Goal: Task Accomplishment & Management: Use online tool/utility

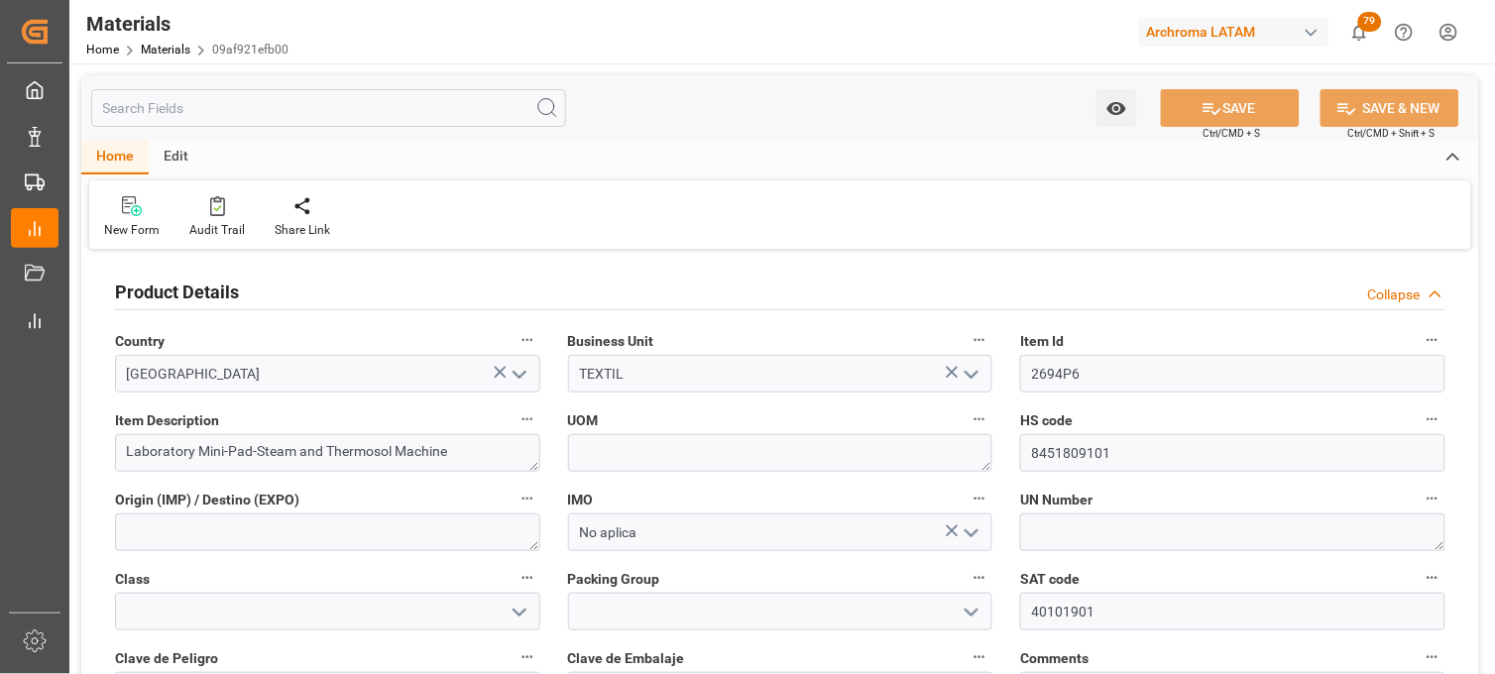
scroll to position [110, 0]
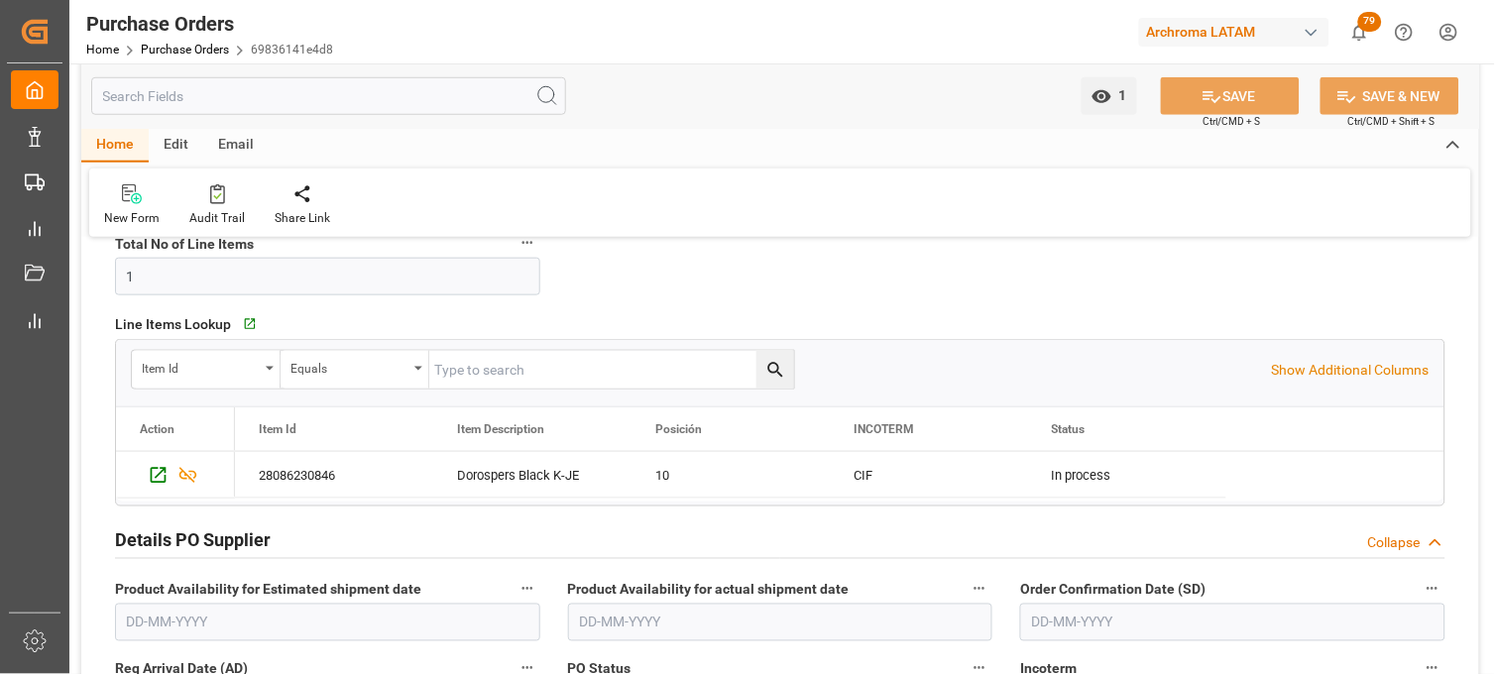
scroll to position [330, 0]
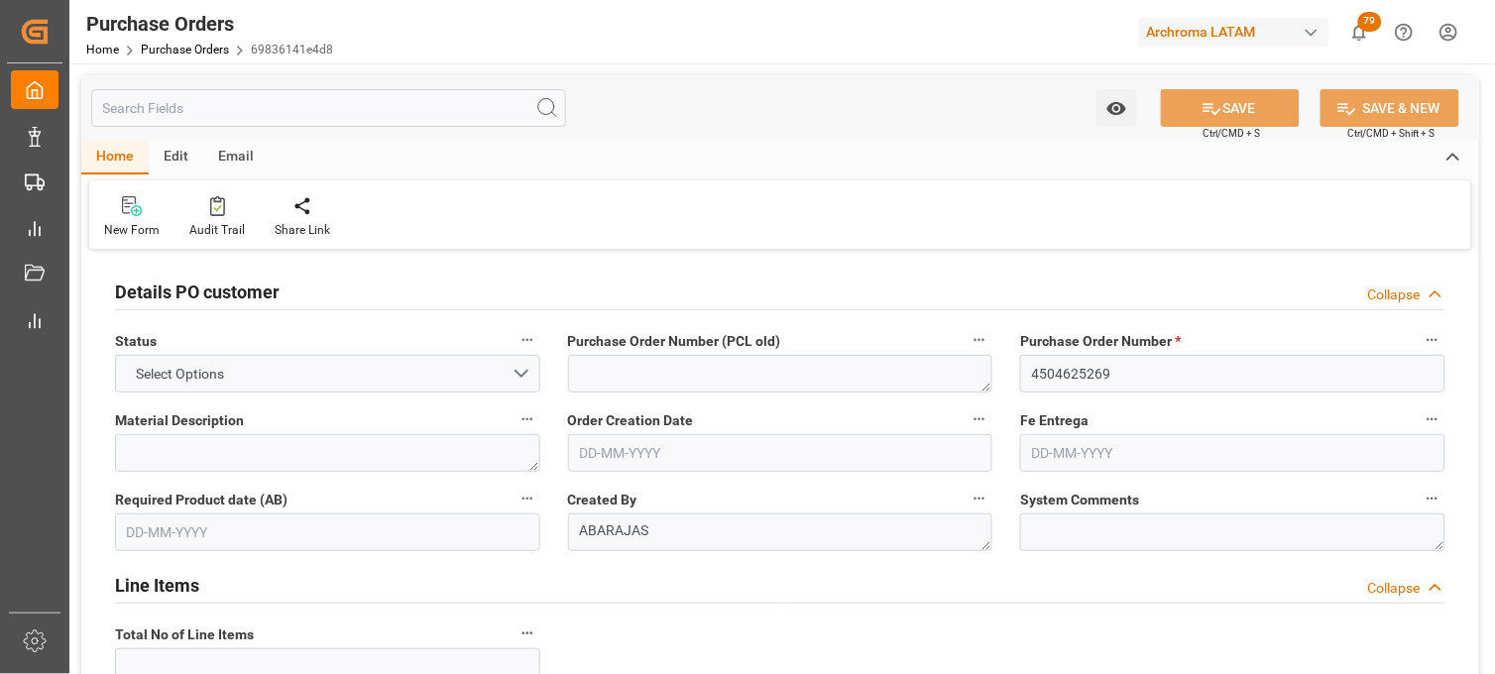
type input "1"
type input "[DATE]"
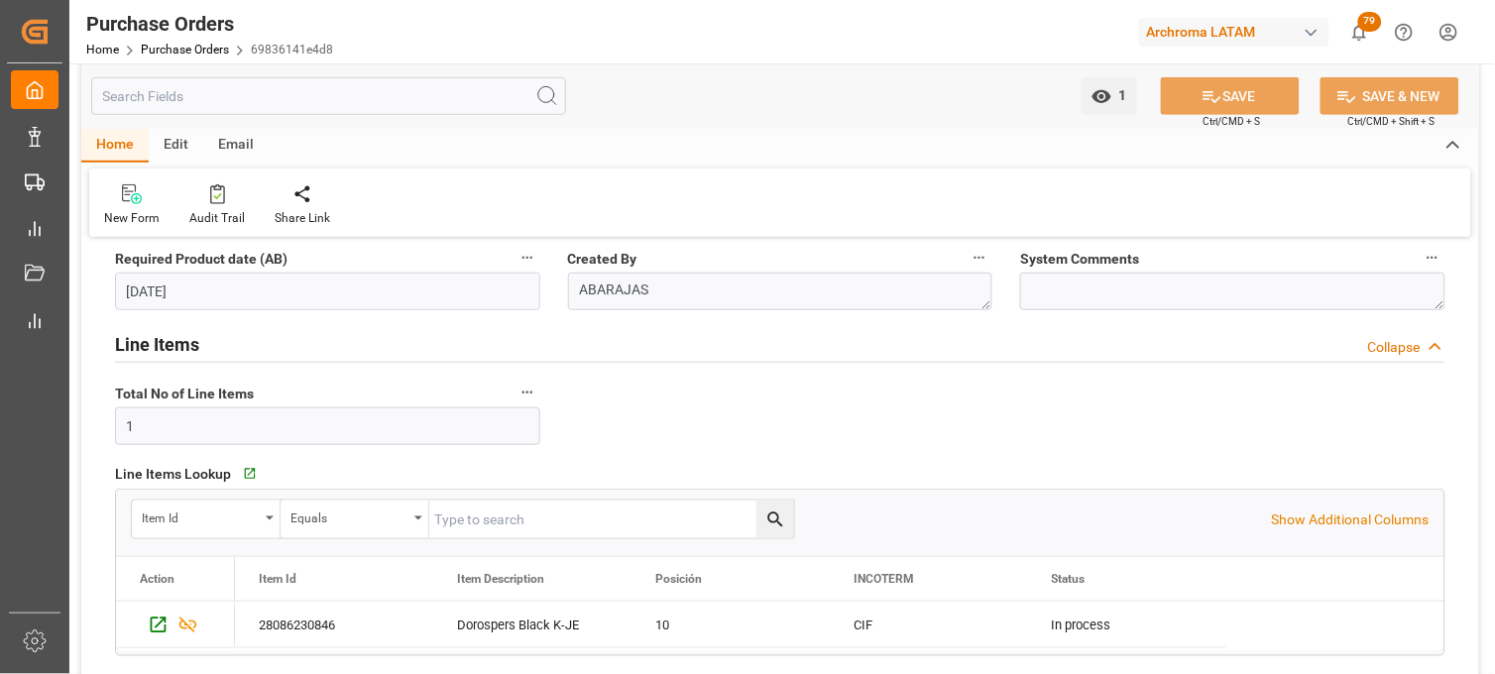
scroll to position [550, 0]
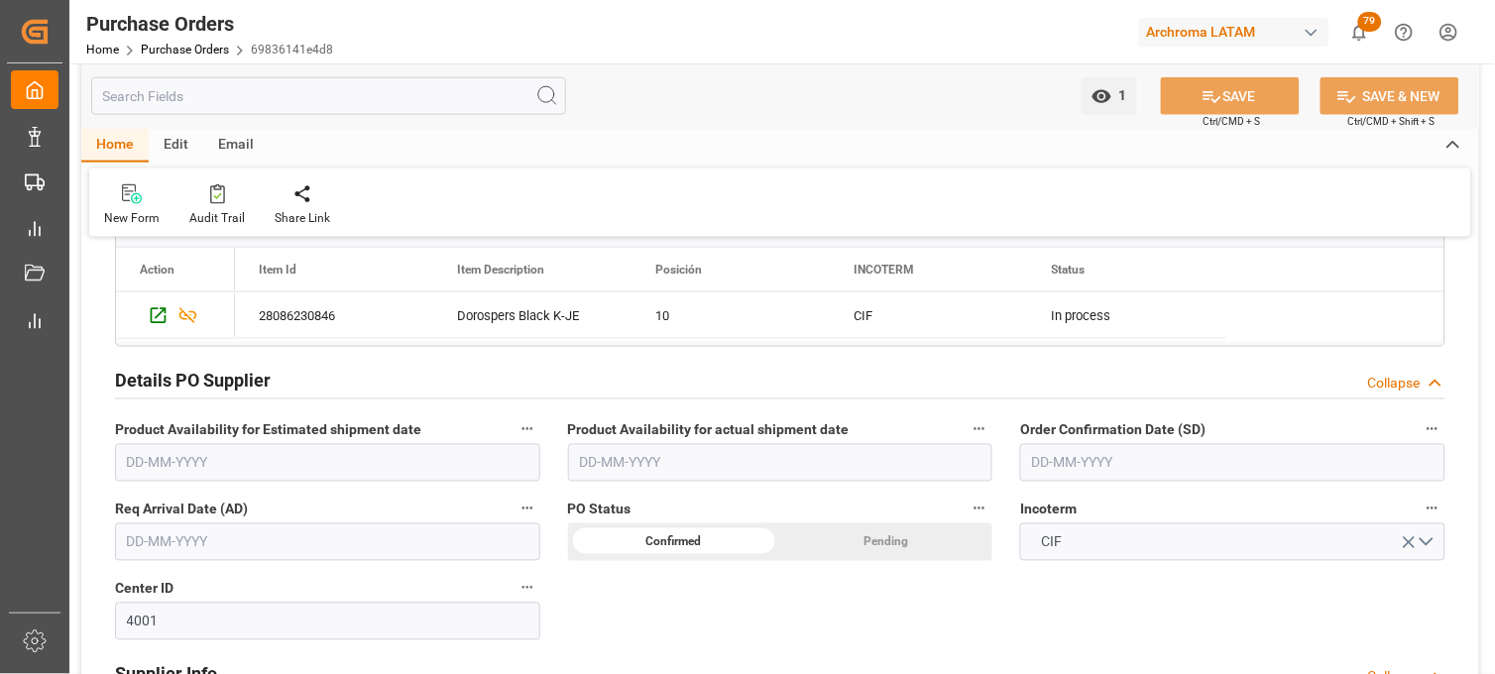
click at [1052, 453] on input "text" at bounding box center [1232, 463] width 425 height 38
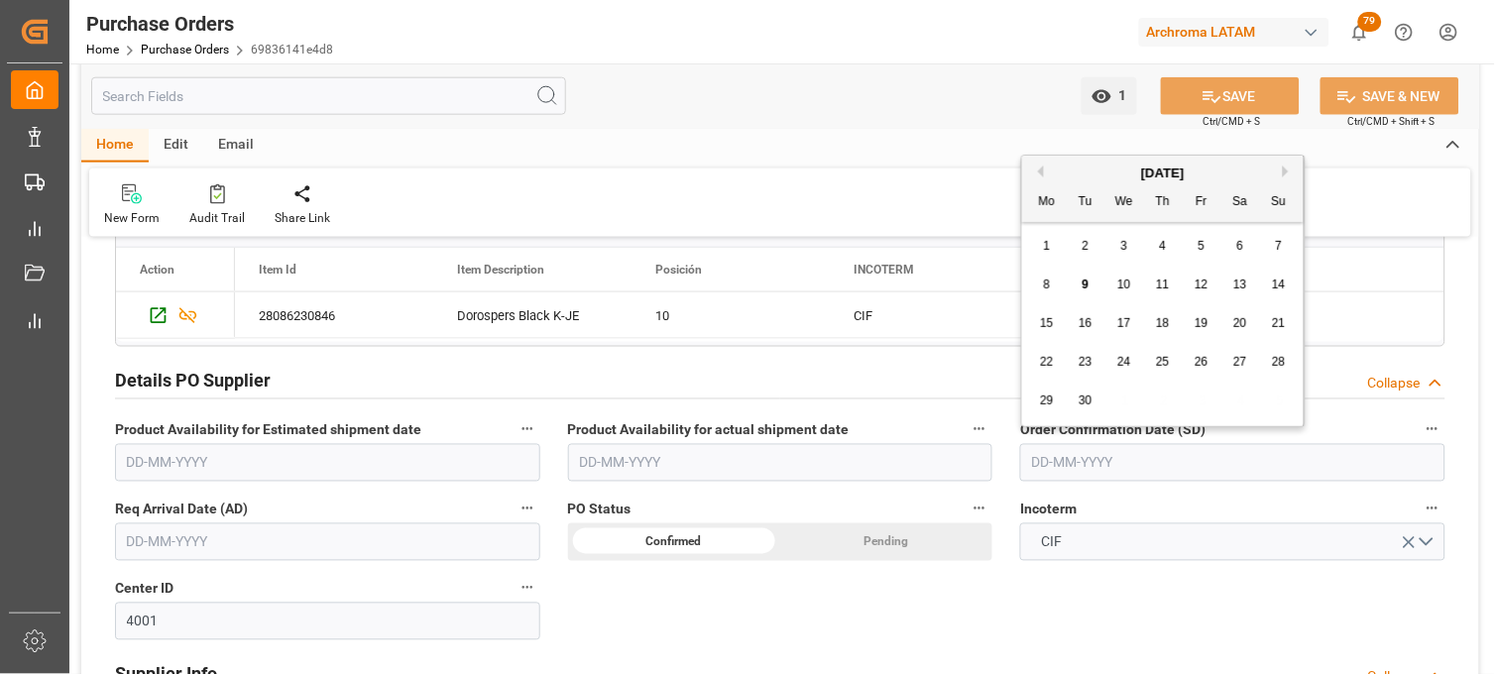
click at [1056, 269] on div "8 9 10 11 12 13 14" at bounding box center [1163, 285] width 271 height 39
click at [1123, 252] on span "3" at bounding box center [1124, 246] width 7 height 14
type input "03-09-2025"
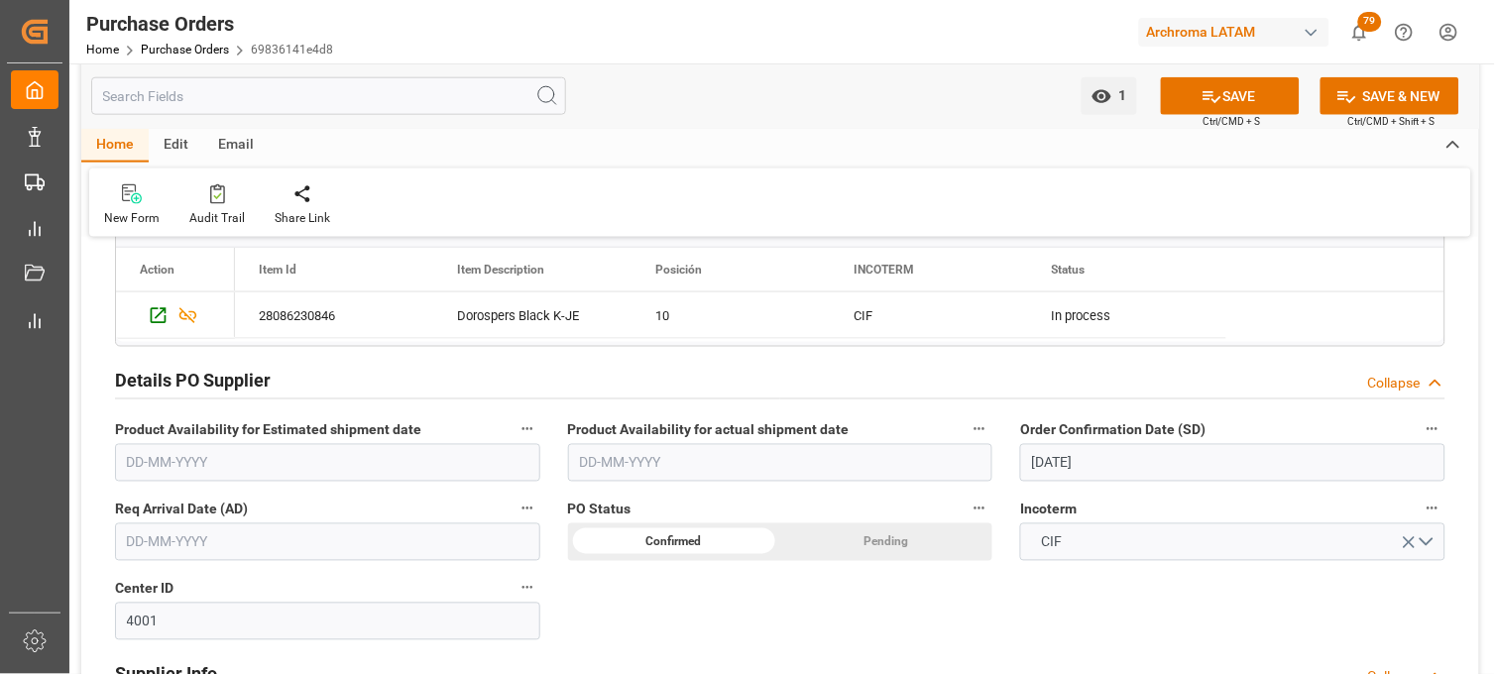
click at [256, 537] on input "text" at bounding box center [327, 543] width 425 height 38
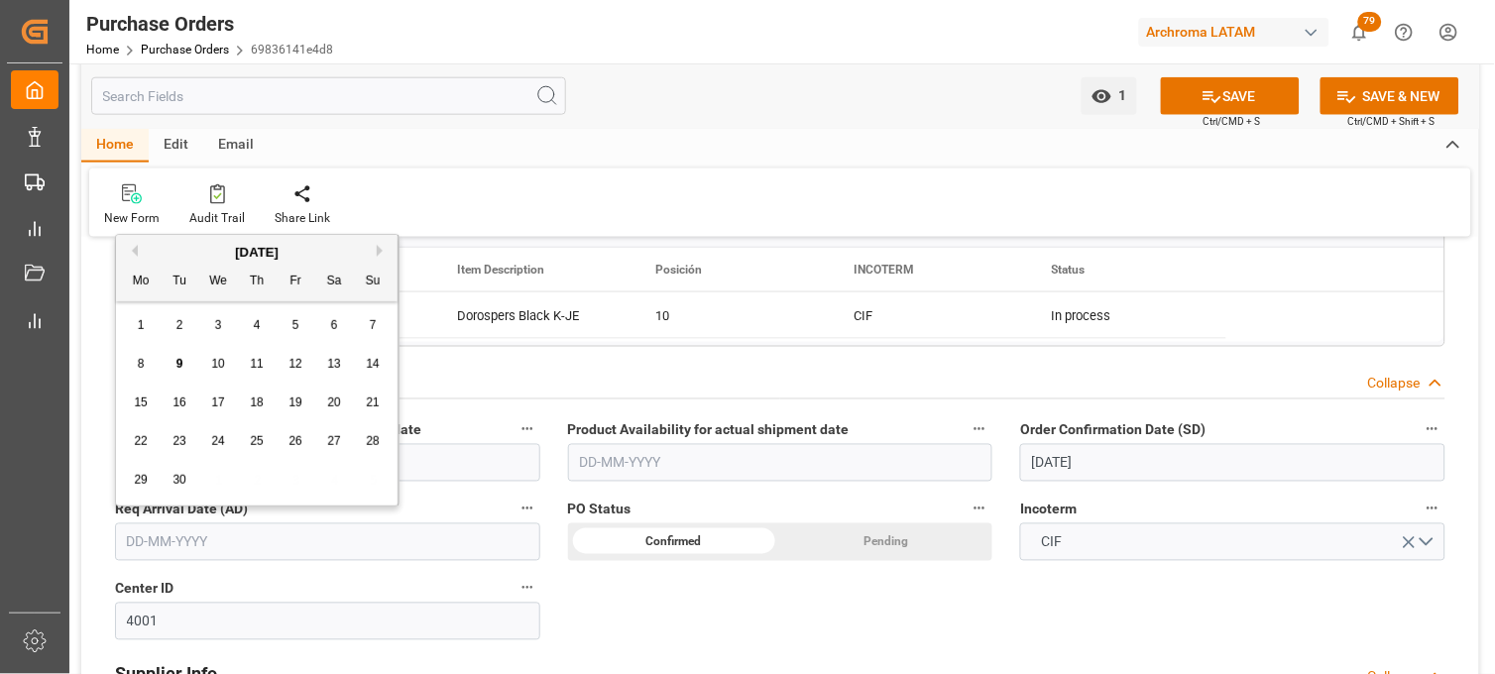
click at [152, 424] on div "22 23 24 25 26 27 28" at bounding box center [257, 441] width 271 height 39
click at [206, 399] on div "17" at bounding box center [218, 404] width 25 height 24
type input "[DATE]"
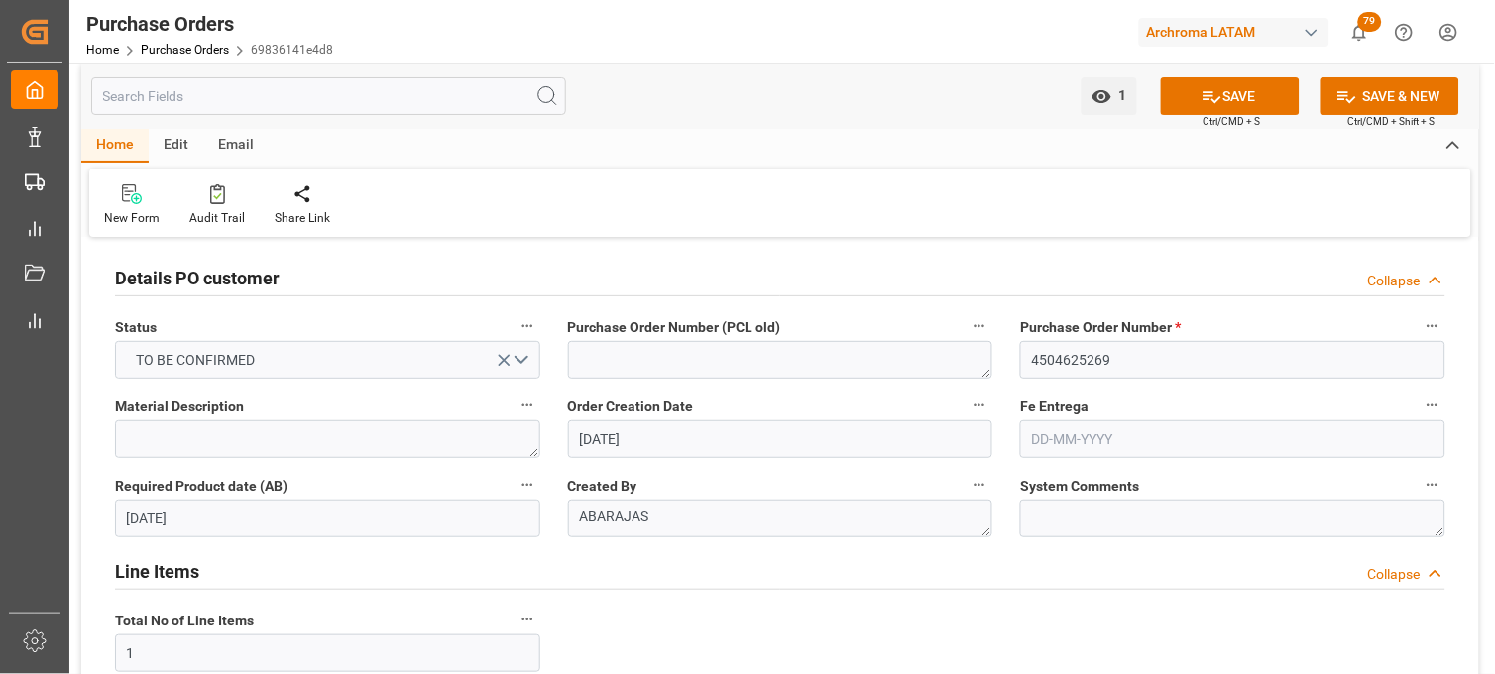
scroll to position [0, 0]
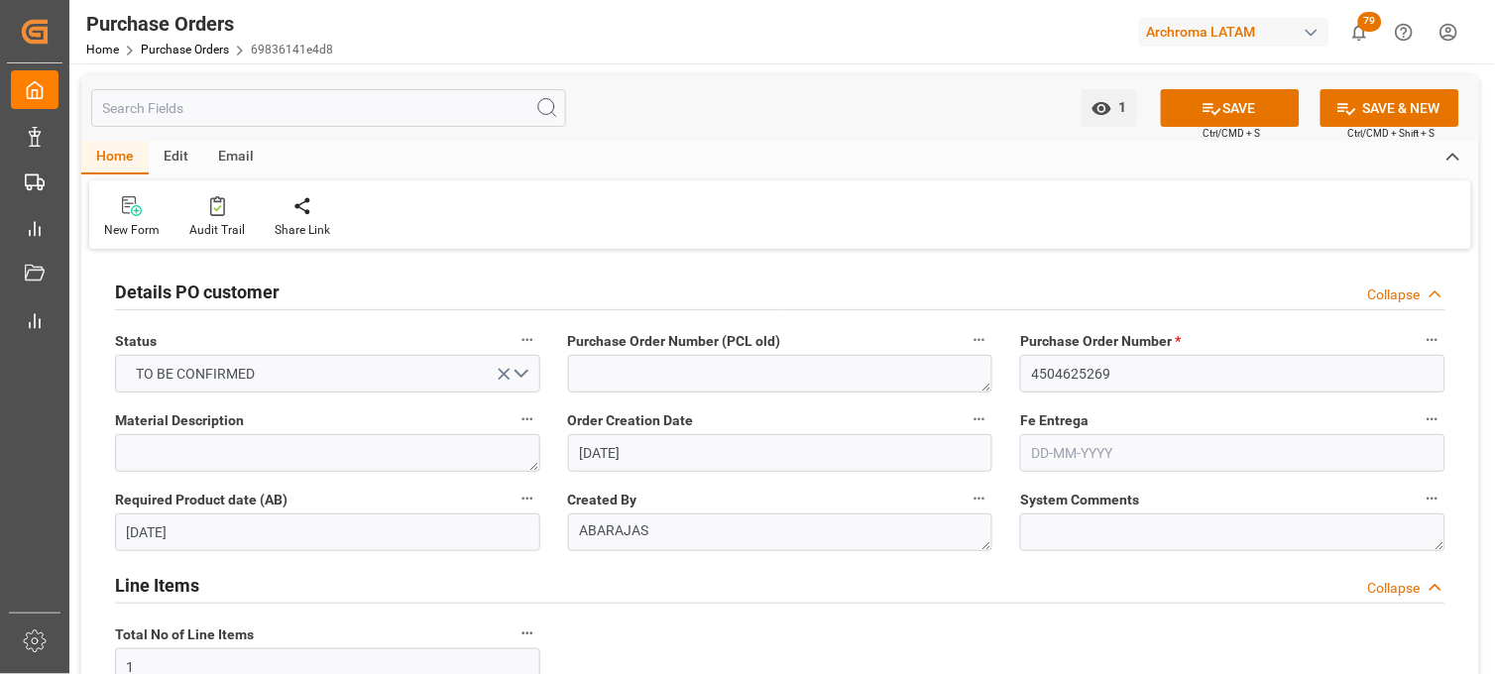
click at [1059, 450] on input "text" at bounding box center [1232, 453] width 425 height 38
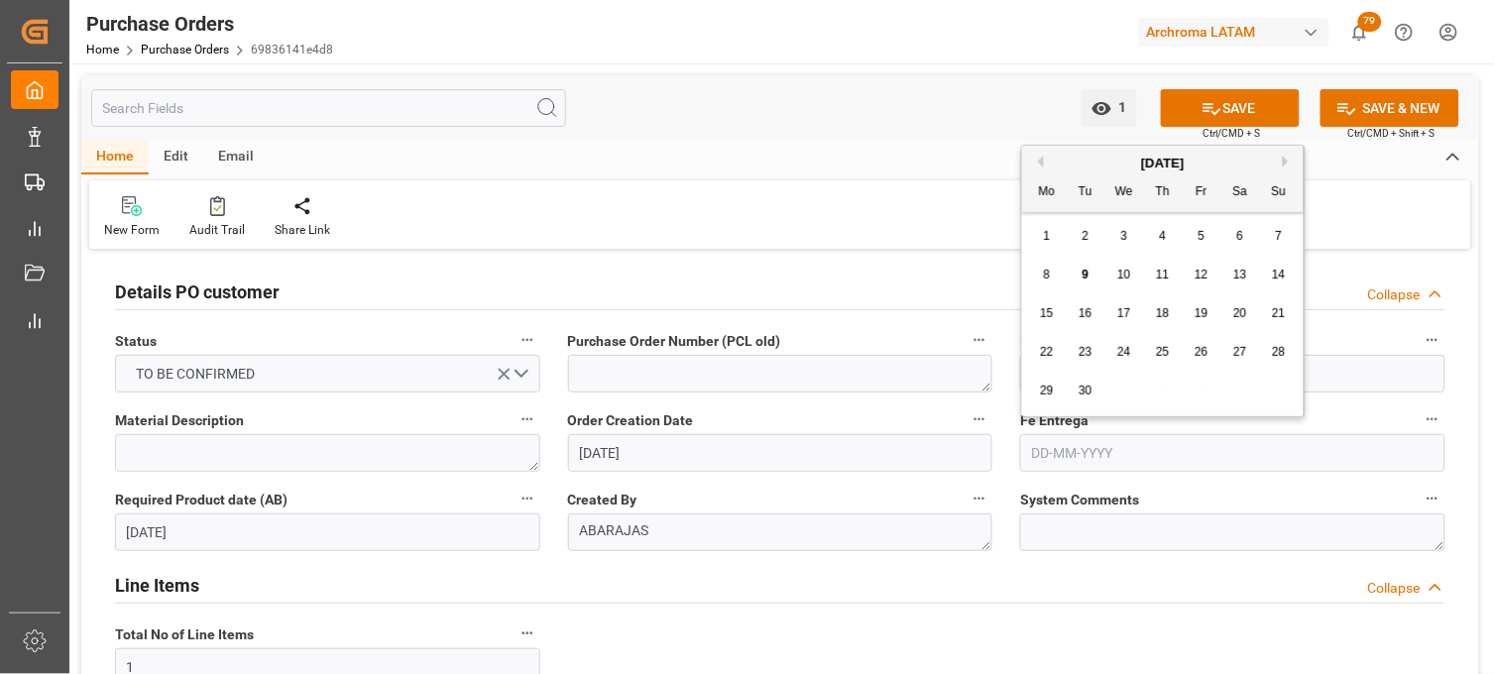
click at [1061, 229] on div "1 2 3 4 5 6 7" at bounding box center [1163, 236] width 271 height 39
click at [1082, 390] on span "30" at bounding box center [1085, 391] width 13 height 14
type input "30-09-2025"
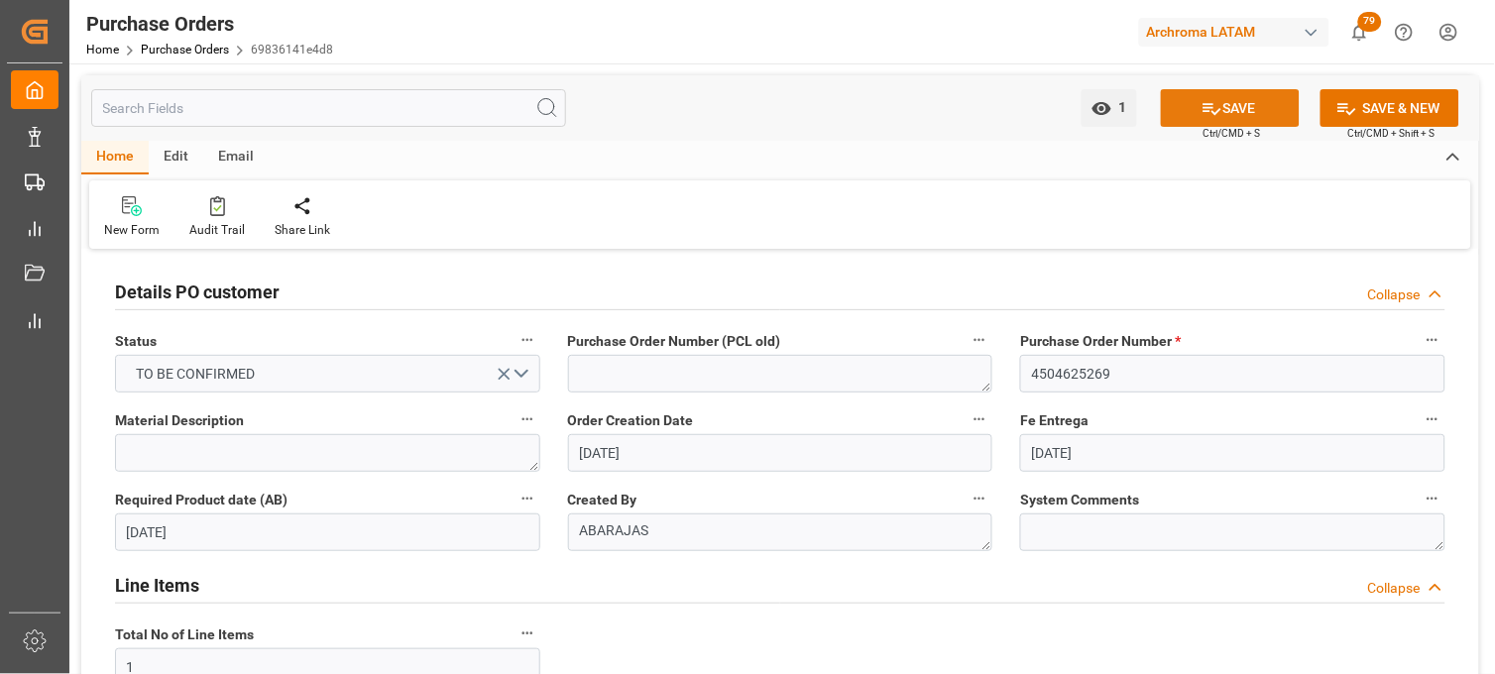
click at [1215, 104] on icon at bounding box center [1212, 108] width 21 height 21
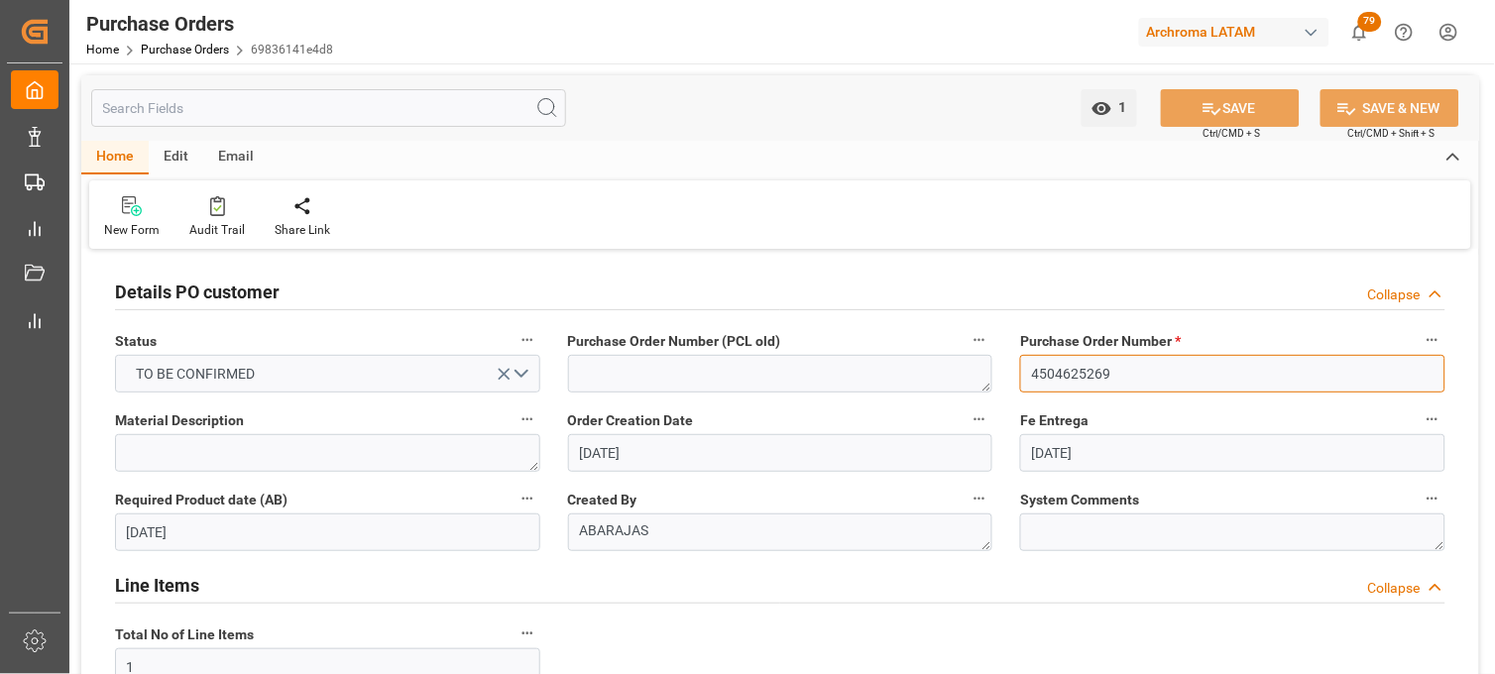
click at [1054, 378] on input "4504625269" at bounding box center [1232, 374] width 425 height 38
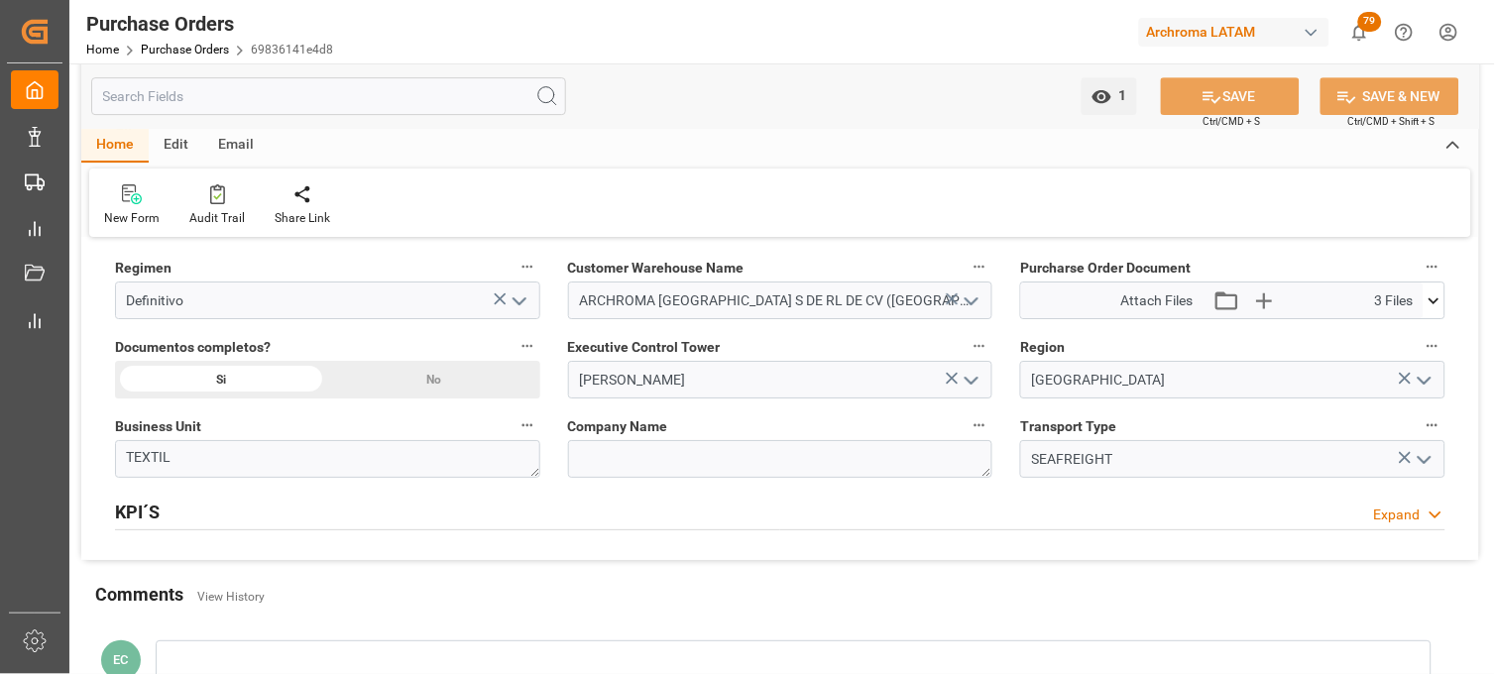
scroll to position [1322, 0]
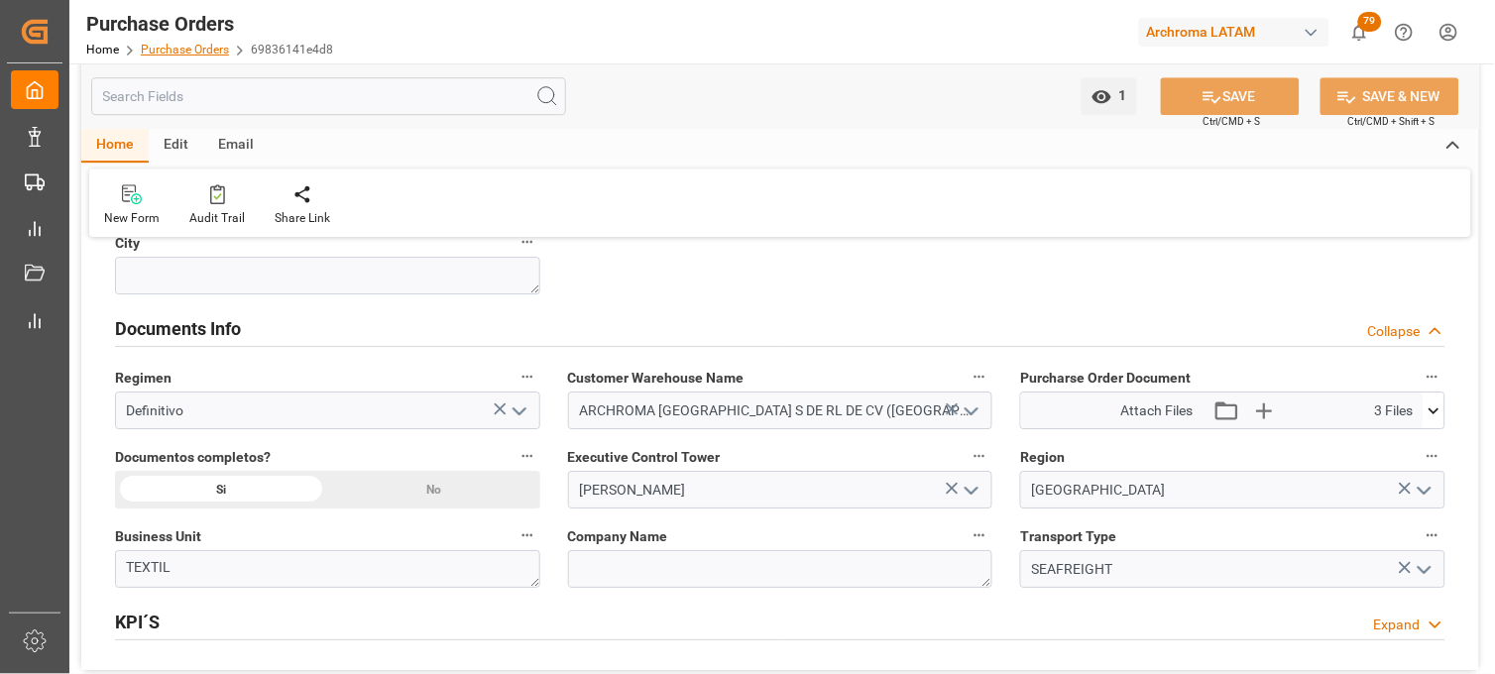
click at [209, 48] on link "Purchase Orders" at bounding box center [185, 50] width 88 height 14
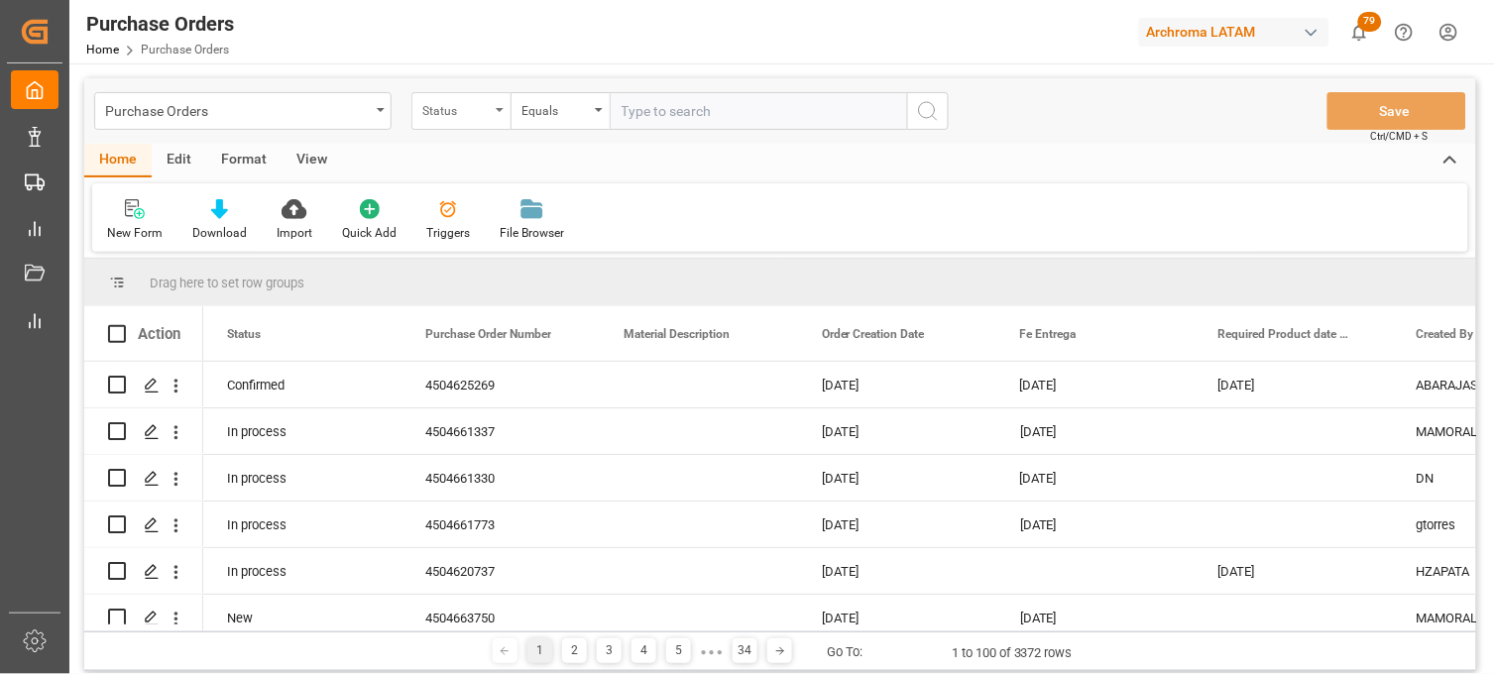
click at [490, 114] on div "Status" at bounding box center [460, 111] width 99 height 38
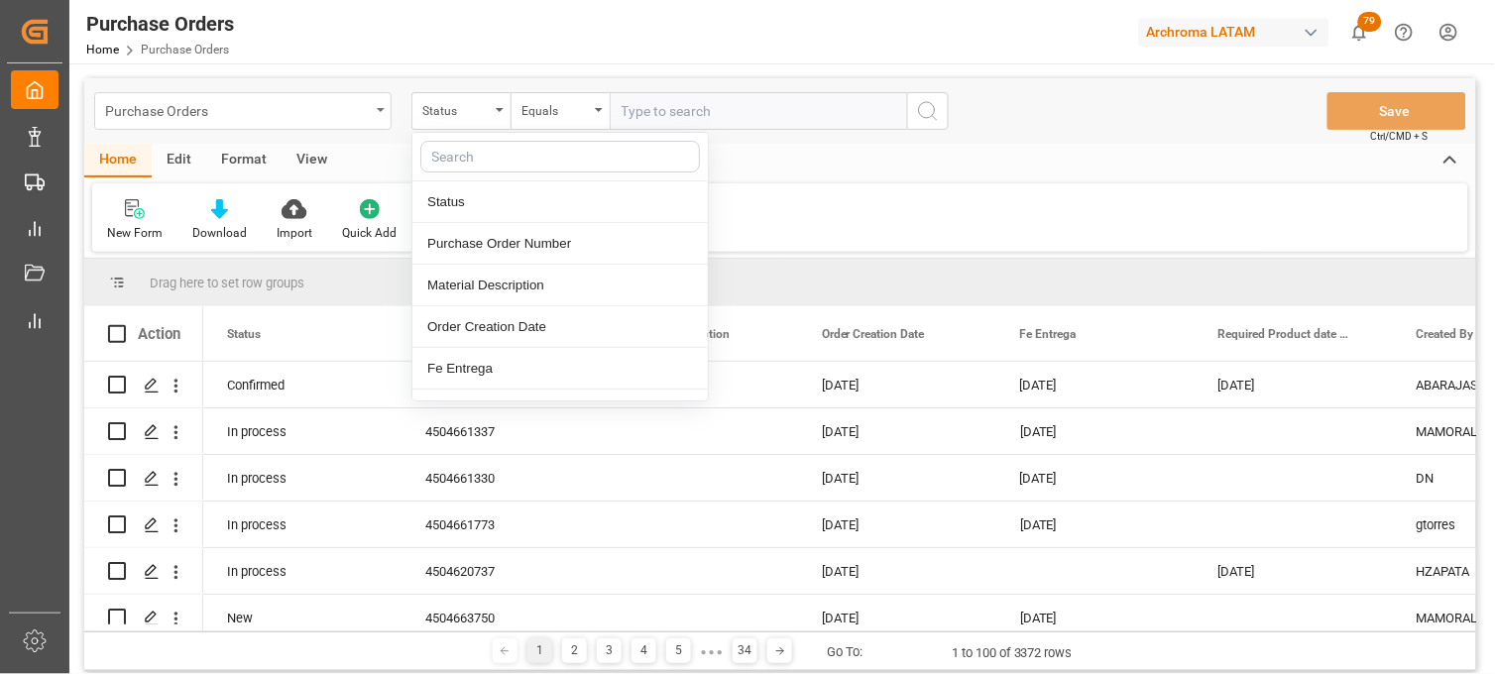
click at [335, 100] on div "Purchase Orders" at bounding box center [237, 109] width 265 height 25
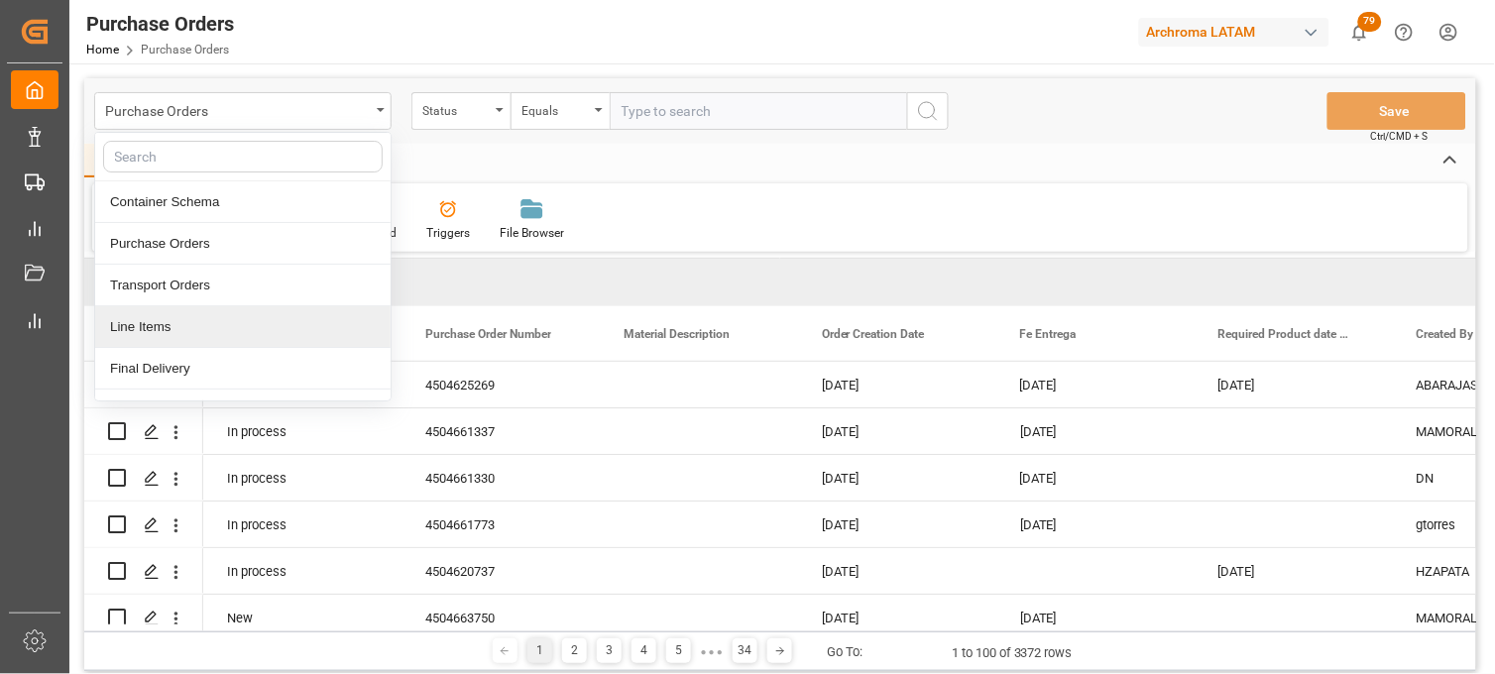
click at [221, 329] on div "Line Items" at bounding box center [242, 327] width 295 height 42
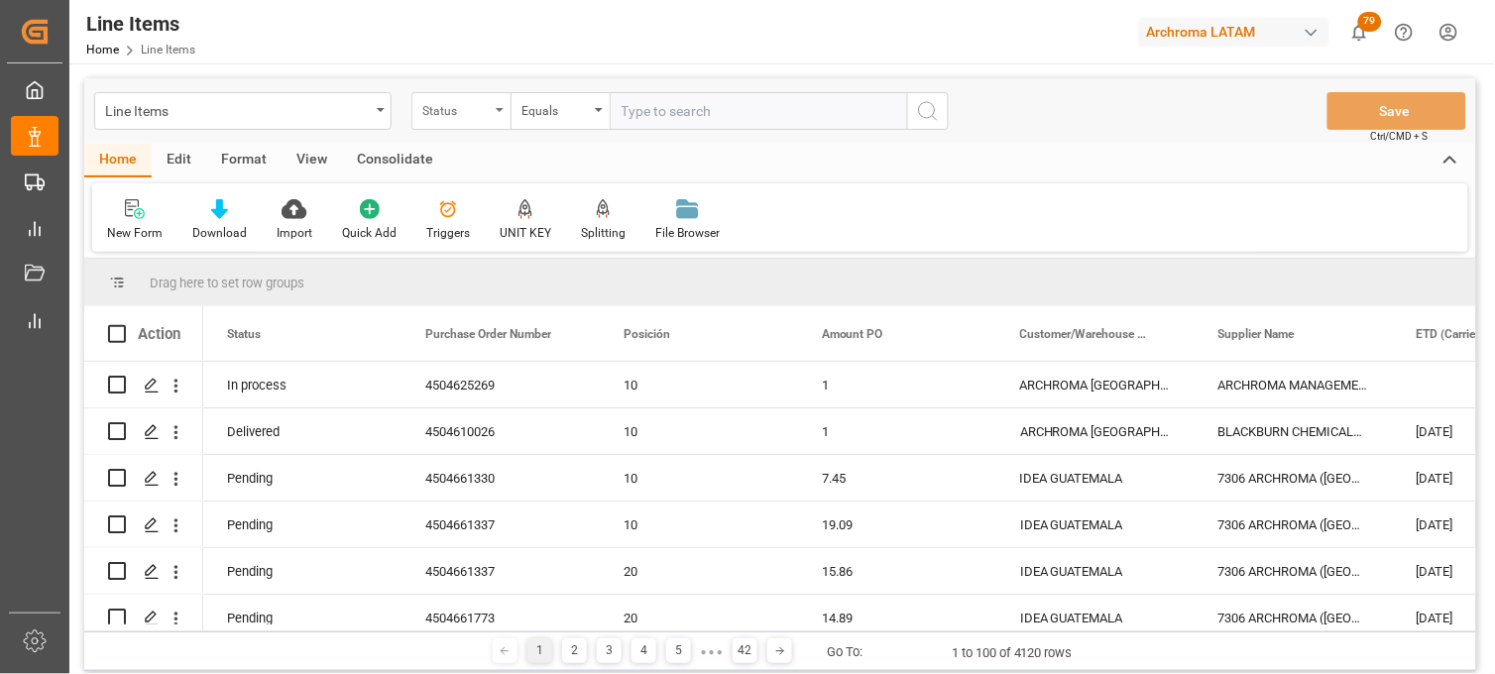
click at [471, 120] on div "Status" at bounding box center [460, 111] width 99 height 38
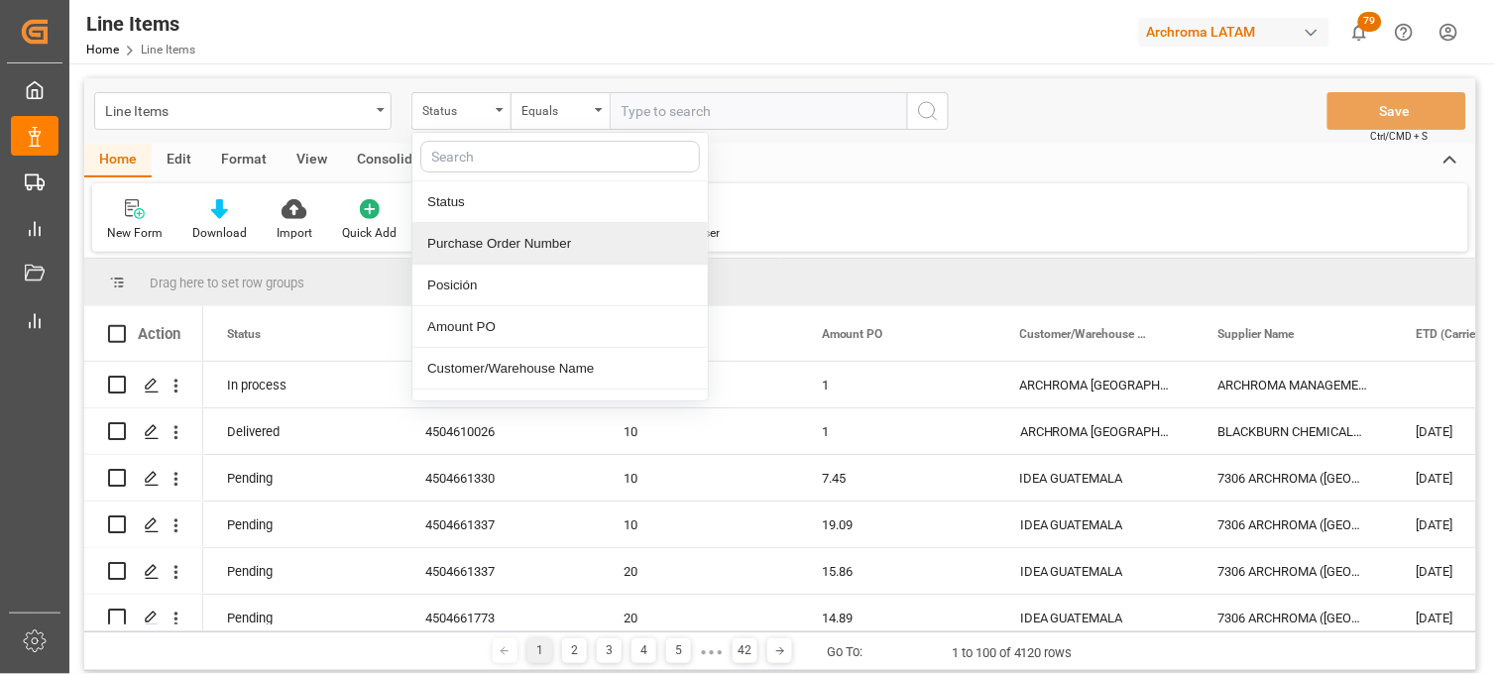
click at [539, 259] on div "Purchase Order Number" at bounding box center [559, 244] width 295 height 42
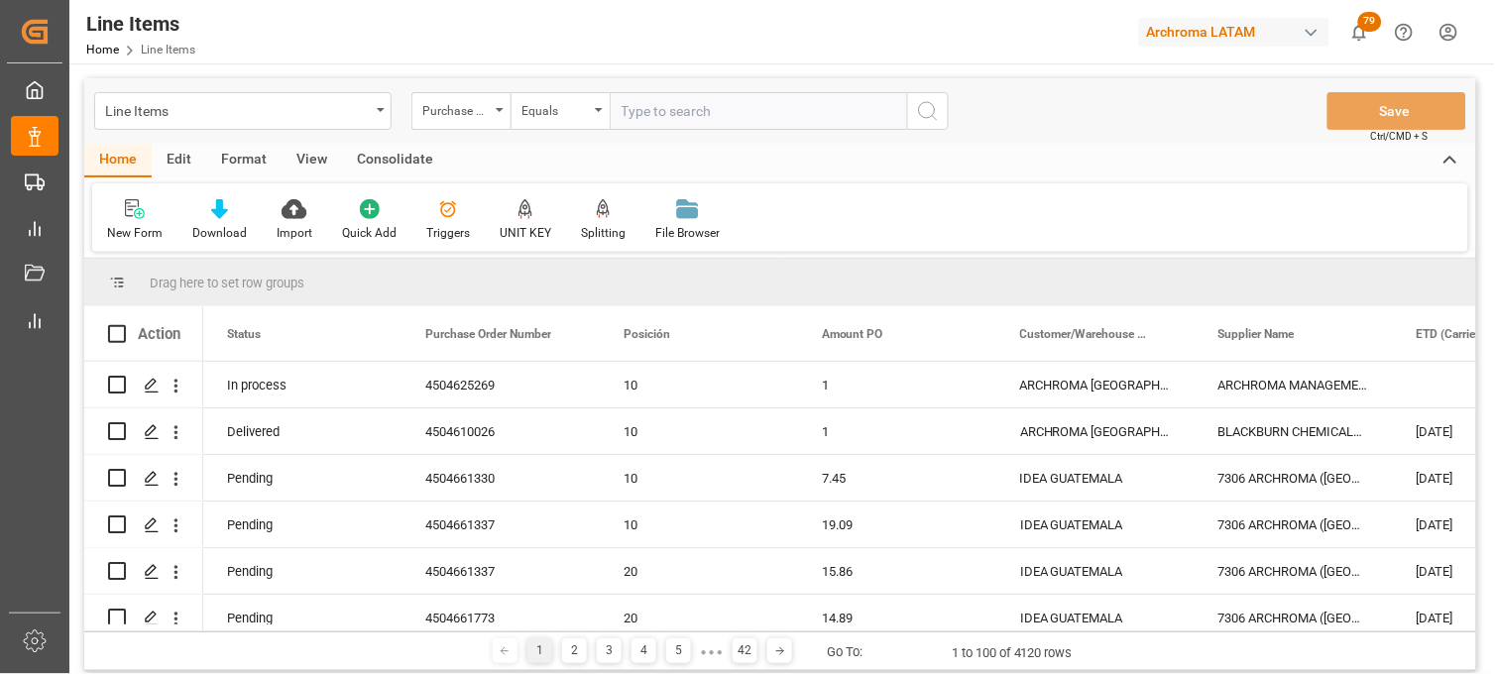
click at [643, 125] on input "text" at bounding box center [758, 111] width 297 height 38
paste input "4504625269"
type input "4504625269"
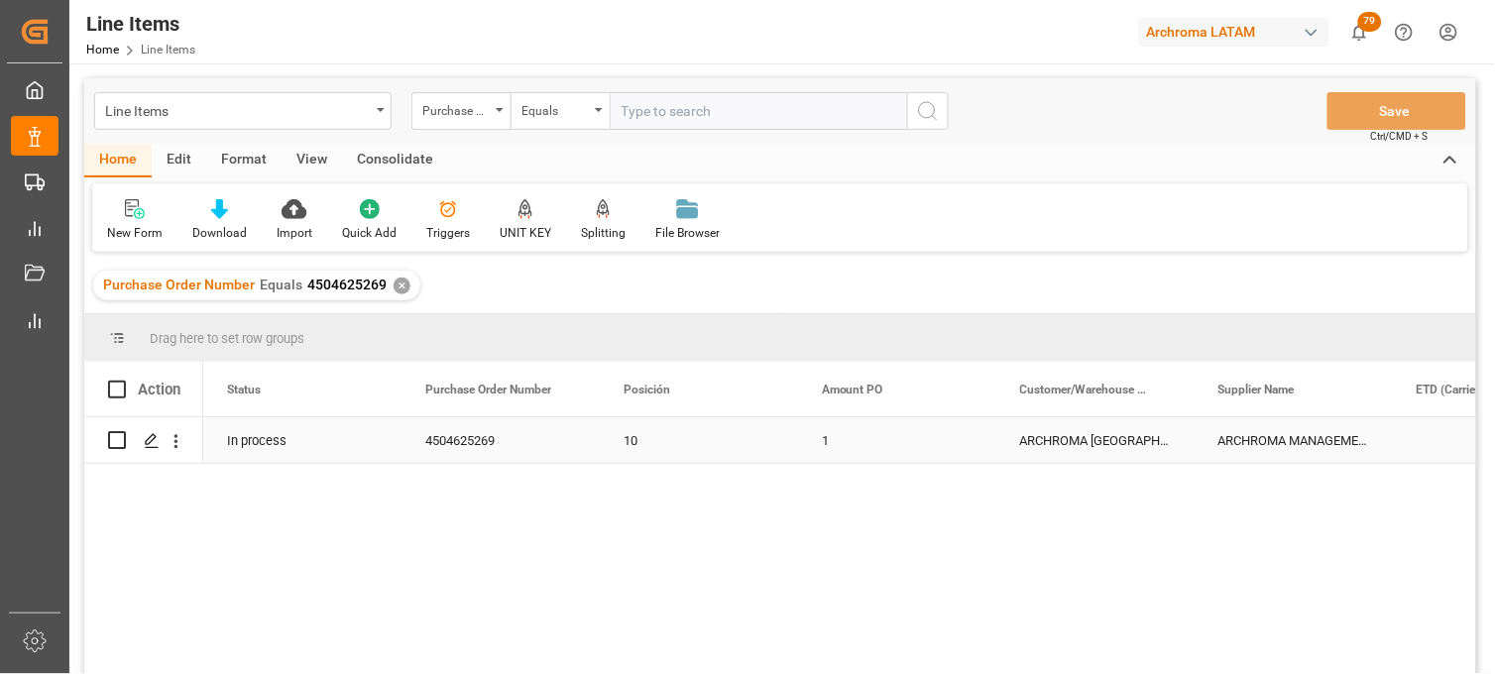
click at [1084, 452] on div "ARCHROMA [GEOGRAPHIC_DATA] S DE RL DE CV ([GEOGRAPHIC_DATA][PERSON_NAME])" at bounding box center [1096, 440] width 198 height 46
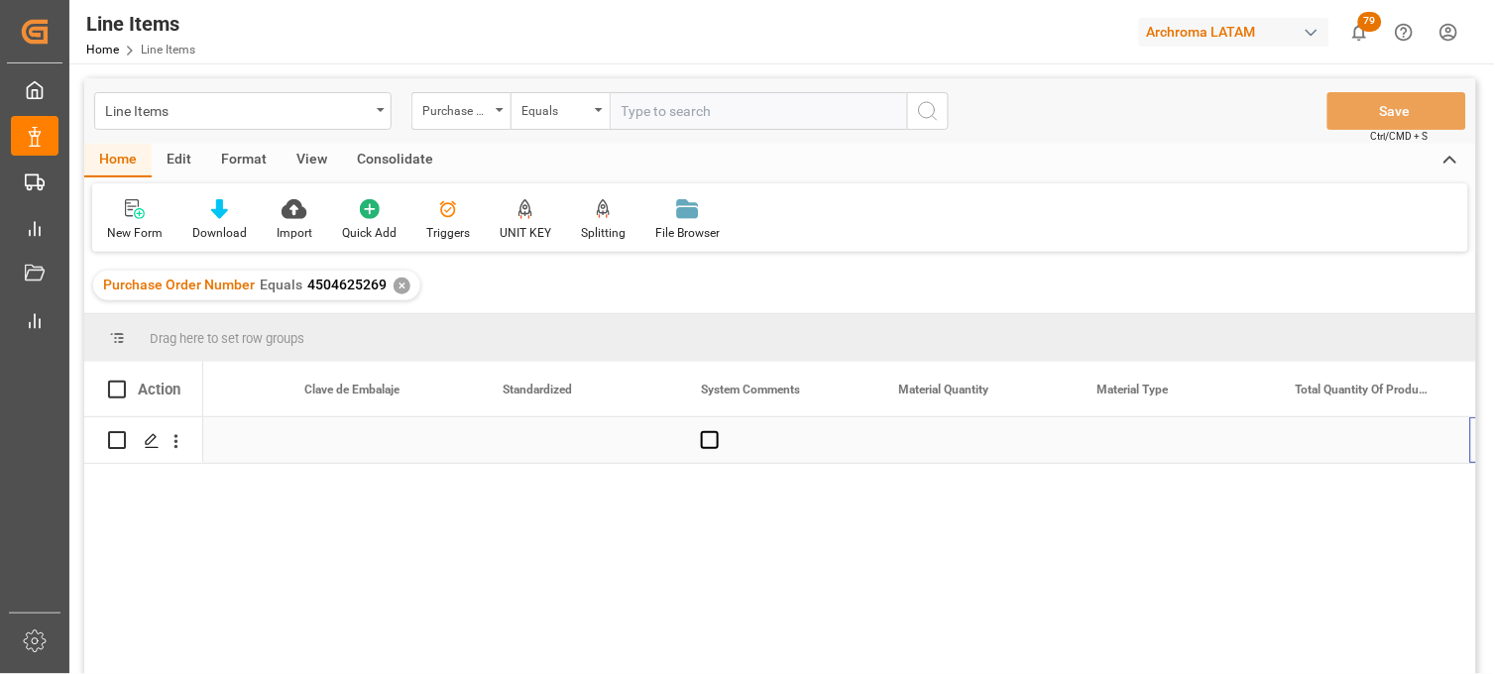
scroll to position [0, 2302]
click at [955, 442] on div "Press SPACE to select this row." at bounding box center [975, 440] width 198 height 46
click at [928, 442] on div "Press SPACE to select this row." at bounding box center [975, 440] width 198 height 46
click at [929, 442] on div "Press SPACE to select this row." at bounding box center [975, 440] width 198 height 46
type input "4"
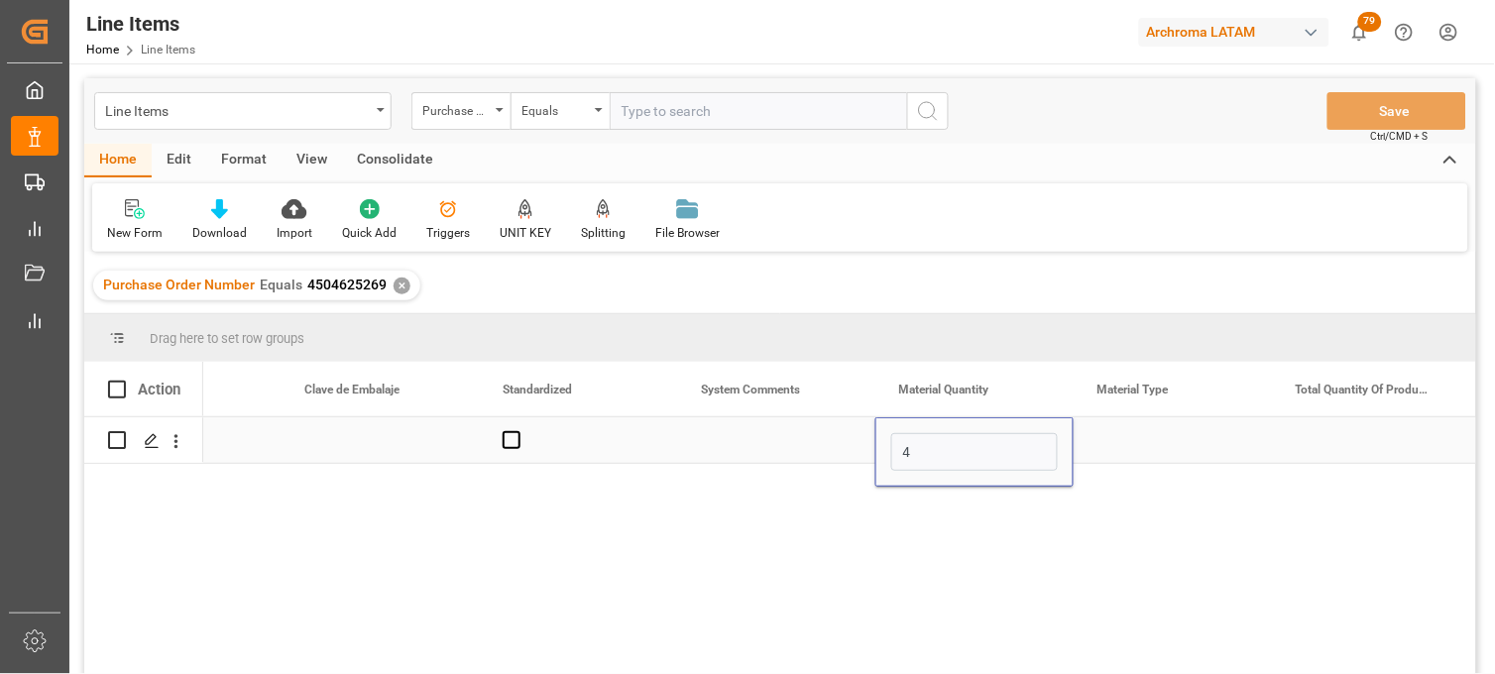
click at [1115, 439] on div "Press SPACE to select this row." at bounding box center [1173, 440] width 198 height 46
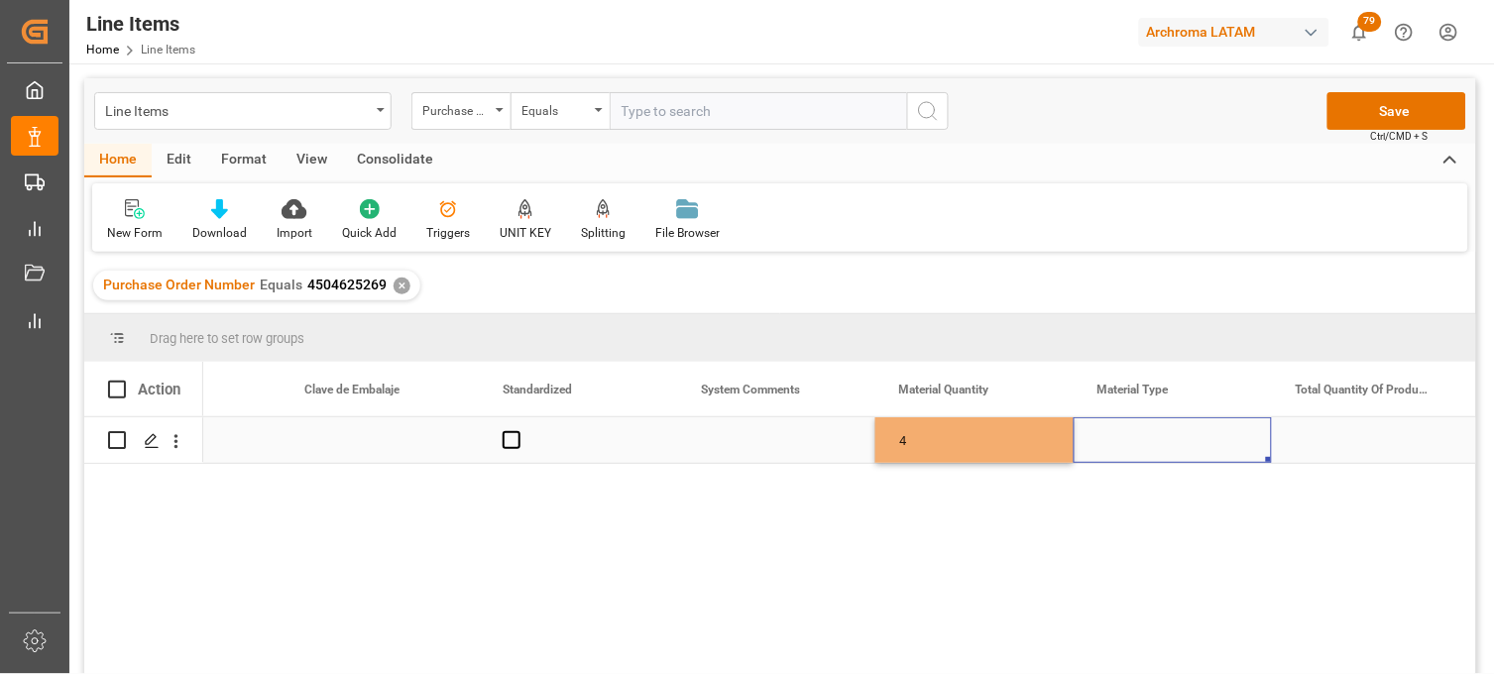
click at [1115, 439] on div "Press SPACE to select this row." at bounding box center [1173, 440] width 198 height 46
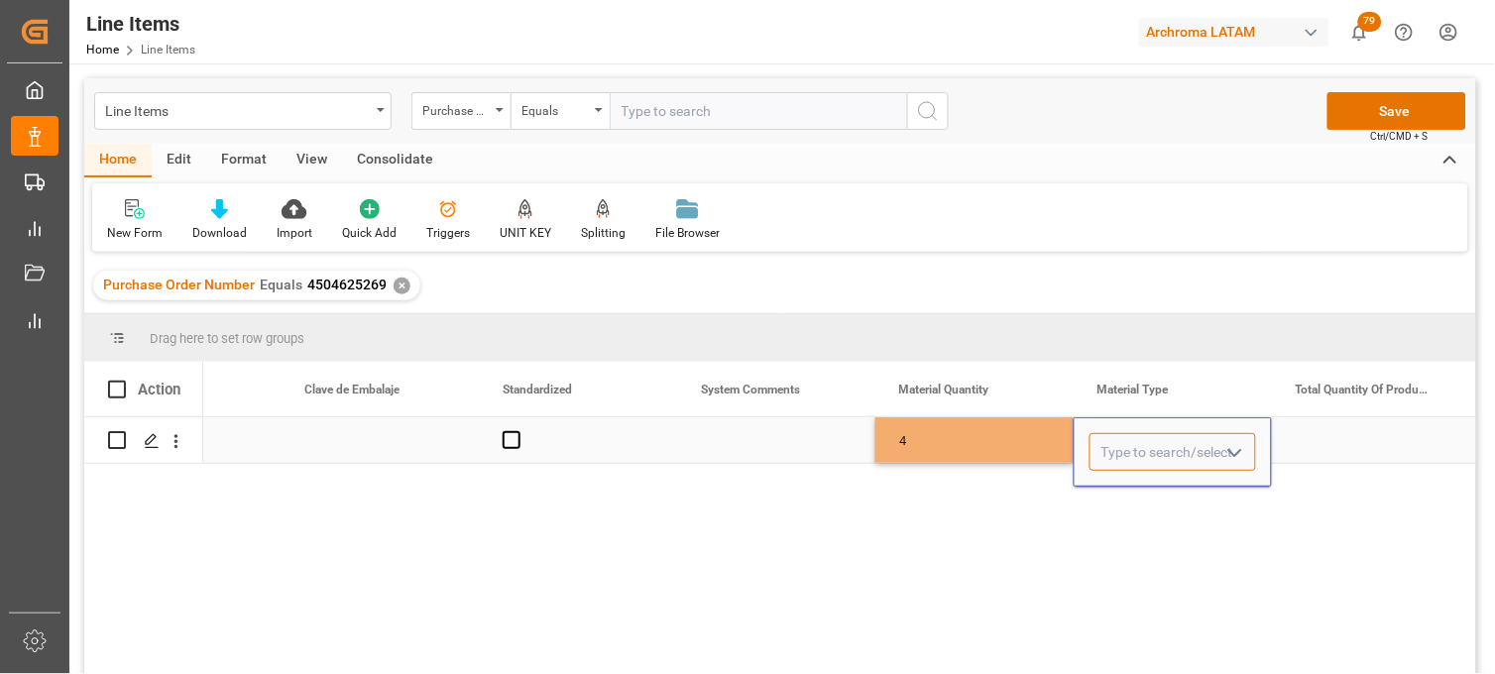
click at [1116, 439] on input "Press SPACE to select this row." at bounding box center [1173, 452] width 167 height 38
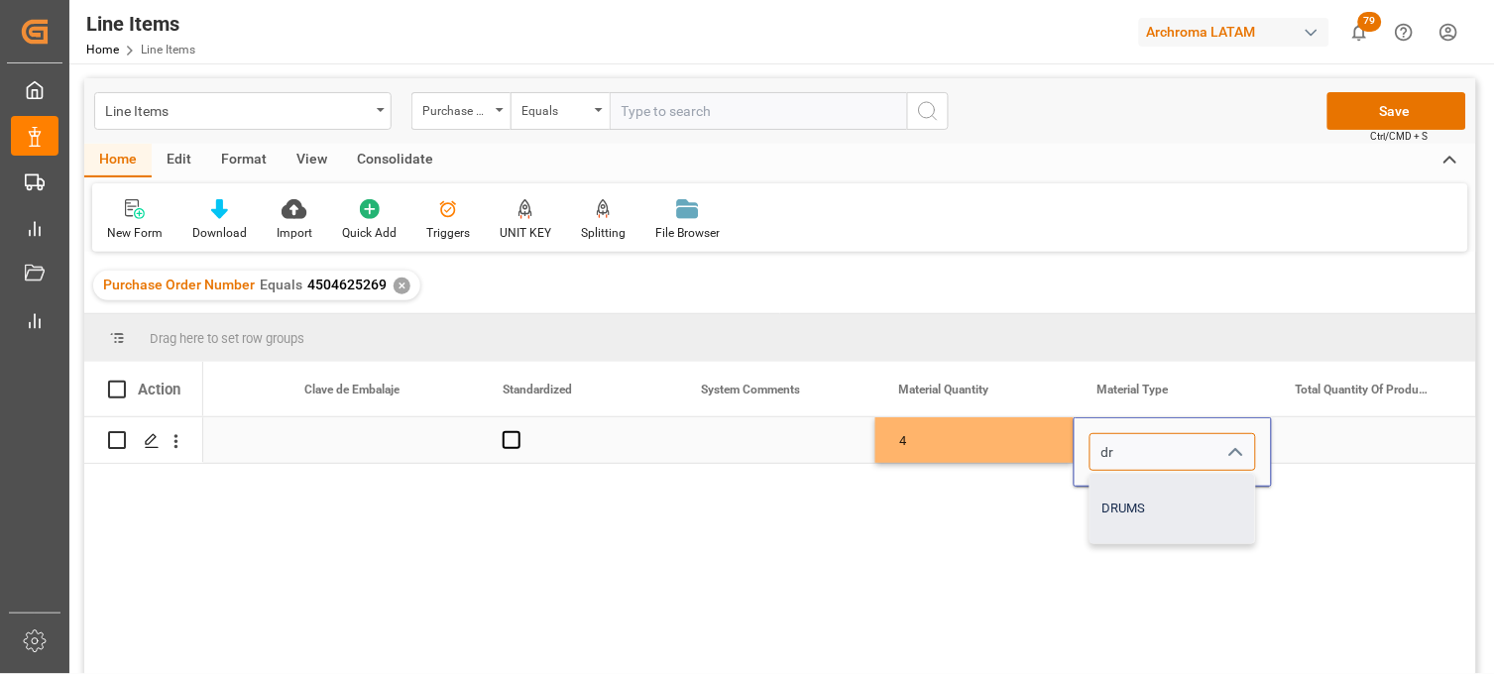
click at [1130, 500] on div "DRUMS" at bounding box center [1173, 508] width 165 height 69
type input "DRUMS"
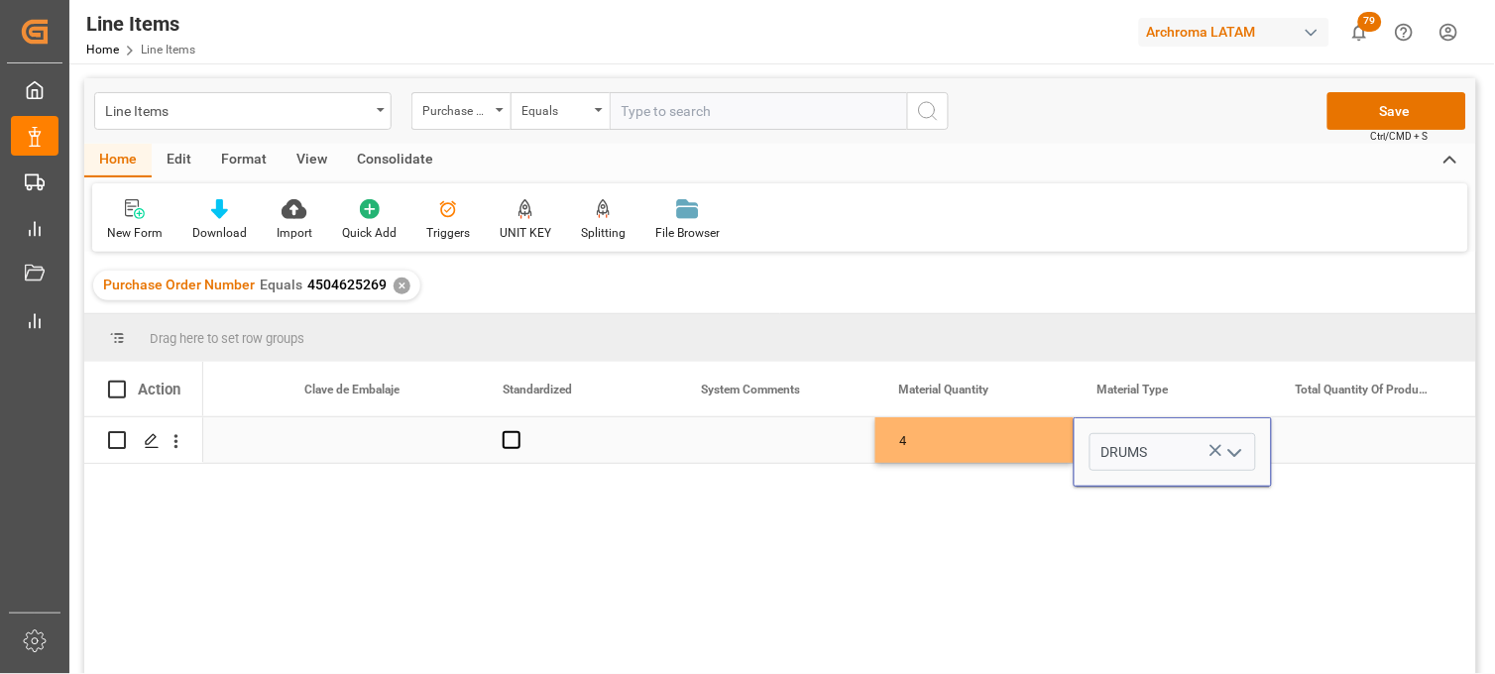
click at [1336, 442] on div "Press SPACE to select this row." at bounding box center [1371, 440] width 198 height 46
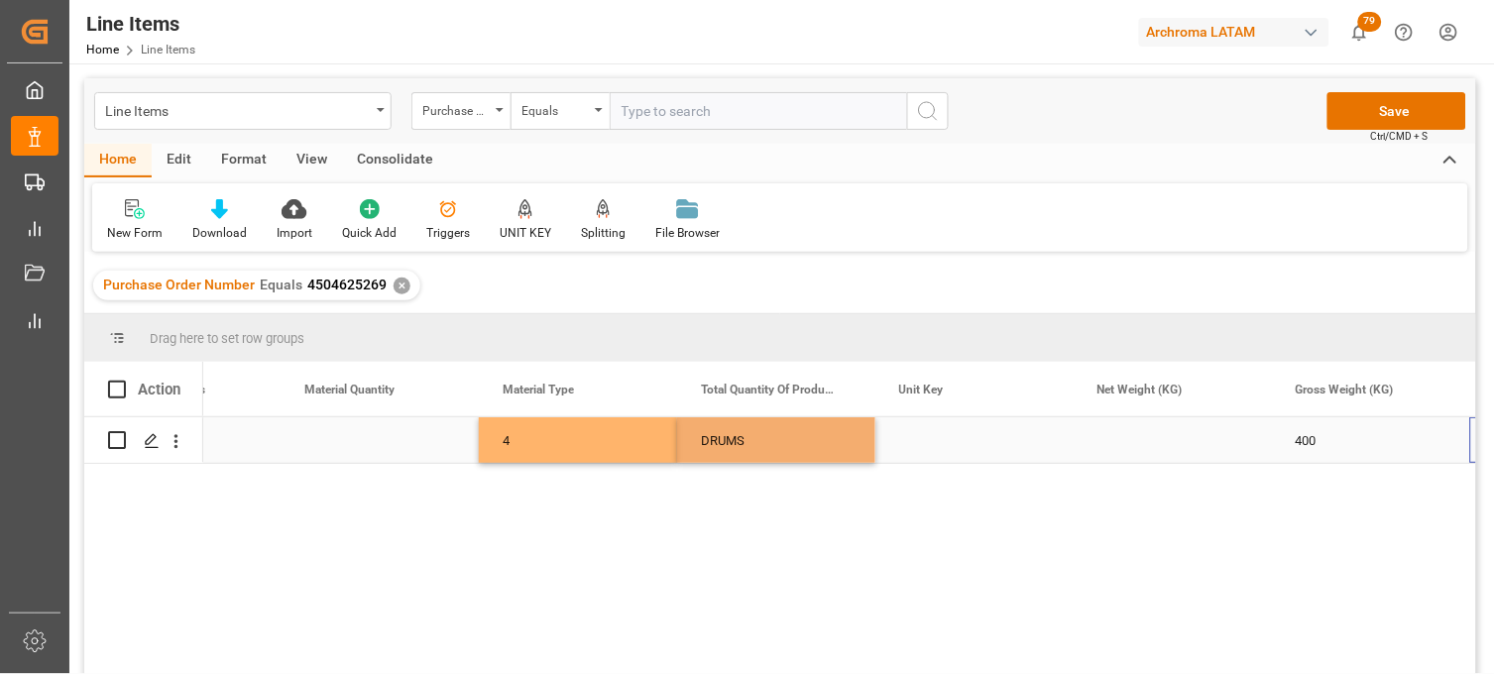
scroll to position [0, 0]
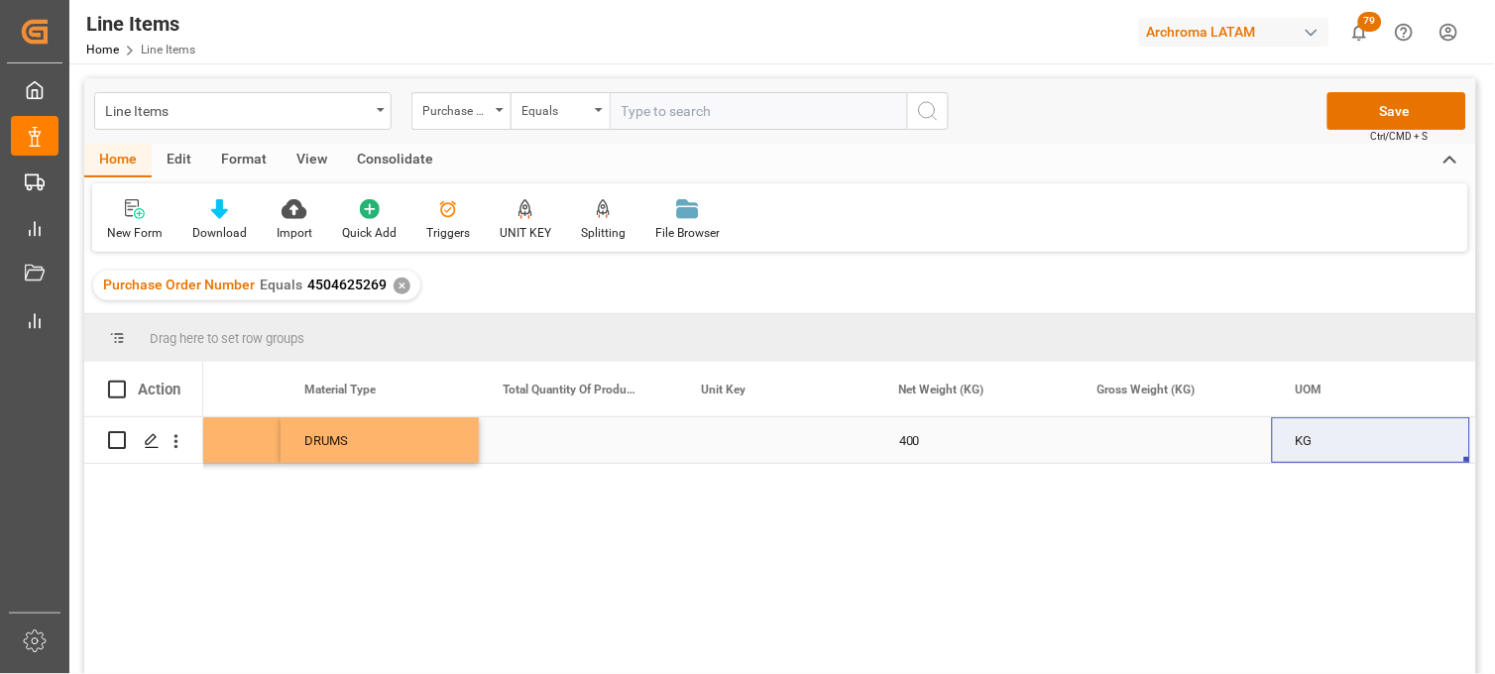
click at [1131, 436] on div "Press SPACE to select this row." at bounding box center [1173, 440] width 198 height 46
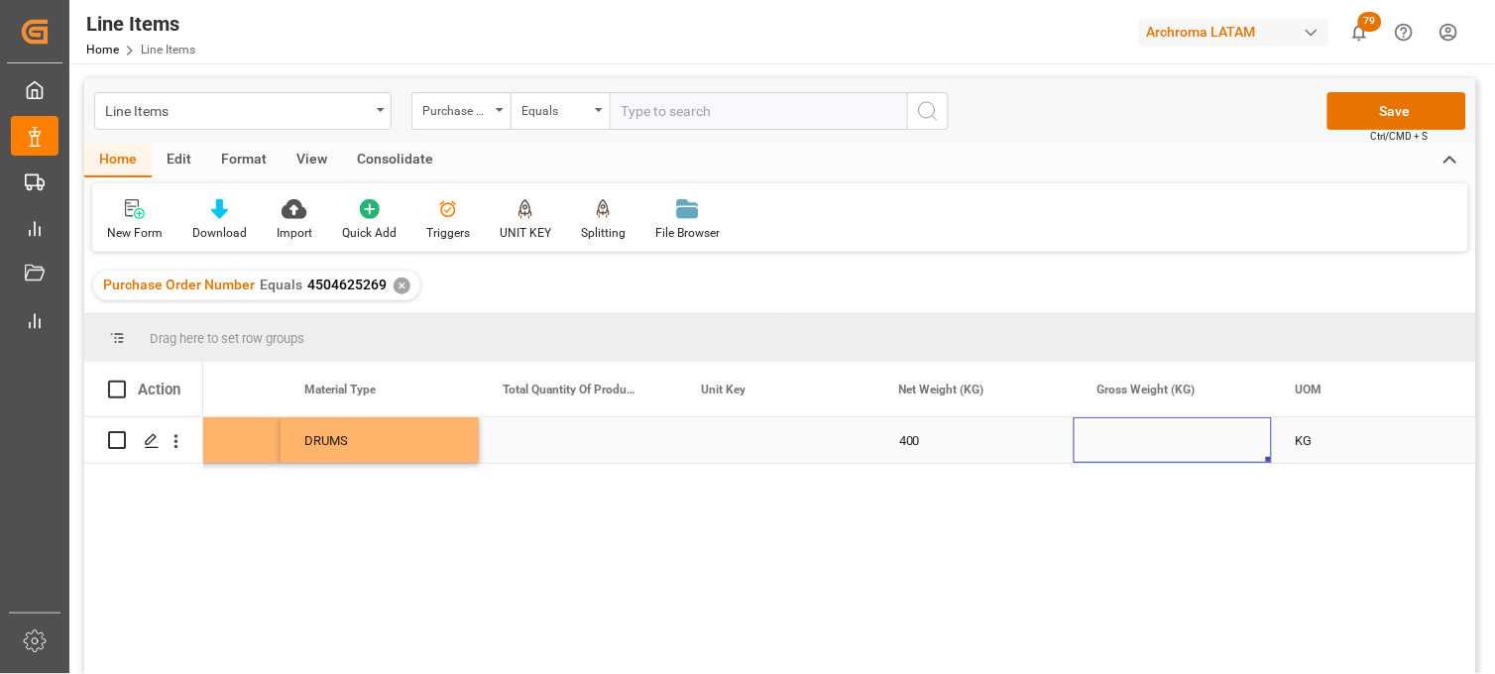
click at [1131, 436] on div "Press SPACE to select this row." at bounding box center [1173, 440] width 198 height 46
click at [1131, 436] on input "Press SPACE to select this row." at bounding box center [1173, 452] width 167 height 38
type input "438"
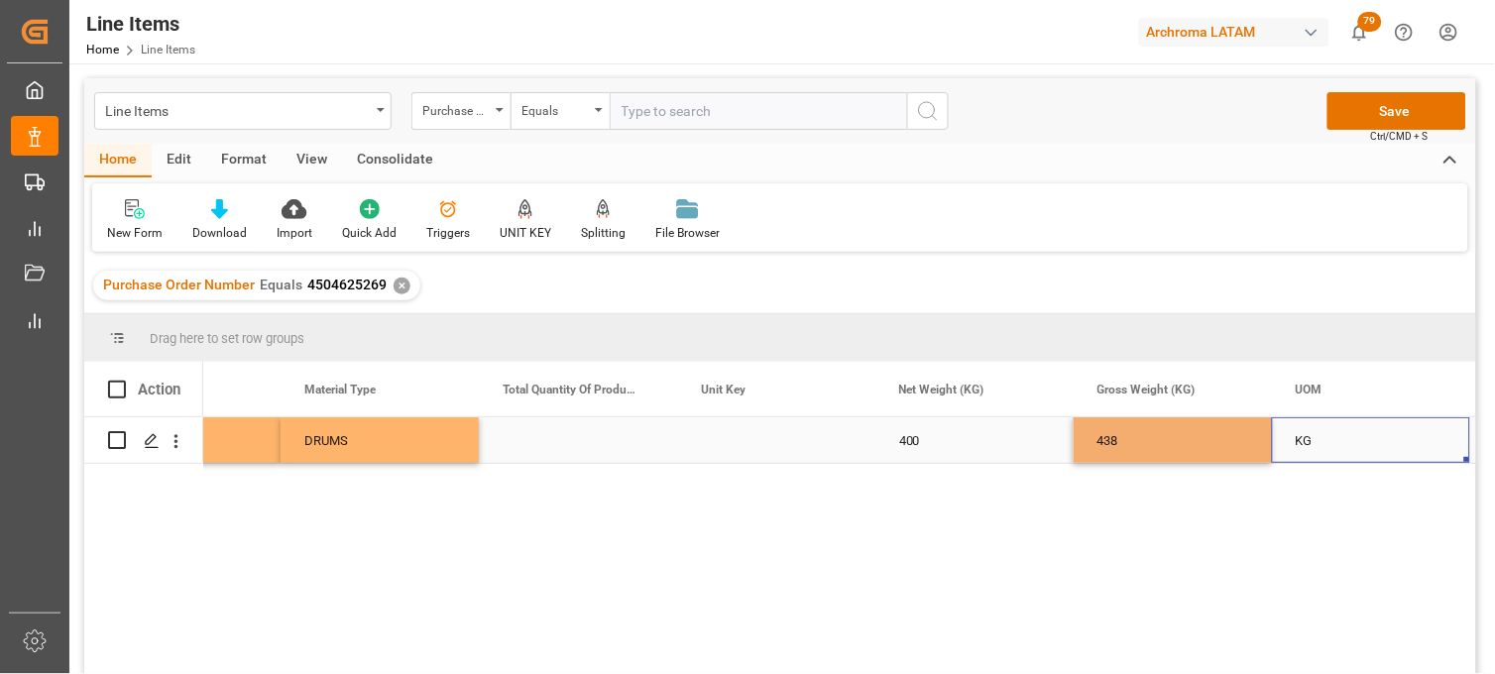
click at [1313, 443] on div "KG" at bounding box center [1371, 440] width 198 height 46
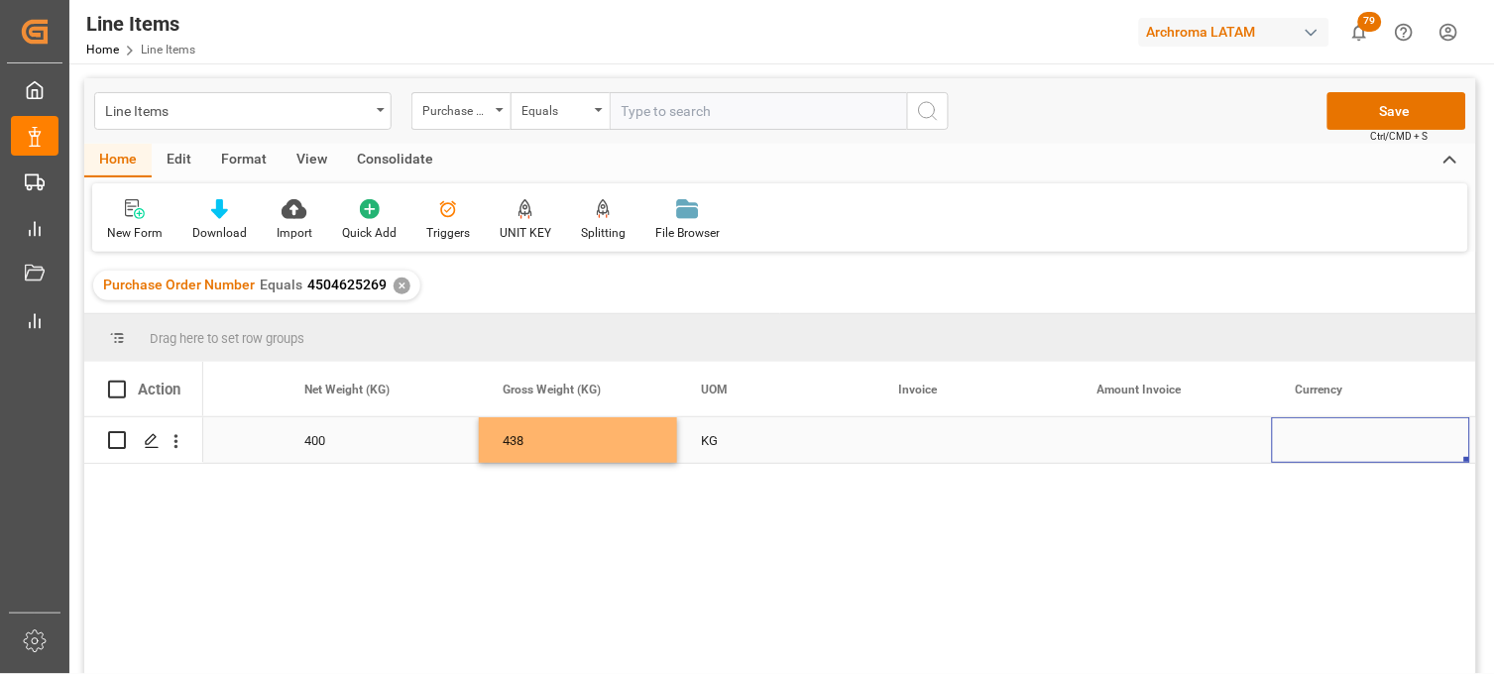
click at [949, 436] on div "Press SPACE to select this row." at bounding box center [975, 440] width 198 height 46
click at [933, 431] on div "Press SPACE to select this row." at bounding box center [975, 440] width 198 height 46
click at [933, 431] on div "Press SPACE to select this row." at bounding box center [975, 451] width 198 height 69
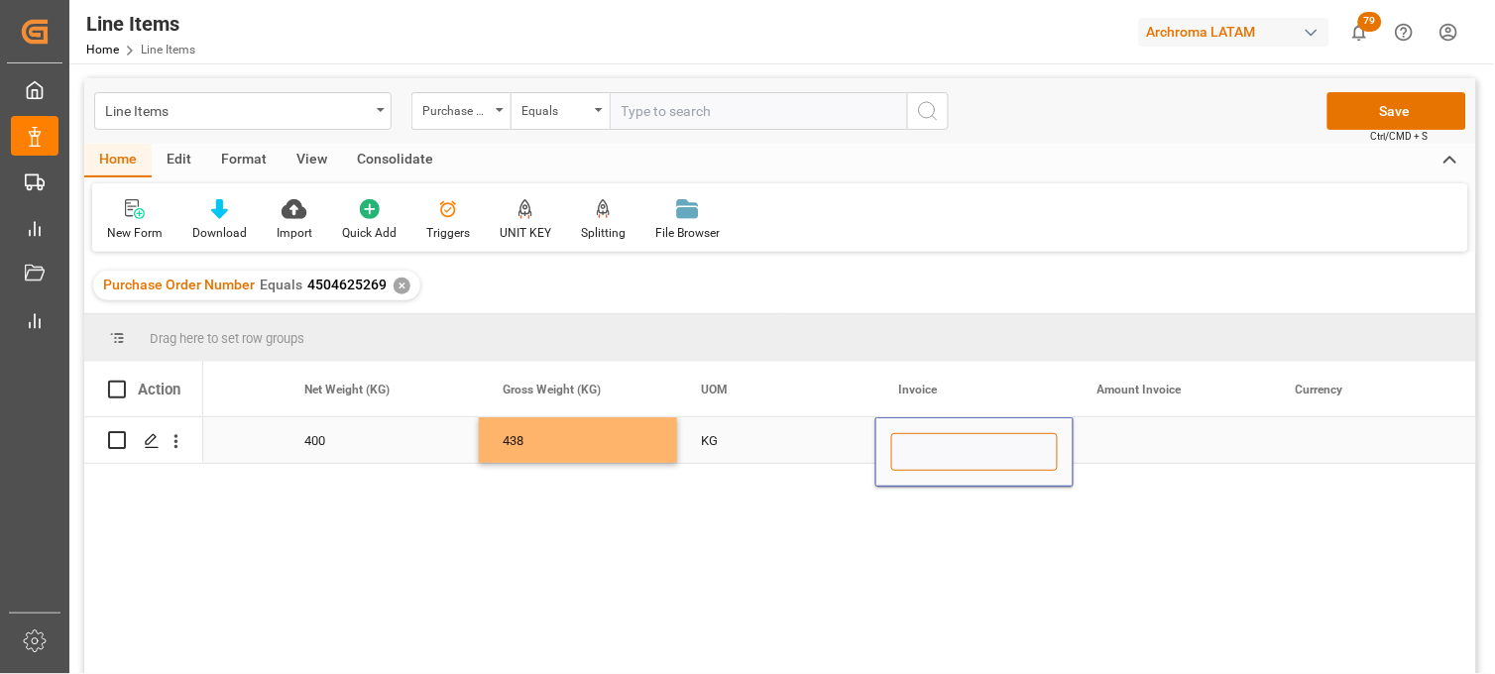
click at [924, 436] on input "Press SPACE to select this row." at bounding box center [974, 452] width 167 height 38
paste input "9539102472"
type input "9539102472"
click at [1125, 437] on div "Press SPACE to select this row." at bounding box center [1173, 440] width 198 height 46
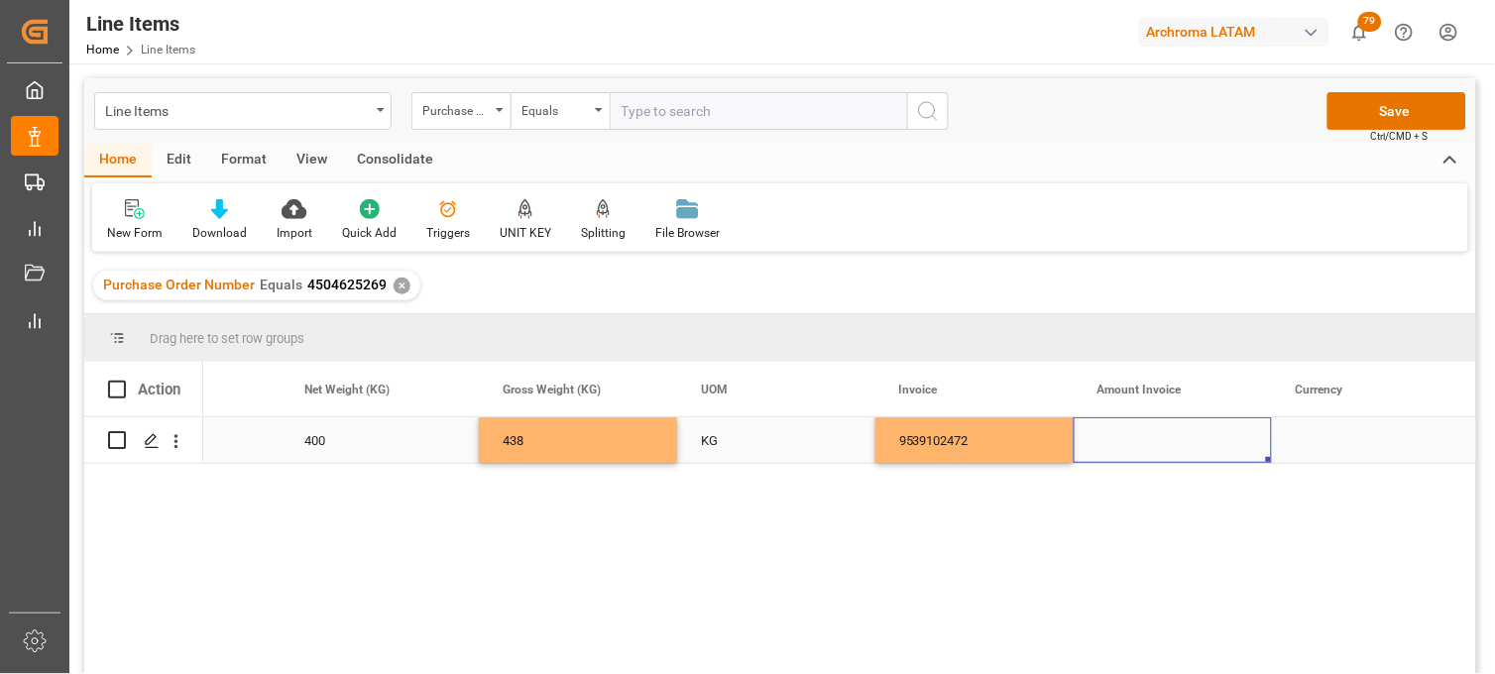
click at [1117, 440] on div "Press SPACE to select this row." at bounding box center [1173, 440] width 198 height 46
click at [1117, 440] on input "Press SPACE to select this row." at bounding box center [1173, 452] width 167 height 38
type input "11804"
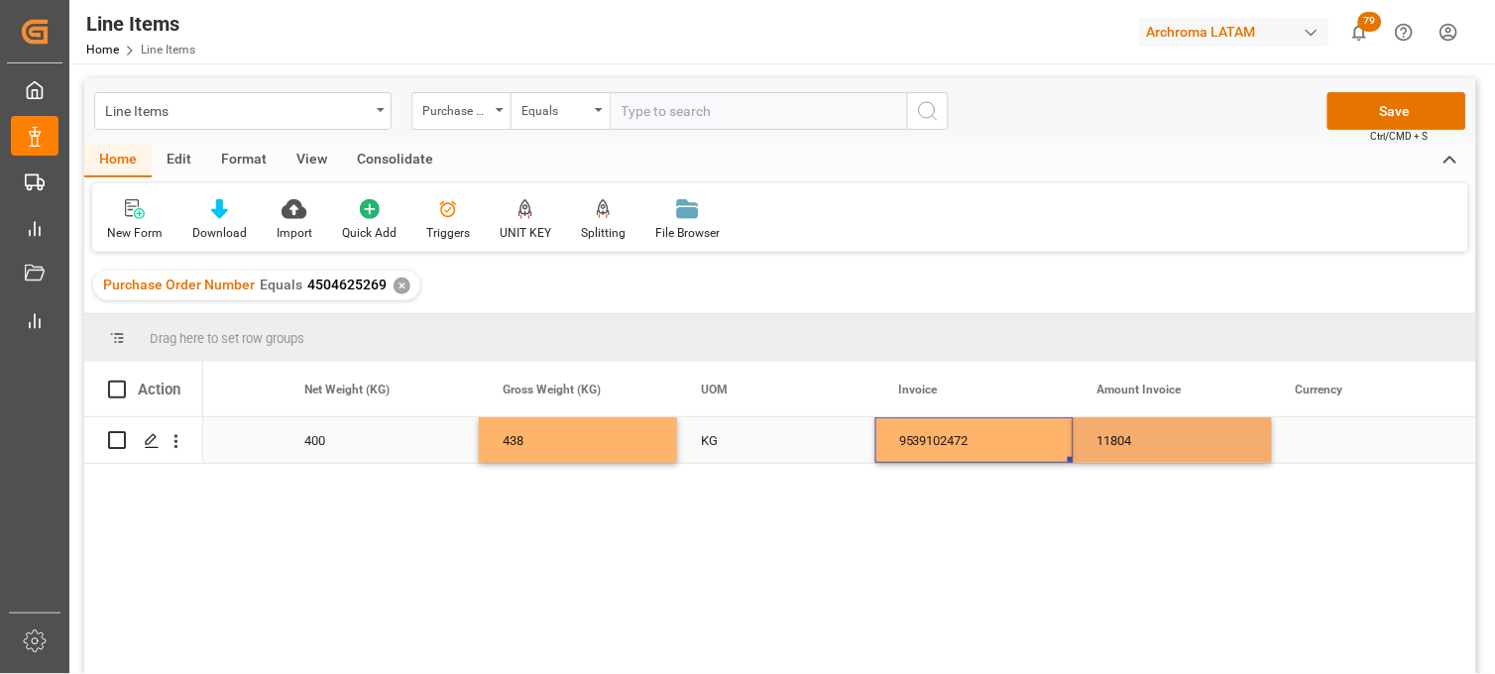
click at [1012, 443] on div "9539102472" at bounding box center [975, 440] width 198 height 46
click at [1317, 434] on div "Press SPACE to select this row." at bounding box center [1371, 440] width 198 height 46
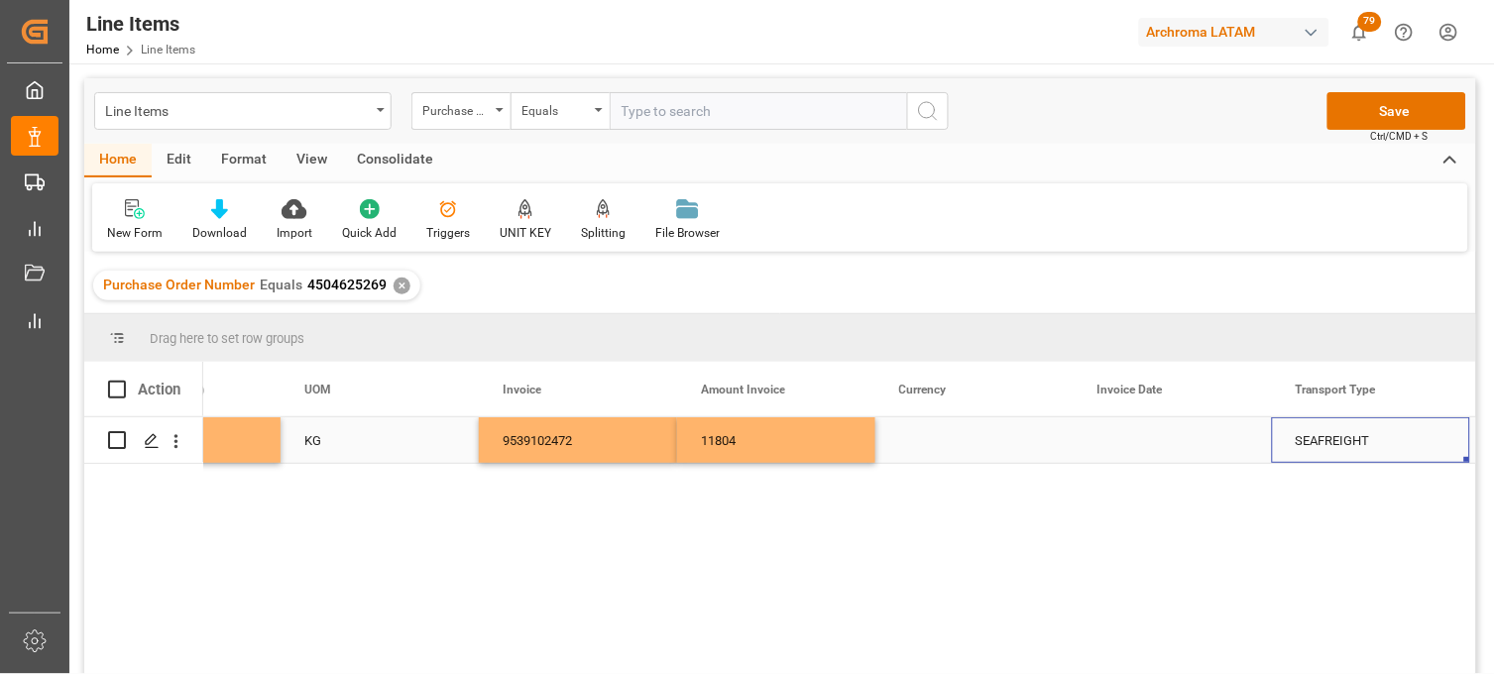
click at [917, 438] on div "Press SPACE to select this row." at bounding box center [975, 440] width 198 height 46
click at [918, 438] on div "Press SPACE to select this row." at bounding box center [975, 440] width 198 height 46
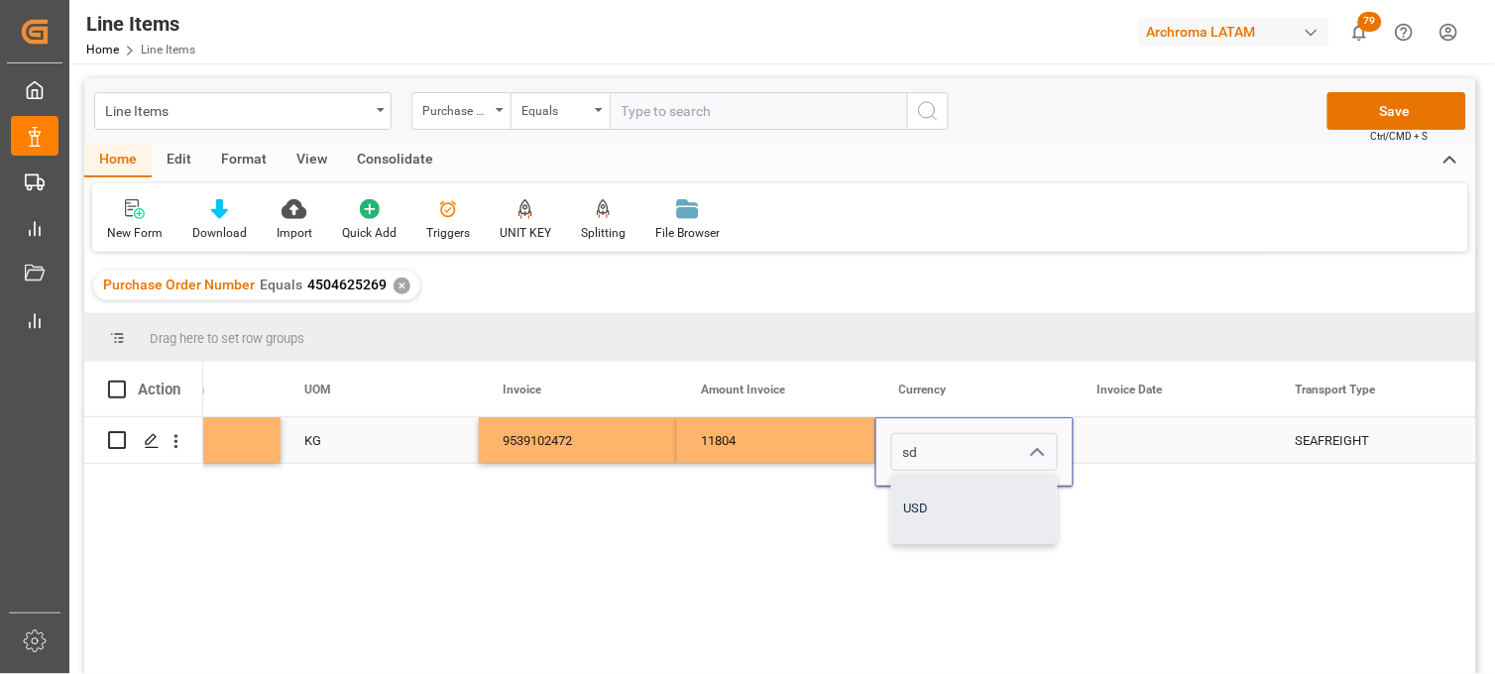
click at [939, 507] on div "USD" at bounding box center [974, 508] width 165 height 69
type input "USD"
click at [1138, 440] on div "Press SPACE to select this row." at bounding box center [1173, 440] width 198 height 46
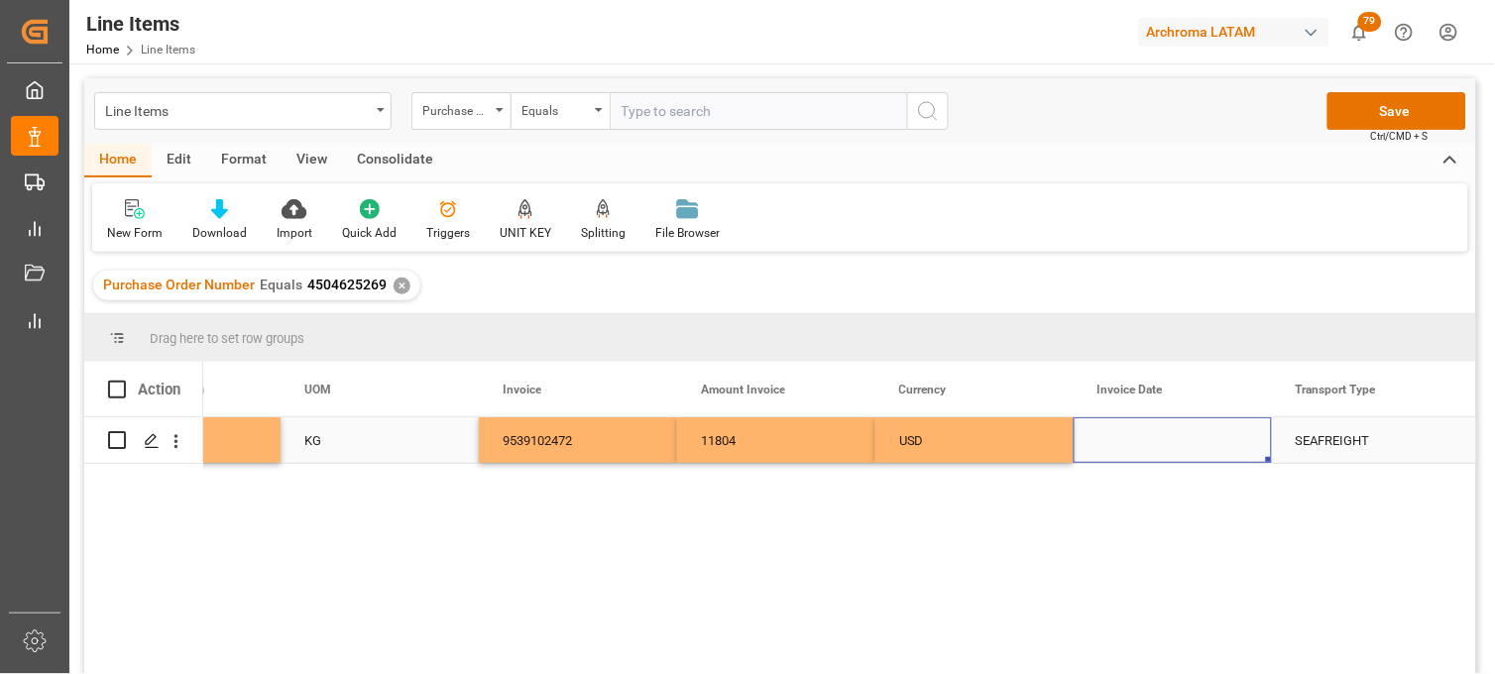
click at [1124, 436] on div "Press SPACE to select this row." at bounding box center [1173, 440] width 198 height 46
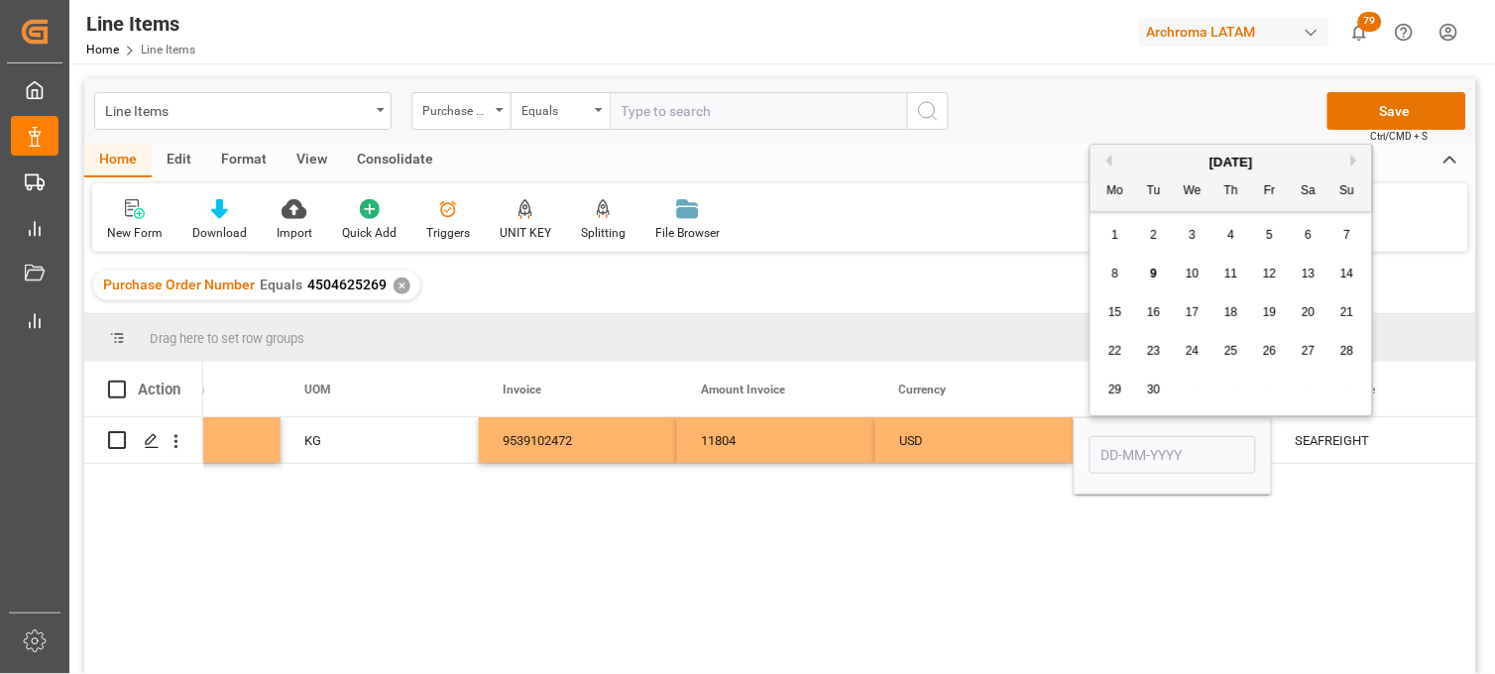
click at [1105, 161] on button "Previous Month" at bounding box center [1107, 161] width 12 height 12
click at [1148, 314] on span "12" at bounding box center [1153, 312] width 13 height 14
type input "12-08-2025"
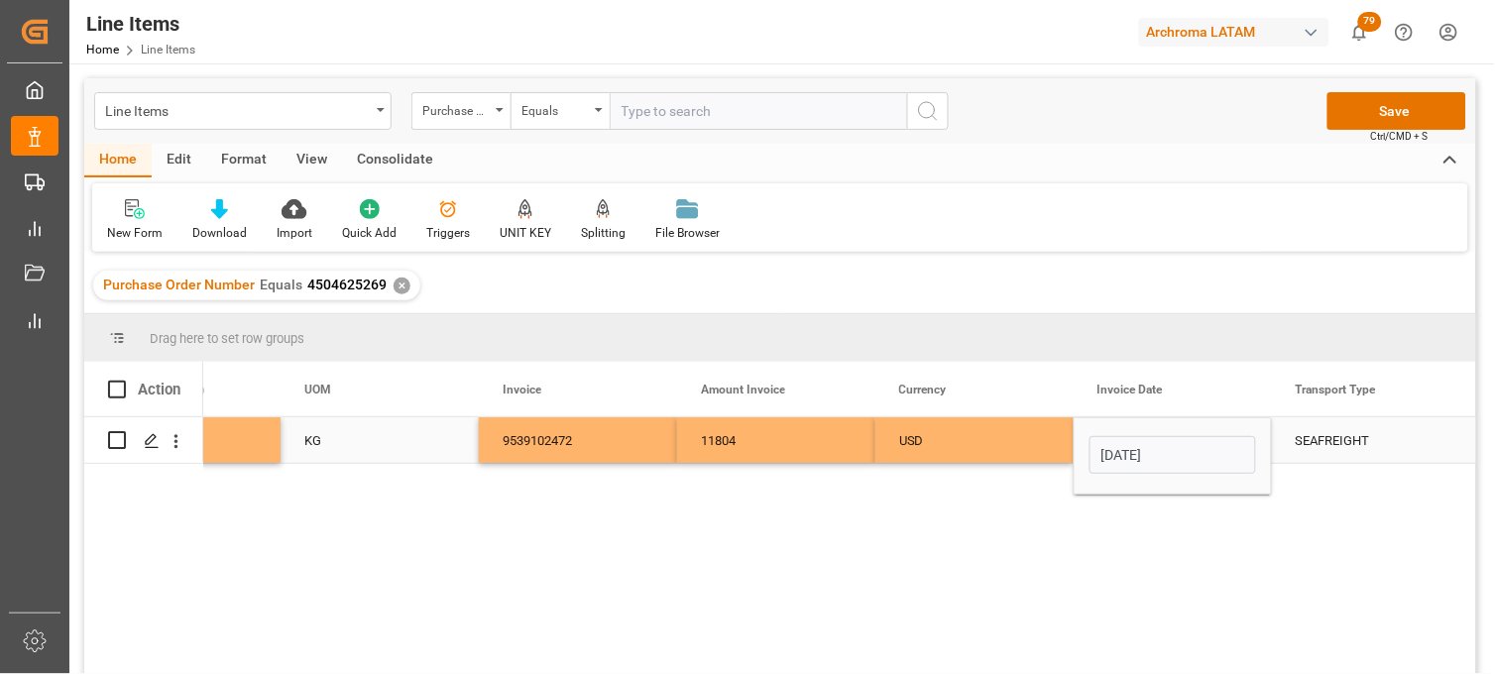
click at [1014, 440] on div "USD" at bounding box center [974, 441] width 151 height 46
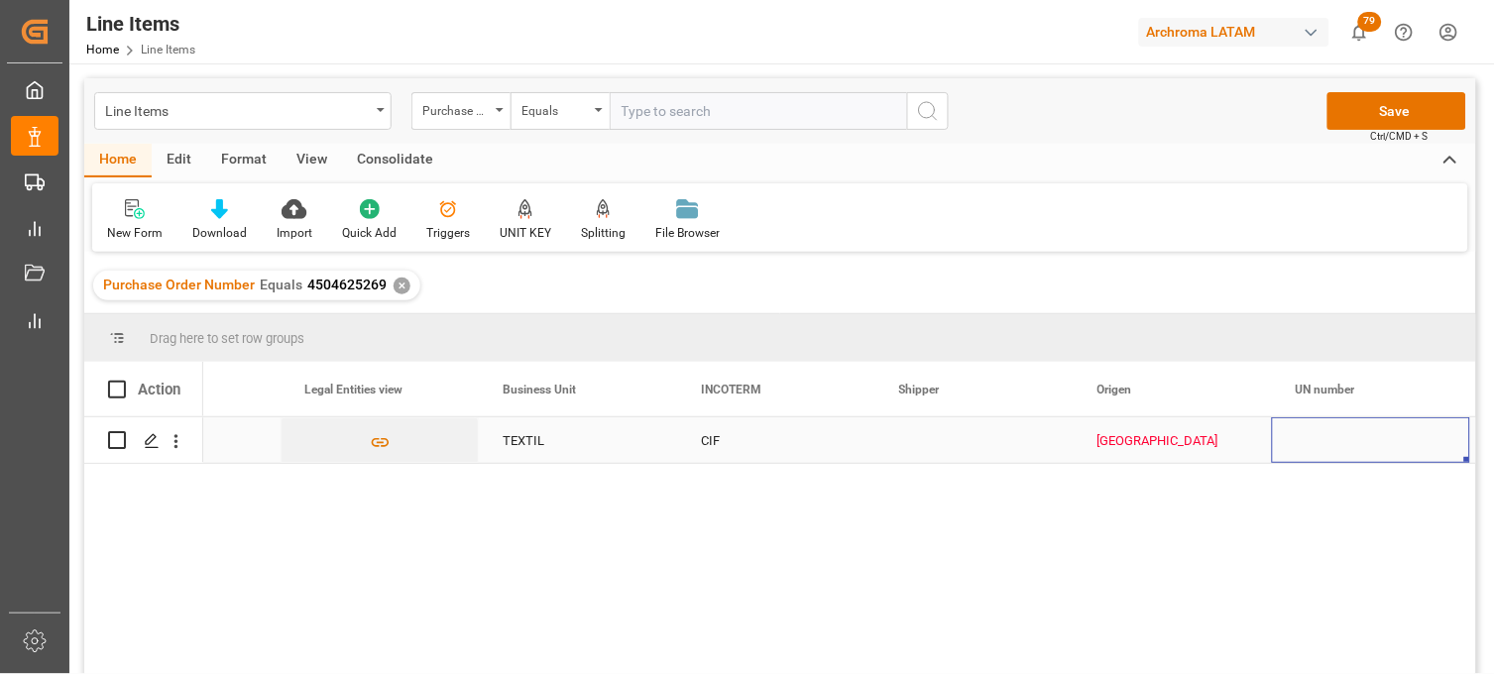
click at [1112, 441] on div "Alemania" at bounding box center [1173, 441] width 151 height 46
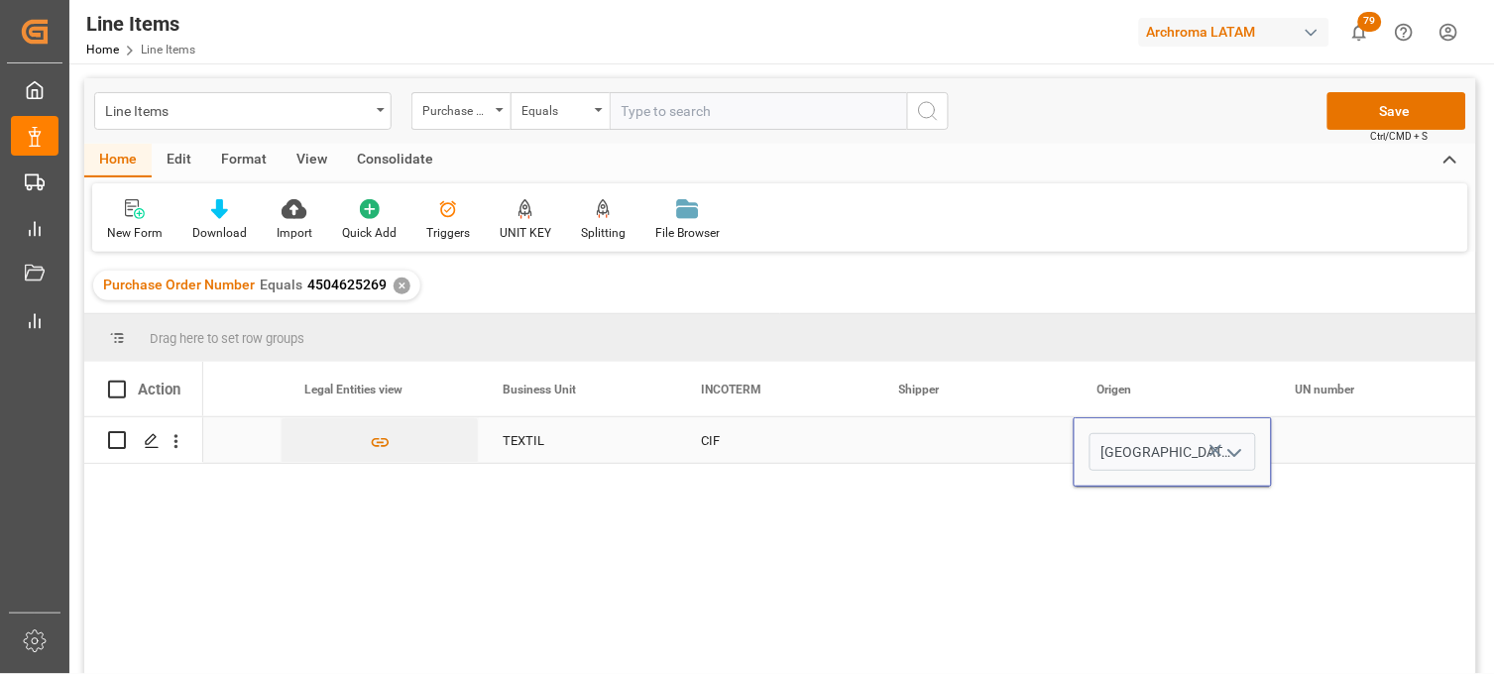
click at [1112, 441] on input "Alemania" at bounding box center [1173, 452] width 167 height 38
click at [1112, 448] on input "Alemania" at bounding box center [1173, 452] width 167 height 38
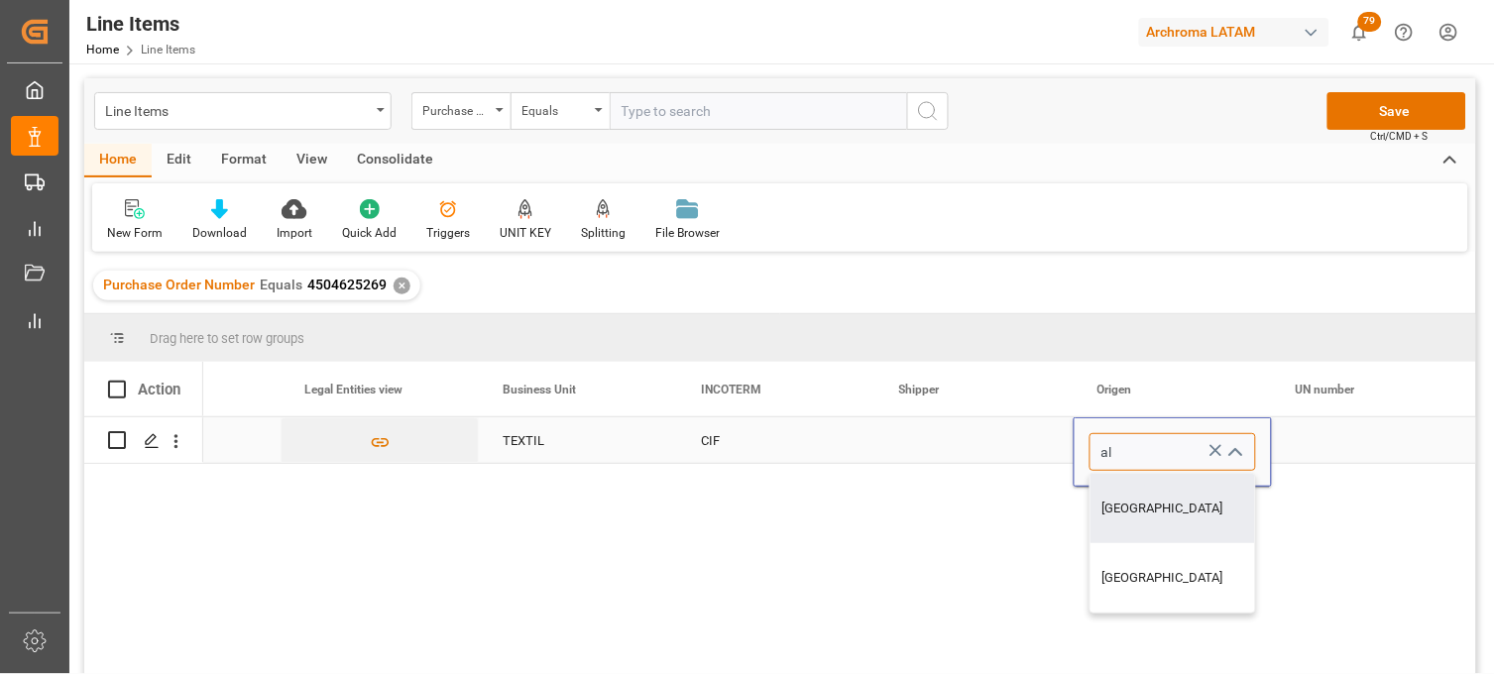
click at [1133, 492] on div "ALEMANIA" at bounding box center [1173, 508] width 165 height 69
type input "ALEMANIA"
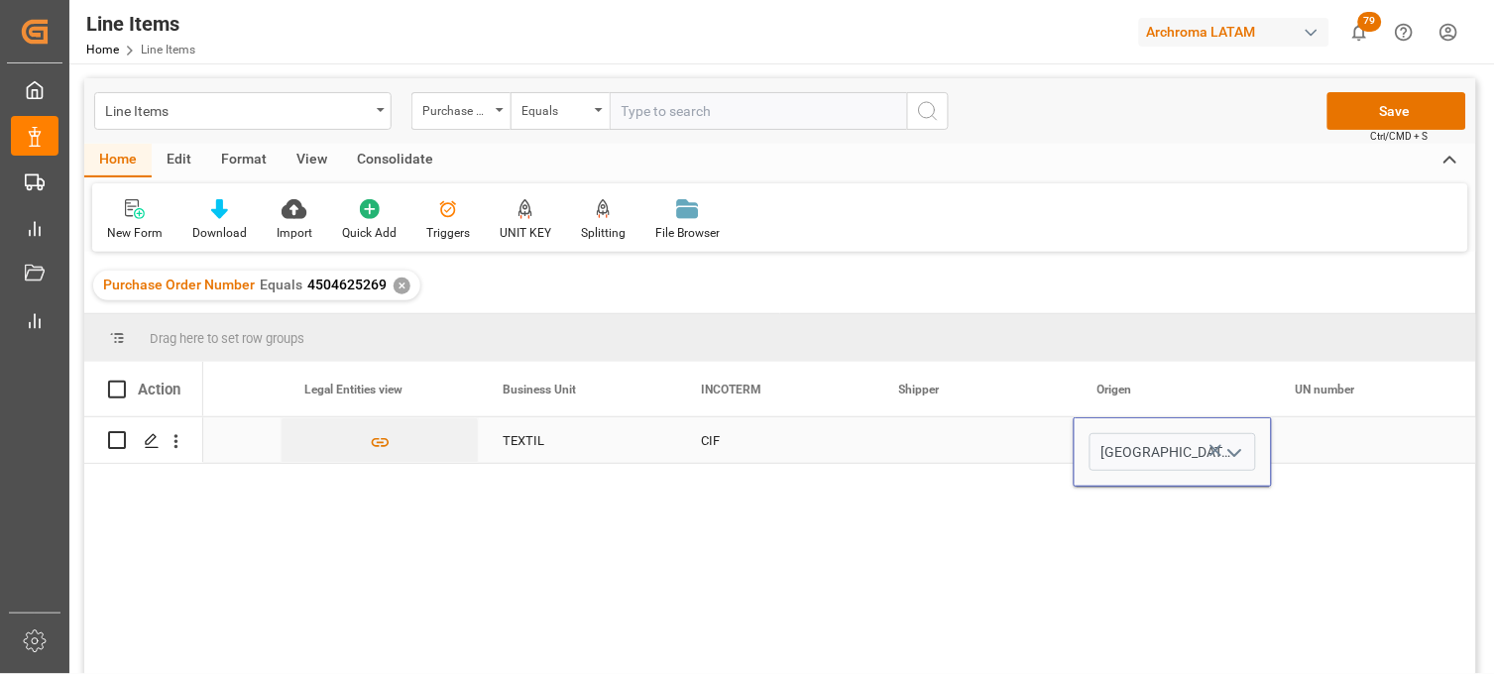
click at [955, 438] on div "Press SPACE to select this row." at bounding box center [975, 440] width 198 height 46
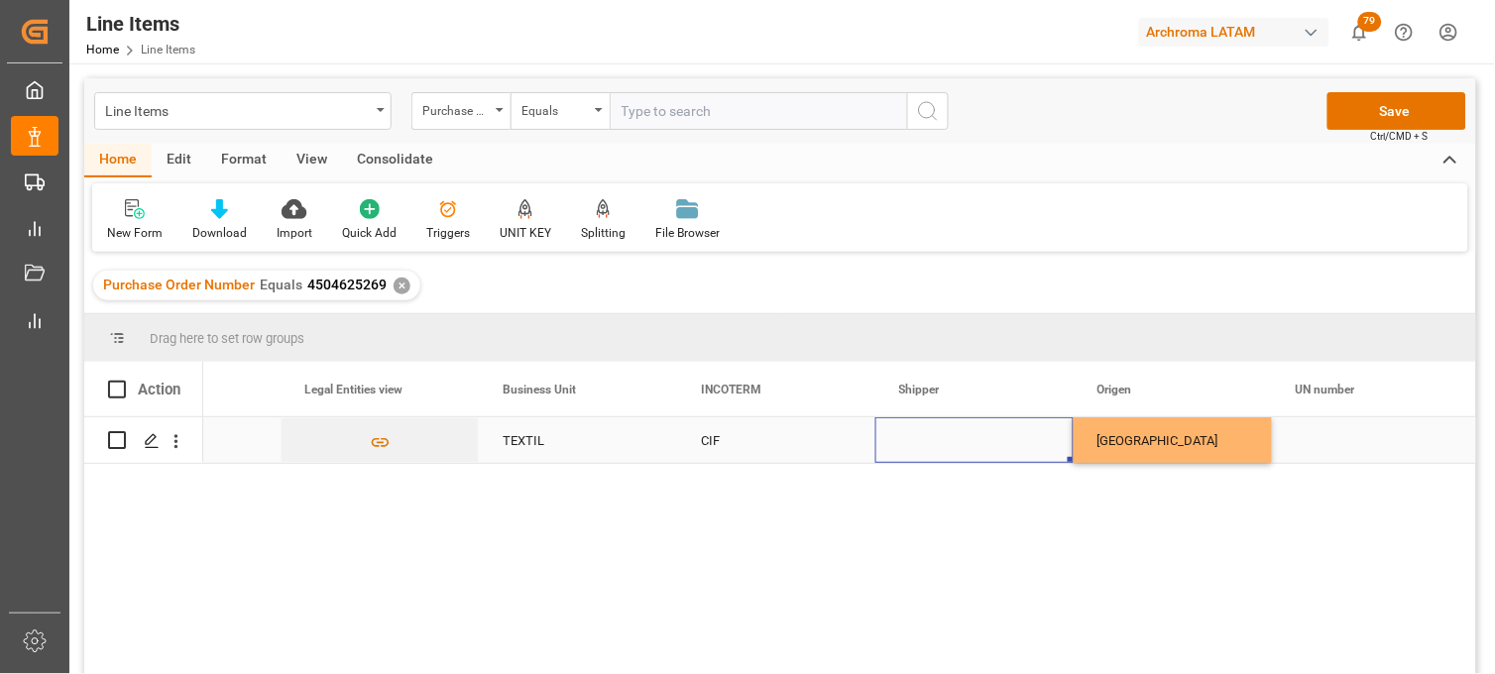
click at [944, 436] on div "Press SPACE to select this row." at bounding box center [975, 440] width 198 height 46
click at [944, 436] on input "Press SPACE to select this row." at bounding box center [974, 452] width 167 height 38
click at [932, 450] on input "Press SPACE to select this row." at bounding box center [974, 452] width 167 height 38
paste input "AC Containerline"
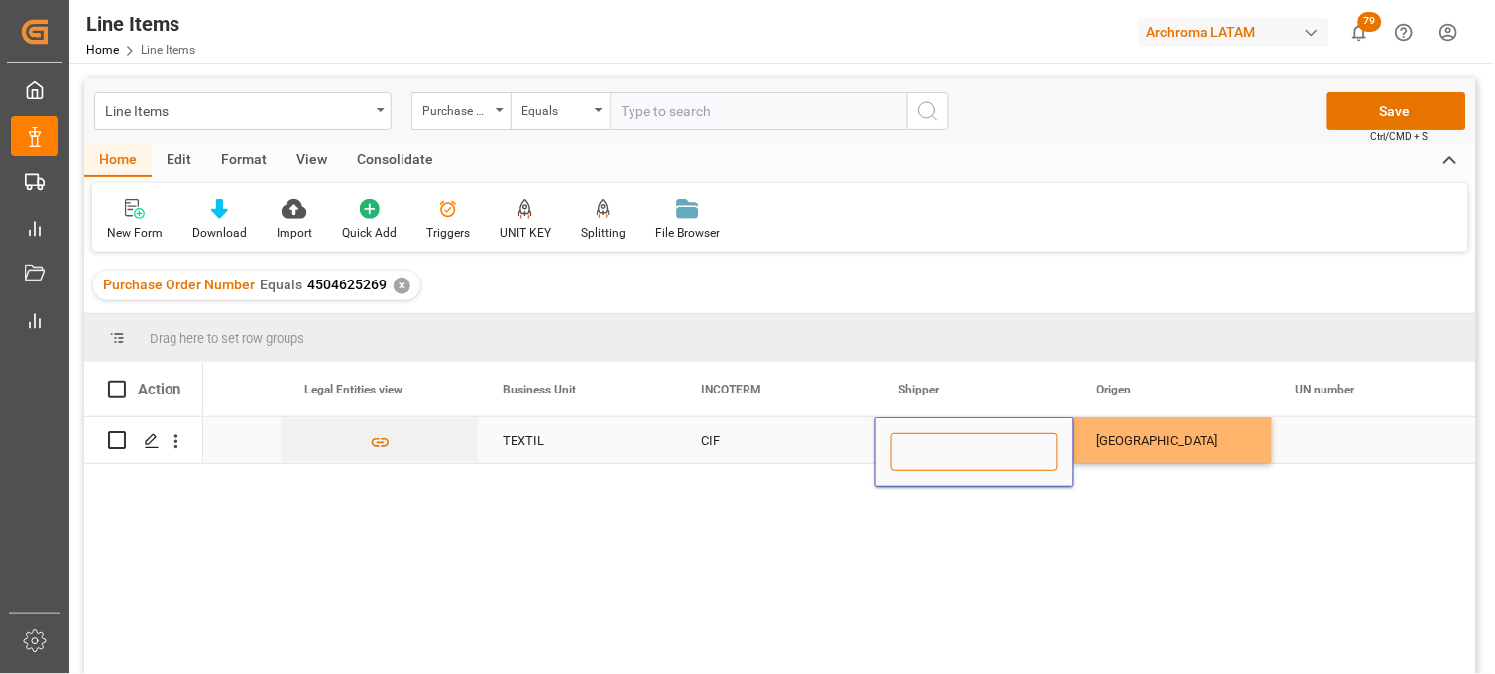
type input "AC Containerline"
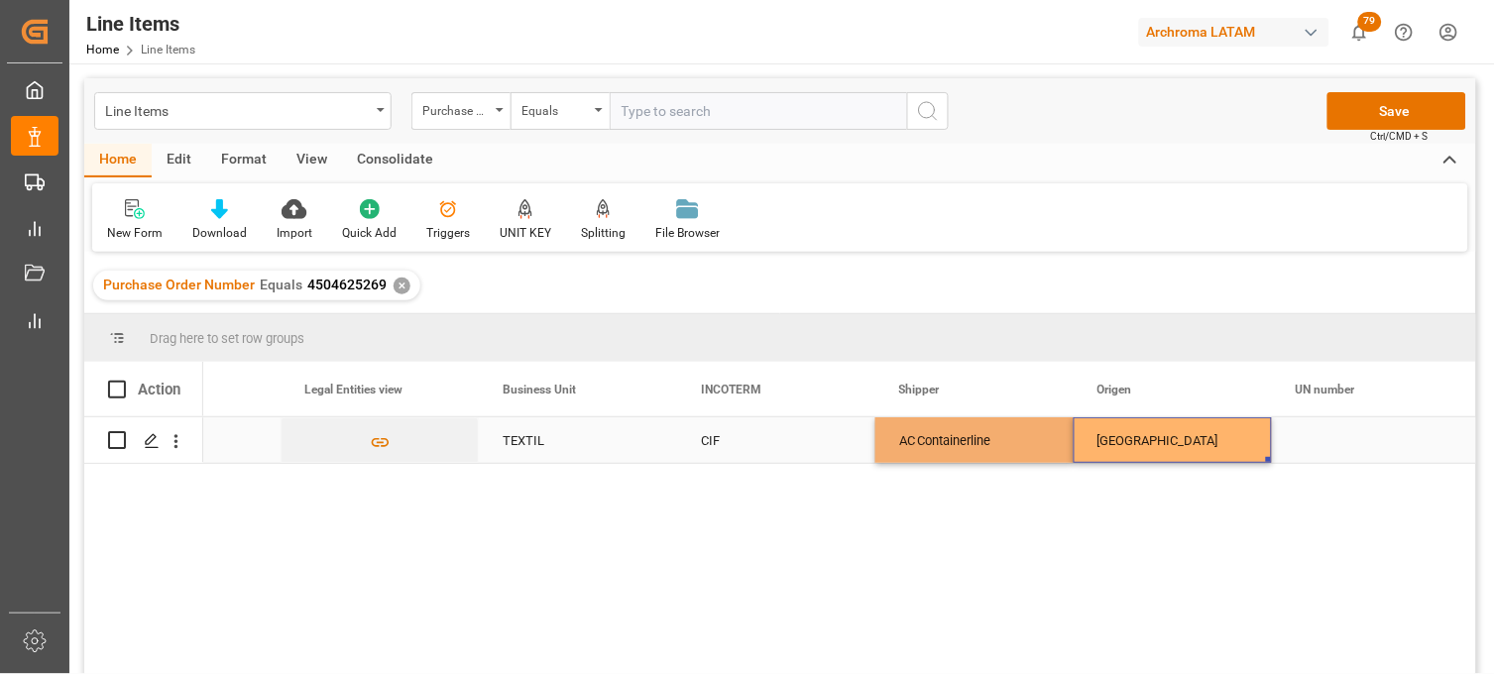
click at [1114, 448] on div "ALEMANIA" at bounding box center [1173, 441] width 151 height 46
click at [1347, 441] on div "Press SPACE to select this row." at bounding box center [1371, 440] width 198 height 46
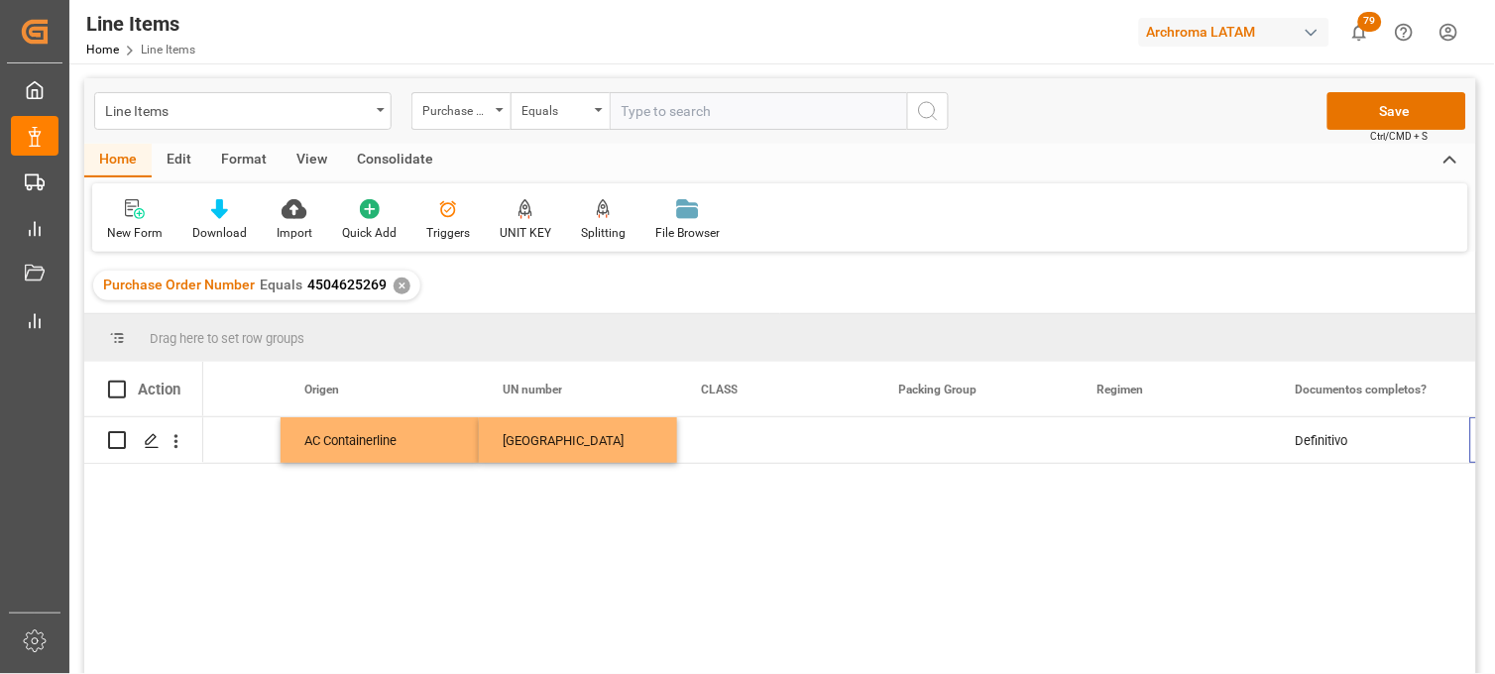
scroll to position [0, 6665]
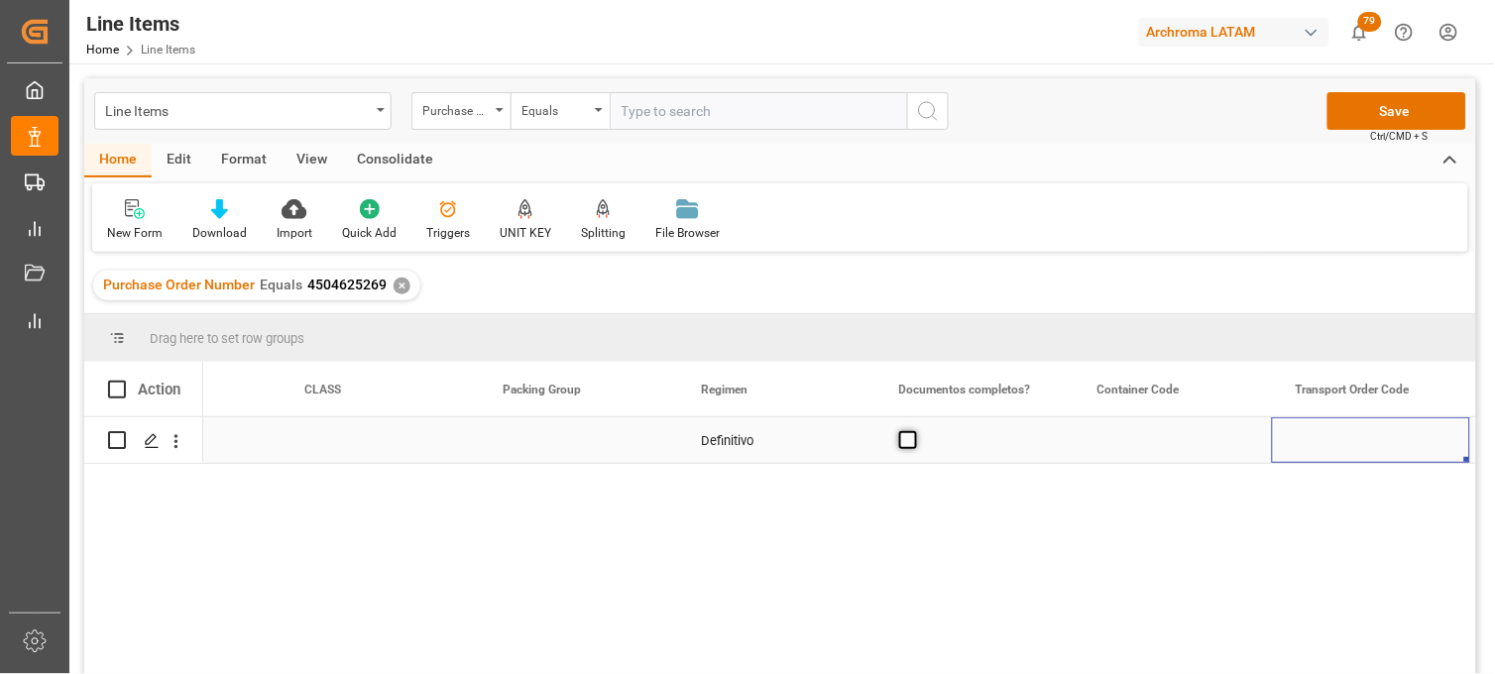
click at [913, 443] on span "Press SPACE to select this row." at bounding box center [908, 440] width 18 height 18
click at [914, 431] on input "Press SPACE to select this row." at bounding box center [914, 431] width 0 height 0
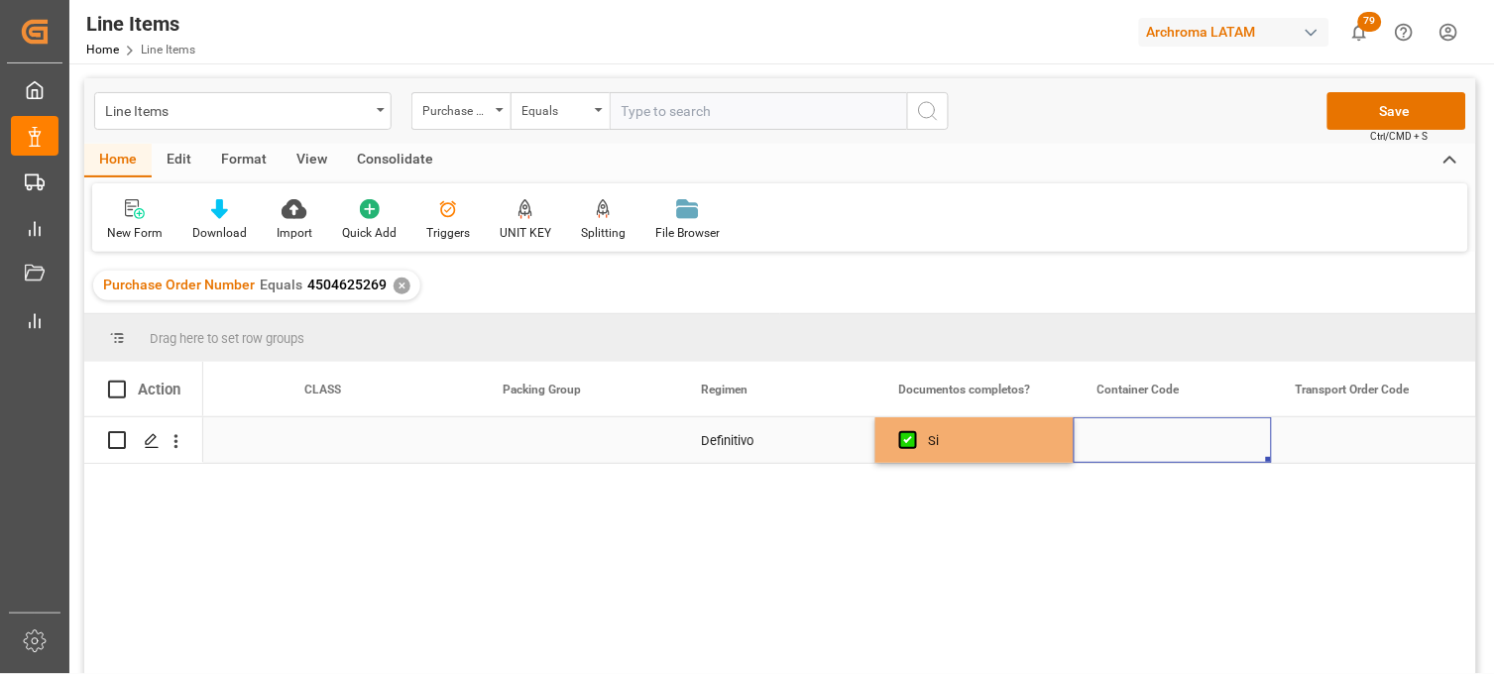
click at [1145, 439] on div "Press SPACE to select this row." at bounding box center [1173, 440] width 198 height 46
click at [1369, 123] on button "Save" at bounding box center [1397, 111] width 139 height 38
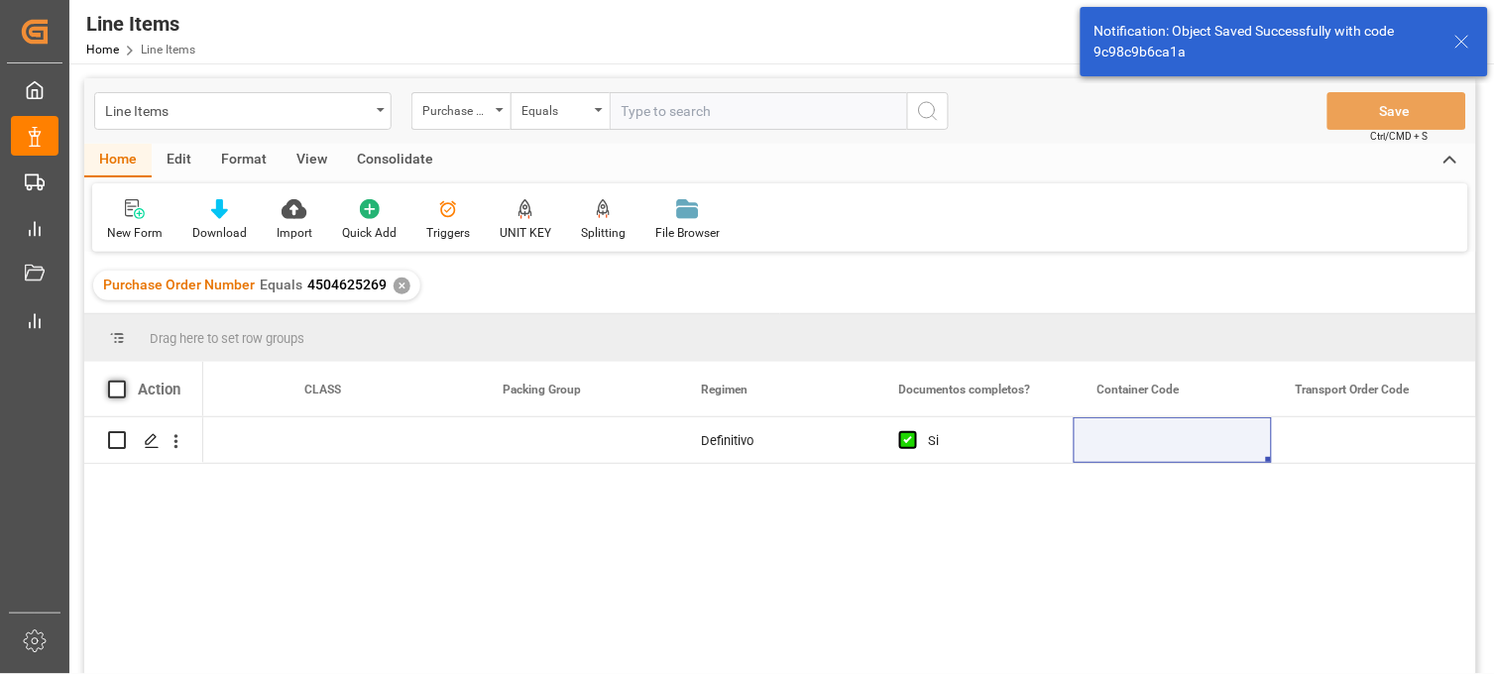
click at [114, 387] on span at bounding box center [117, 390] width 18 height 18
click at [123, 381] on input "checkbox" at bounding box center [123, 381] width 0 height 0
checkbox input "true"
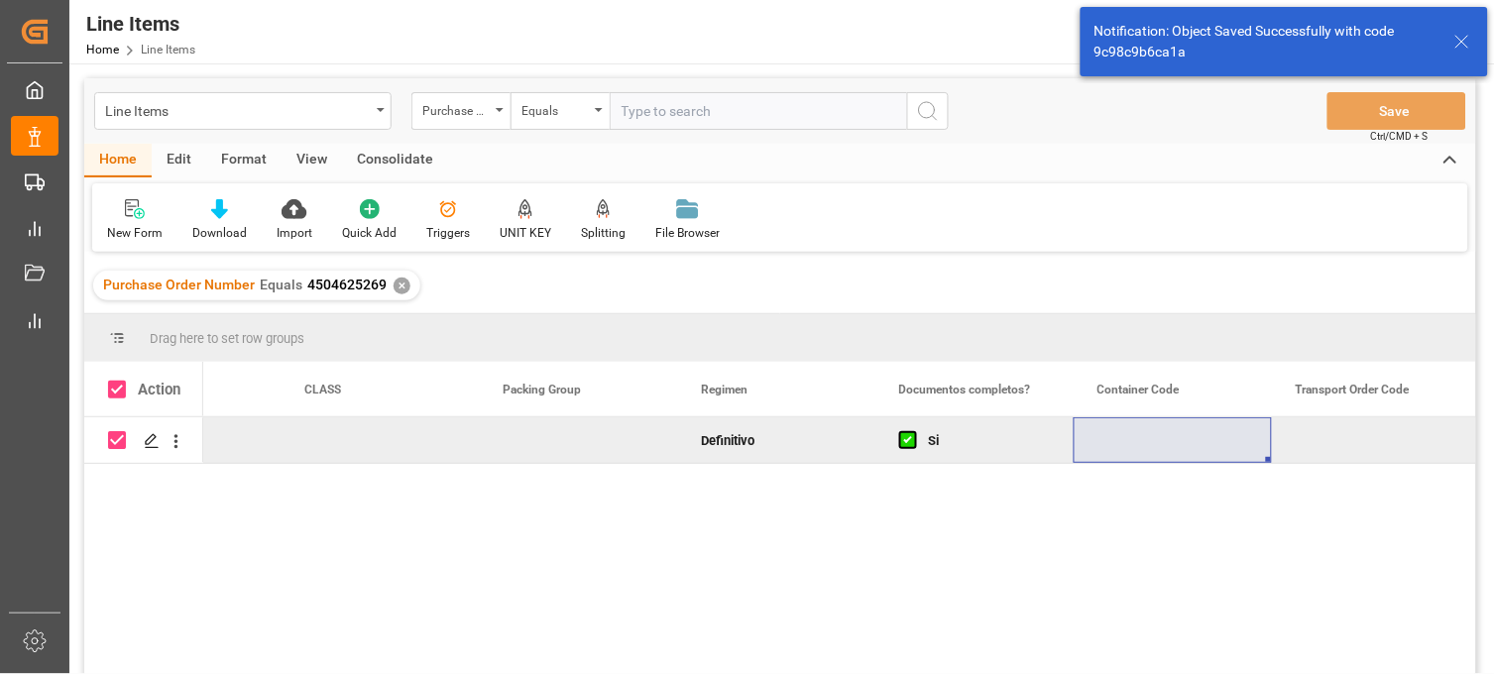
click at [387, 156] on div "Consolidate" at bounding box center [395, 161] width 106 height 34
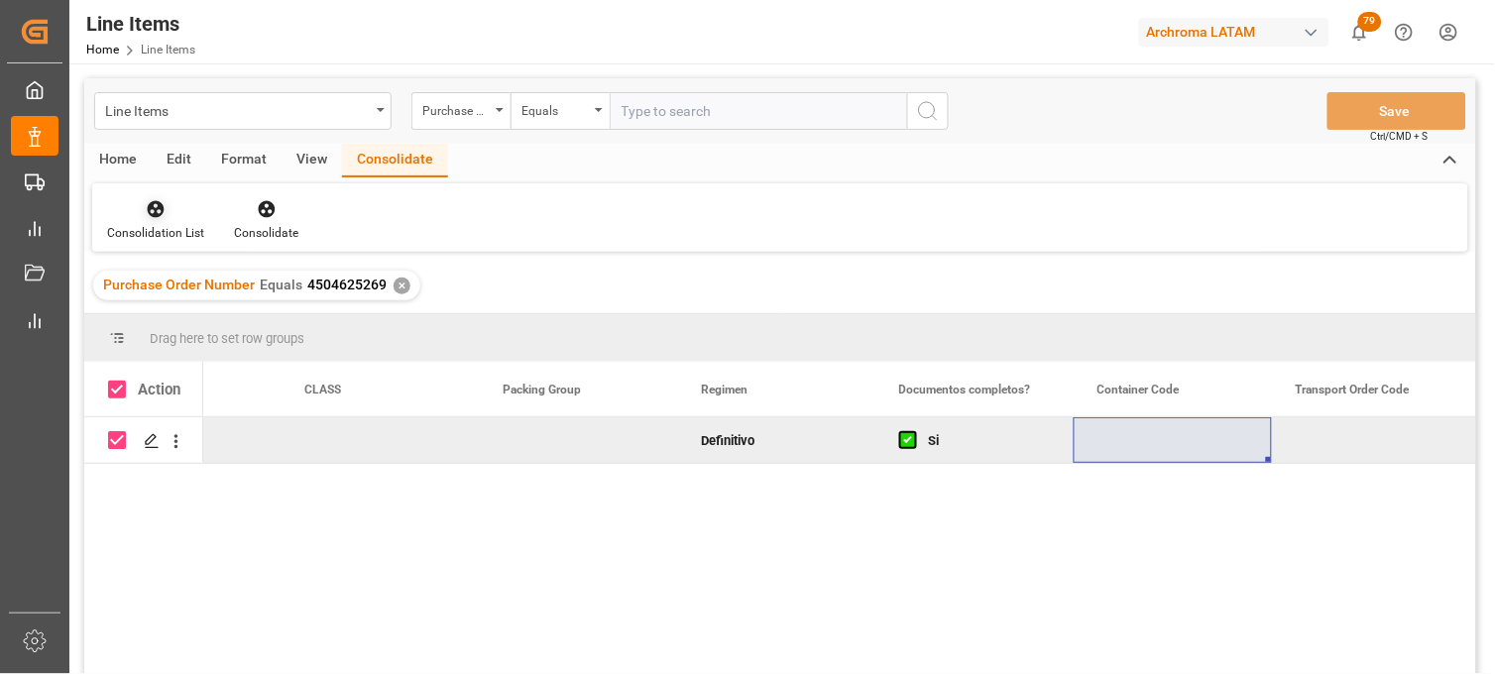
click at [175, 229] on div "Consolidation List" at bounding box center [155, 233] width 97 height 18
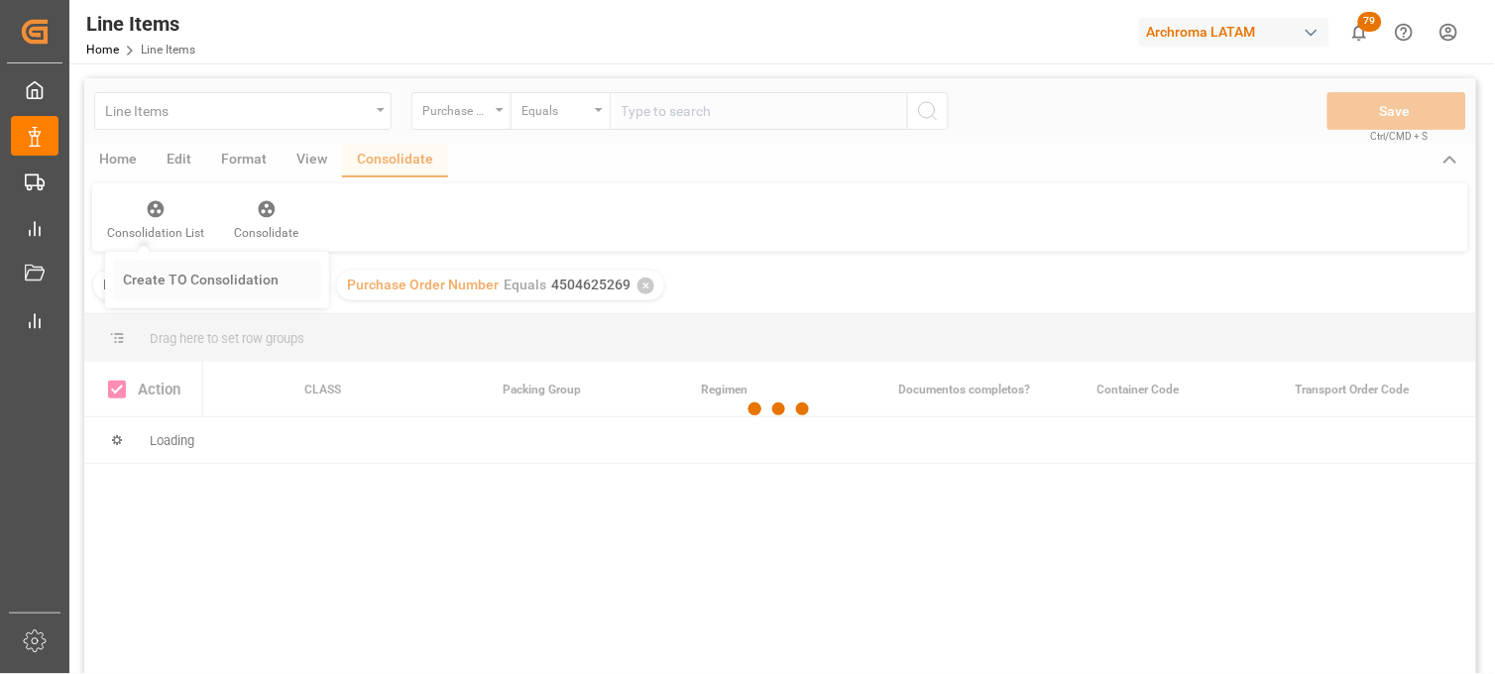
click at [180, 274] on div "Line Items Purchase Order Number Equals Save Ctrl/CMD + S Home Edit Format View…" at bounding box center [780, 402] width 1392 height 648
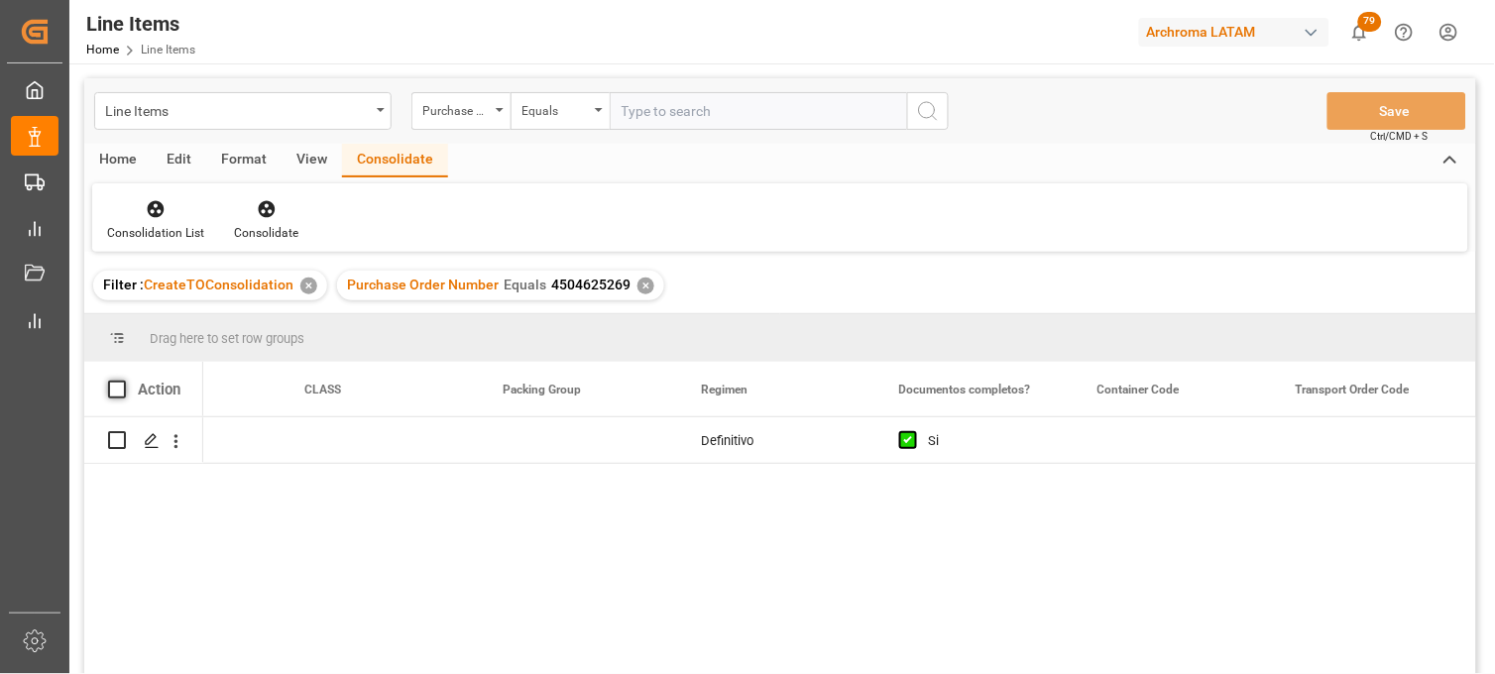
click at [117, 392] on span at bounding box center [117, 390] width 18 height 18
click at [123, 381] on input "checkbox" at bounding box center [123, 381] width 0 height 0
checkbox input "true"
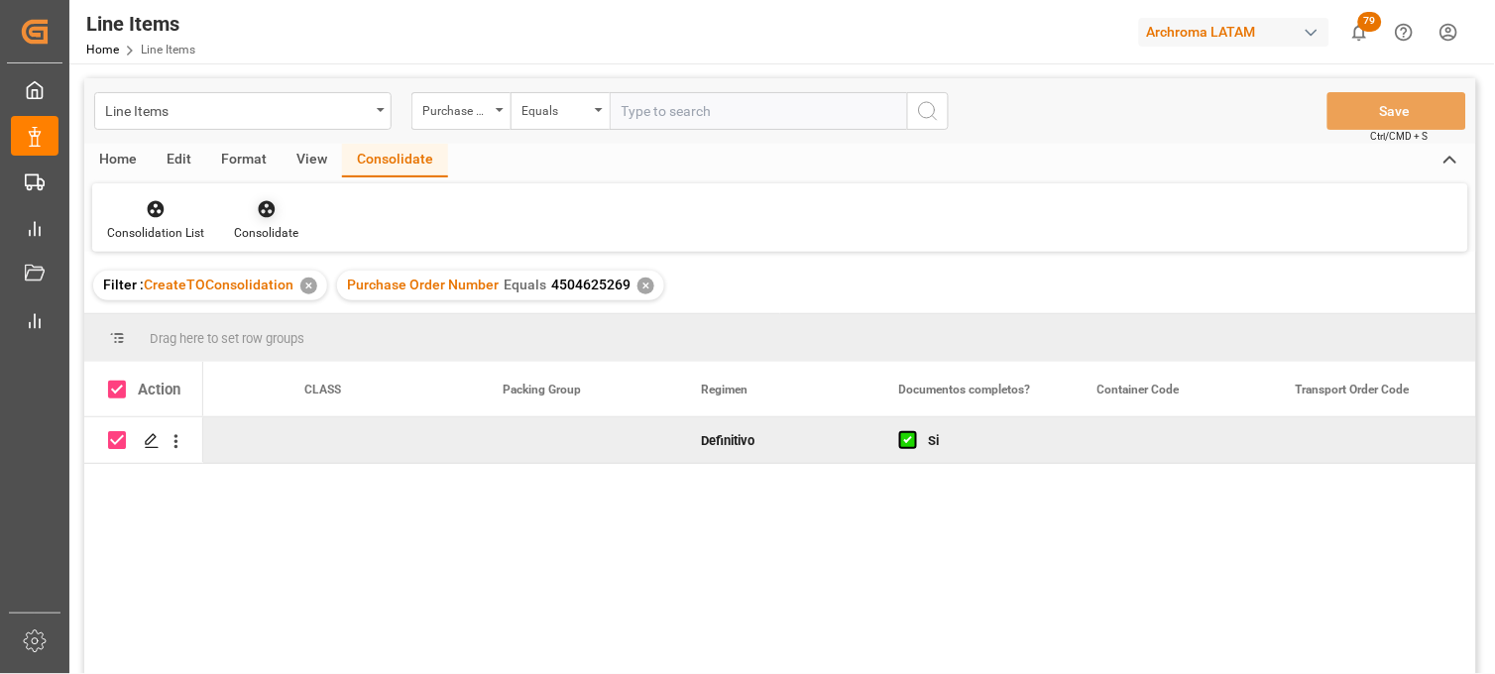
click at [261, 202] on icon at bounding box center [266, 209] width 17 height 17
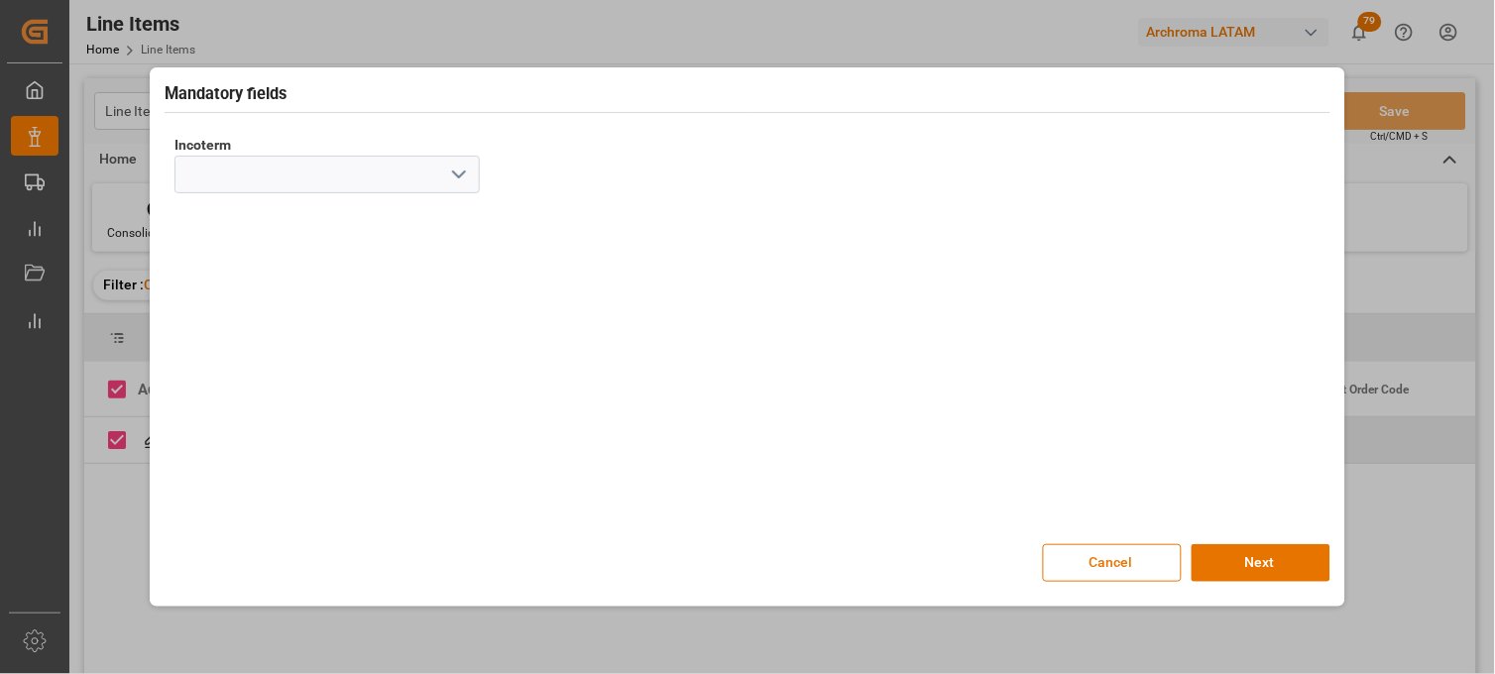
click at [449, 176] on icon "open menu" at bounding box center [459, 175] width 24 height 24
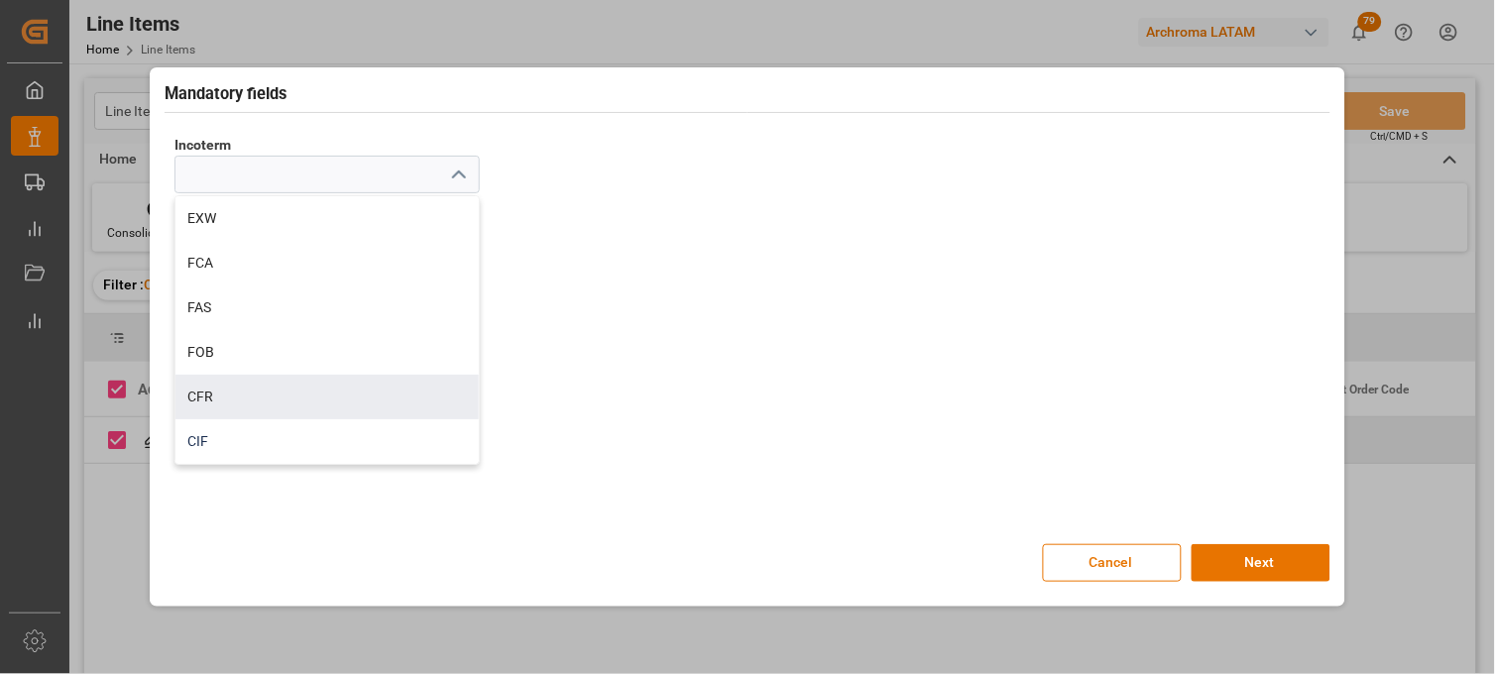
click at [271, 421] on div "CIF" at bounding box center [327, 441] width 303 height 45
type input "CIF"
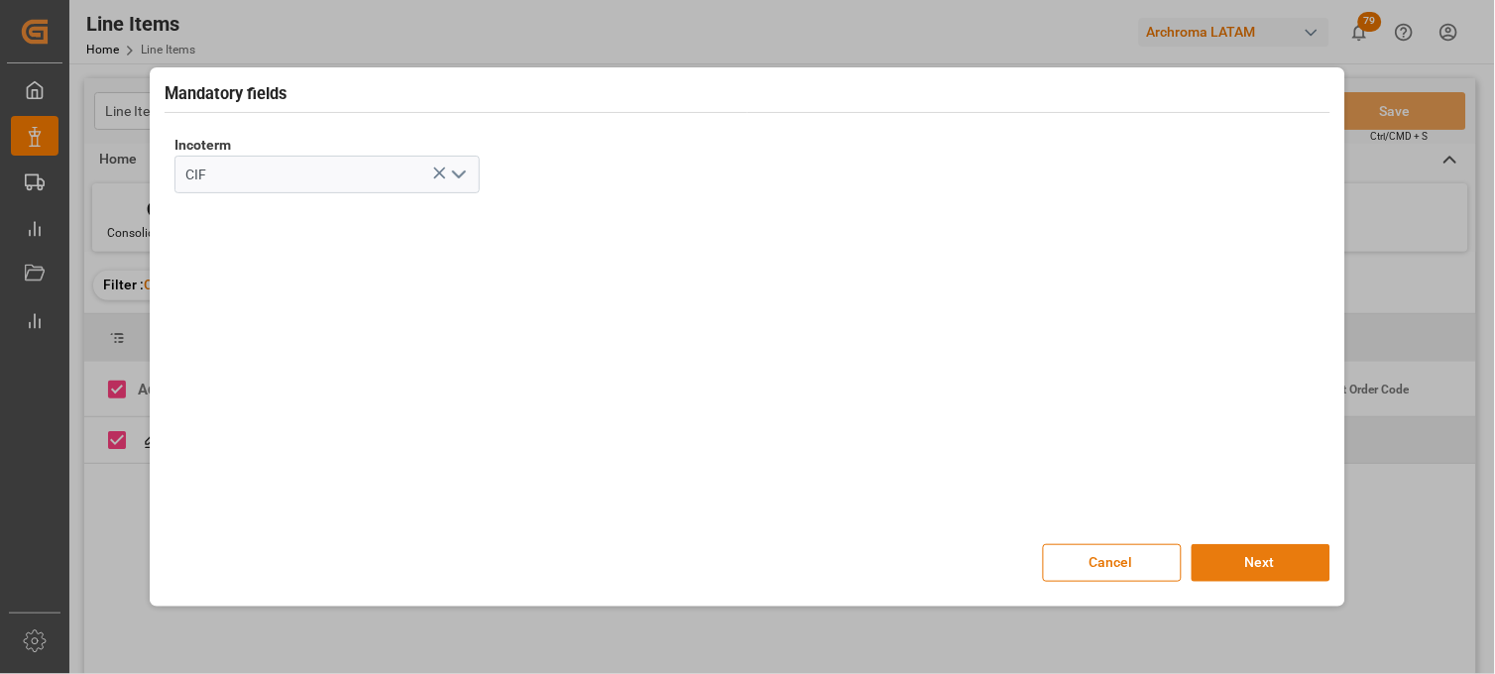
click at [1242, 565] on button "Next" at bounding box center [1261, 563] width 139 height 38
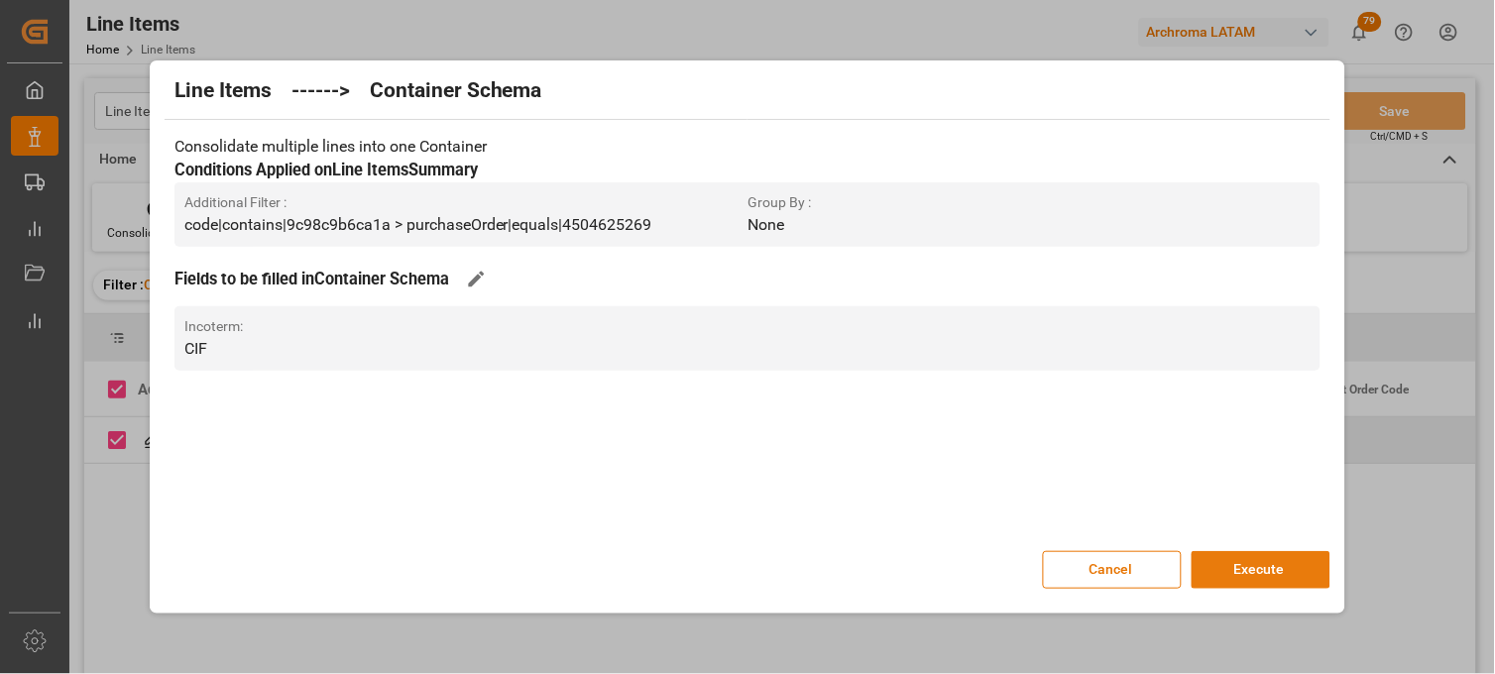
click at [1245, 562] on button "Execute" at bounding box center [1261, 570] width 139 height 38
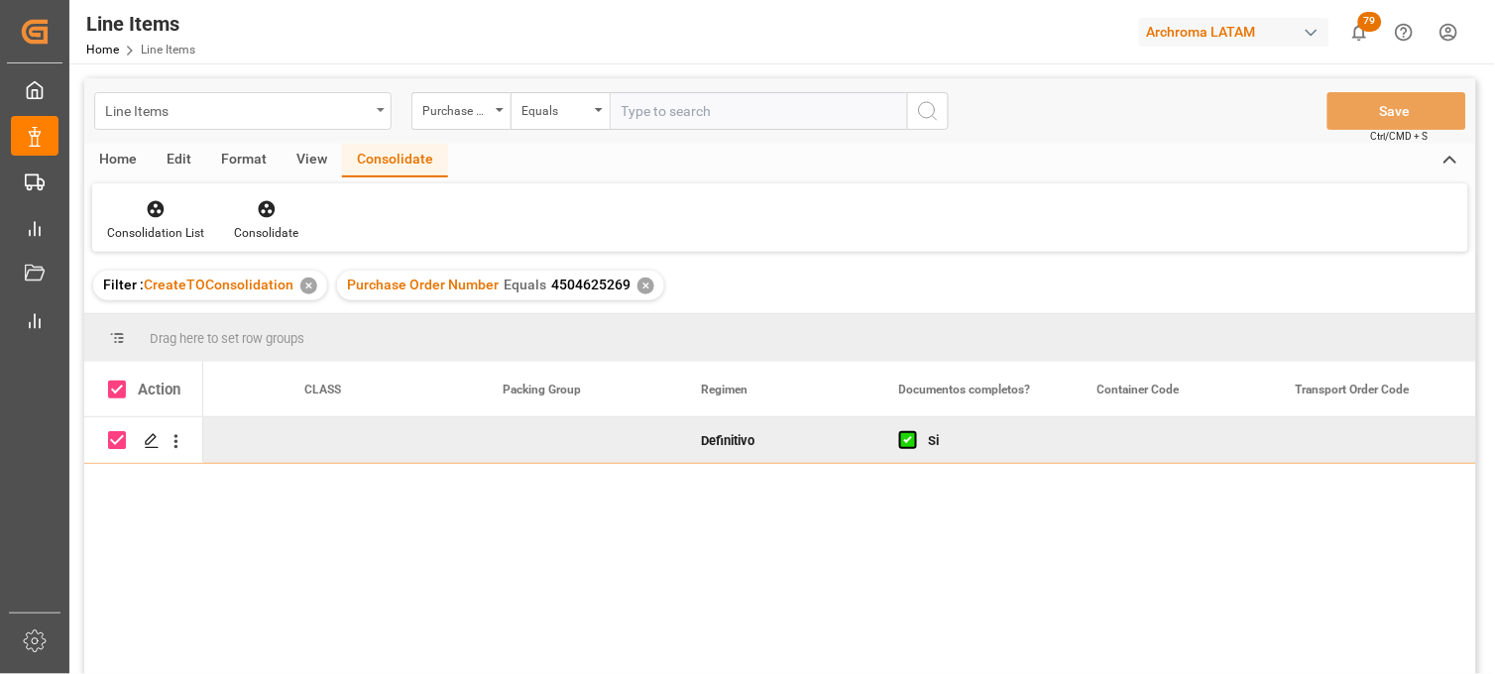
click at [254, 102] on div "Line Items" at bounding box center [237, 109] width 265 height 25
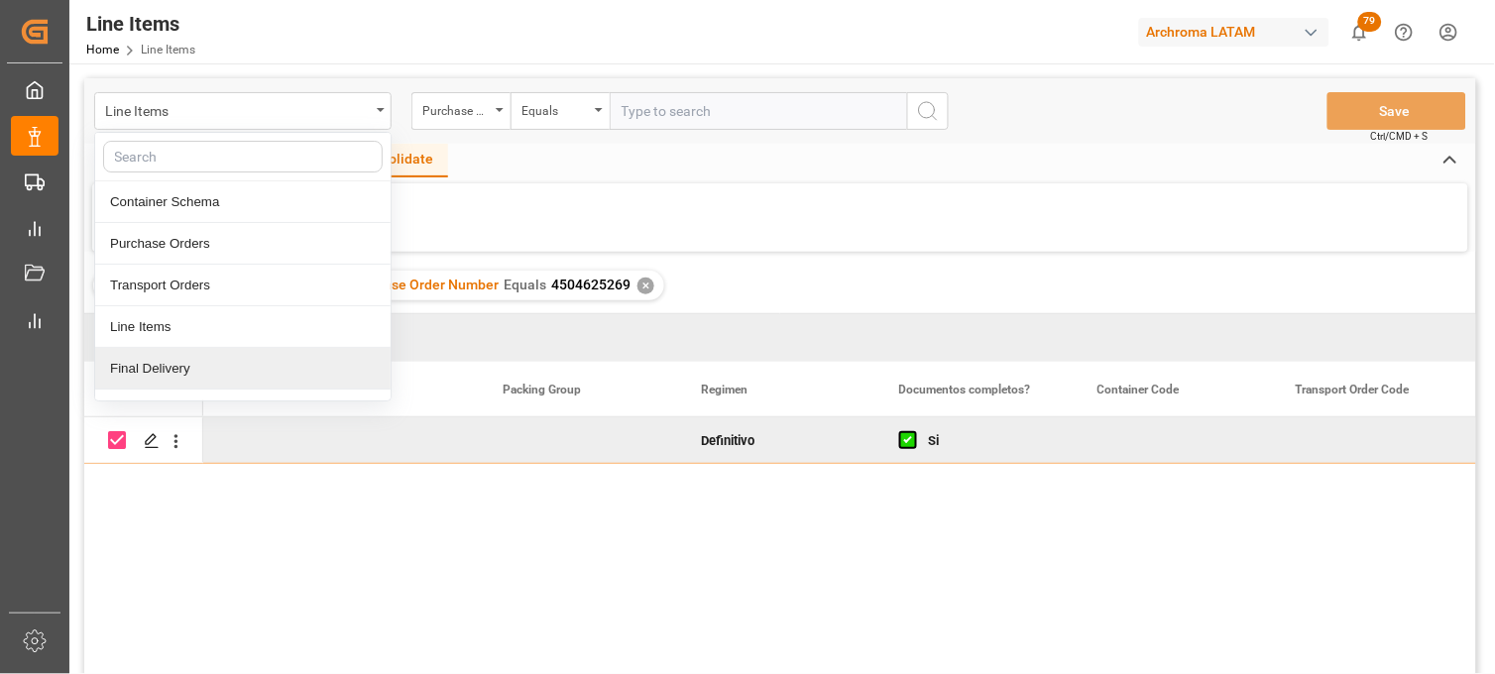
drag, startPoint x: 175, startPoint y: 362, endPoint x: 483, endPoint y: 146, distance: 376.6
click at [176, 362] on div "Final Delivery" at bounding box center [242, 369] width 295 height 42
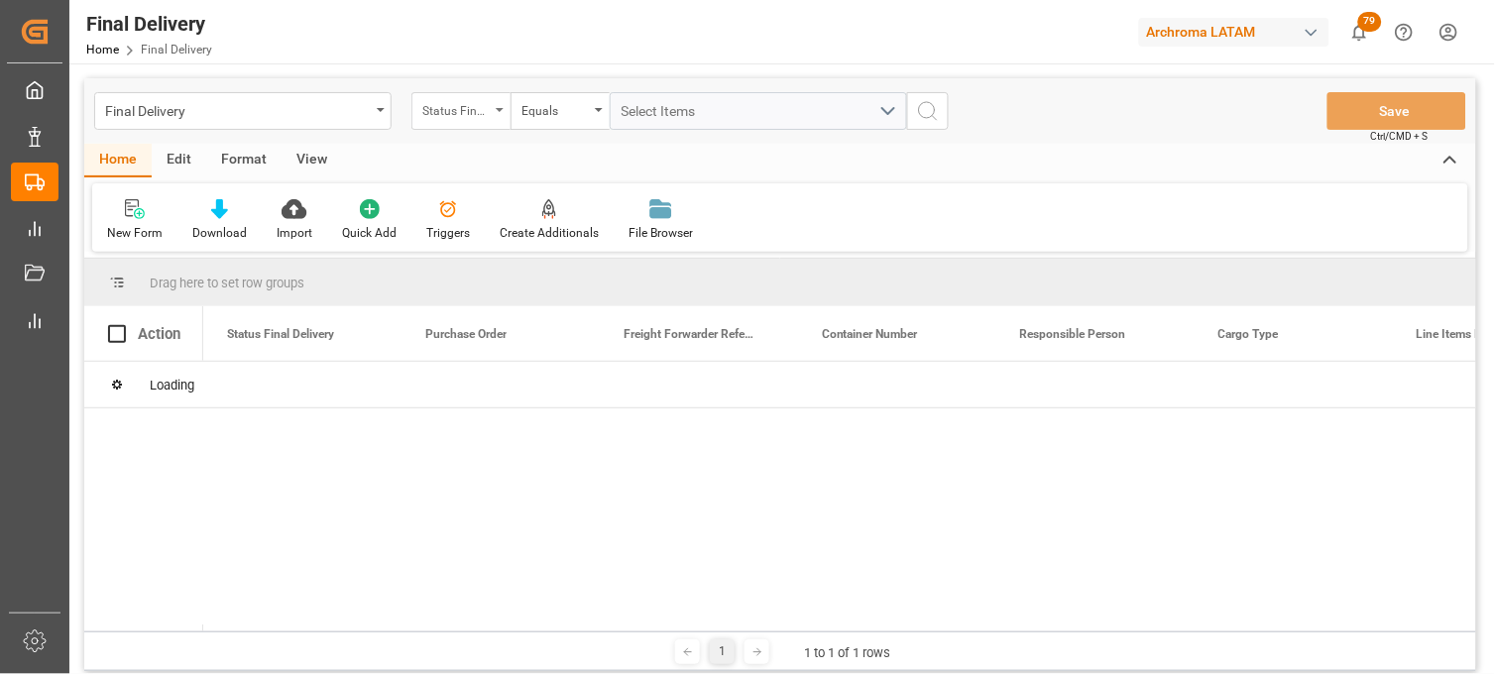
click at [484, 114] on div "Status Final Delivery" at bounding box center [455, 108] width 67 height 23
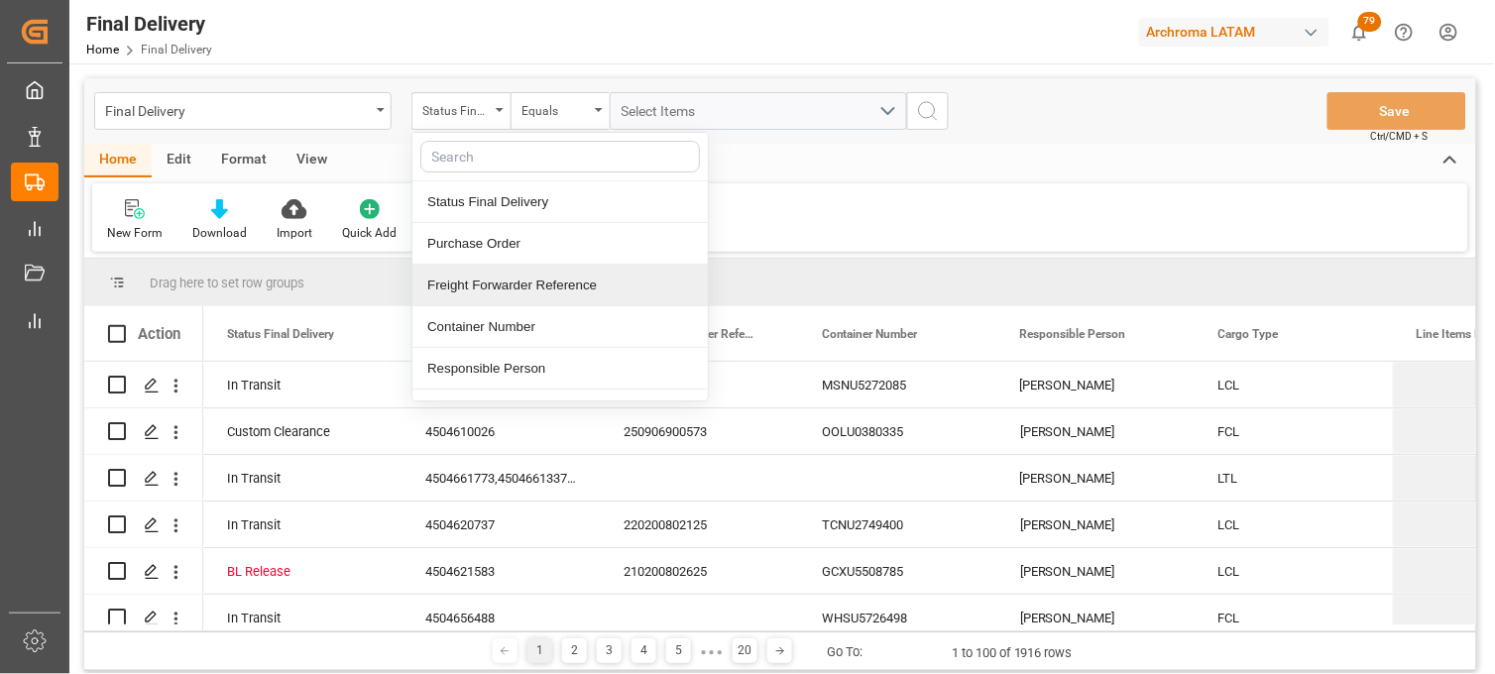
click at [491, 284] on div "Freight Forwarder Reference" at bounding box center [559, 286] width 295 height 42
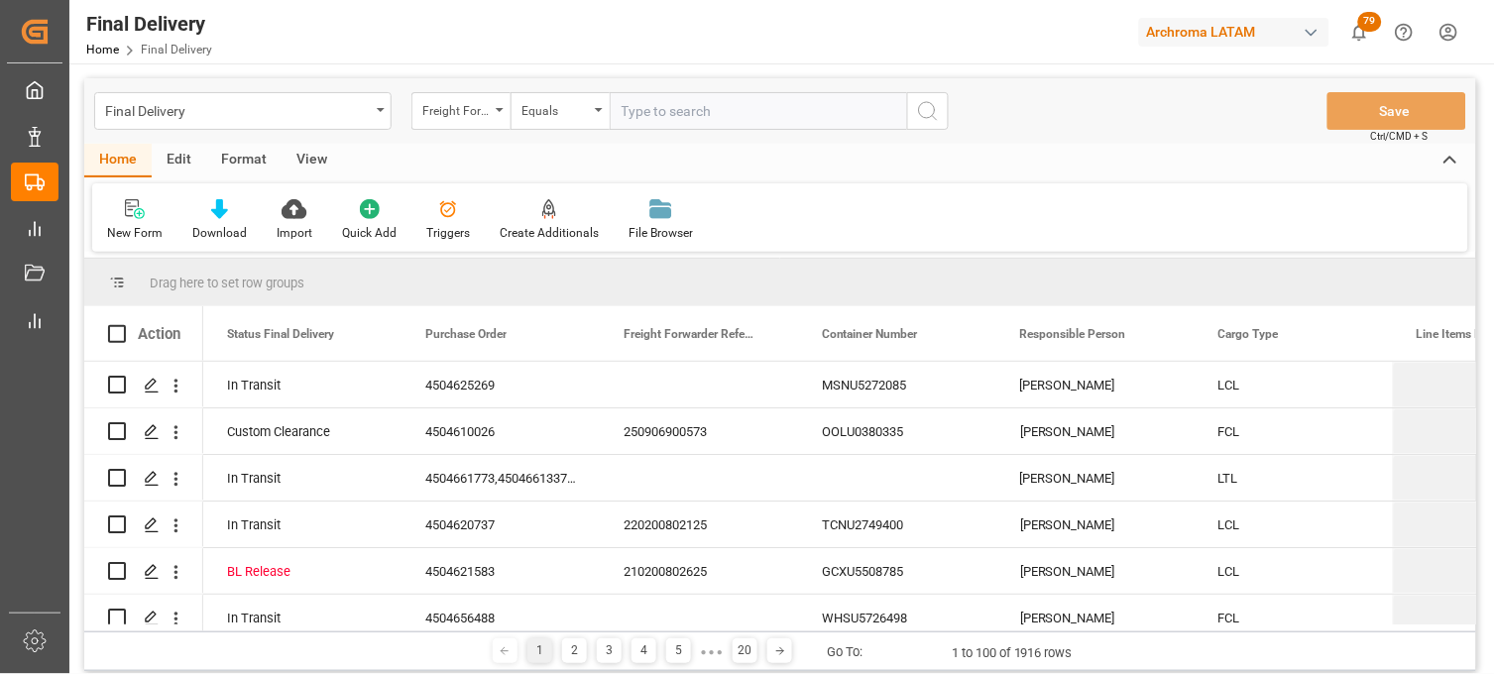
click at [633, 125] on input "text" at bounding box center [758, 111] width 297 height 38
type input "250906900129"
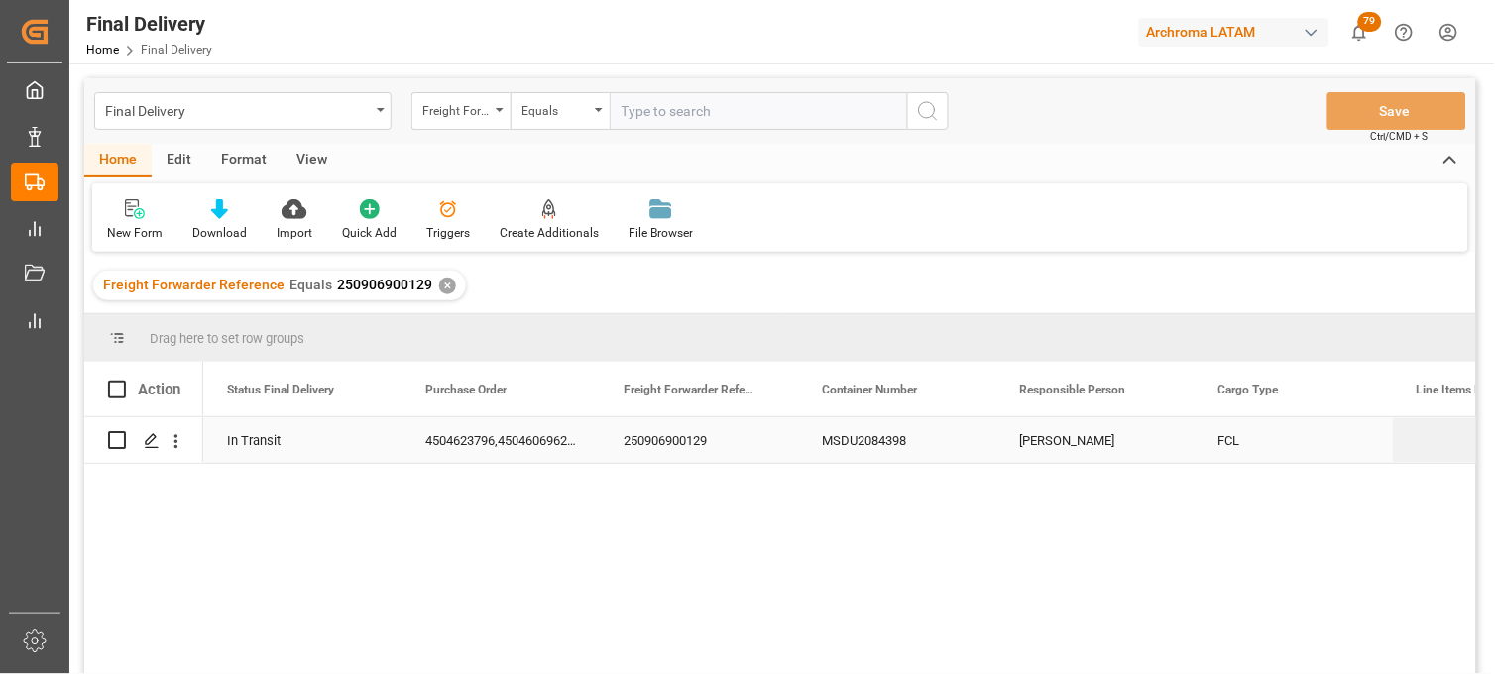
click at [1118, 448] on div "[PERSON_NAME]" at bounding box center [1096, 440] width 198 height 46
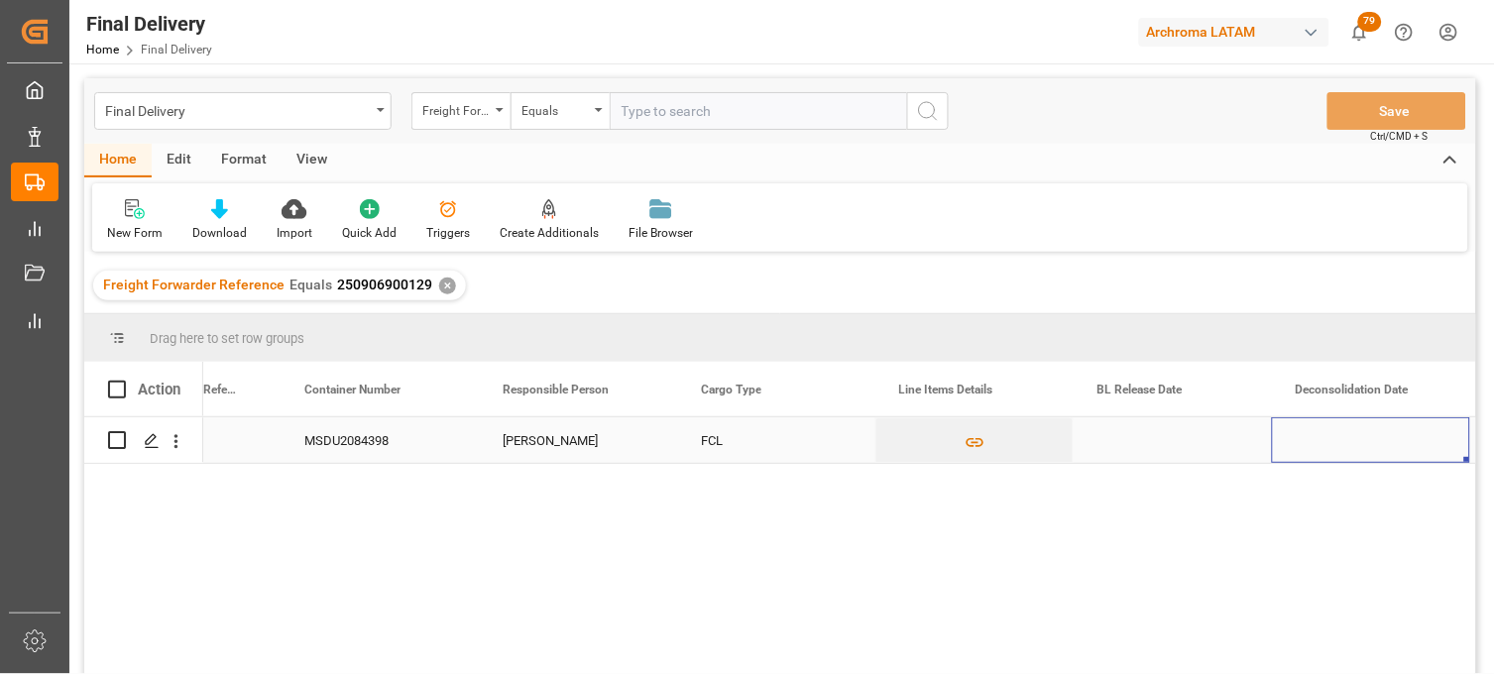
scroll to position [0, 716]
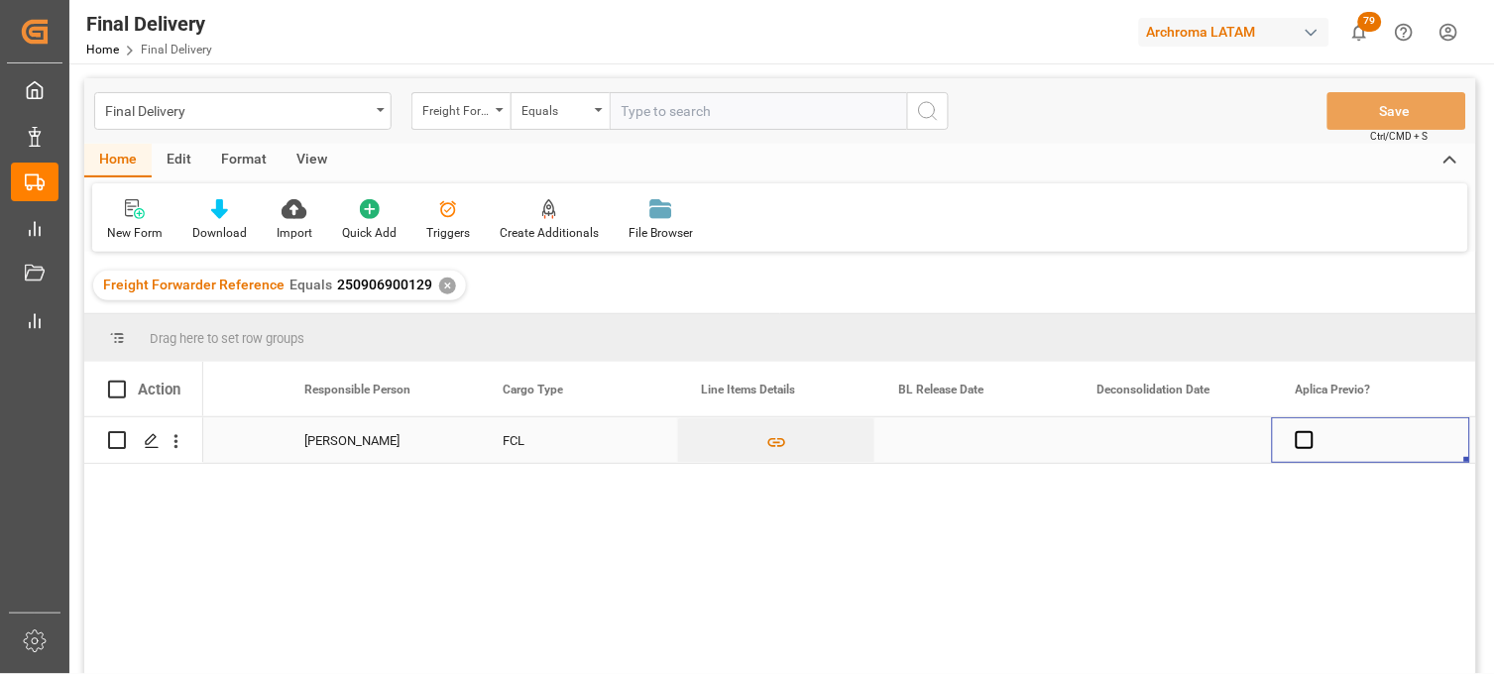
click at [949, 449] on div "Press SPACE to select this row." at bounding box center [975, 440] width 198 height 46
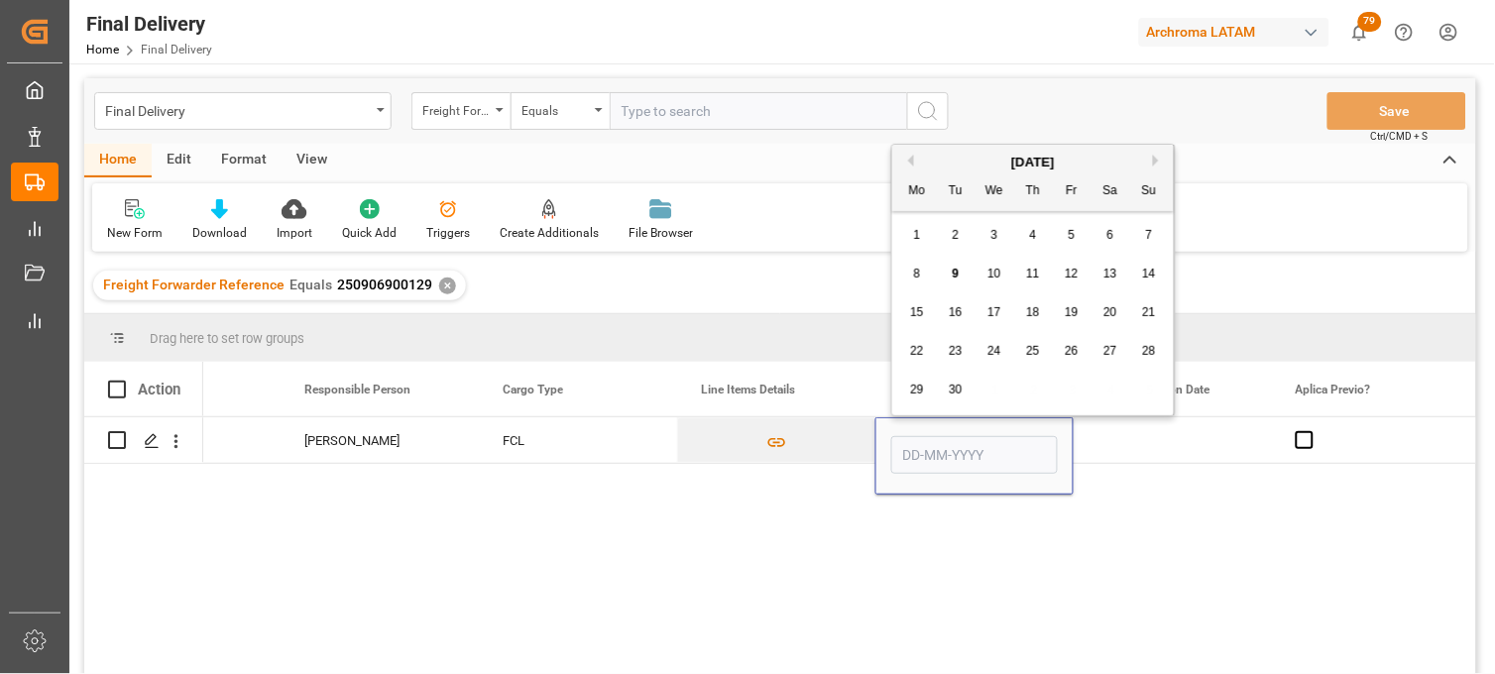
click at [920, 268] on span "8" at bounding box center [917, 274] width 7 height 14
type input "[DATE]"
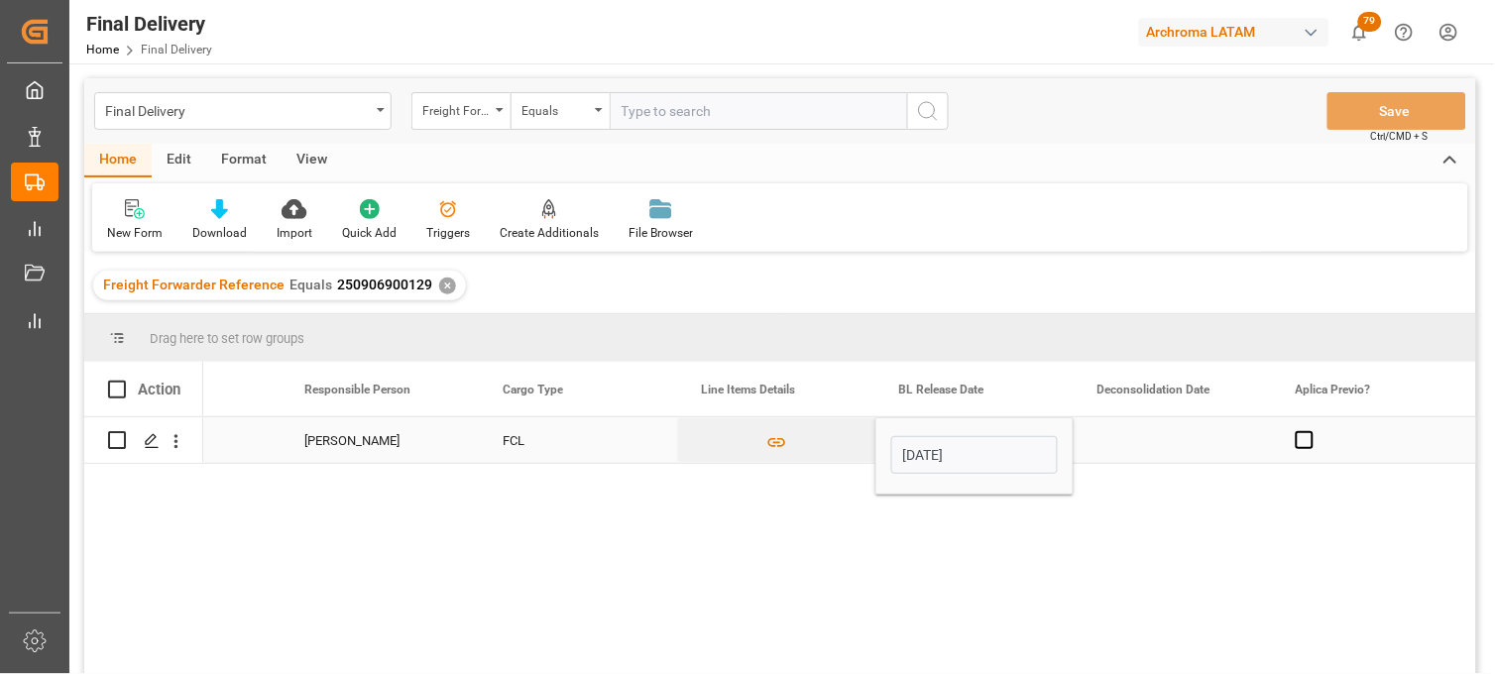
click at [1155, 442] on div "Press SPACE to select this row." at bounding box center [1173, 440] width 198 height 46
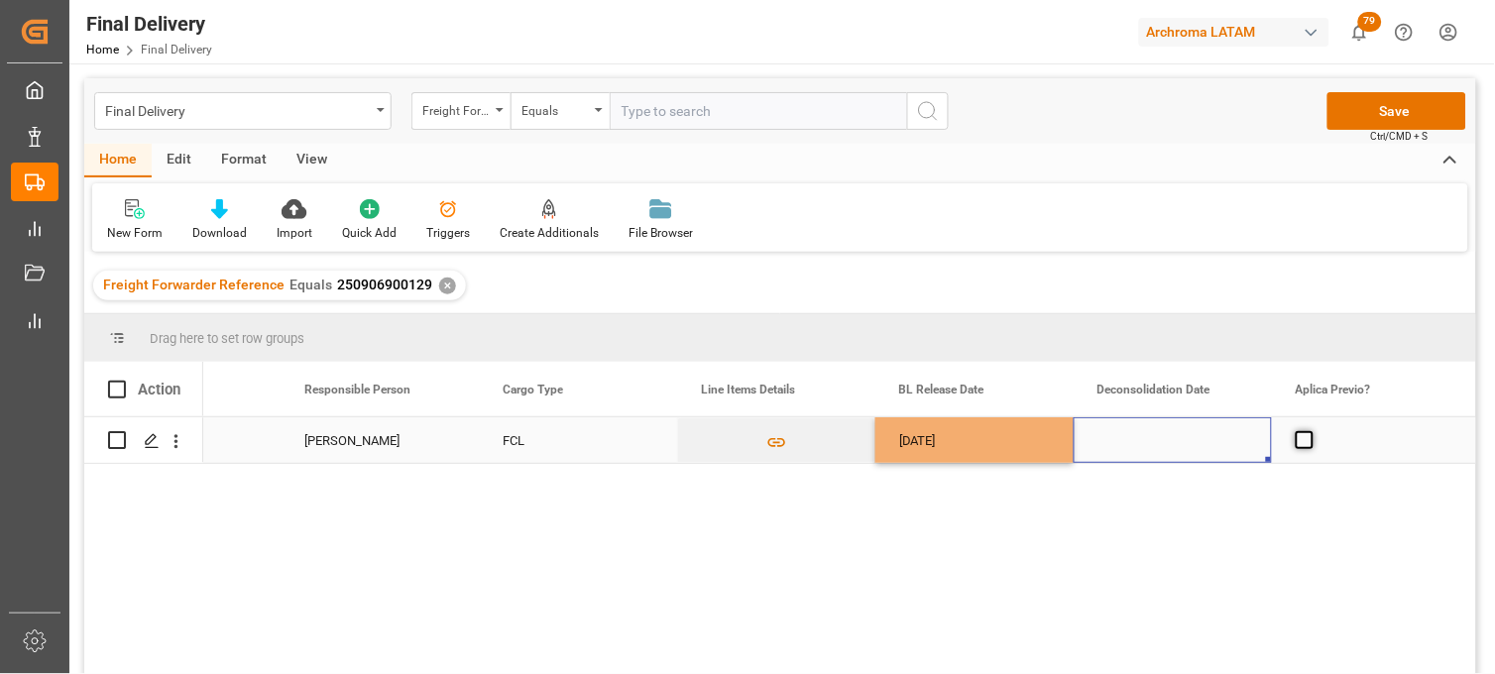
click at [1297, 439] on span "Press SPACE to select this row." at bounding box center [1305, 440] width 18 height 18
click at [1311, 431] on input "Press SPACE to select this row." at bounding box center [1311, 431] width 0 height 0
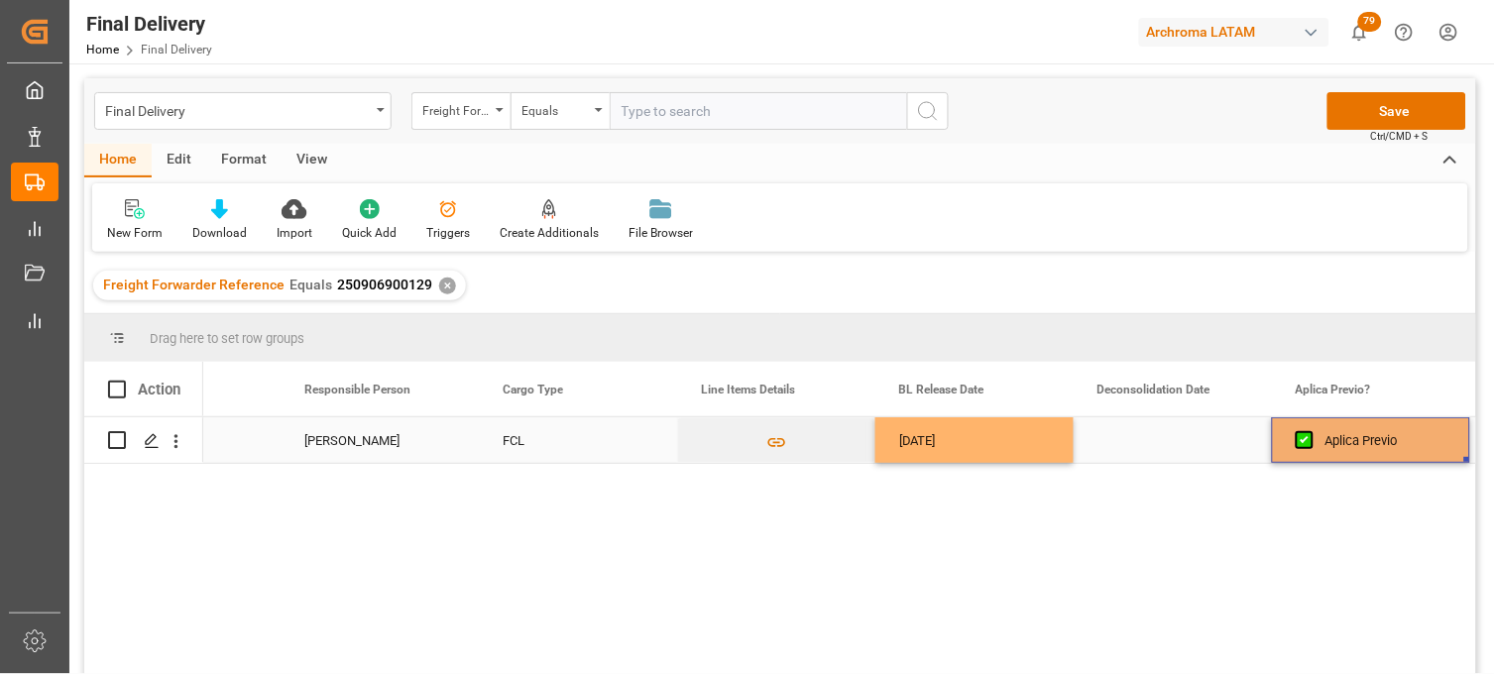
click at [1164, 439] on div "Press SPACE to select this row." at bounding box center [1173, 440] width 198 height 46
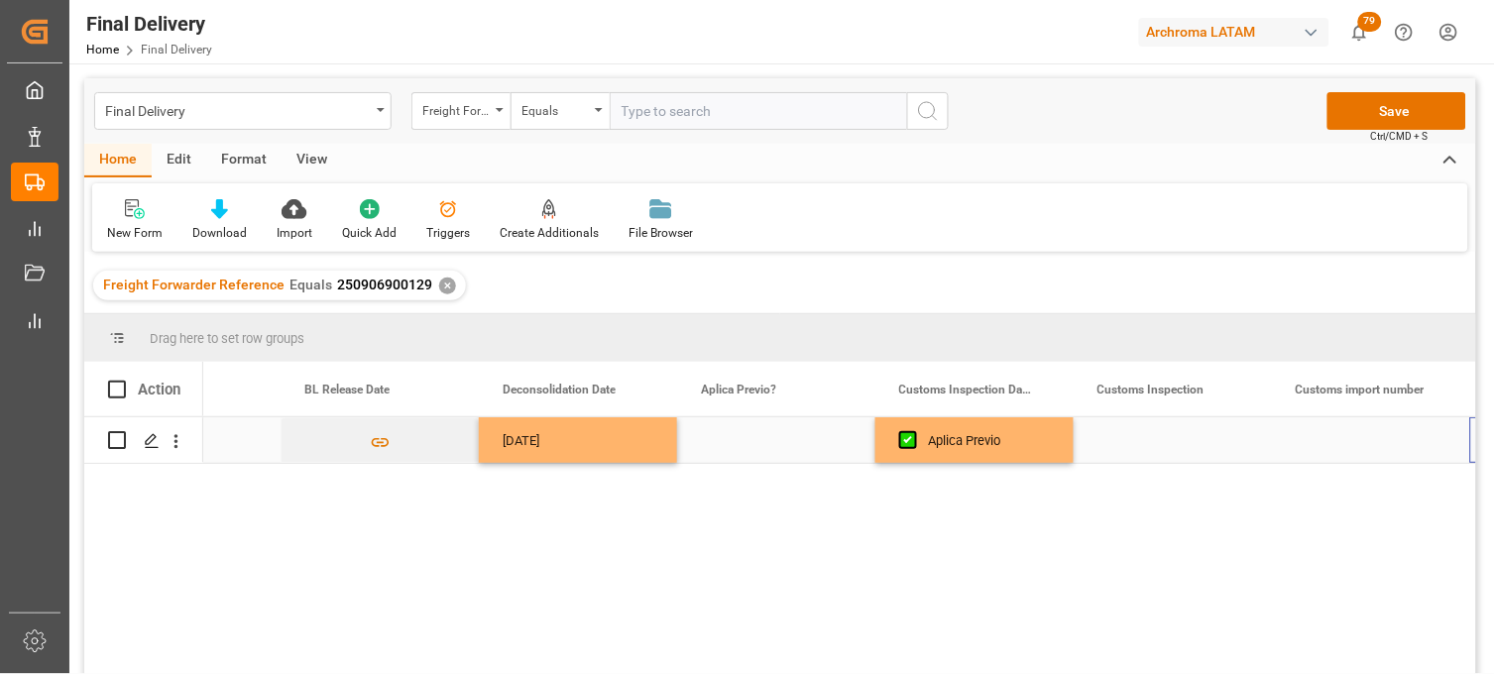
scroll to position [0, 1311]
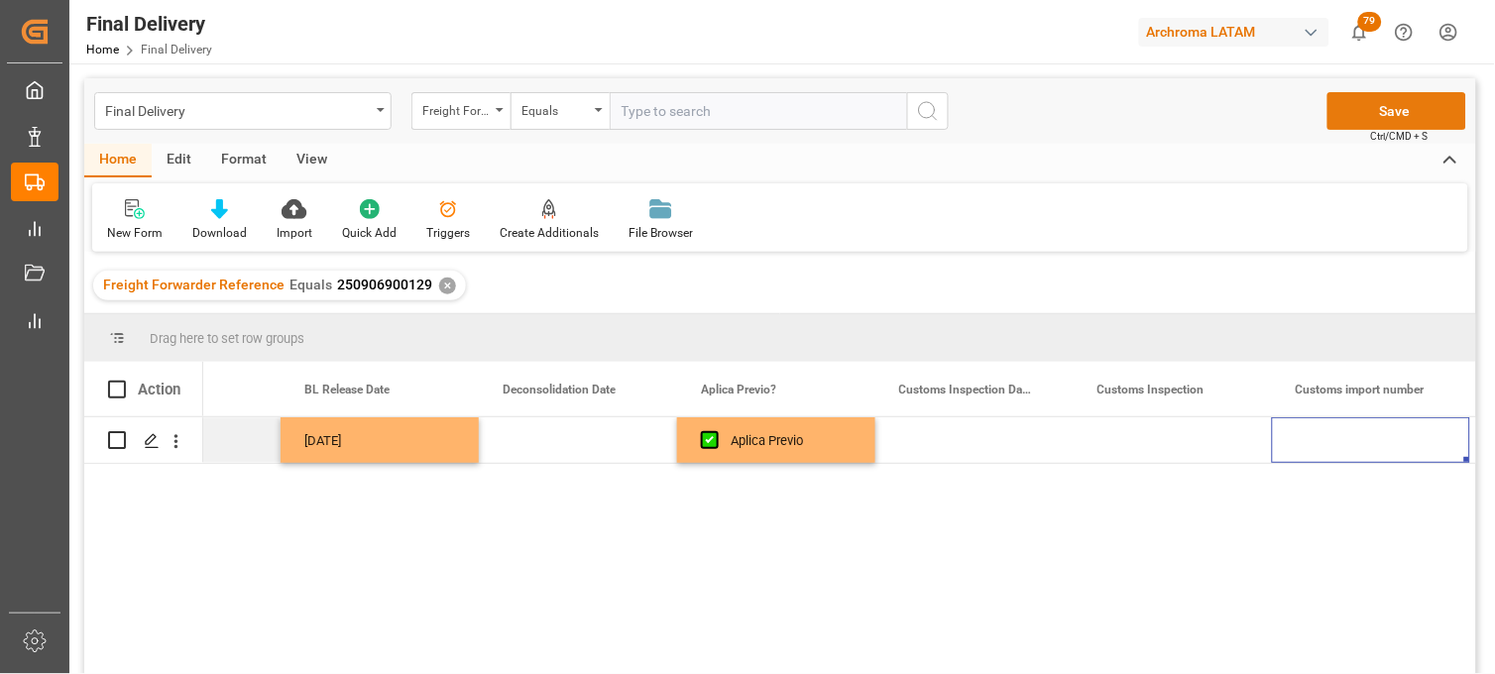
click at [1356, 122] on button "Save" at bounding box center [1397, 111] width 139 height 38
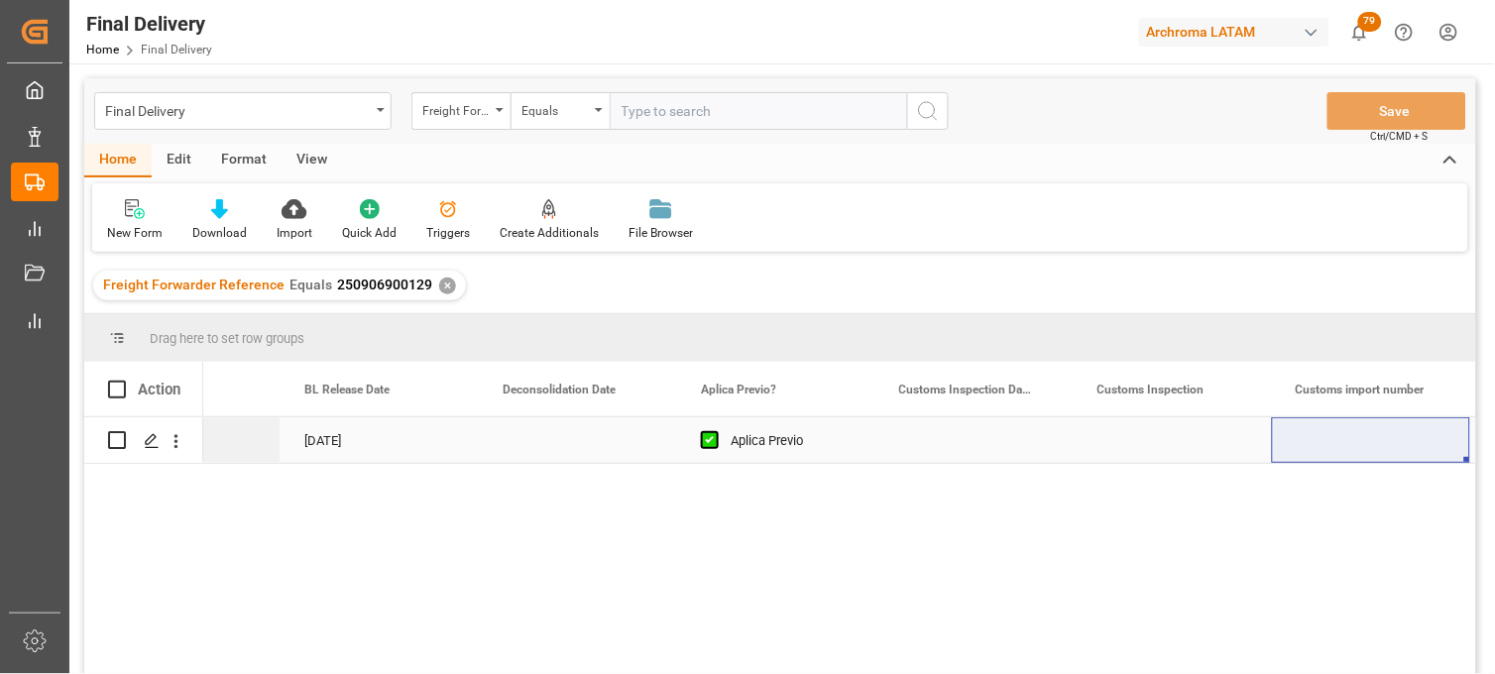
click at [1329, 434] on div "Press SPACE to select this row." at bounding box center [1371, 440] width 198 height 46
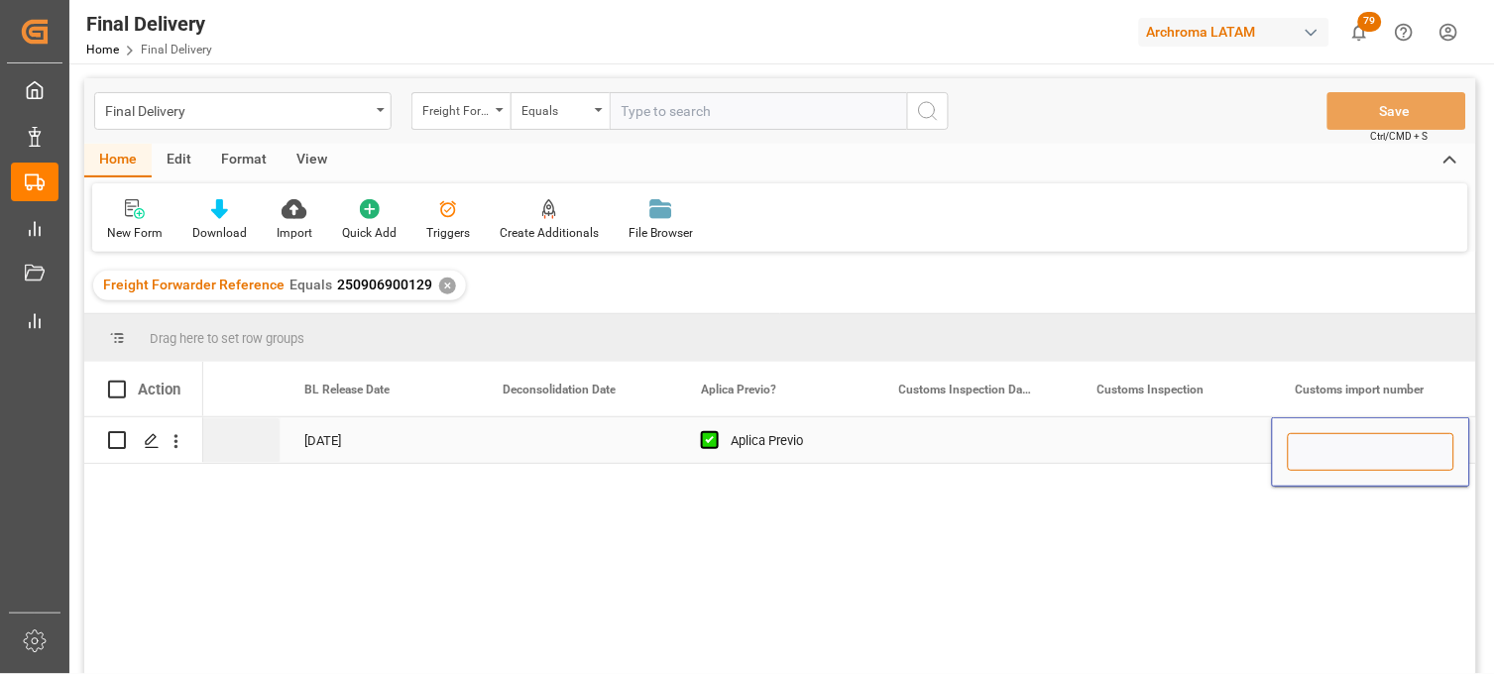
click at [1329, 434] on input "Press SPACE to select this row." at bounding box center [1371, 452] width 167 height 38
paste input "25 16 3108 5003673"
type input "25 16 3108 5003673"
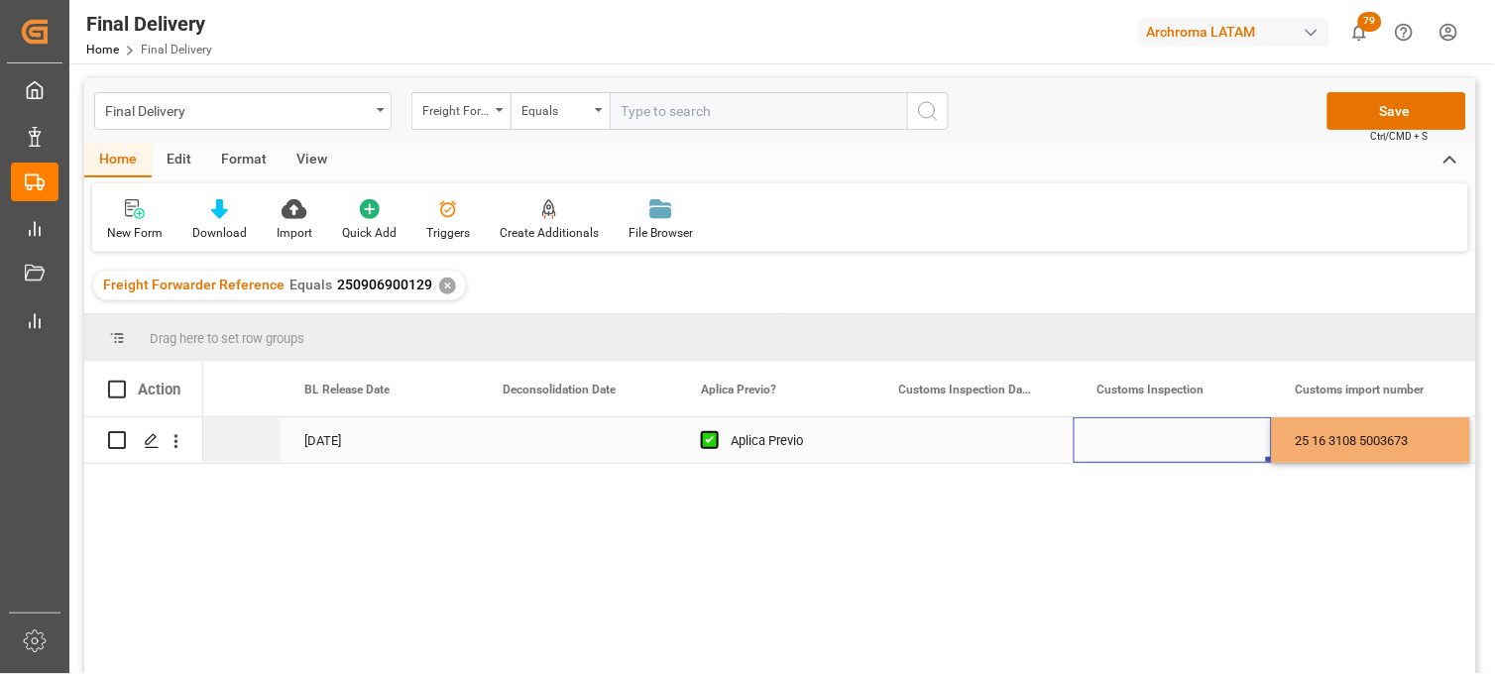
click at [1133, 449] on div "Press SPACE to select this row." at bounding box center [1173, 440] width 198 height 46
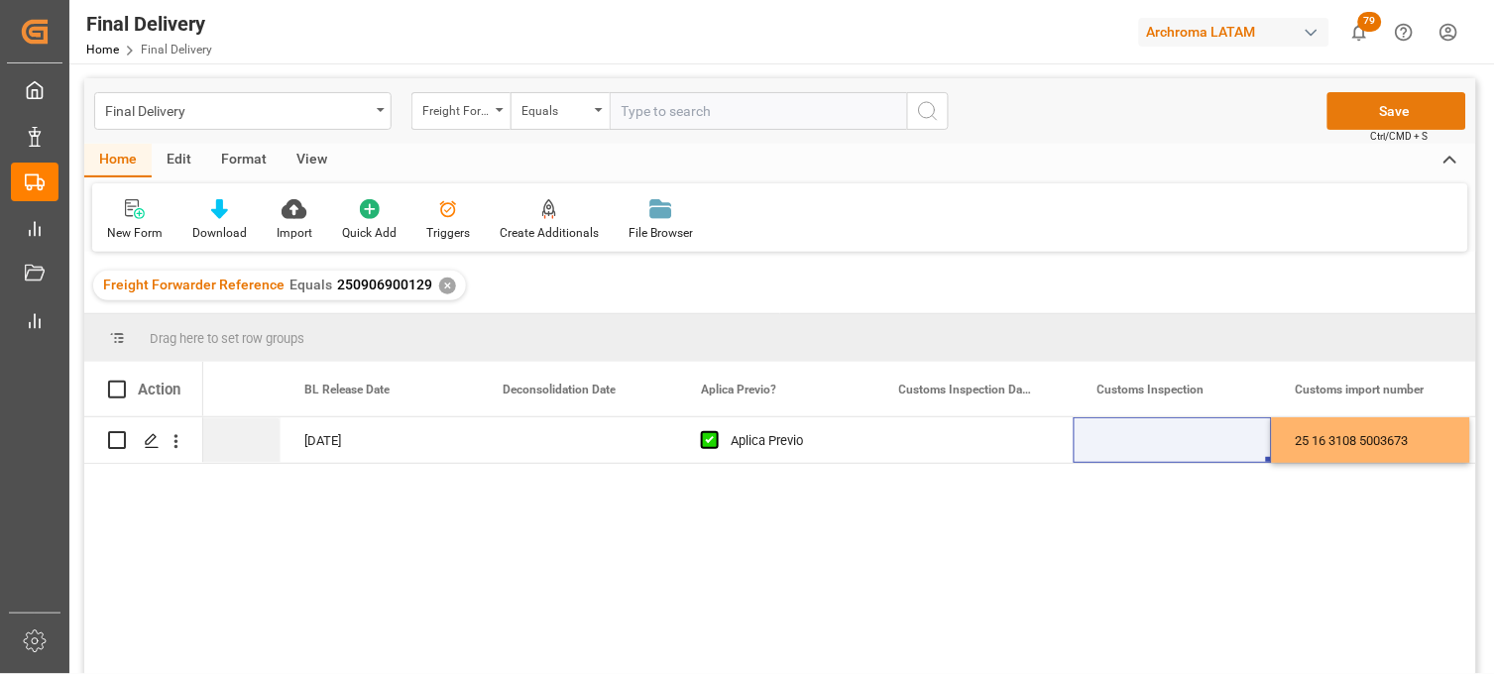
click at [1371, 110] on button "Save" at bounding box center [1397, 111] width 139 height 38
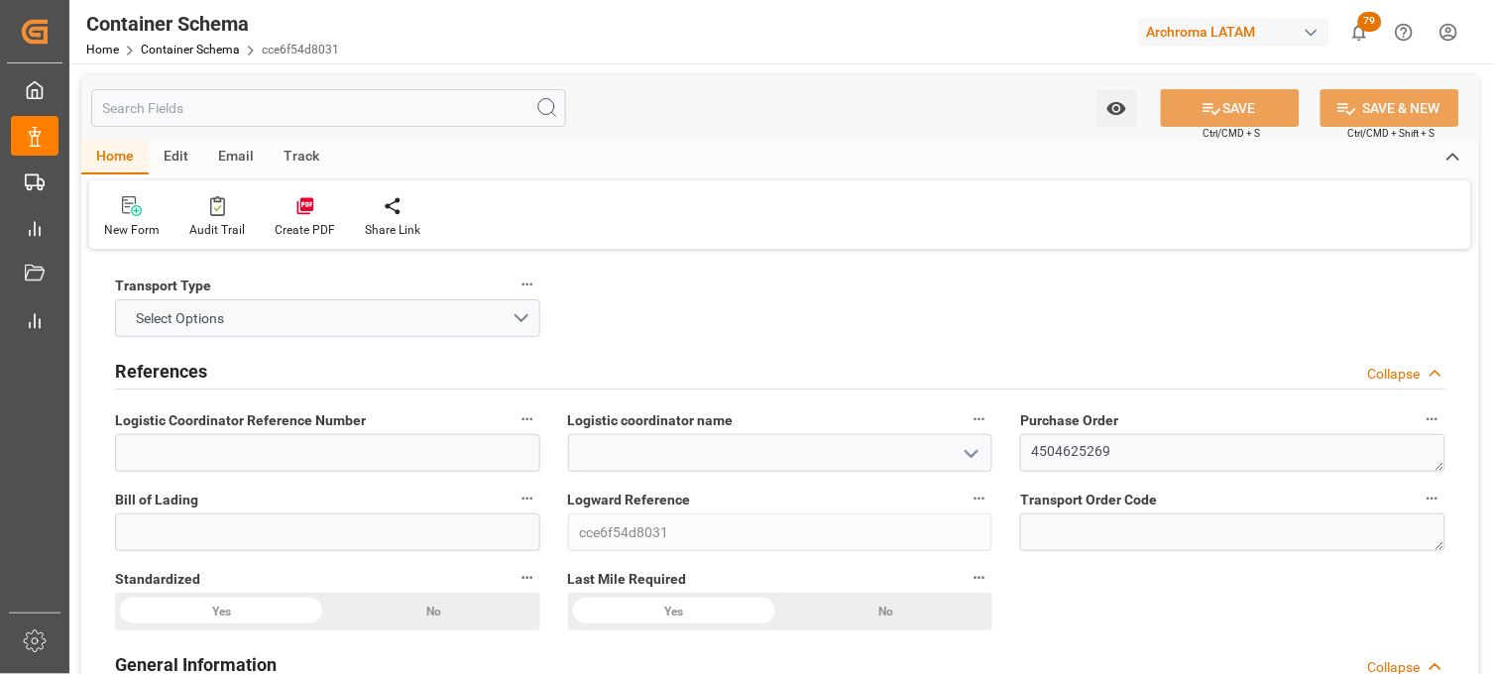
type input "0"
type input "1"
type input "4"
type input "400"
type input "438"
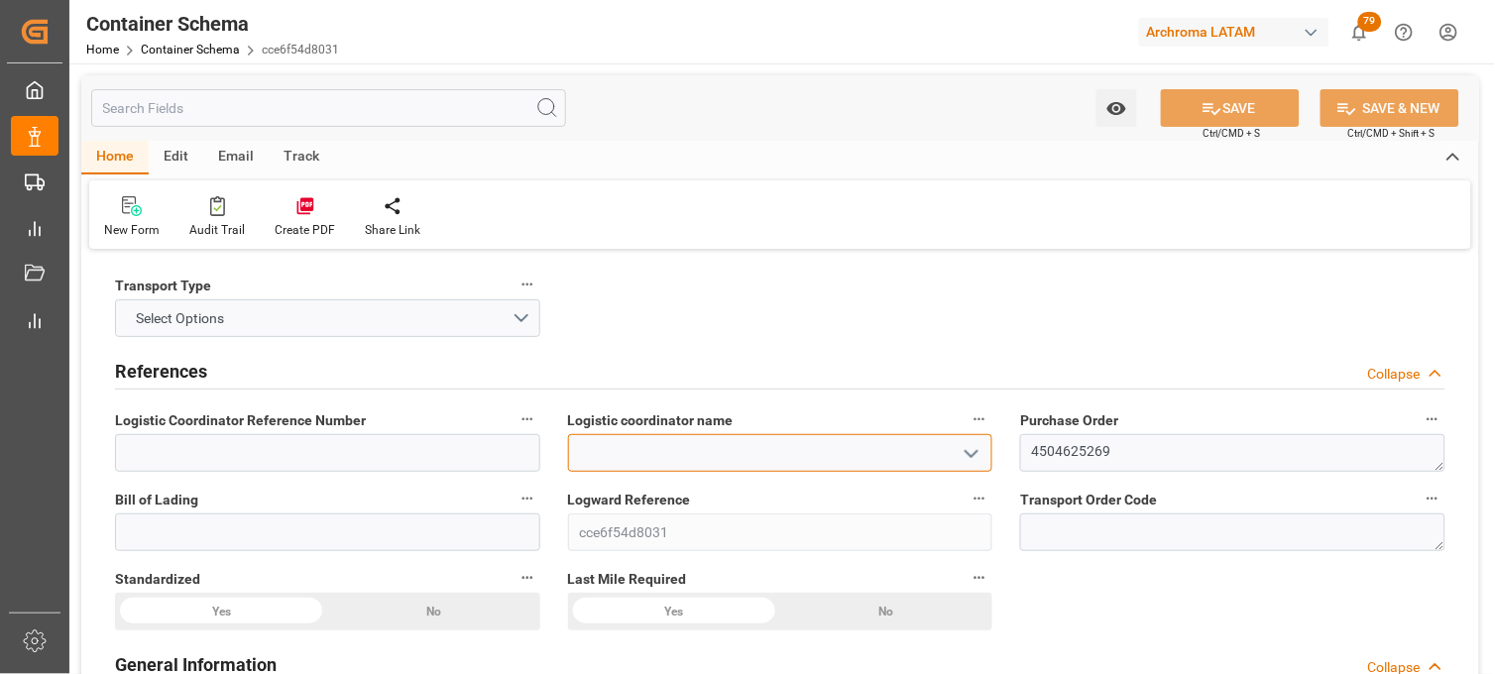
click at [847, 451] on input at bounding box center [780, 453] width 425 height 38
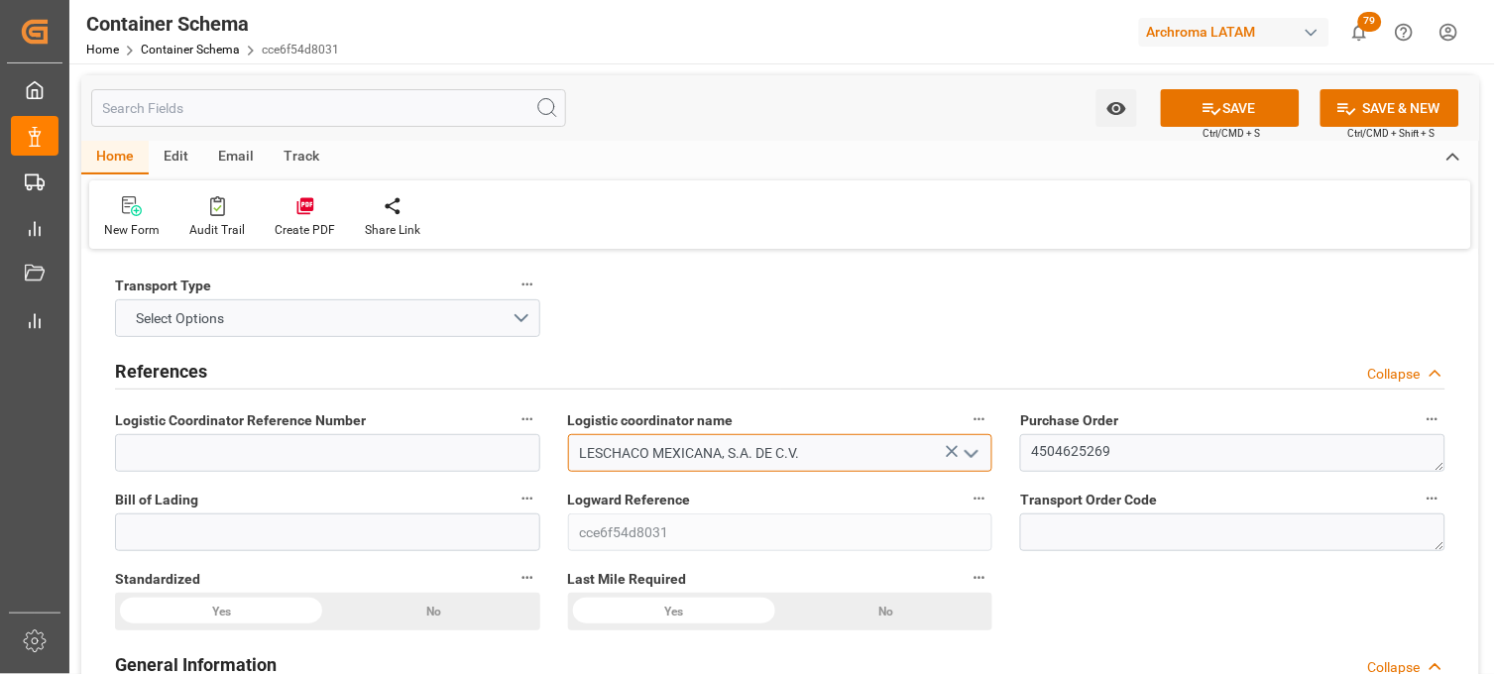
type input "LESCHACO MEXICANA, S.A. DE C.V."
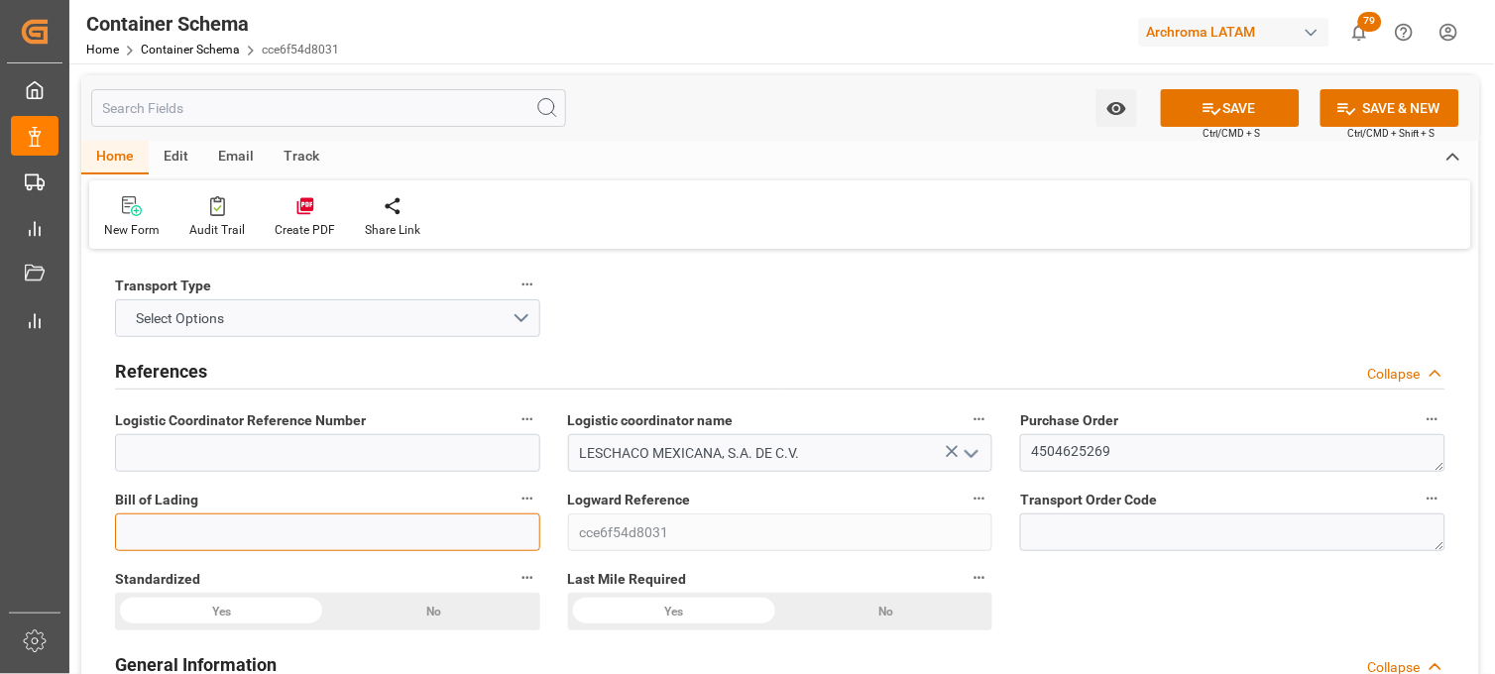
click at [238, 532] on input at bounding box center [327, 533] width 425 height 38
paste input "ALRB250813260256"
type input "ALRB250813260256"
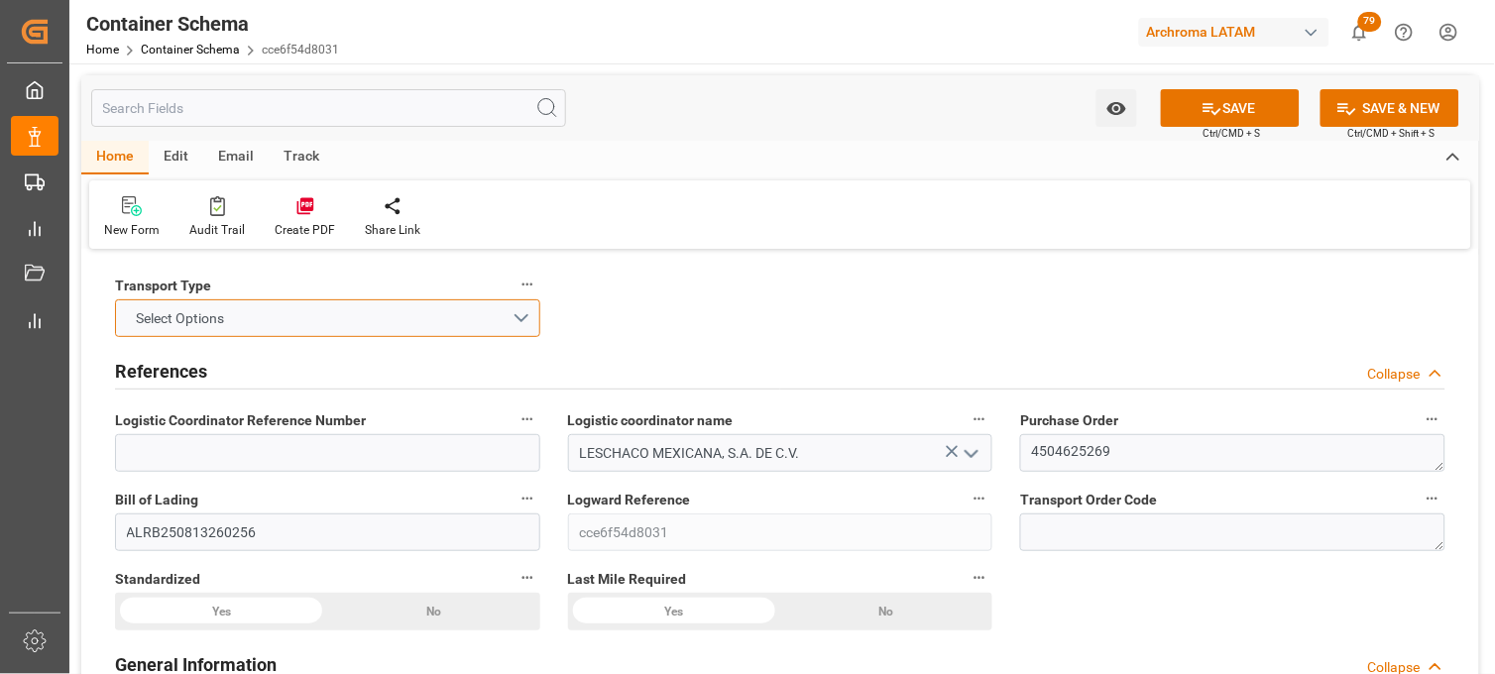
drag, startPoint x: 532, startPoint y: 314, endPoint x: 521, endPoint y: 319, distance: 12.9
click at [532, 314] on button "Select Options" at bounding box center [327, 318] width 425 height 38
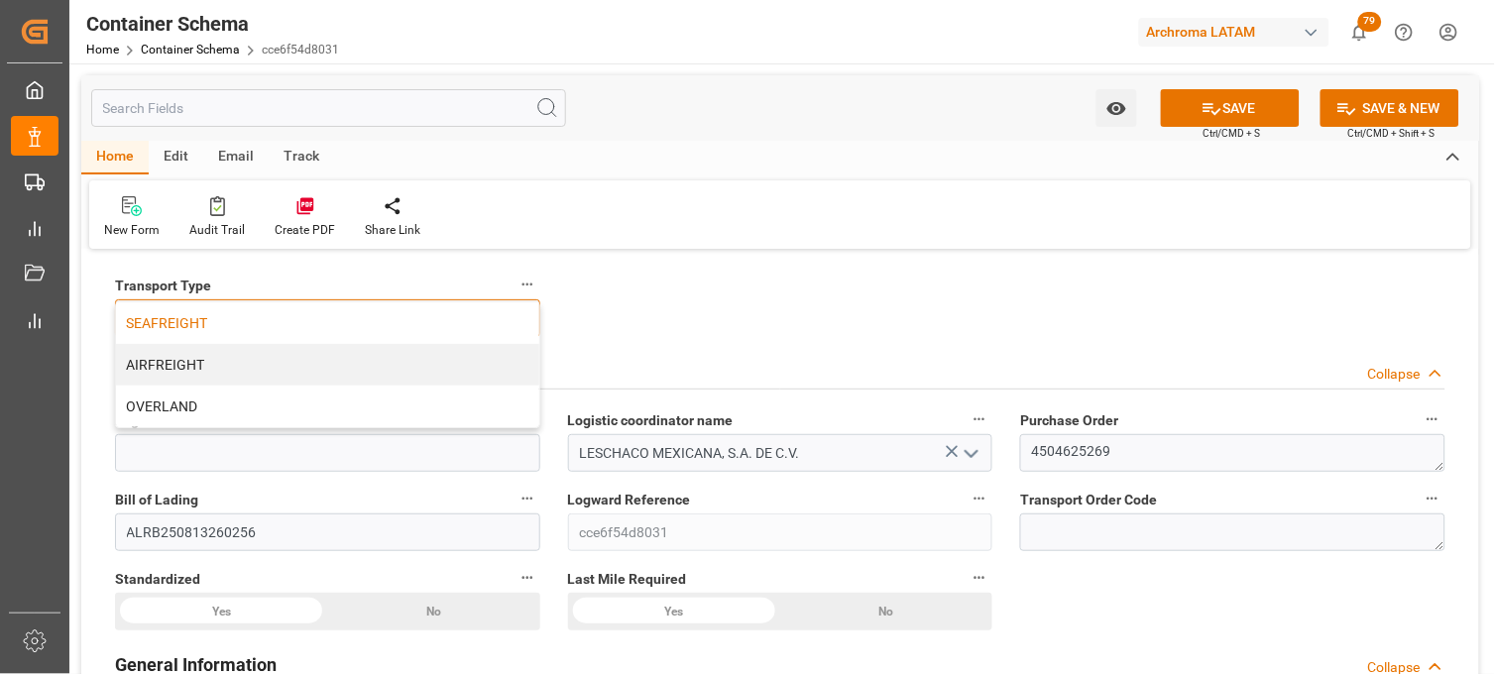
click at [404, 318] on div "SEAFREIGHT" at bounding box center [327, 323] width 423 height 42
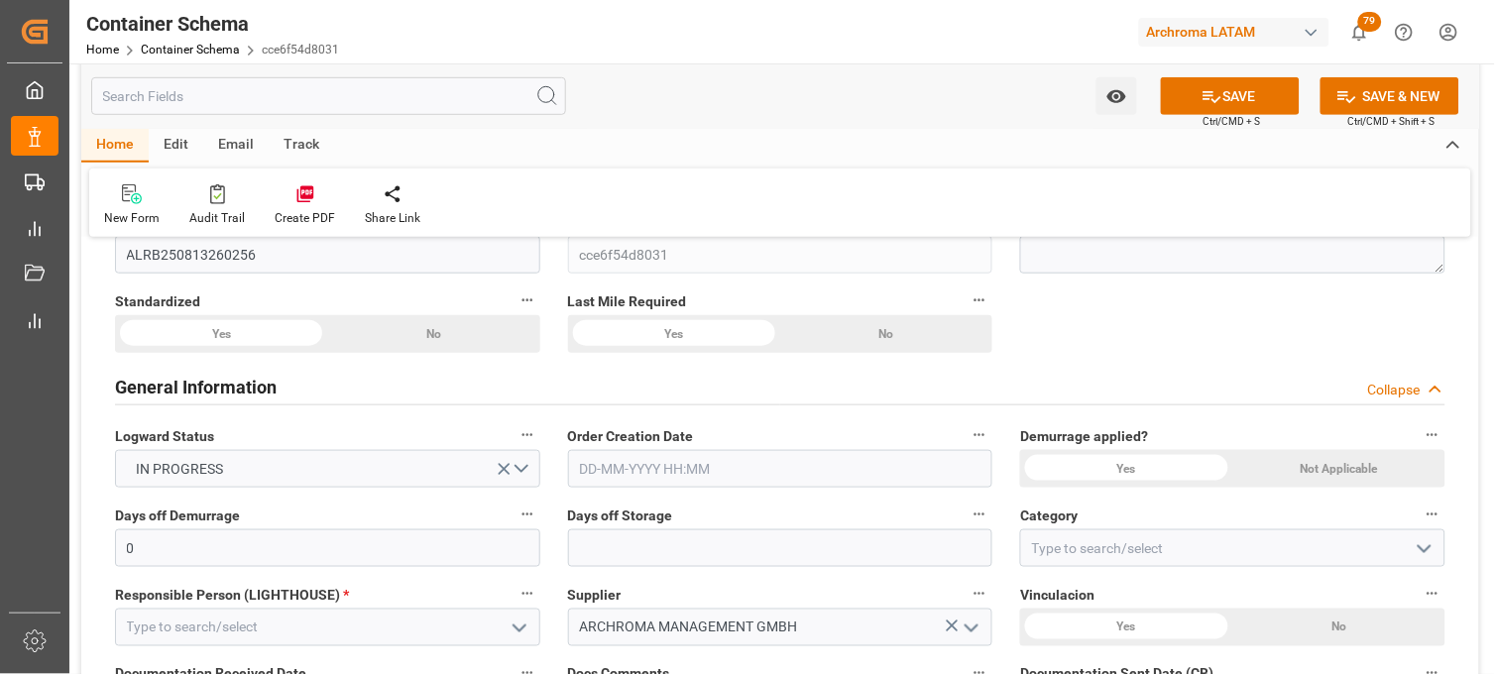
scroll to position [330, 0]
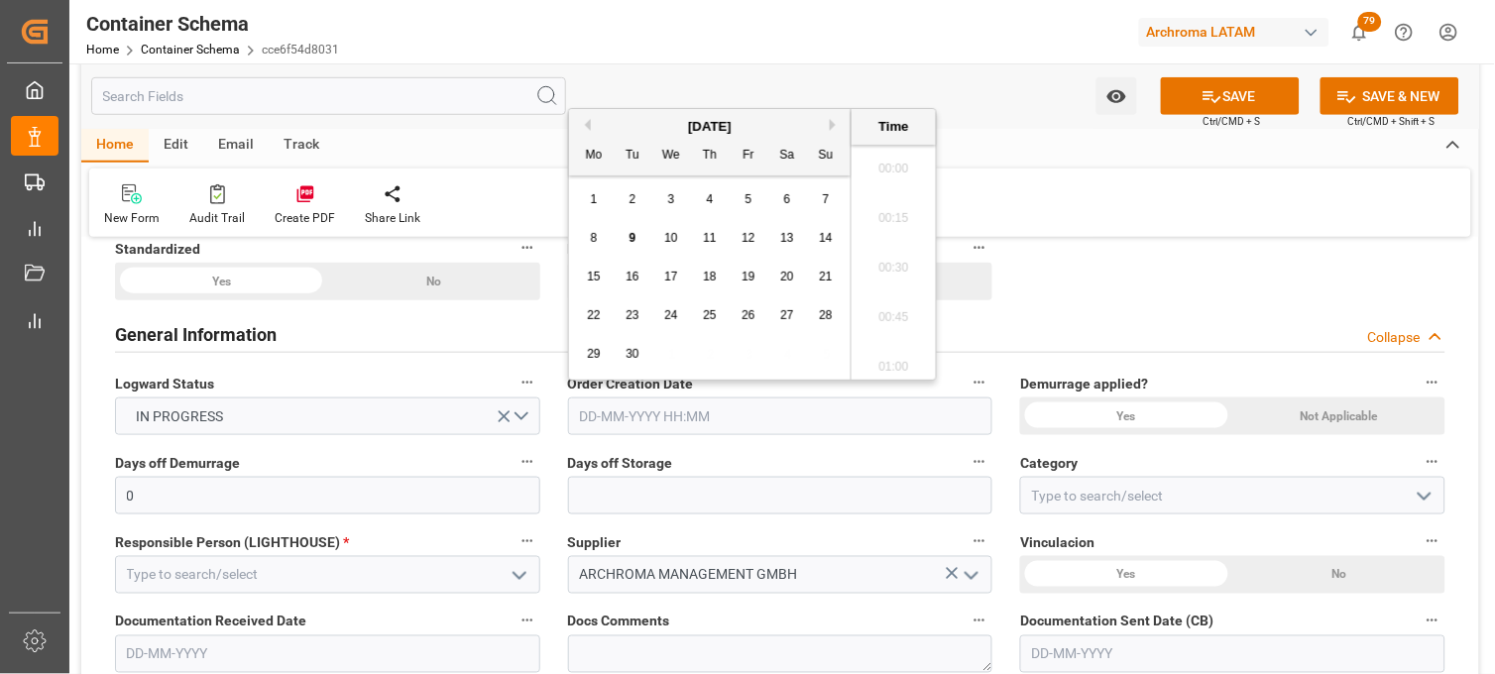
drag, startPoint x: 600, startPoint y: 407, endPoint x: 610, endPoint y: 397, distance: 14.0
click at [600, 407] on input "text" at bounding box center [780, 417] width 425 height 38
drag, startPoint x: 607, startPoint y: 223, endPoint x: 603, endPoint y: 234, distance: 11.6
click at [607, 223] on div "8 9 10 11 12 13 14" at bounding box center [710, 238] width 271 height 39
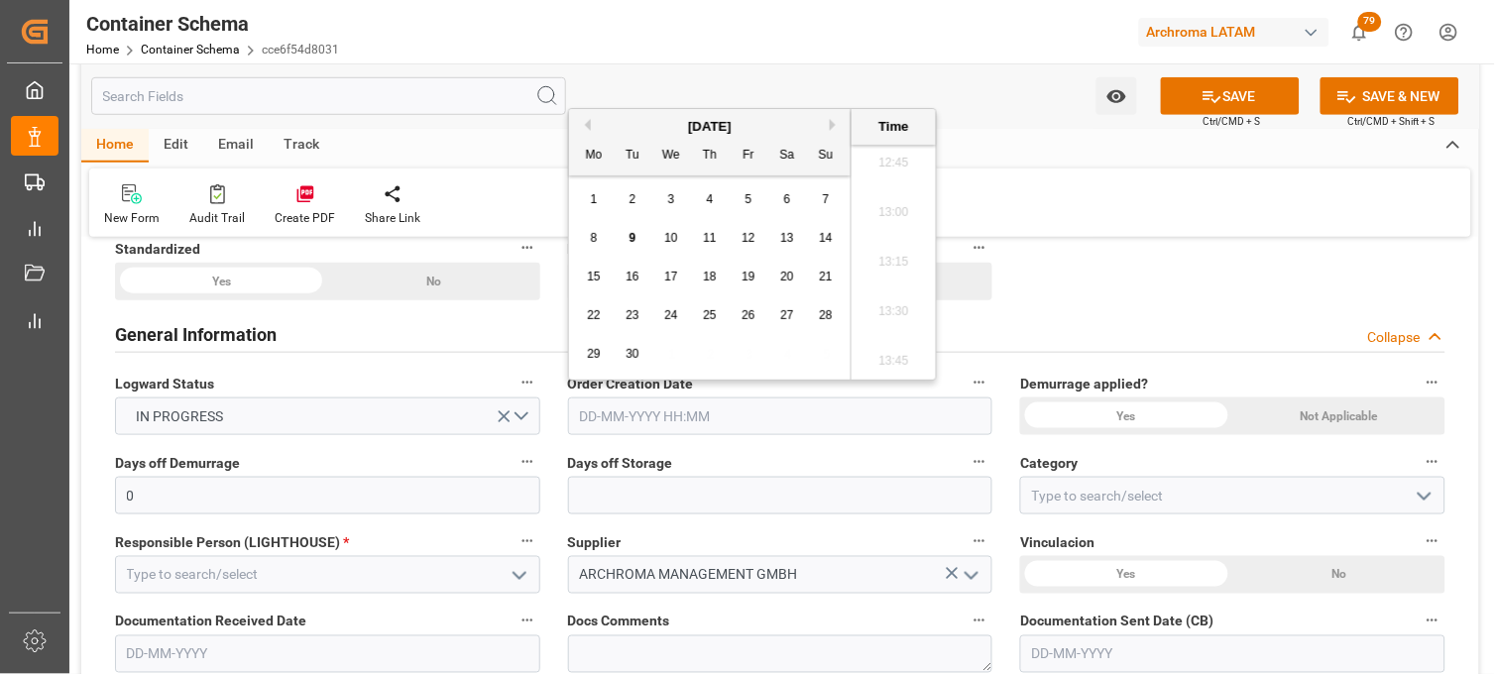
click at [631, 239] on span "9" at bounding box center [633, 238] width 7 height 14
click at [896, 224] on li "13:00" at bounding box center [894, 213] width 84 height 50
type input "[DATE] 13:00"
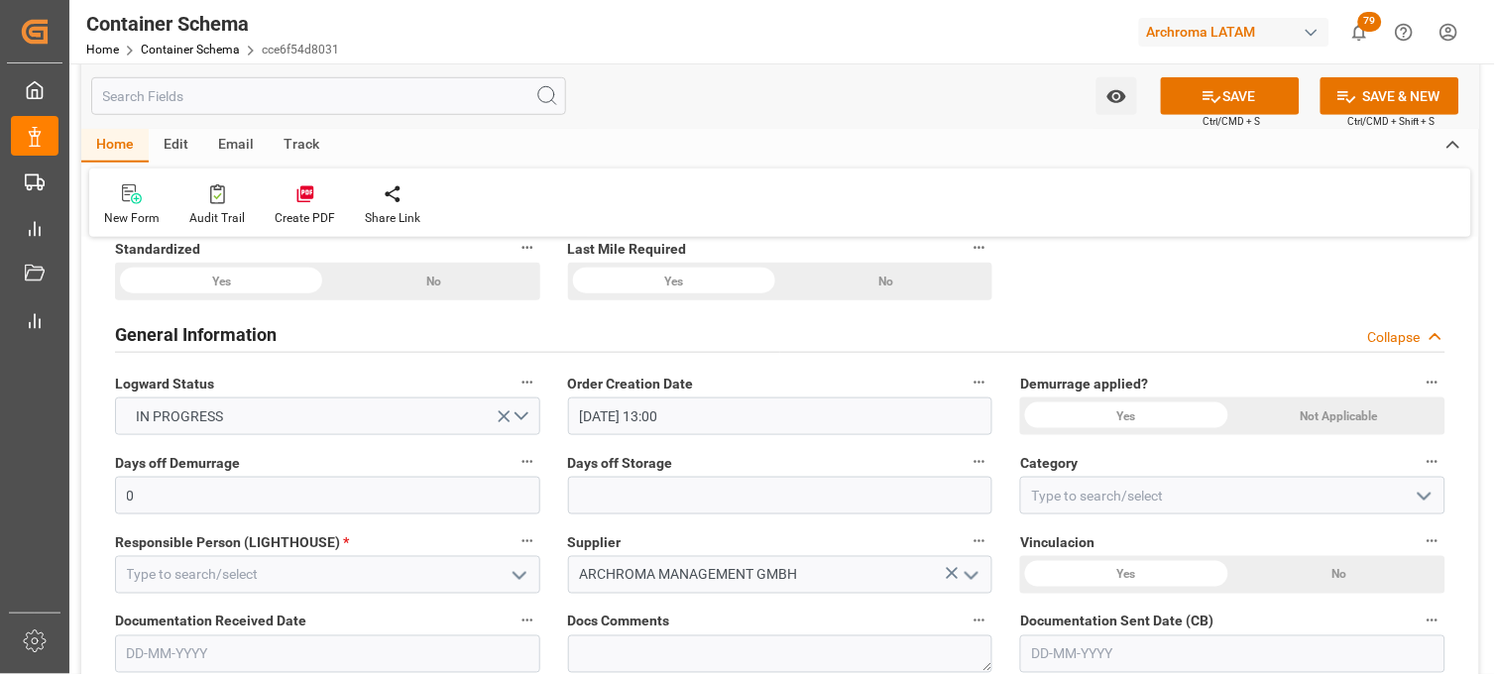
click at [1112, 410] on div "Yes" at bounding box center [1126, 417] width 212 height 38
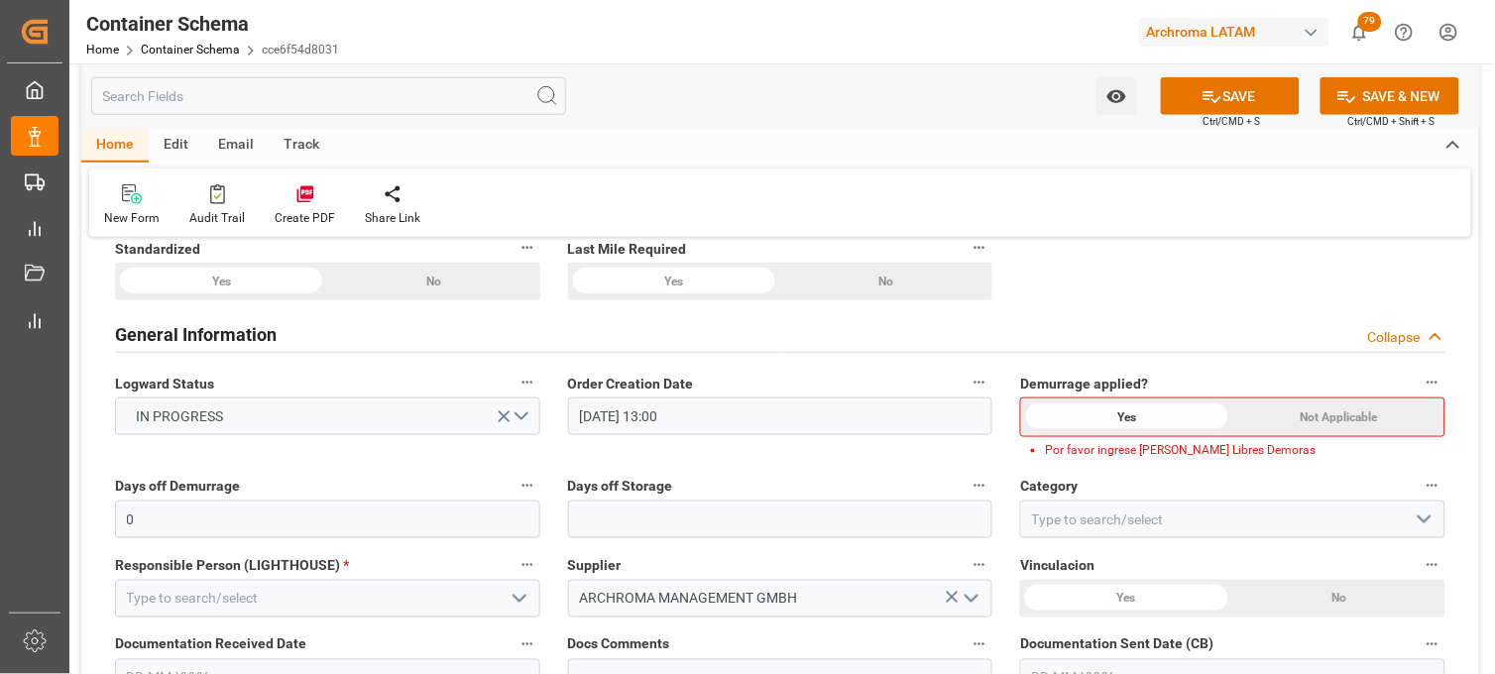
click at [1281, 418] on div "Not Applicable" at bounding box center [1339, 418] width 211 height 38
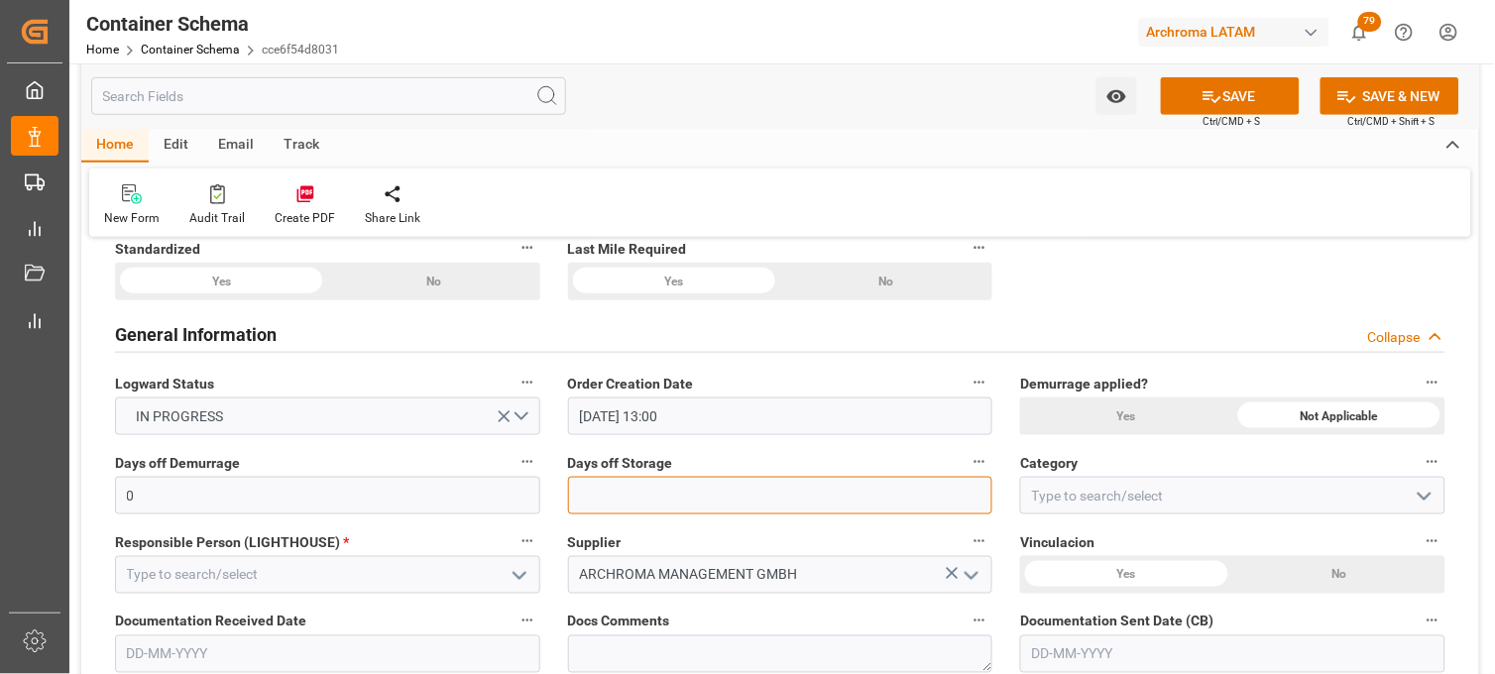
click at [650, 494] on input "text" at bounding box center [780, 496] width 425 height 38
type input "7"
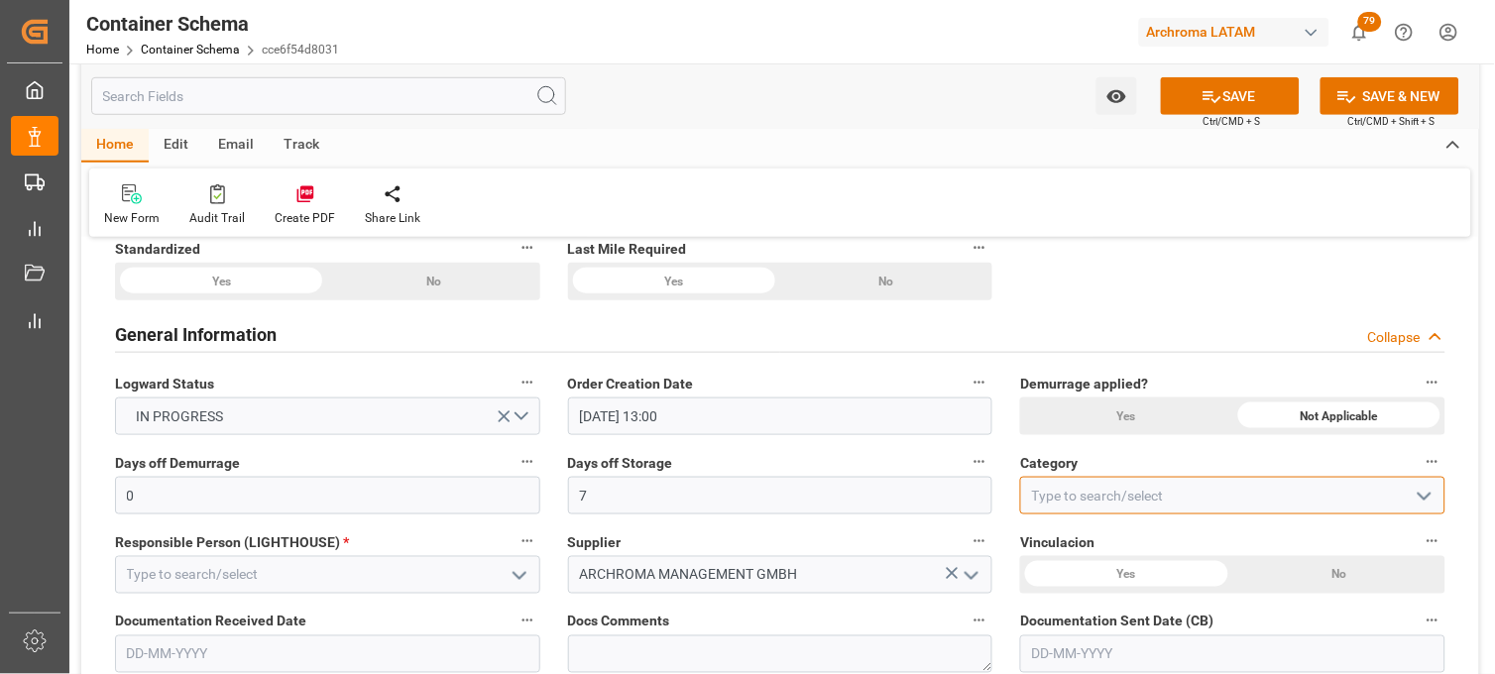
click at [1049, 500] on input at bounding box center [1232, 496] width 425 height 38
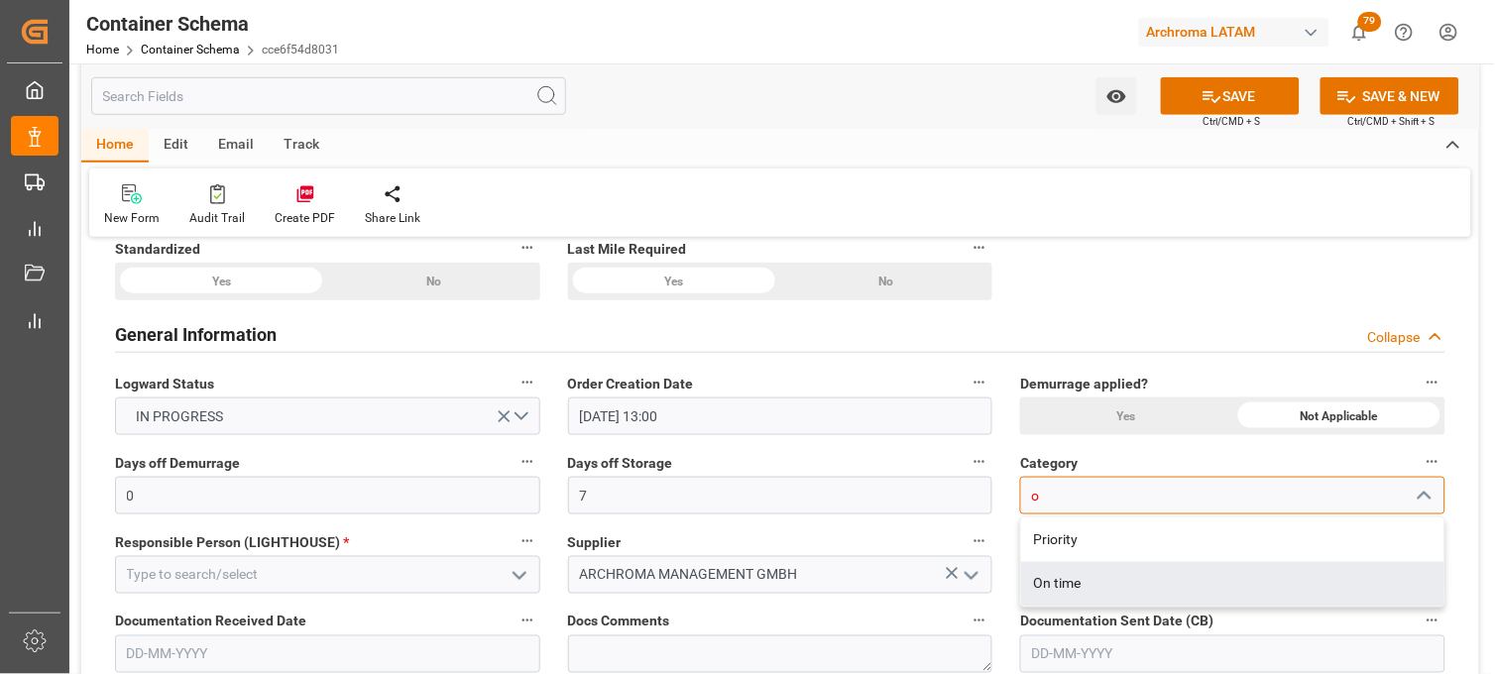
drag, startPoint x: 1056, startPoint y: 576, endPoint x: 905, endPoint y: 545, distance: 153.8
click at [1056, 577] on div "On time" at bounding box center [1232, 584] width 423 height 45
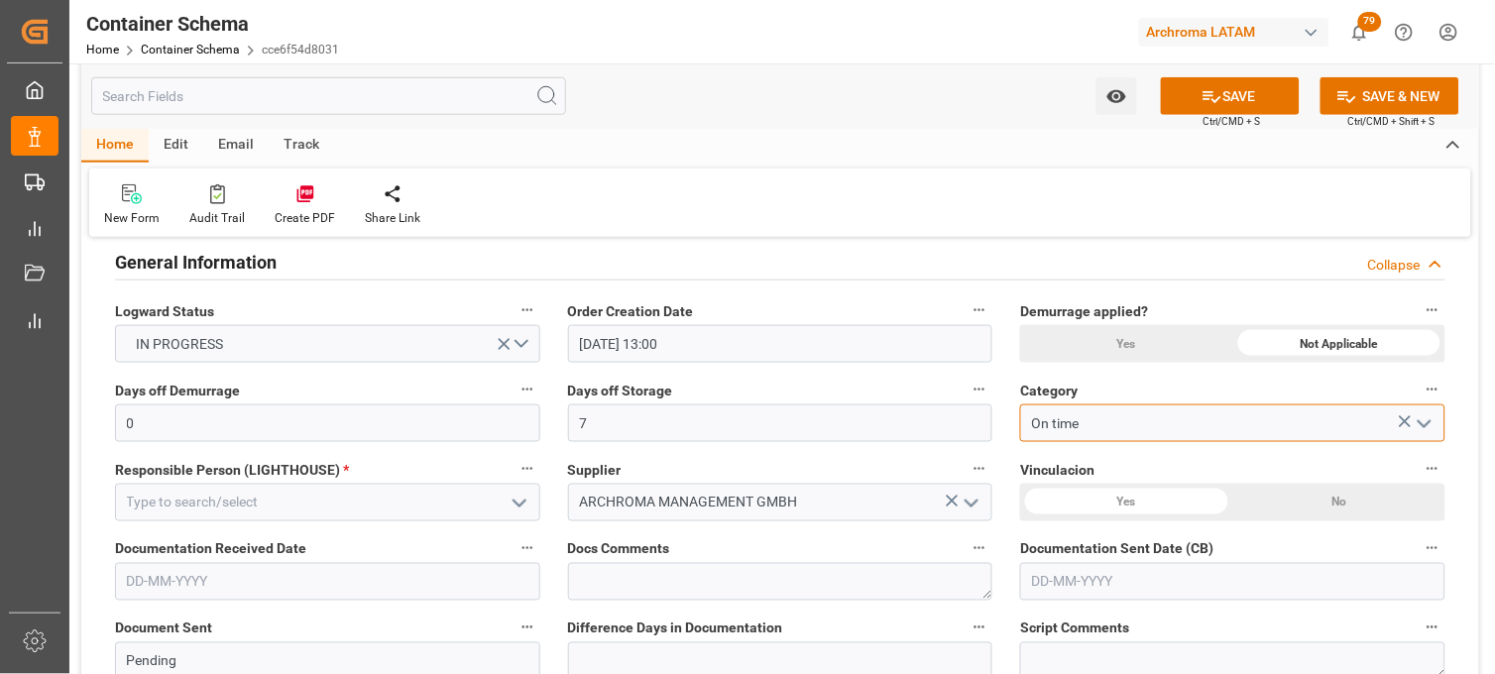
scroll to position [440, 0]
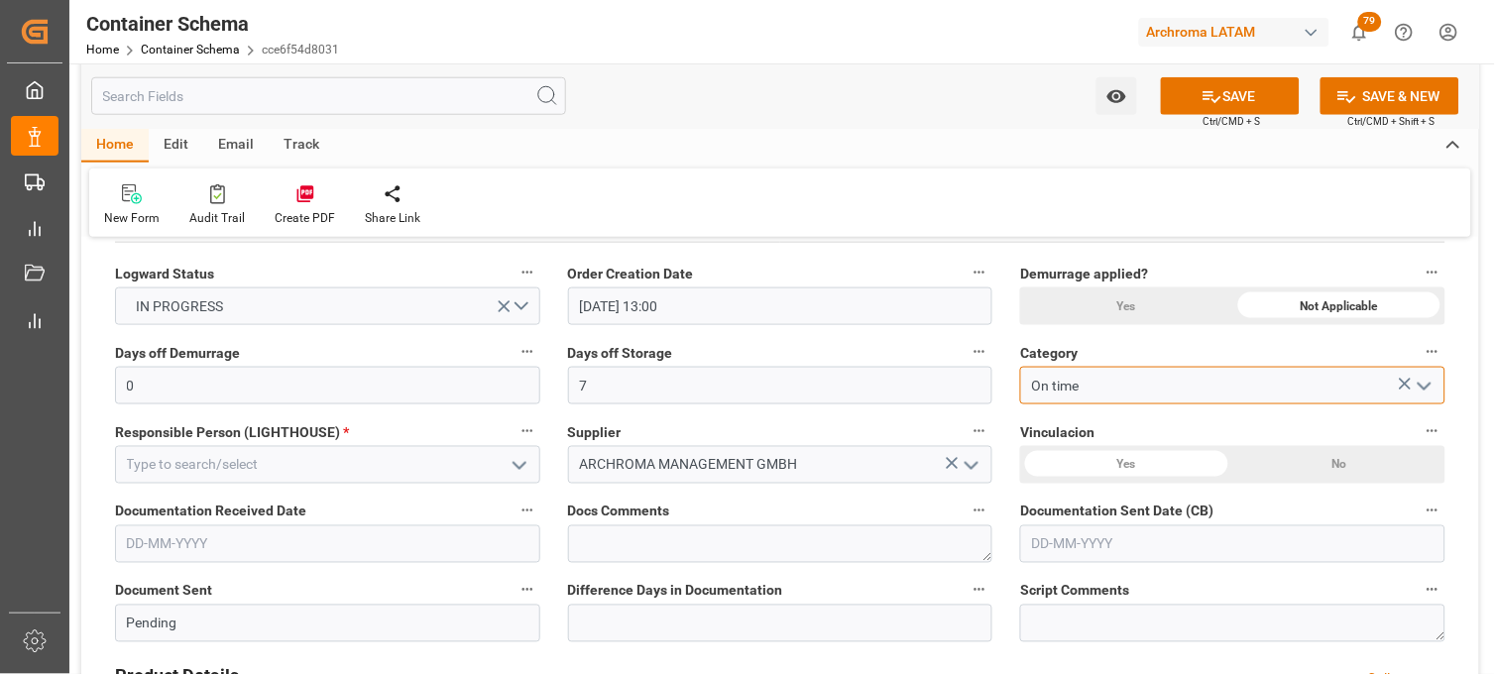
type input "On time"
click at [521, 464] on polyline "open menu" at bounding box center [520, 466] width 12 height 6
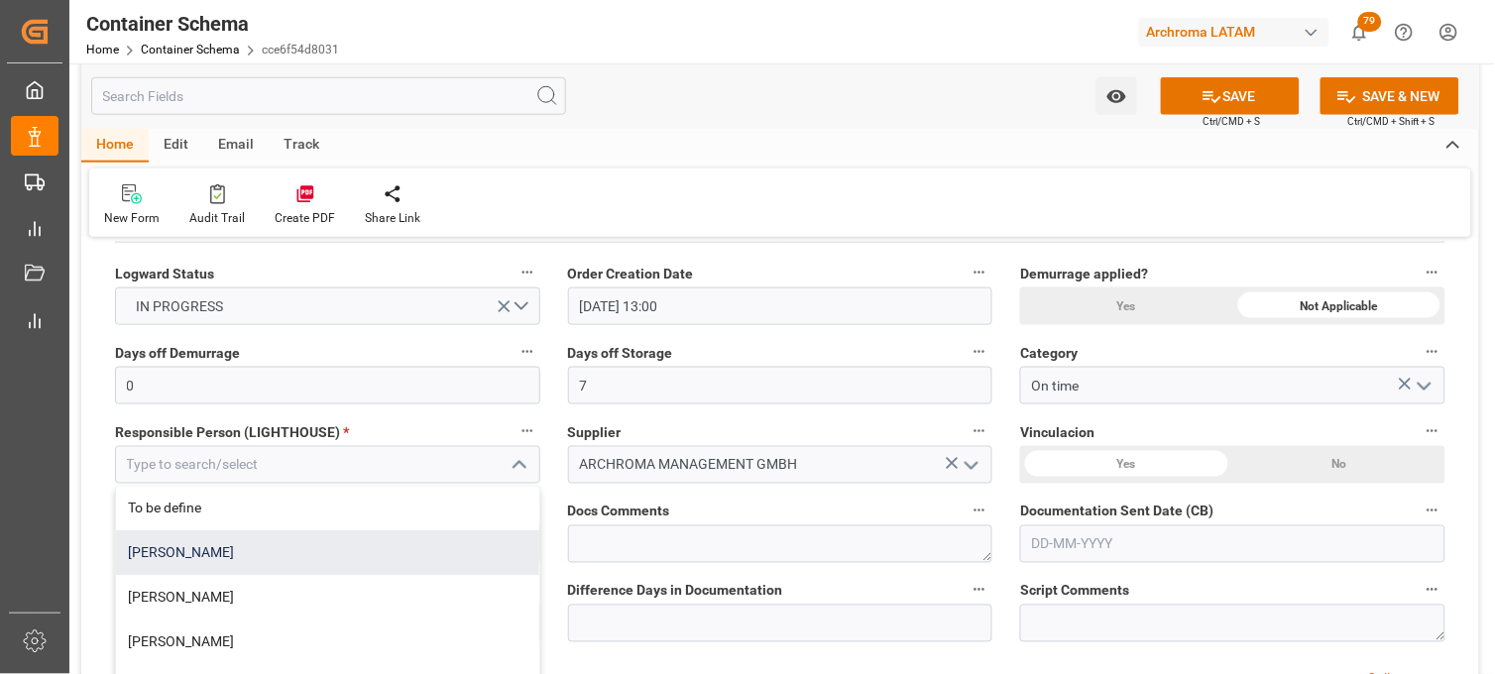
click at [313, 547] on div "[PERSON_NAME]" at bounding box center [327, 553] width 423 height 45
type input "[PERSON_NAME]"
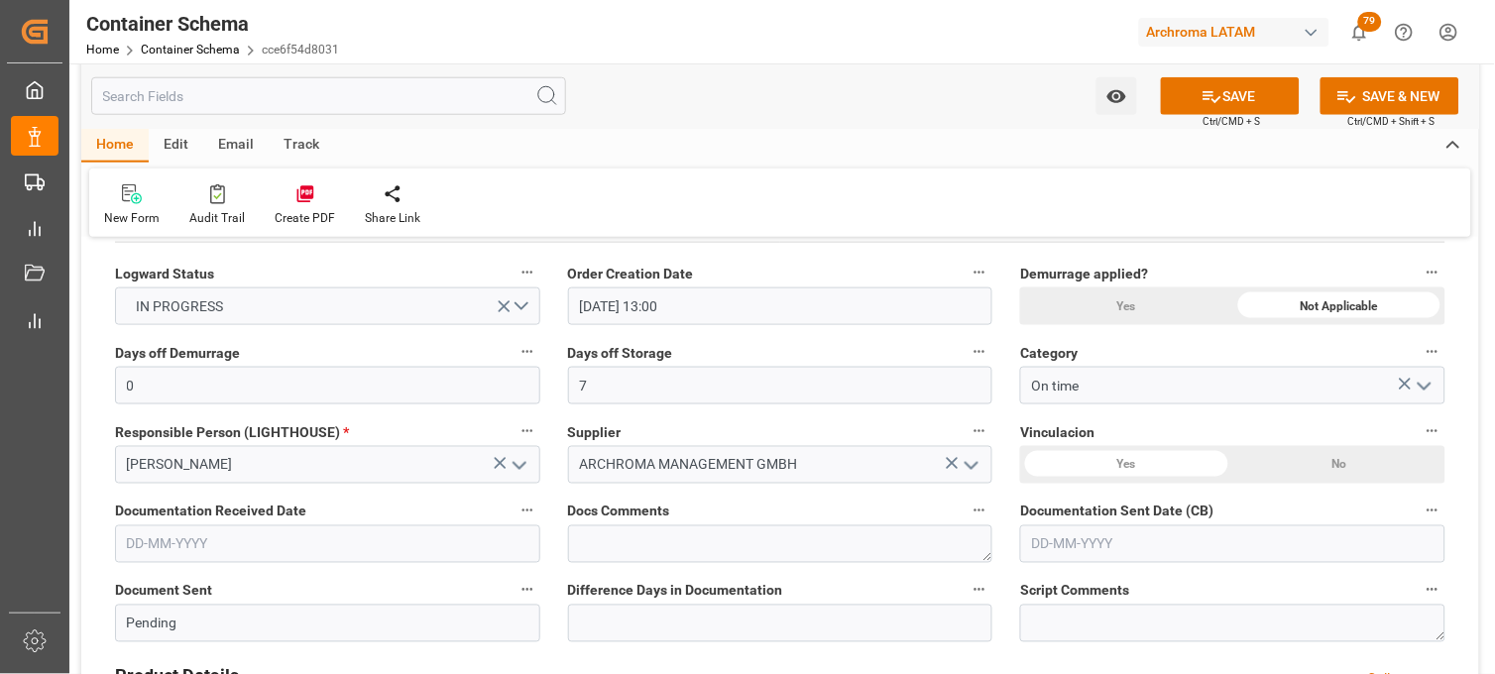
click at [1146, 461] on div "Yes" at bounding box center [1126, 465] width 212 height 38
click at [362, 547] on input "text" at bounding box center [327, 545] width 425 height 38
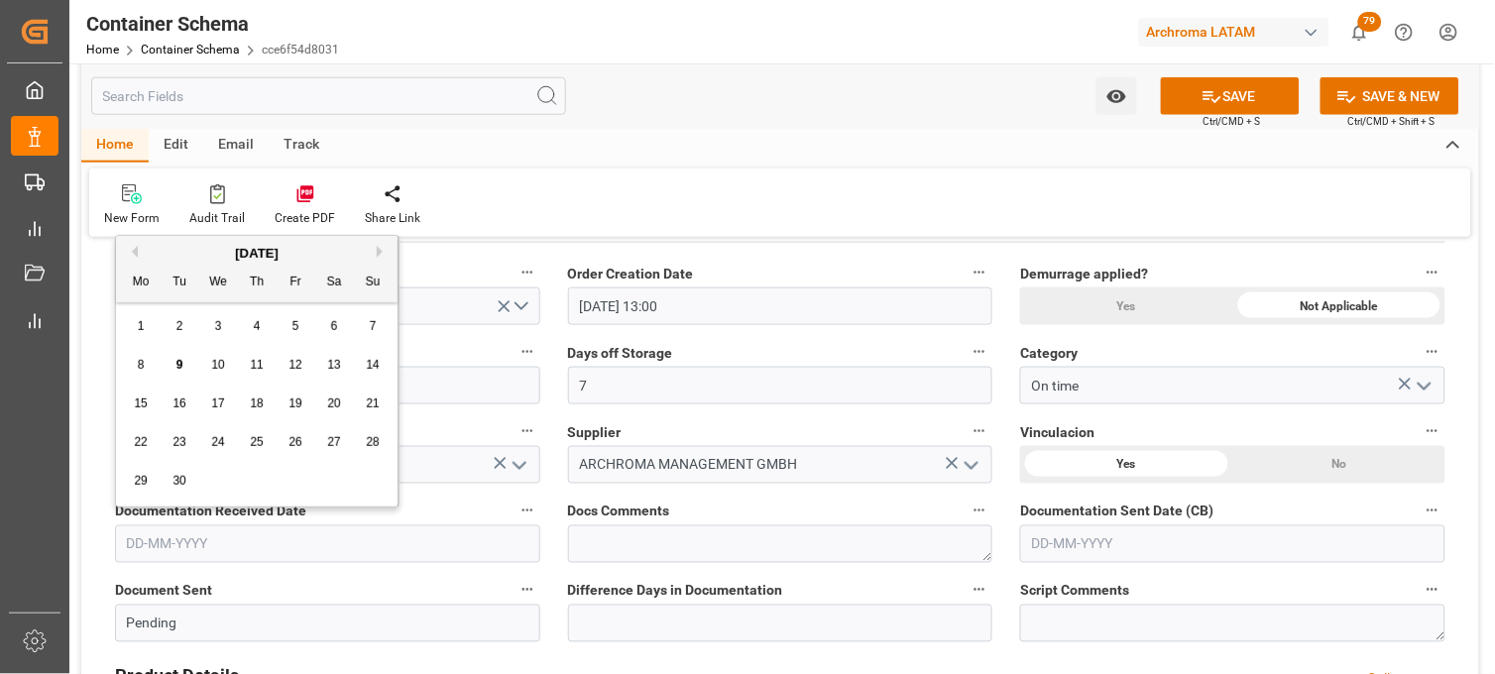
click at [156, 335] on div "1 2 3 4 5 6 7" at bounding box center [257, 326] width 271 height 39
click at [142, 361] on span "8" at bounding box center [141, 365] width 7 height 14
type input "[DATE]"
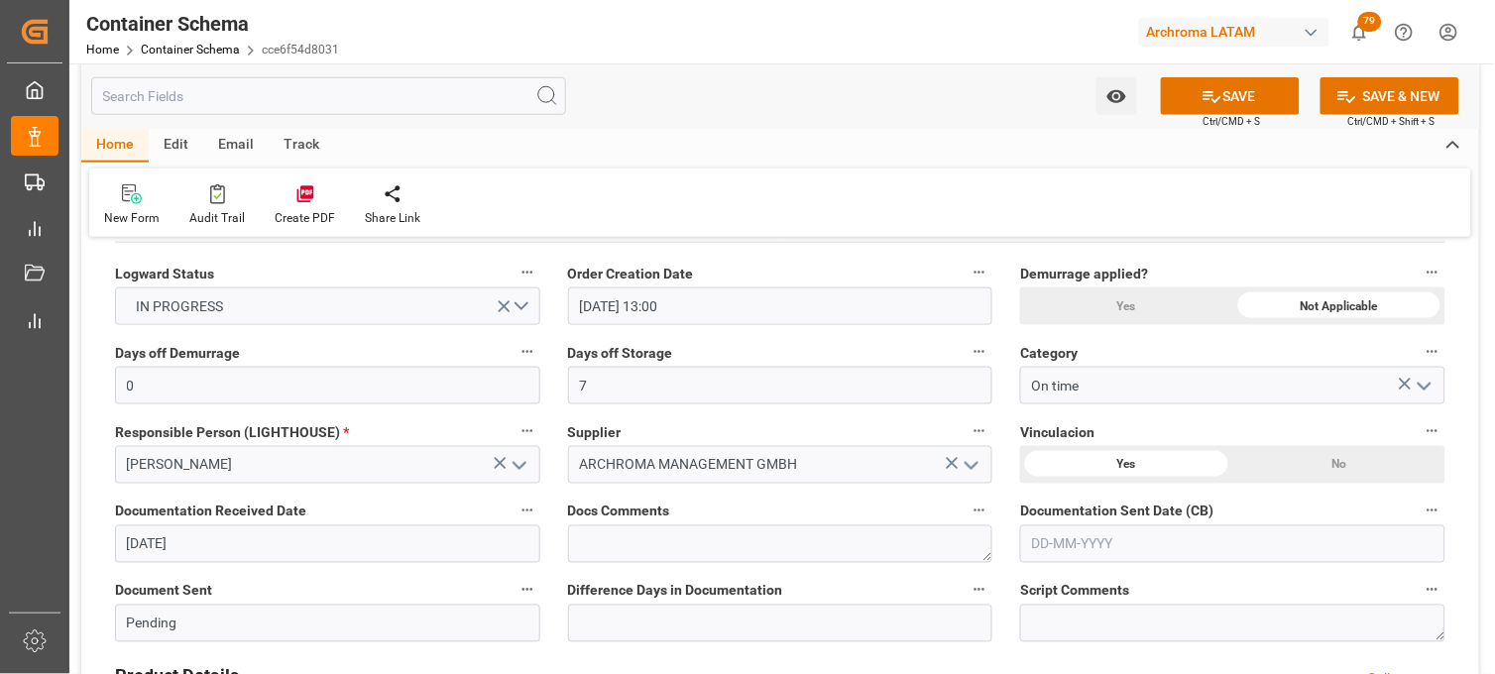
click at [1064, 546] on input "text" at bounding box center [1232, 545] width 425 height 38
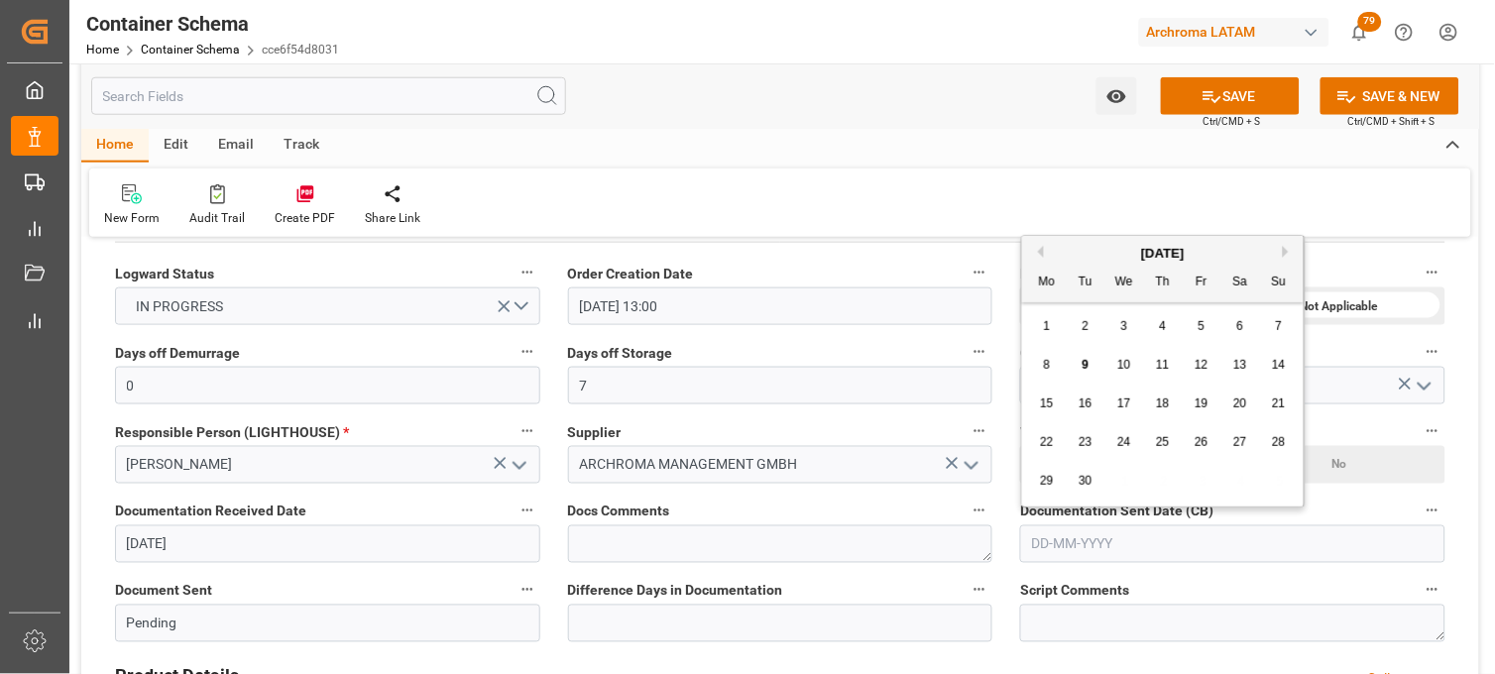
click at [1058, 381] on div "8 9 10 11 12 13 14" at bounding box center [1163, 365] width 271 height 39
click at [1087, 372] on div "9" at bounding box center [1086, 366] width 25 height 24
type input "[DATE]"
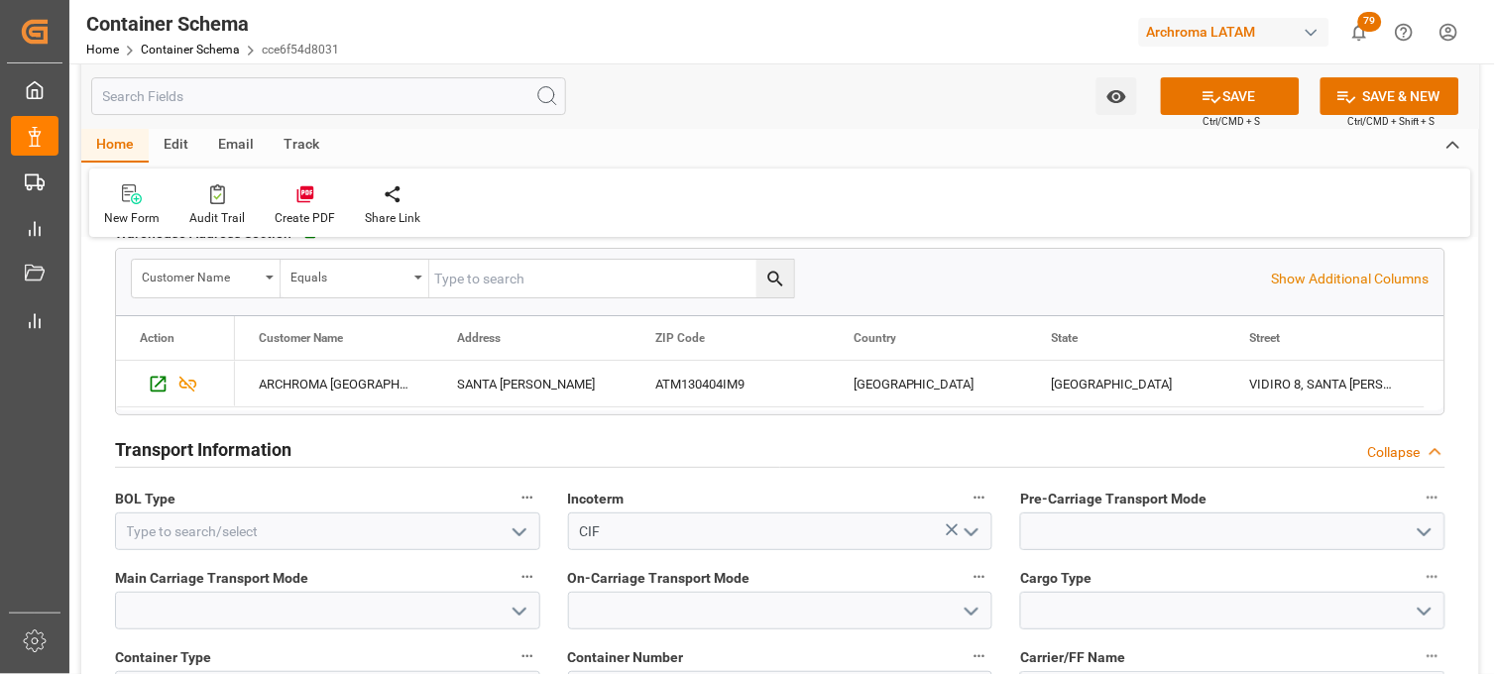
scroll to position [1652, 0]
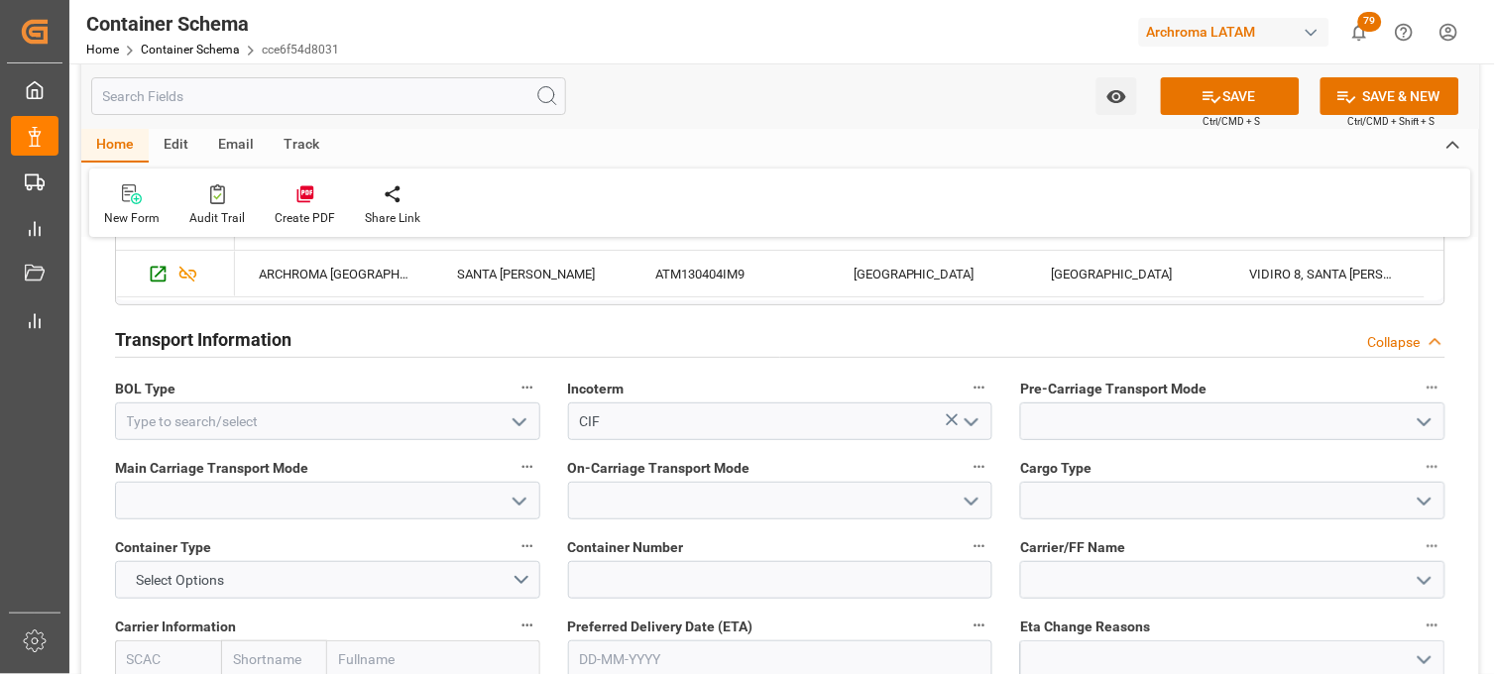
click at [524, 423] on icon "open menu" at bounding box center [520, 423] width 24 height 24
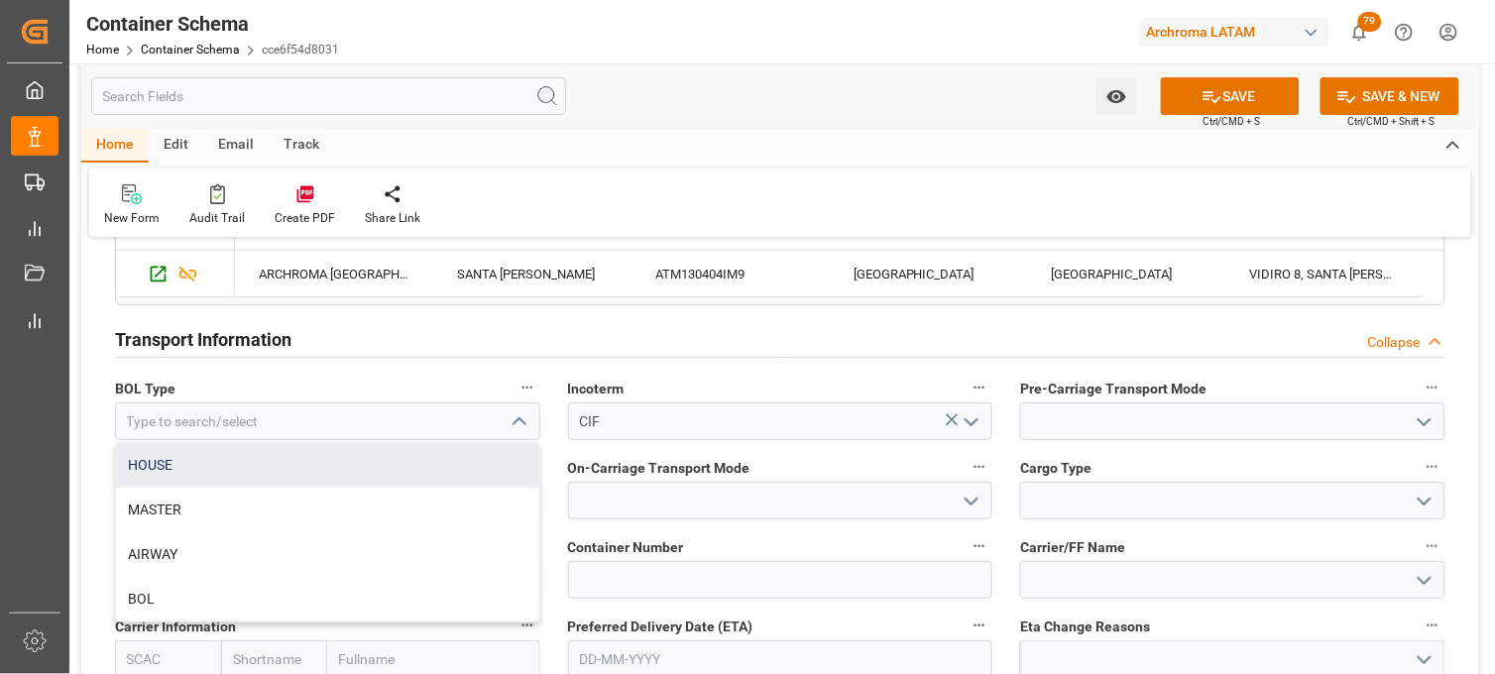
click at [234, 477] on div "HOUSE" at bounding box center [327, 465] width 423 height 45
type input "HOUSE"
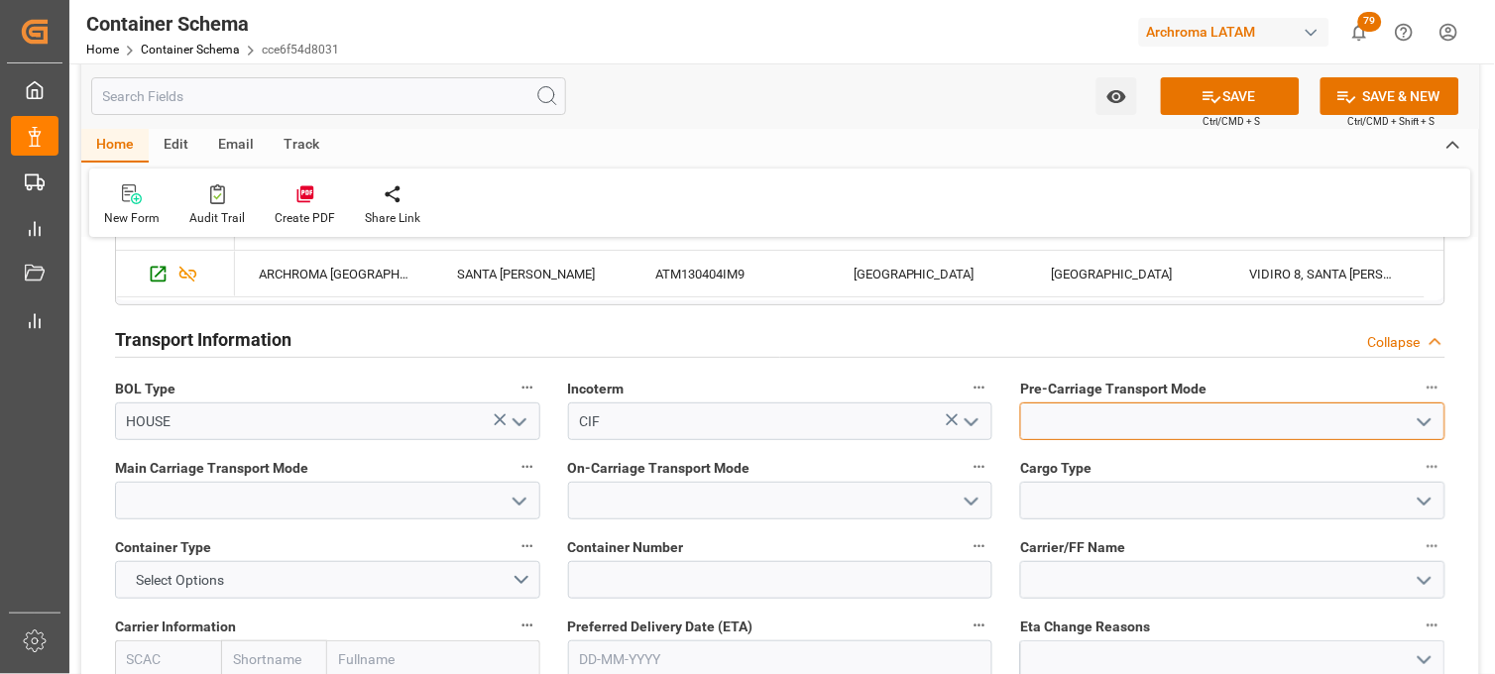
click at [1163, 422] on input at bounding box center [1232, 422] width 425 height 38
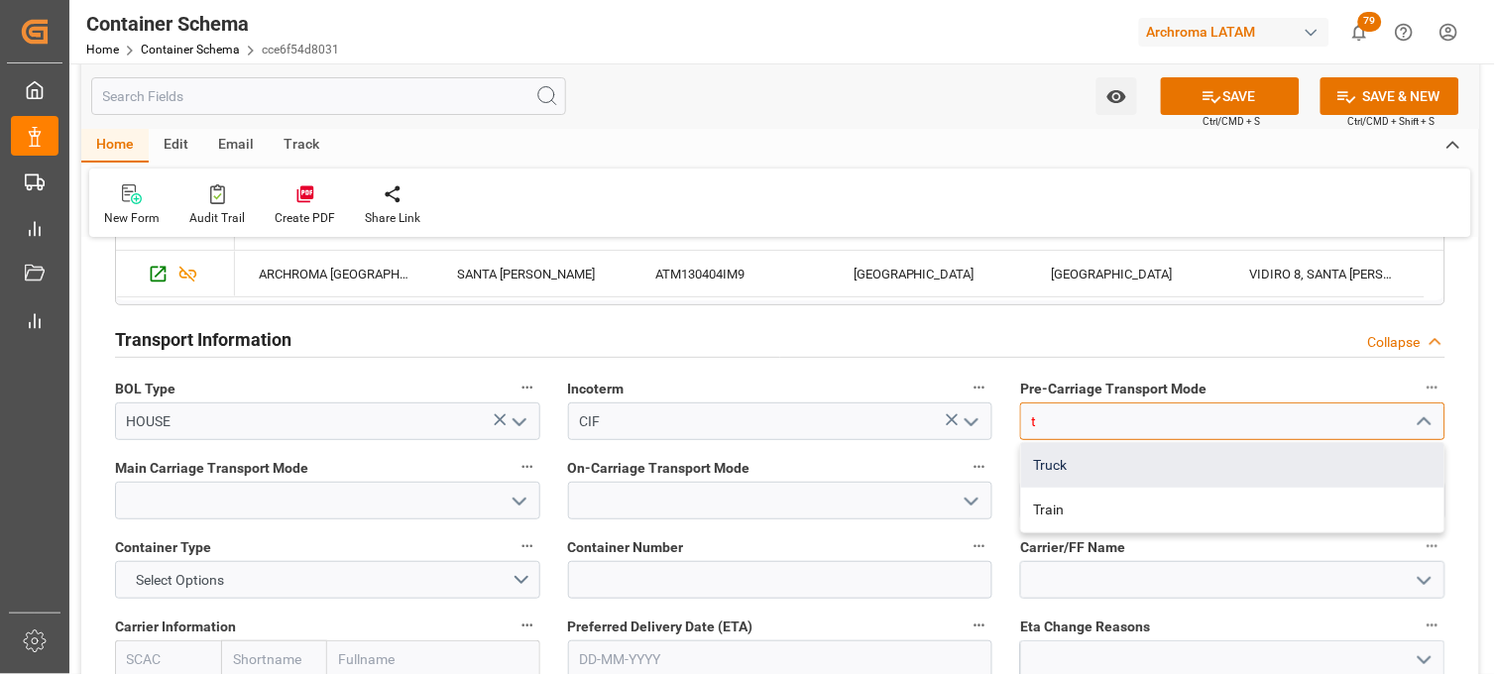
click at [1138, 473] on div "Truck" at bounding box center [1232, 465] width 423 height 45
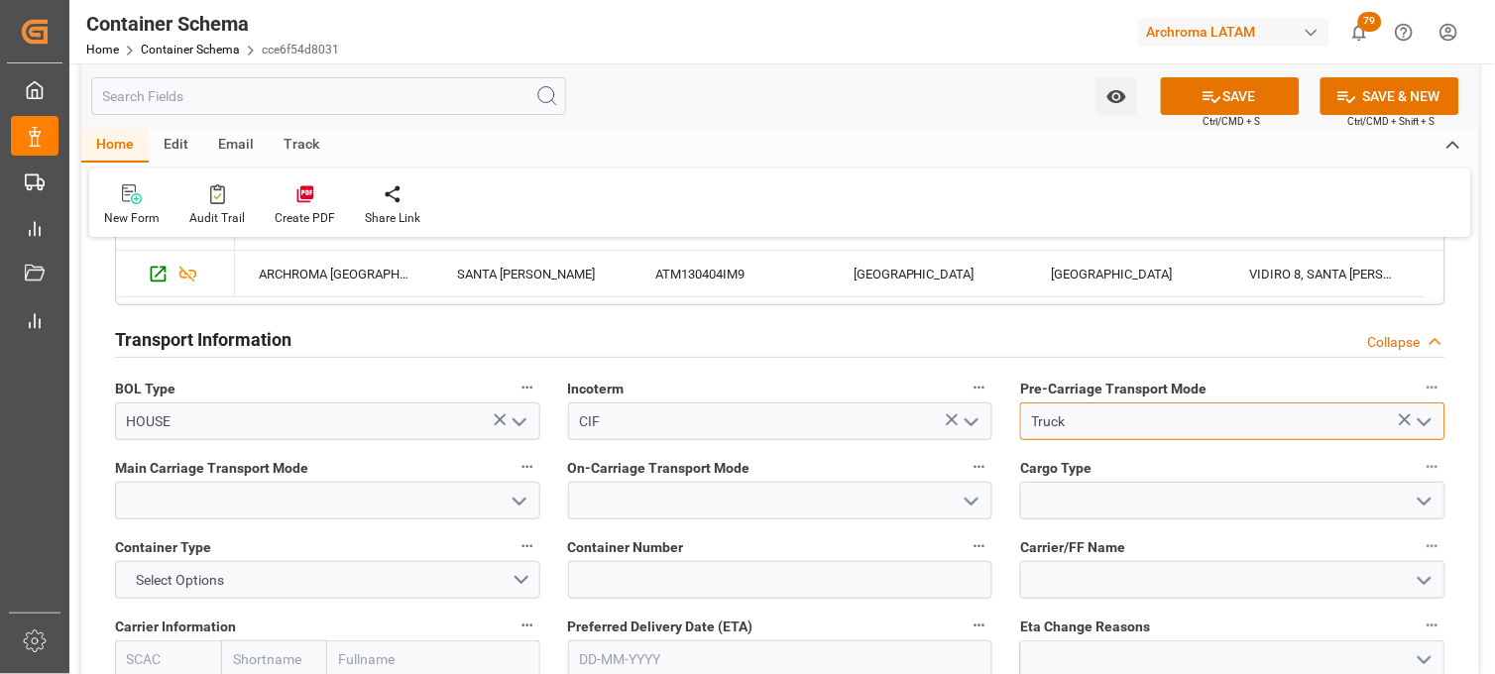
type input "Truck"
click at [434, 498] on input at bounding box center [327, 501] width 425 height 38
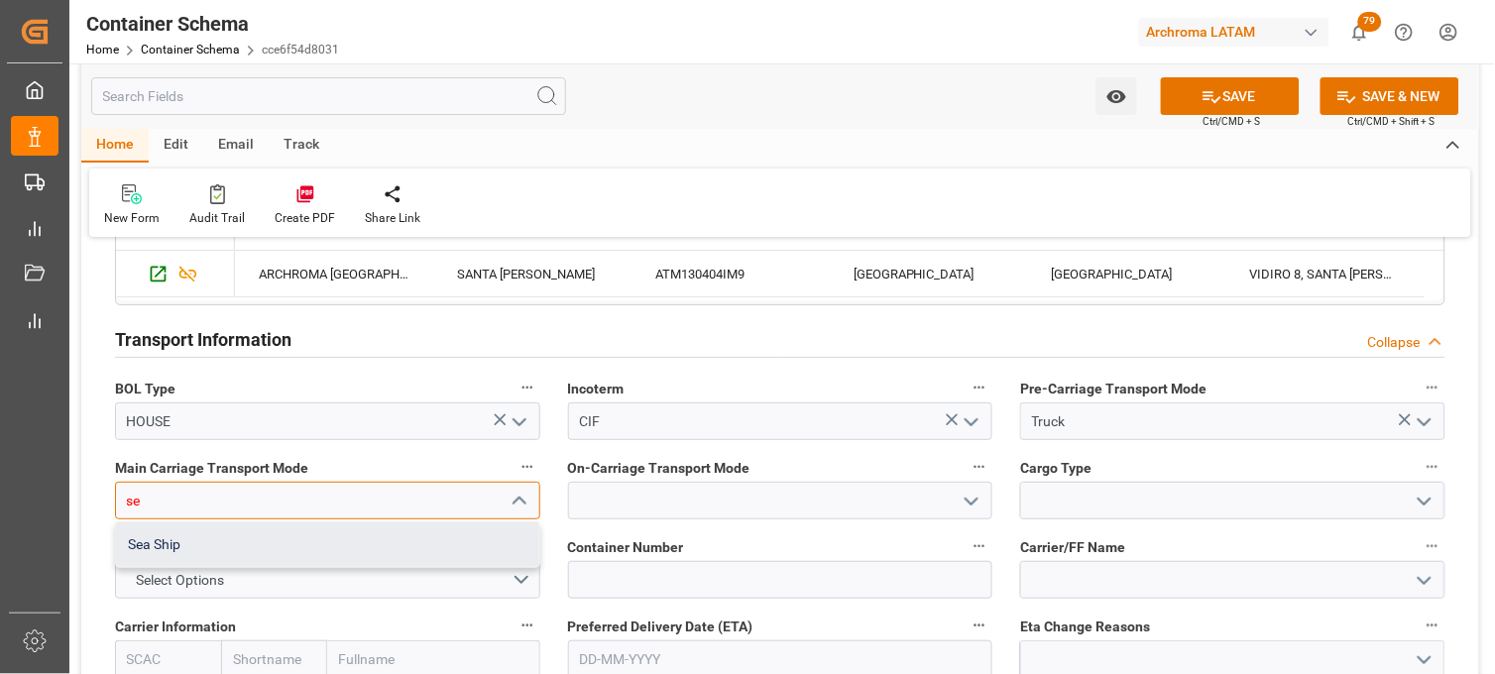
click at [419, 551] on div "Sea Ship" at bounding box center [327, 545] width 423 height 45
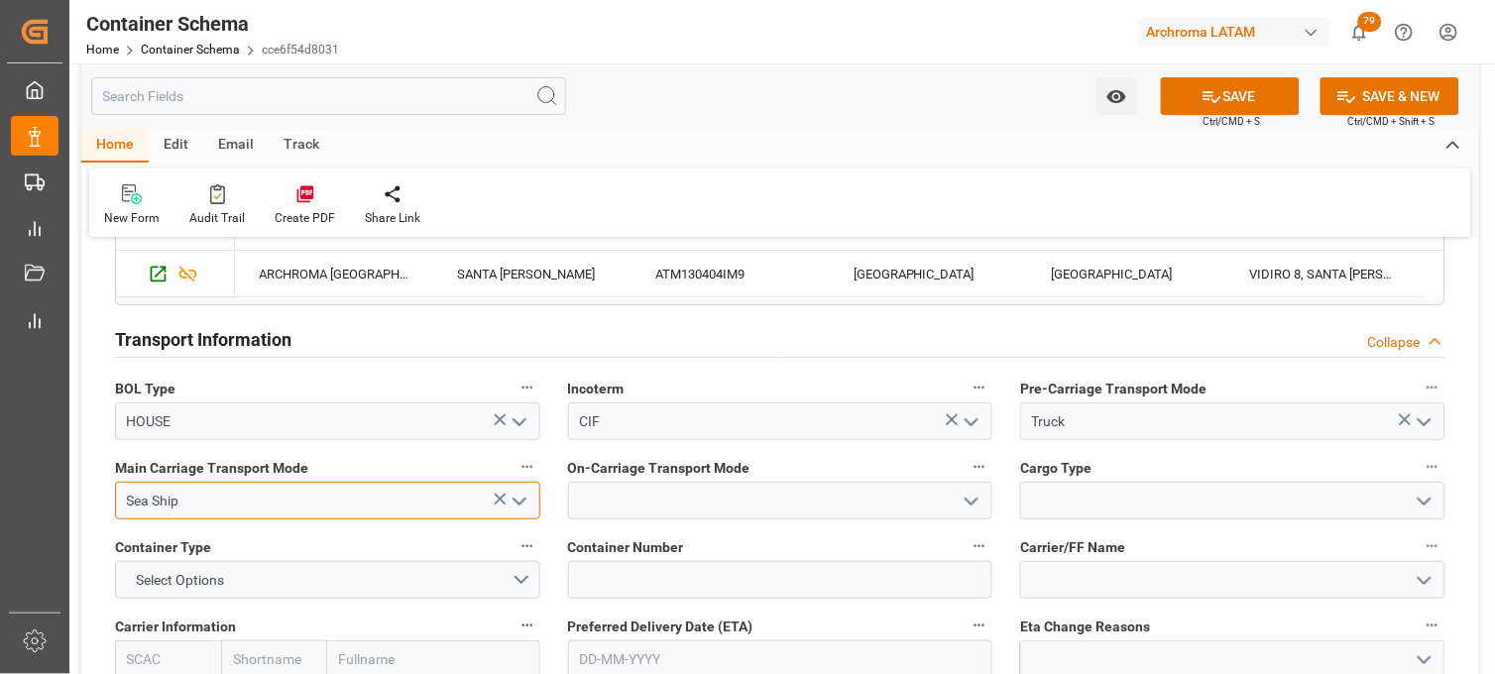
type input "Sea Ship"
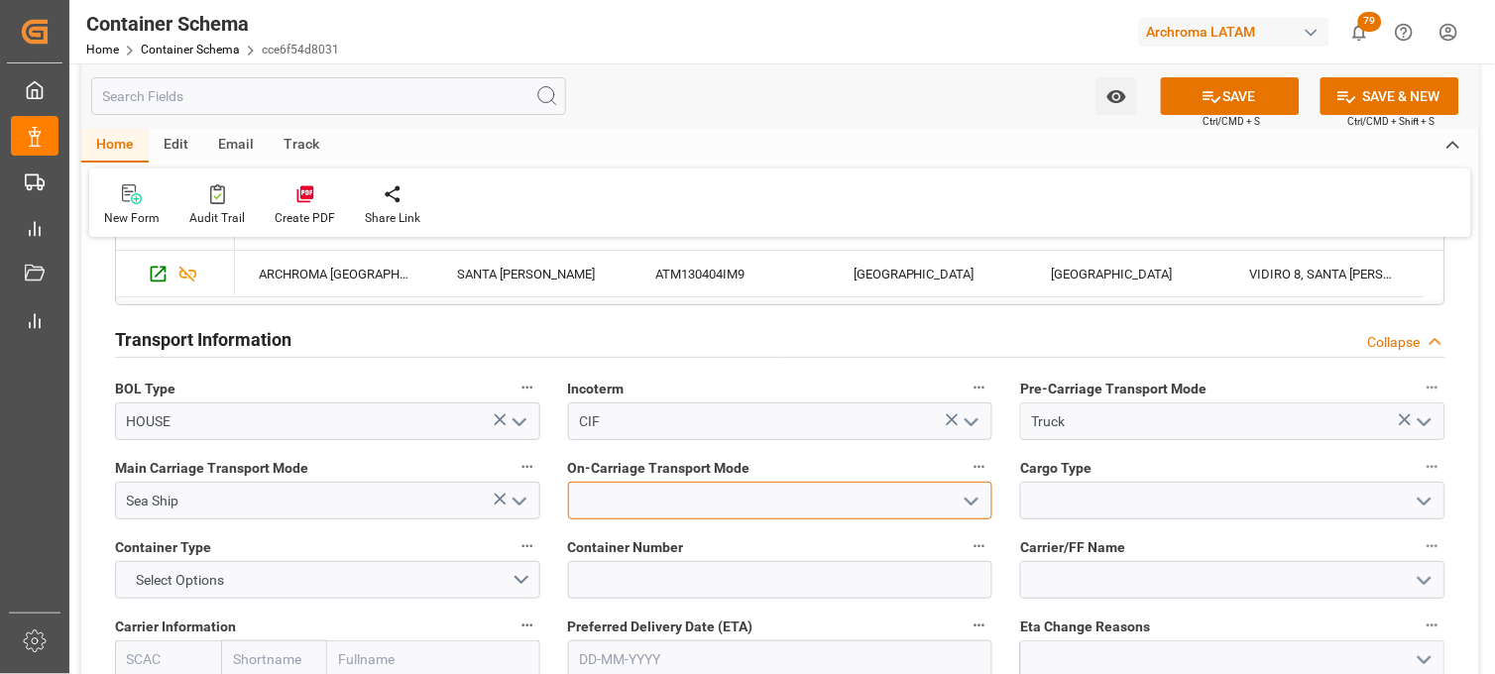
click at [648, 506] on input at bounding box center [780, 501] width 425 height 38
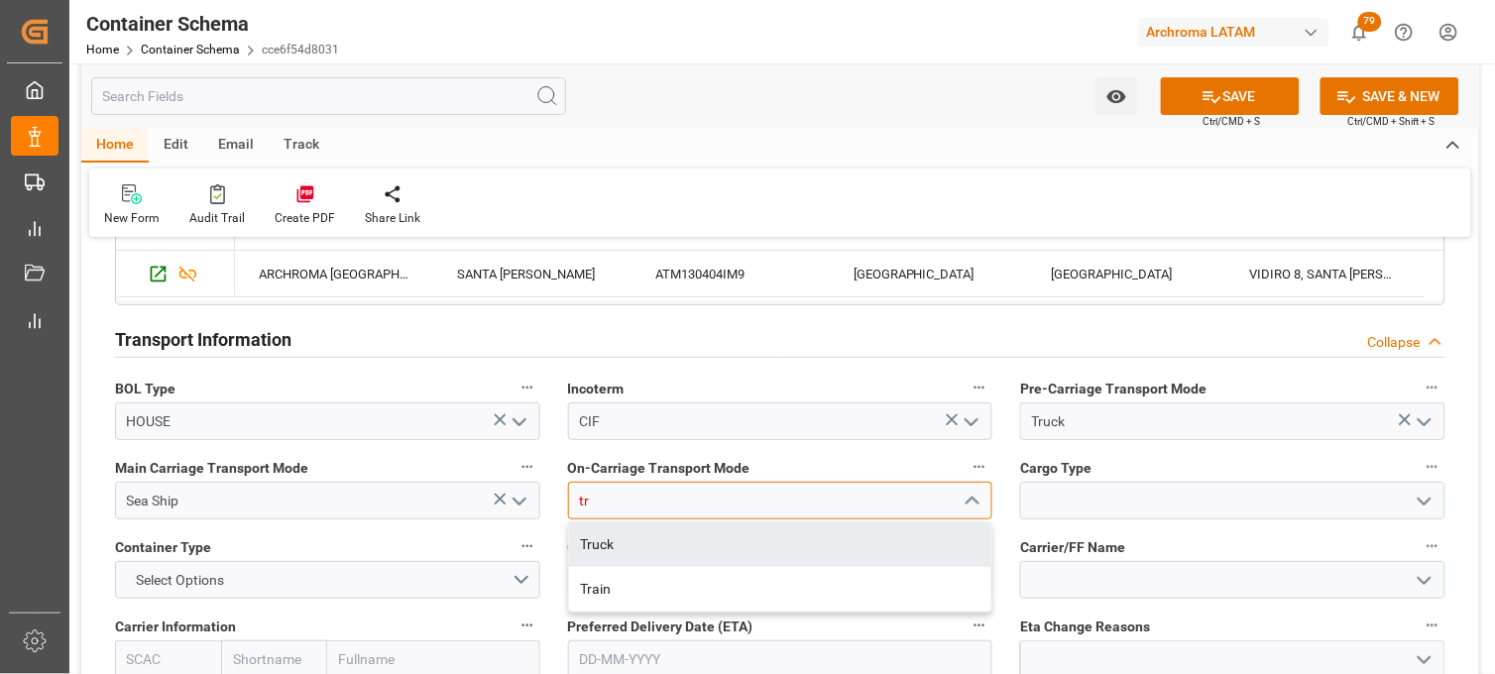
drag, startPoint x: 659, startPoint y: 543, endPoint x: 649, endPoint y: 469, distance: 75.0
click at [657, 543] on div "Truck" at bounding box center [780, 545] width 423 height 45
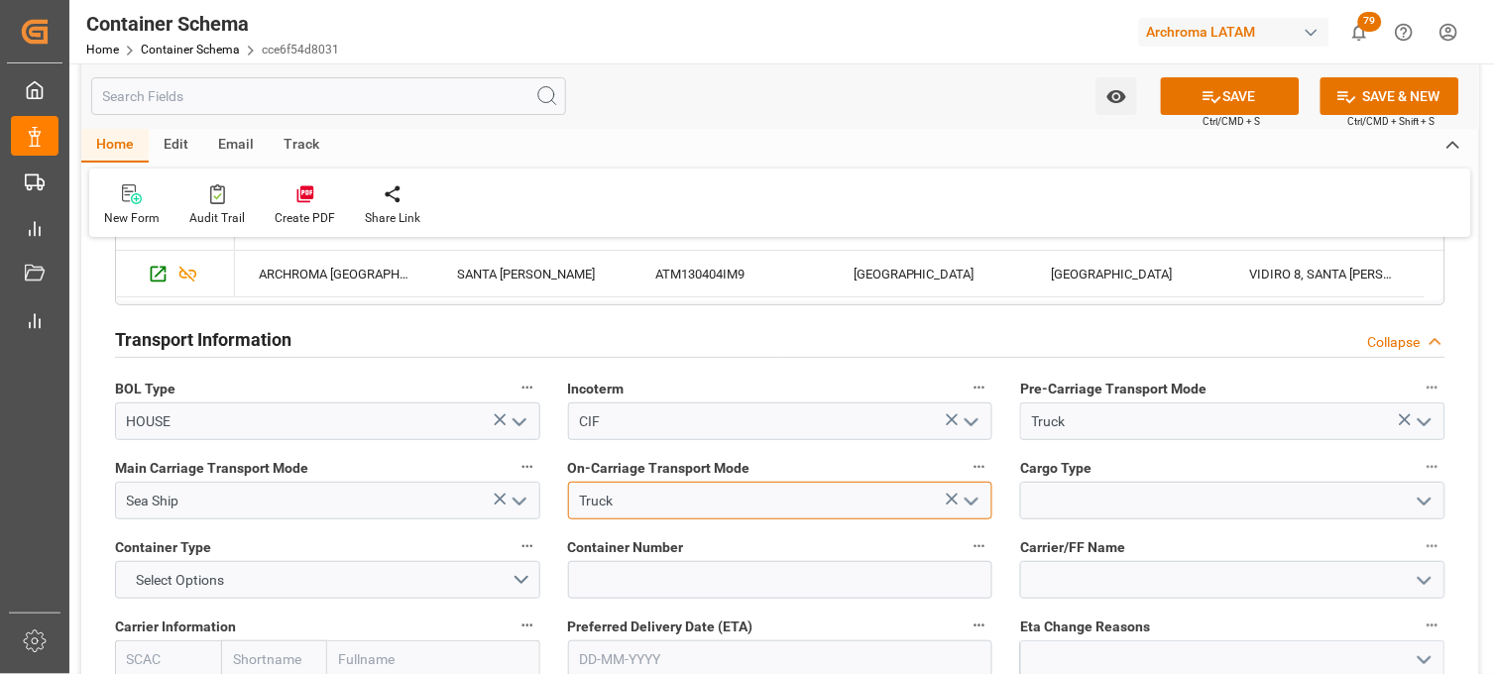
type input "Truck"
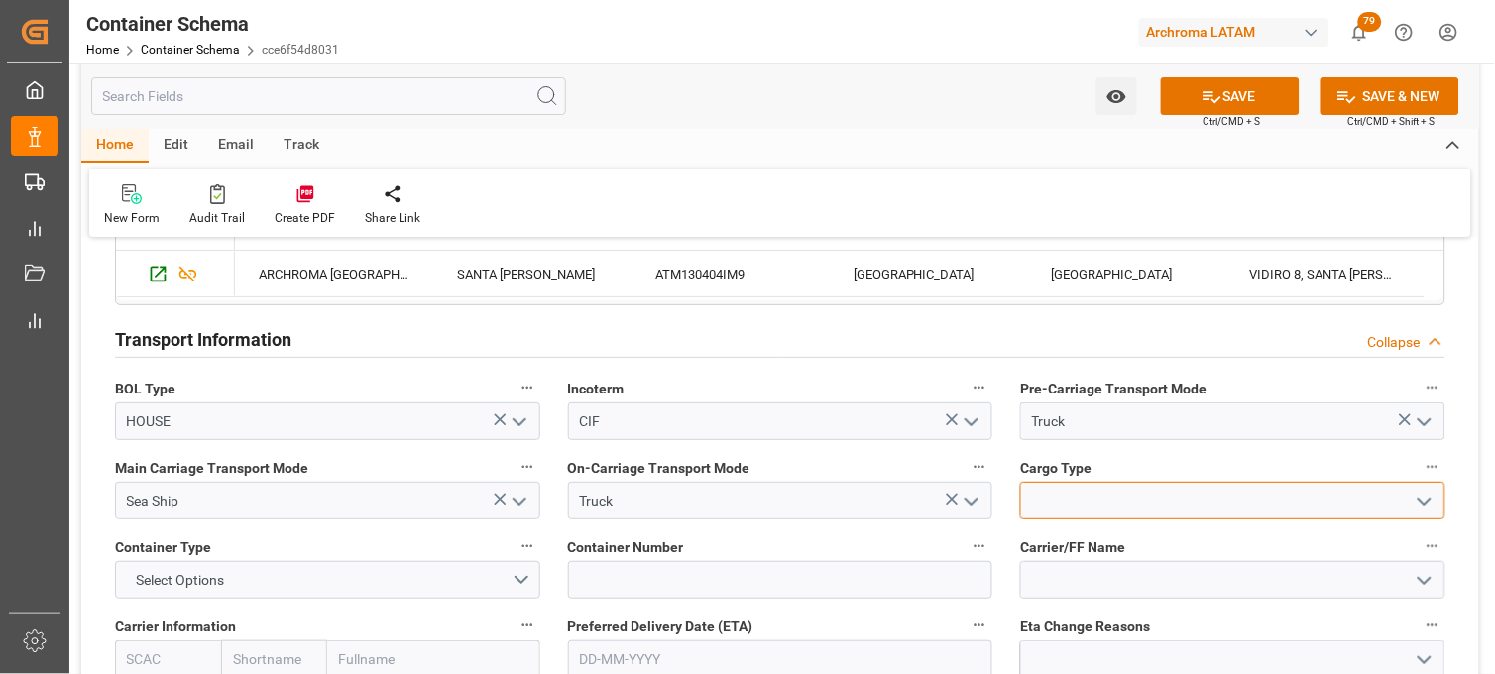
click at [1029, 497] on input at bounding box center [1232, 501] width 425 height 38
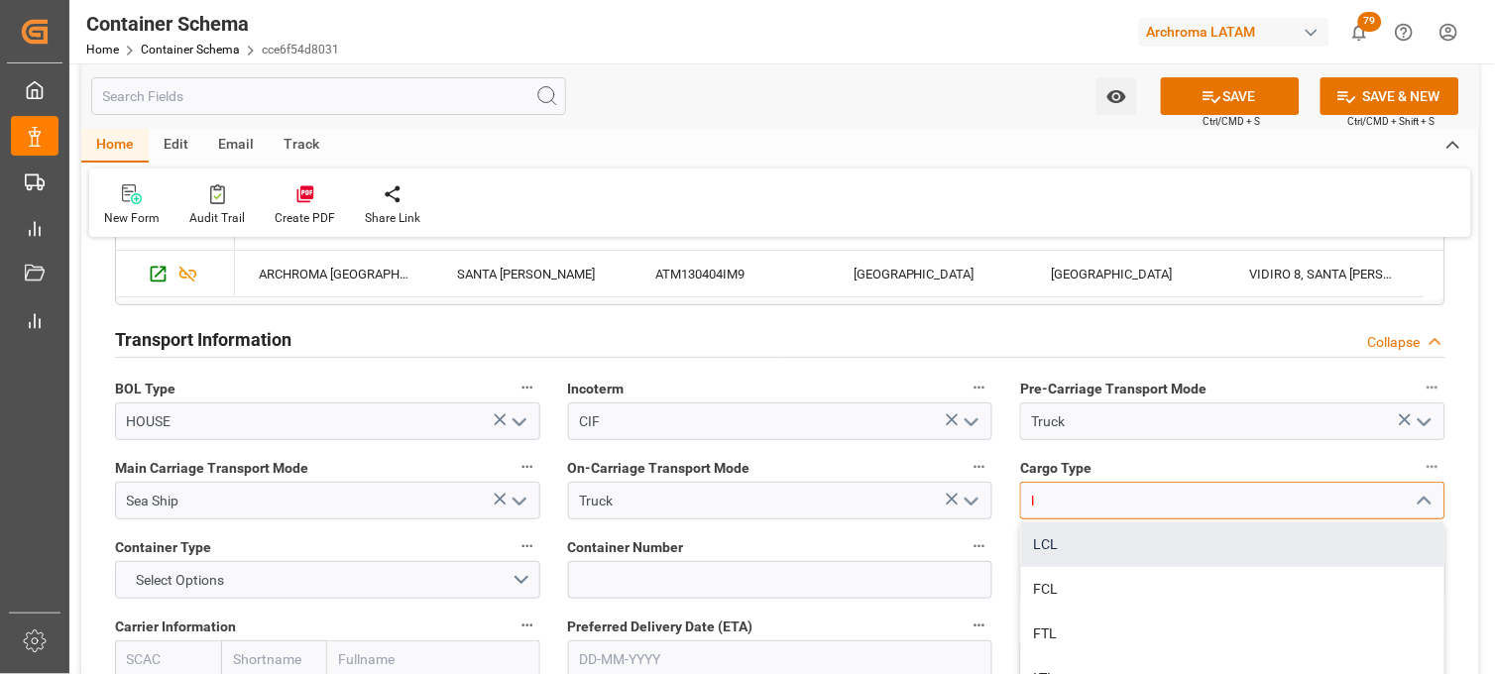
click at [1056, 547] on div "LCL" at bounding box center [1232, 545] width 423 height 45
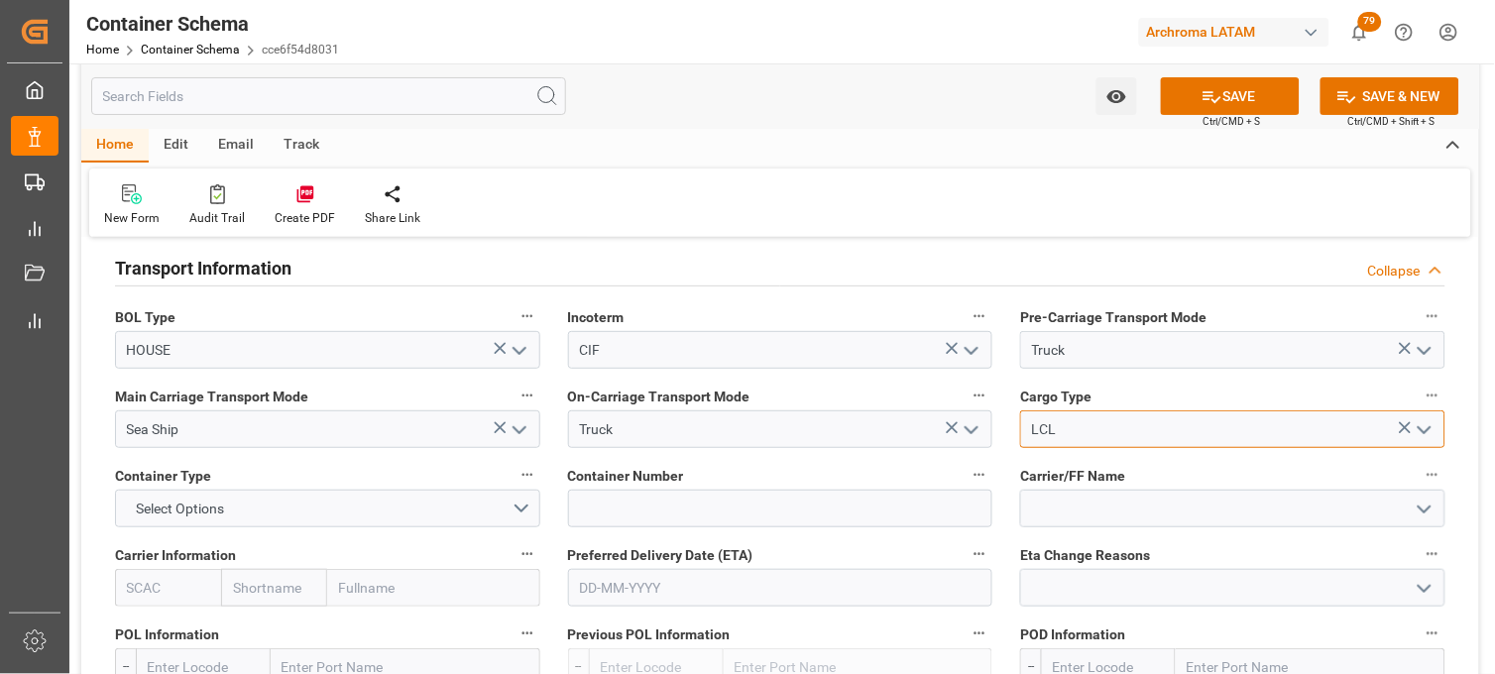
scroll to position [1762, 0]
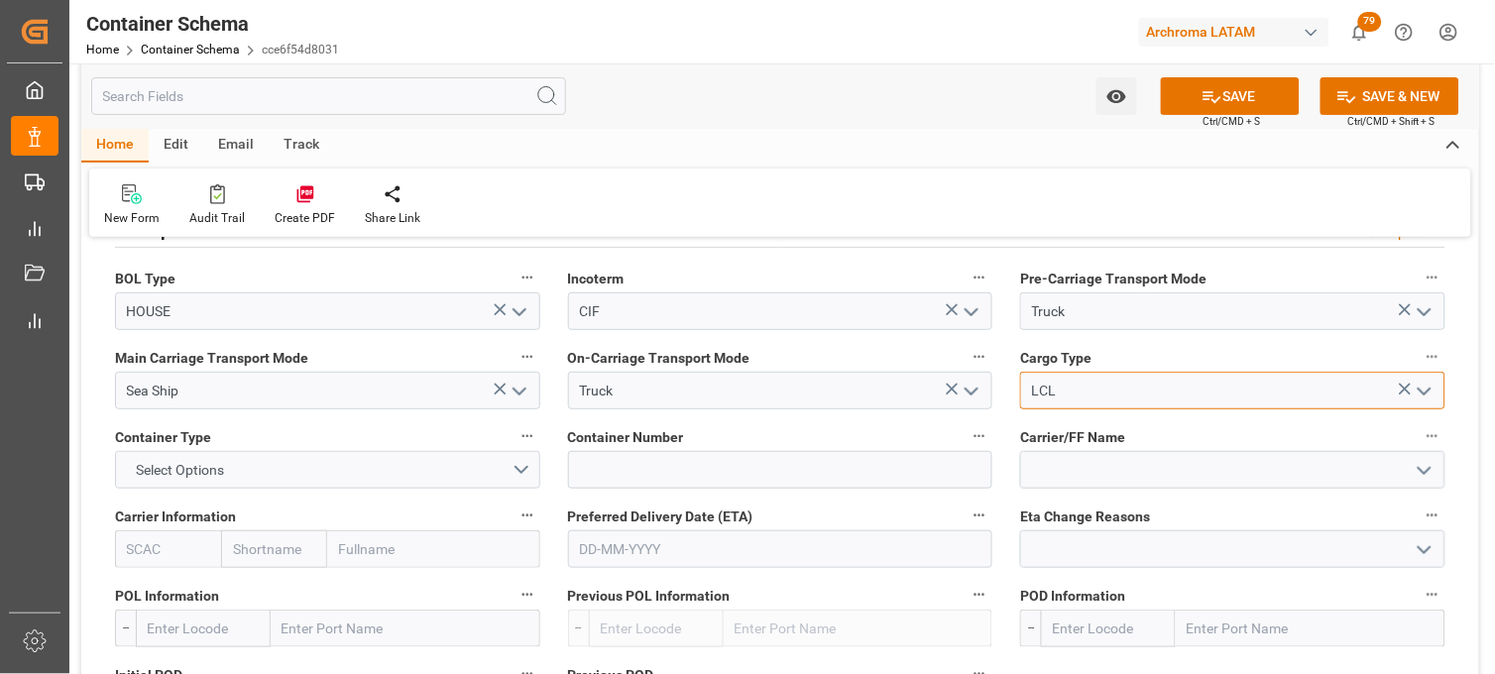
type input "LCL"
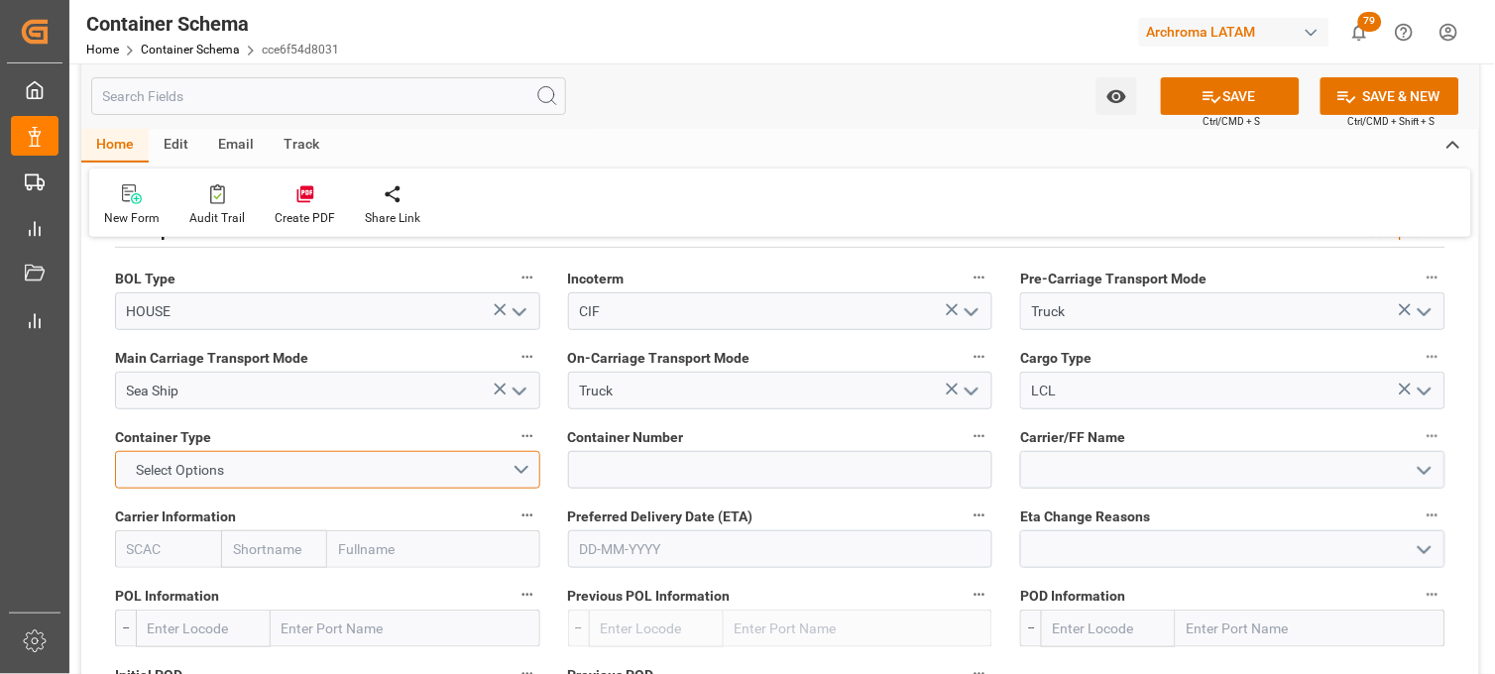
click at [530, 478] on button "Select Options" at bounding box center [327, 470] width 425 height 38
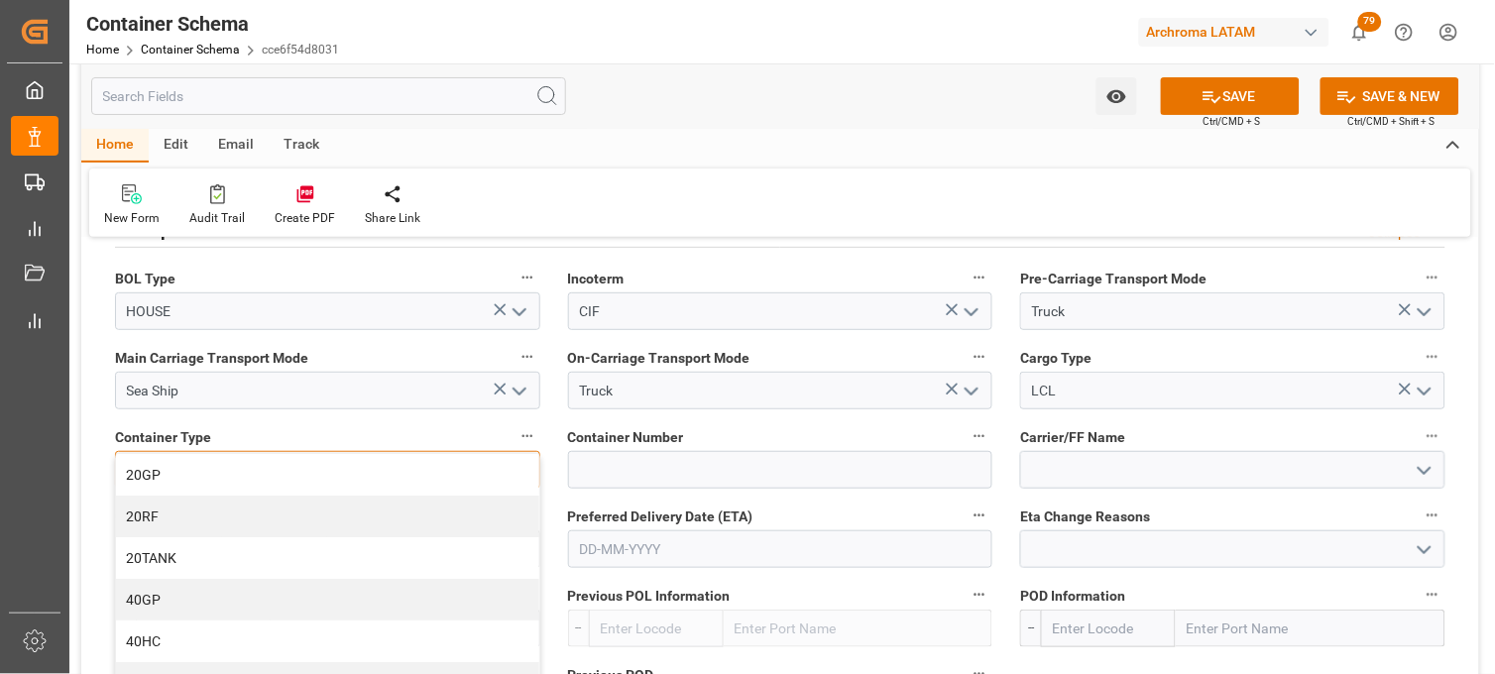
click at [212, 473] on div "20GP" at bounding box center [327, 475] width 423 height 42
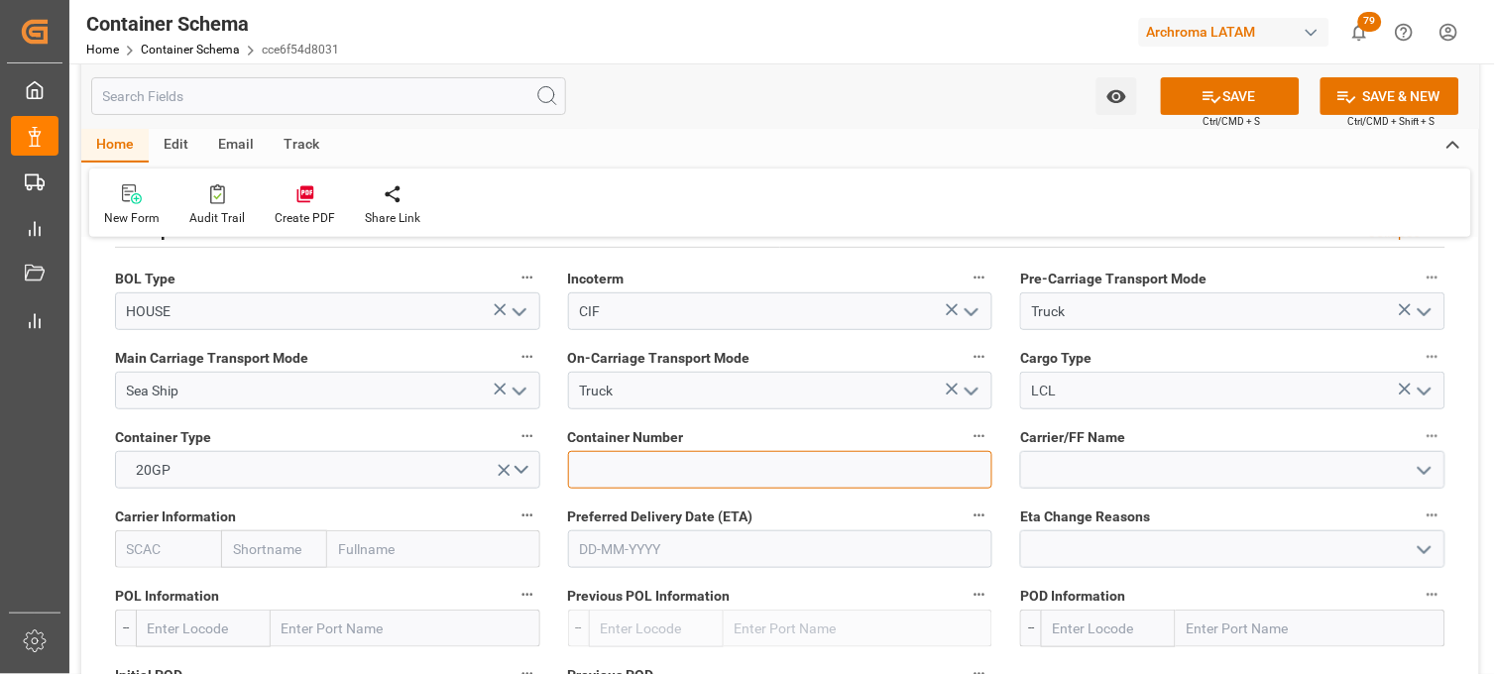
click at [777, 464] on input at bounding box center [780, 470] width 425 height 38
click at [685, 468] on input at bounding box center [780, 470] width 425 height 38
paste input "MSNU5272085"
type input "MSNU5272085"
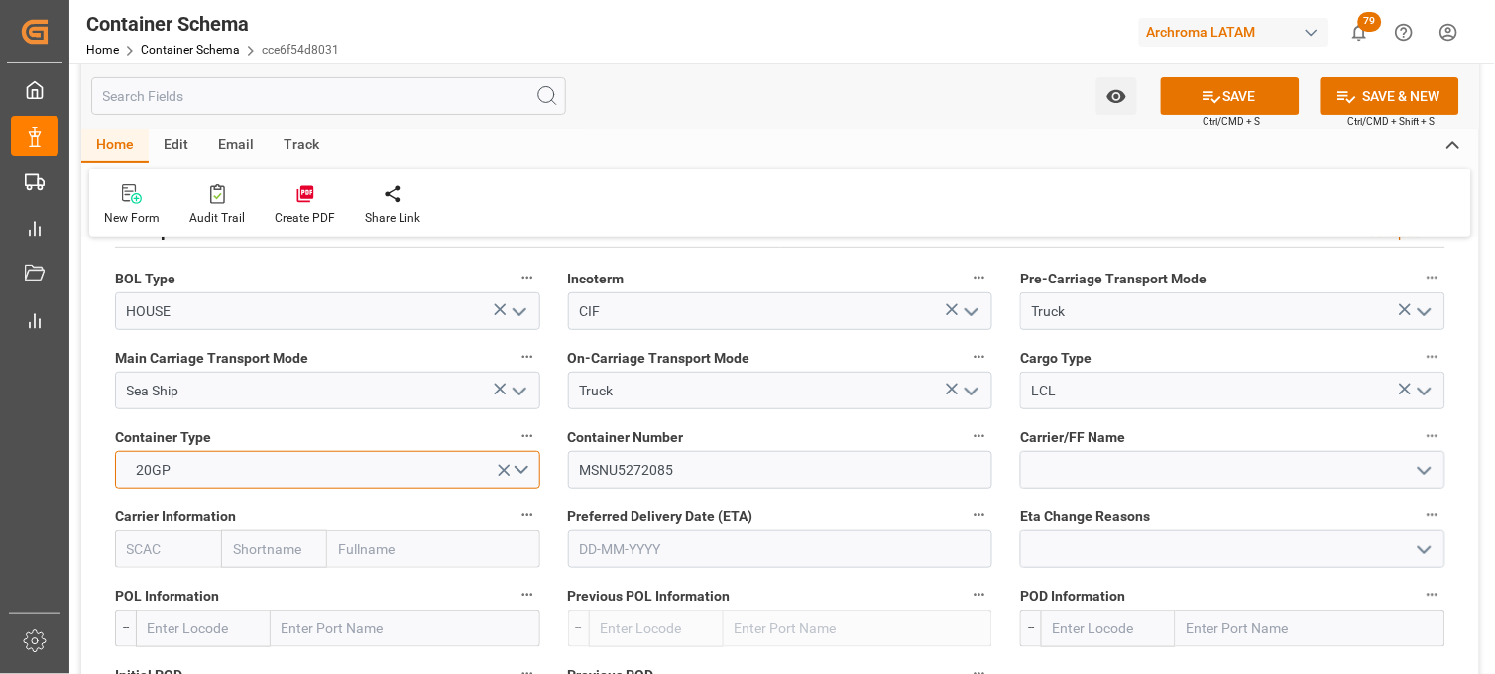
click at [519, 468] on button "20GP" at bounding box center [327, 470] width 425 height 38
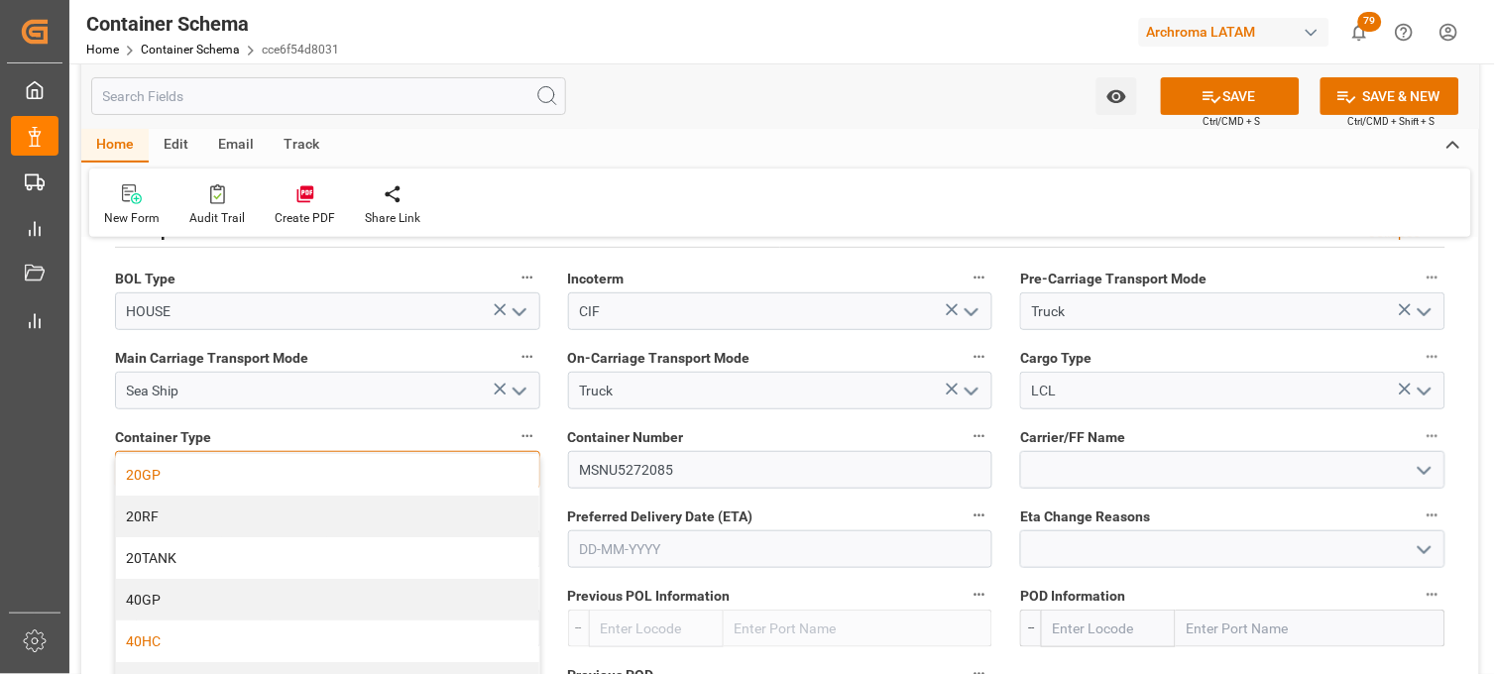
click at [344, 621] on div "40HC" at bounding box center [327, 642] width 423 height 42
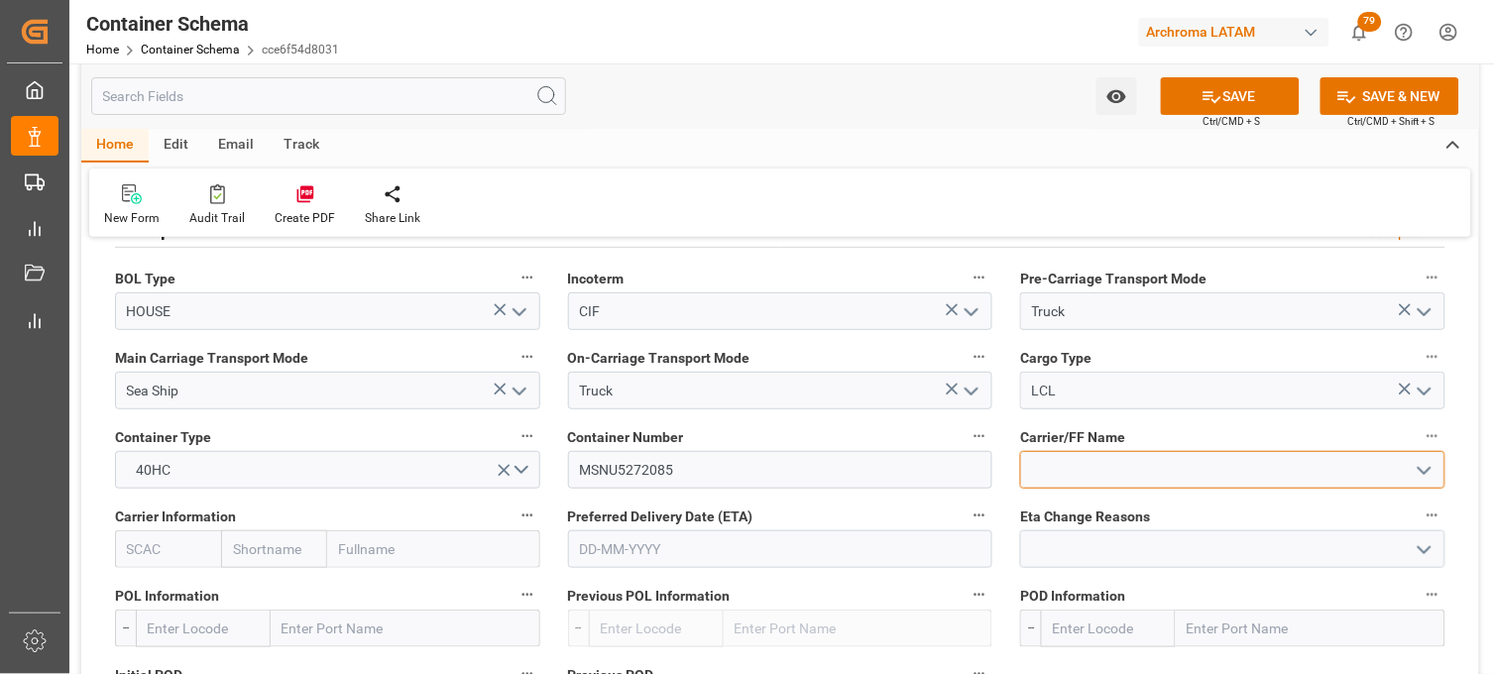
click at [1065, 476] on input at bounding box center [1232, 470] width 425 height 38
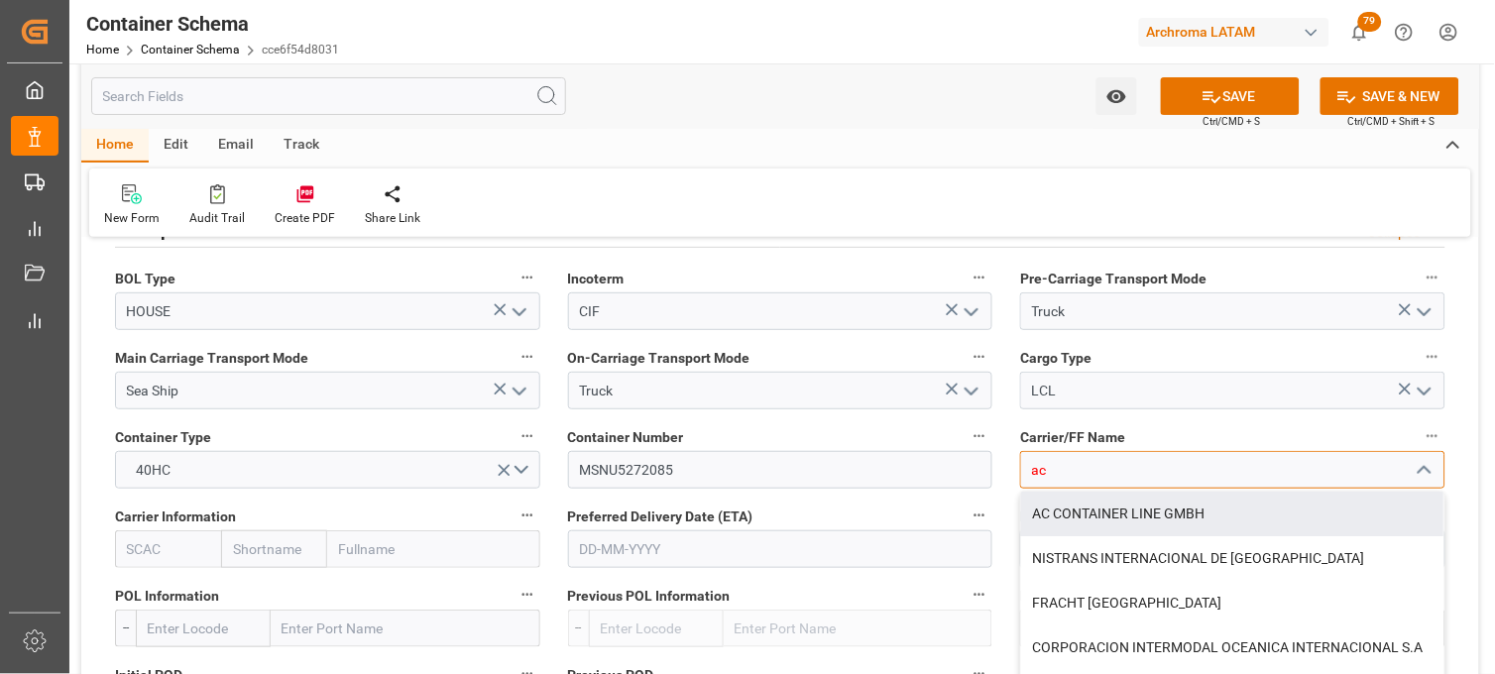
click at [1089, 511] on div "AC CONTAINER LINE GMBH" at bounding box center [1232, 514] width 423 height 45
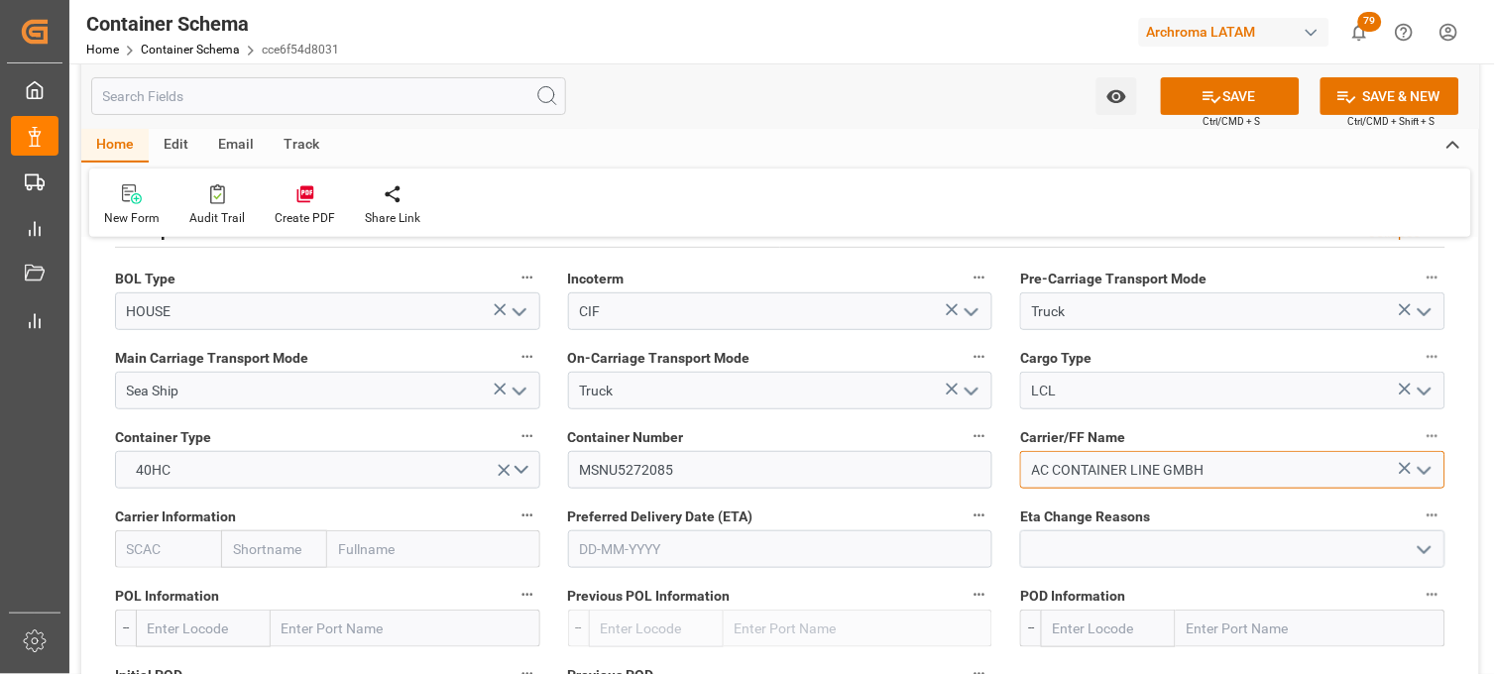
scroll to position [1872, 0]
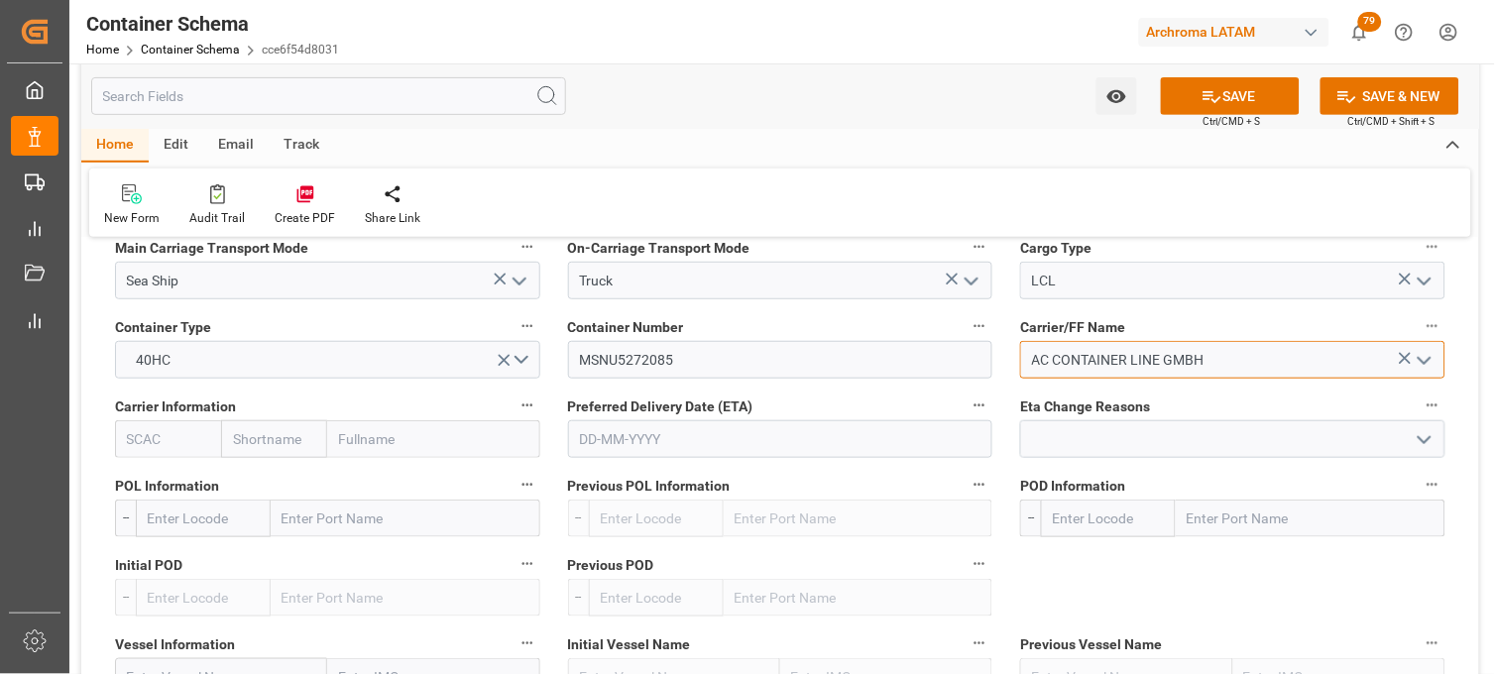
type input "AC CONTAINER LINE GMBH"
click at [254, 444] on input "text" at bounding box center [274, 439] width 106 height 38
click at [274, 446] on input "text" at bounding box center [274, 439] width 106 height 38
type input "ms"
click at [262, 479] on b "MSC" at bounding box center [249, 483] width 30 height 16
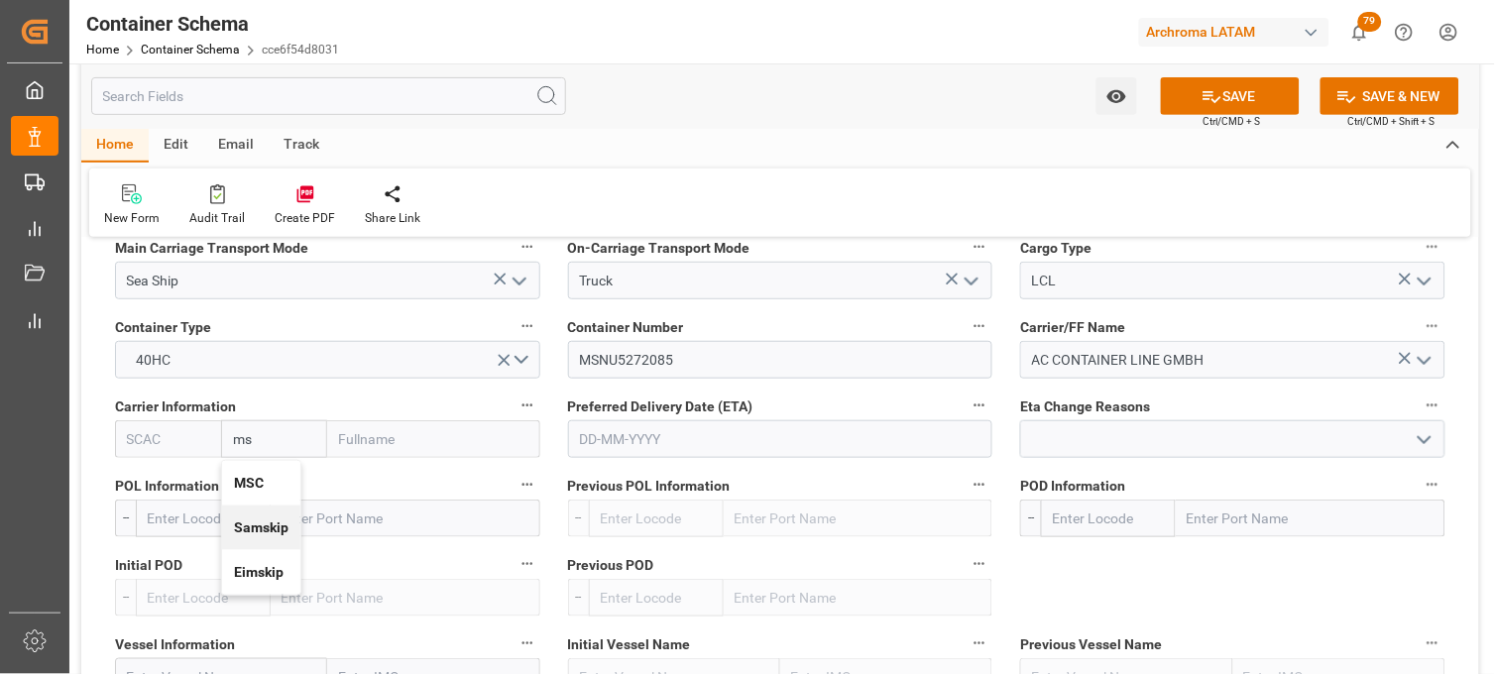
type input "MSCU"
type input "MSC"
type input "Mediterranean Shipping Company"
type input "MSC"
click at [609, 440] on input "text" at bounding box center [780, 439] width 425 height 38
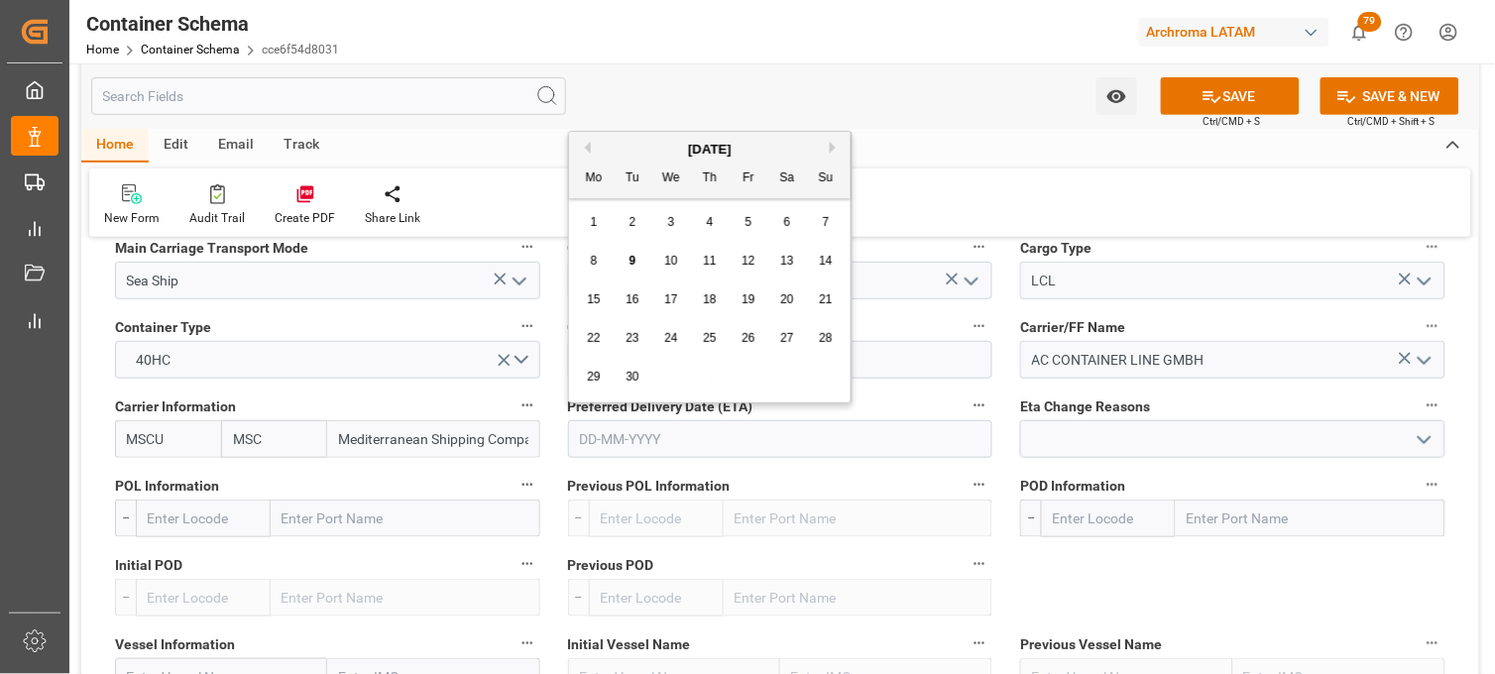
click at [613, 143] on div "[DATE]" at bounding box center [710, 150] width 282 height 20
click at [674, 301] on span "17" at bounding box center [670, 300] width 13 height 14
type input "[DATE]"
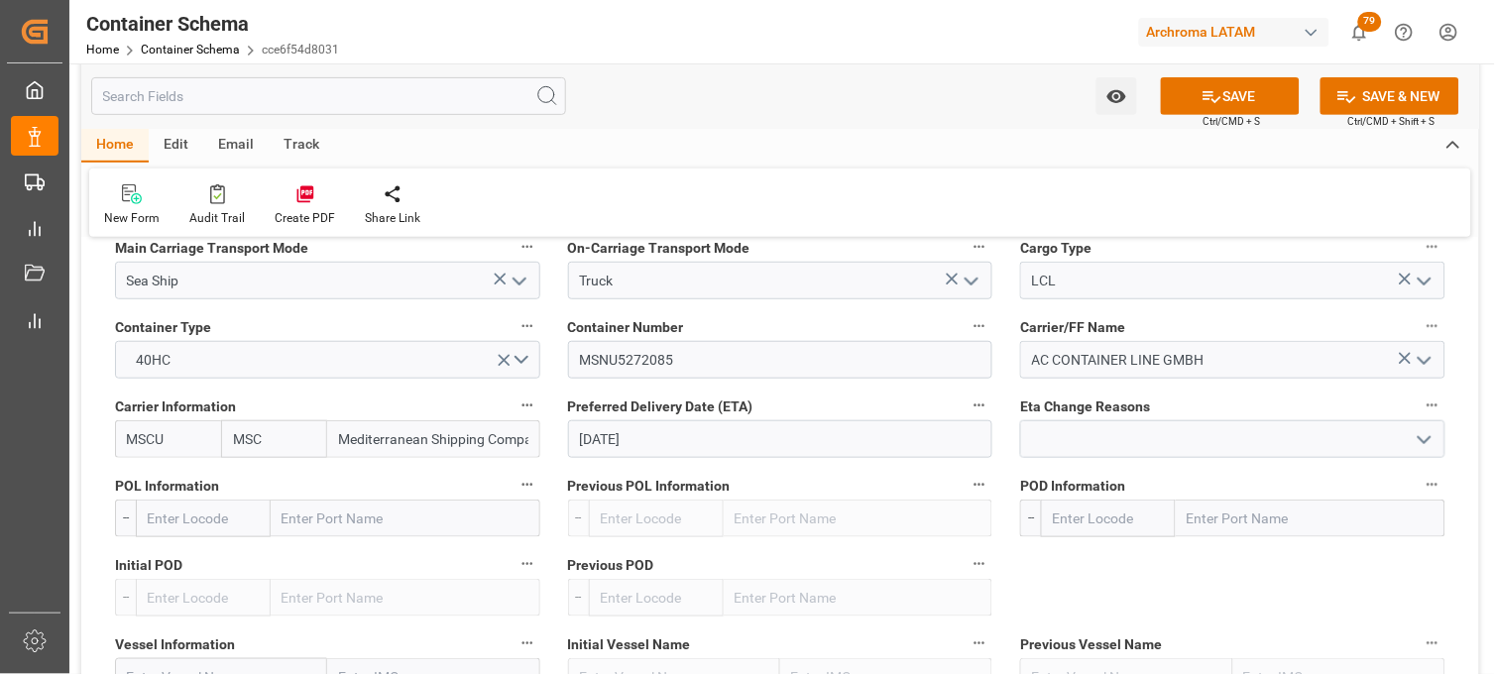
click at [323, 516] on input "text" at bounding box center [406, 519] width 270 height 38
click at [331, 523] on input "text" at bounding box center [406, 519] width 270 height 38
type input "bremer"
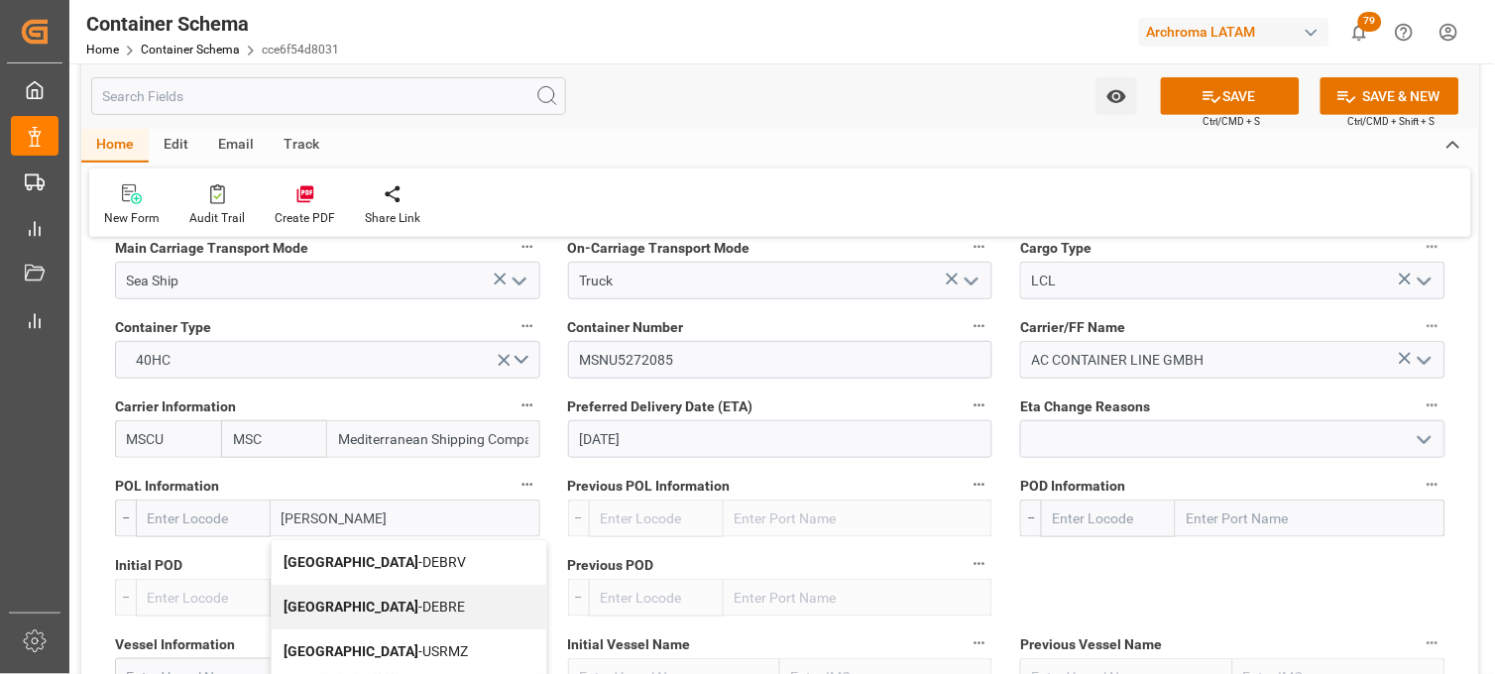
click at [310, 562] on b "[GEOGRAPHIC_DATA]" at bounding box center [351, 562] width 135 height 16
type input "DEBRV"
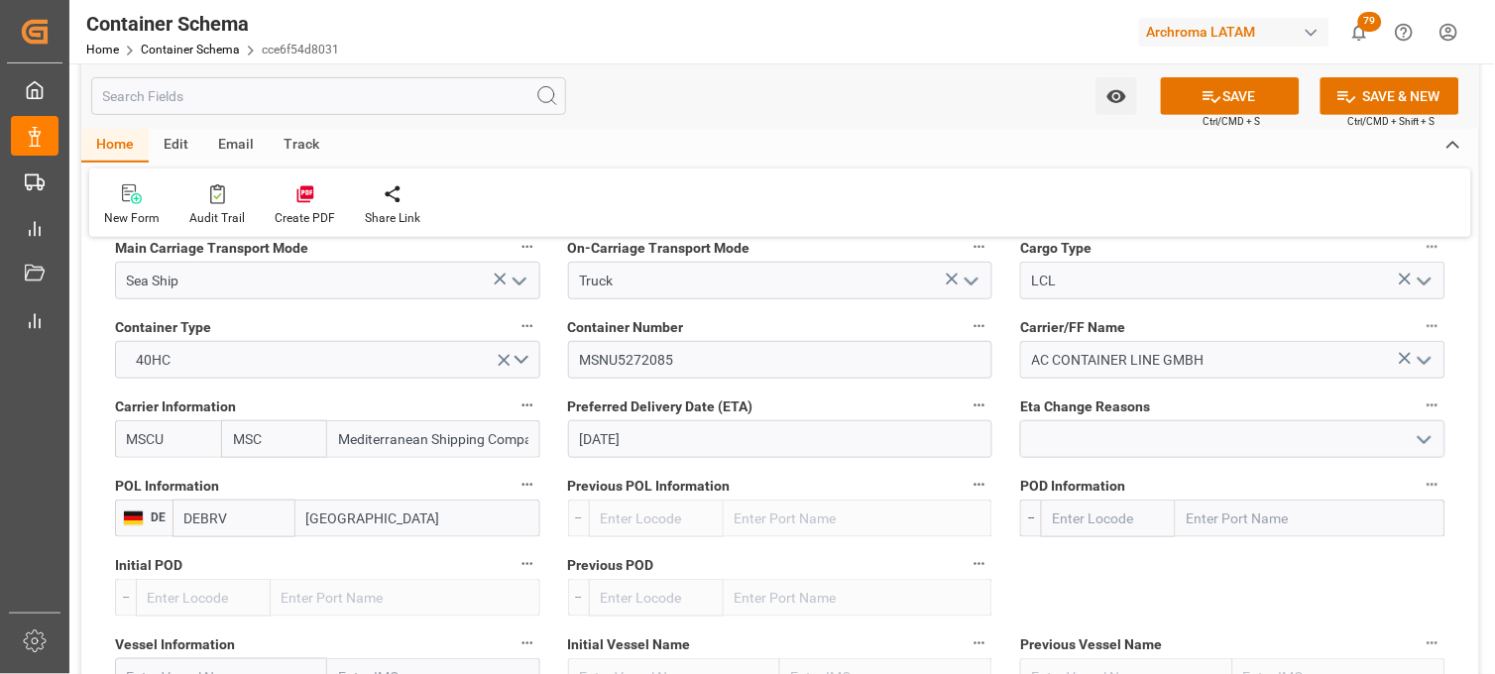
type input "[GEOGRAPHIC_DATA]"
click at [1225, 521] on input "text" at bounding box center [1311, 519] width 270 height 38
type input "vera"
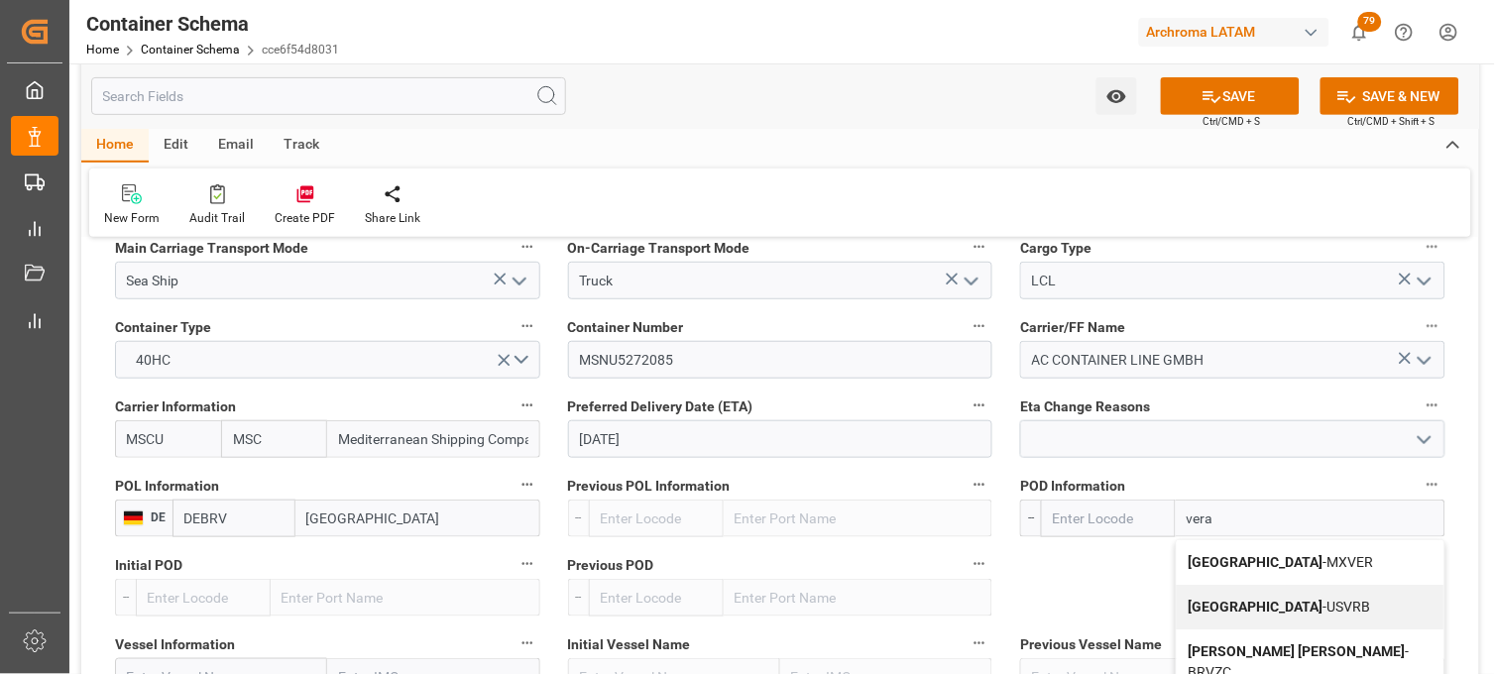
click at [1221, 555] on b "[GEOGRAPHIC_DATA]" at bounding box center [1256, 562] width 135 height 16
type input "MXVER"
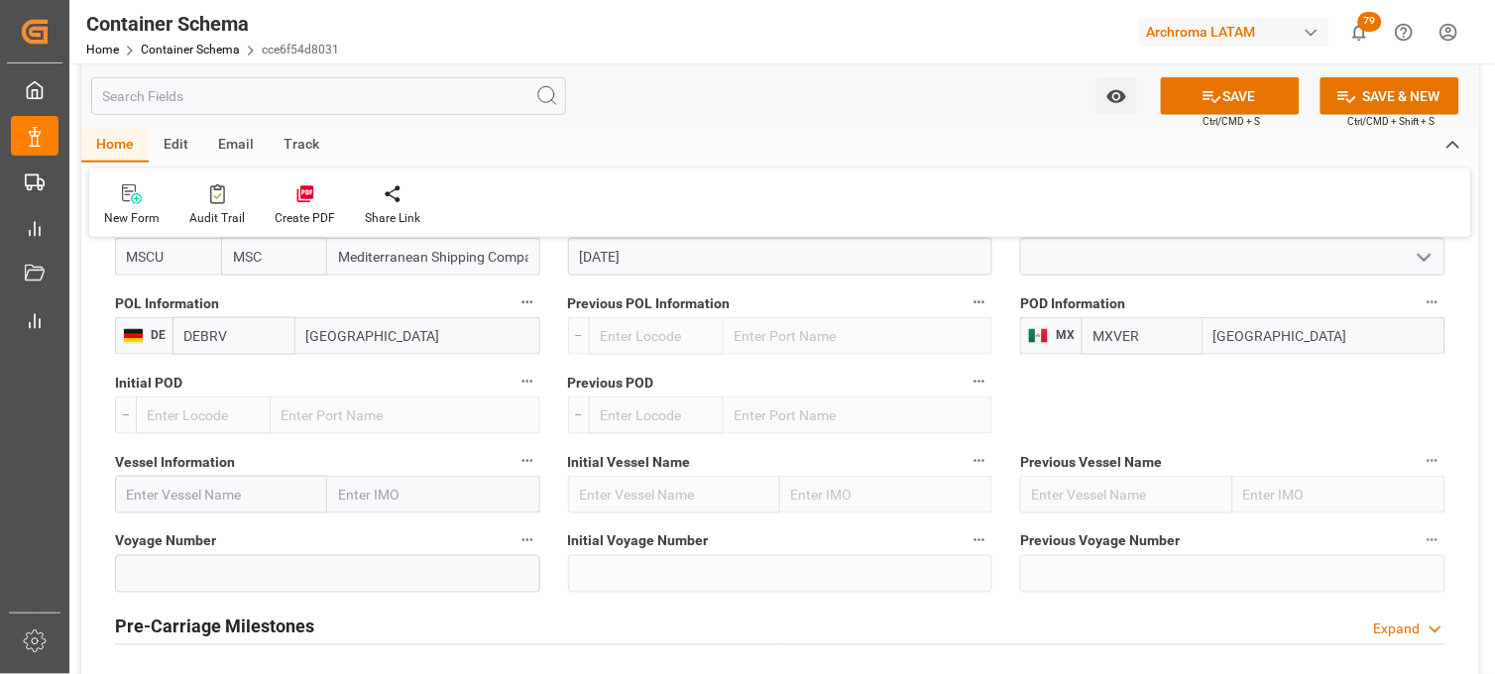
scroll to position [2093, 0]
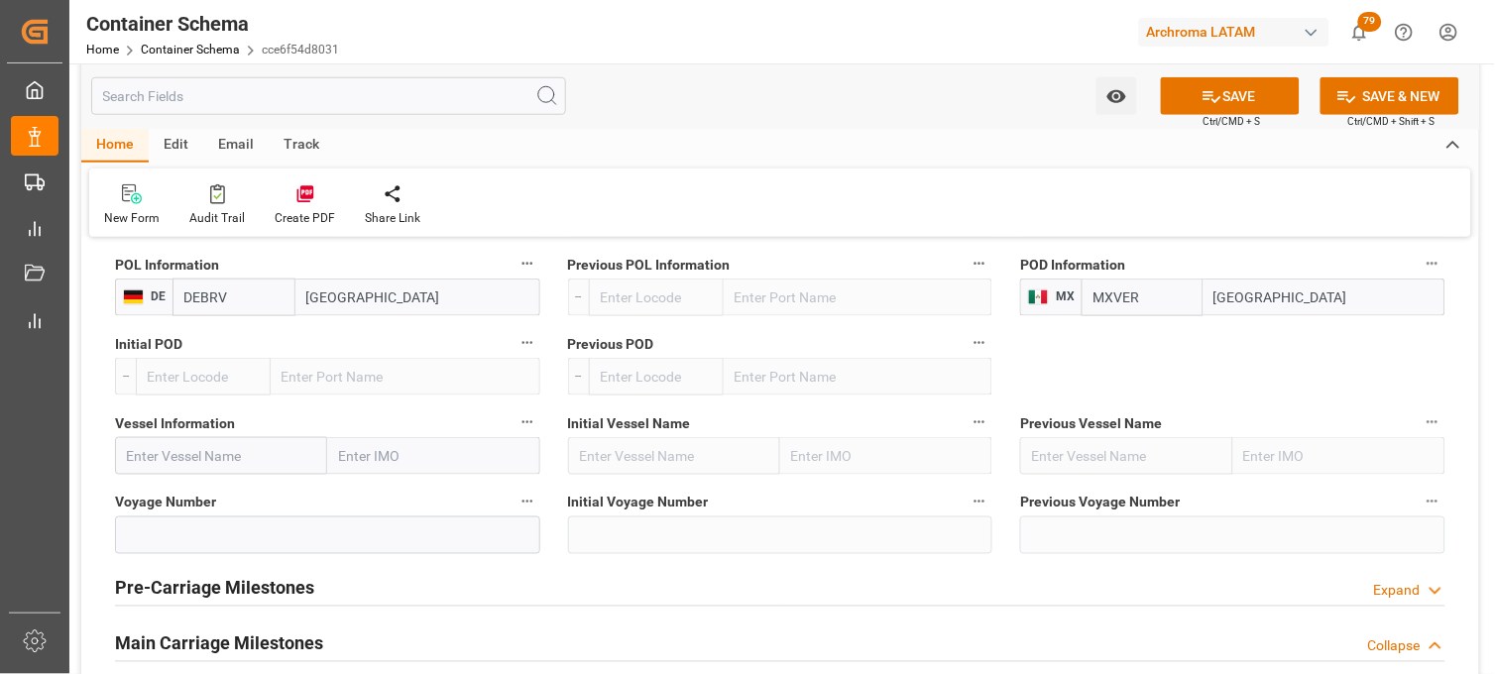
type input "[GEOGRAPHIC_DATA]"
click at [208, 461] on input "text" at bounding box center [221, 456] width 212 height 38
paste input "MSC [PERSON_NAME] V"
type input "MSC [PERSON_NAME] V"
drag, startPoint x: 182, startPoint y: 506, endPoint x: 143, endPoint y: 452, distance: 66.6
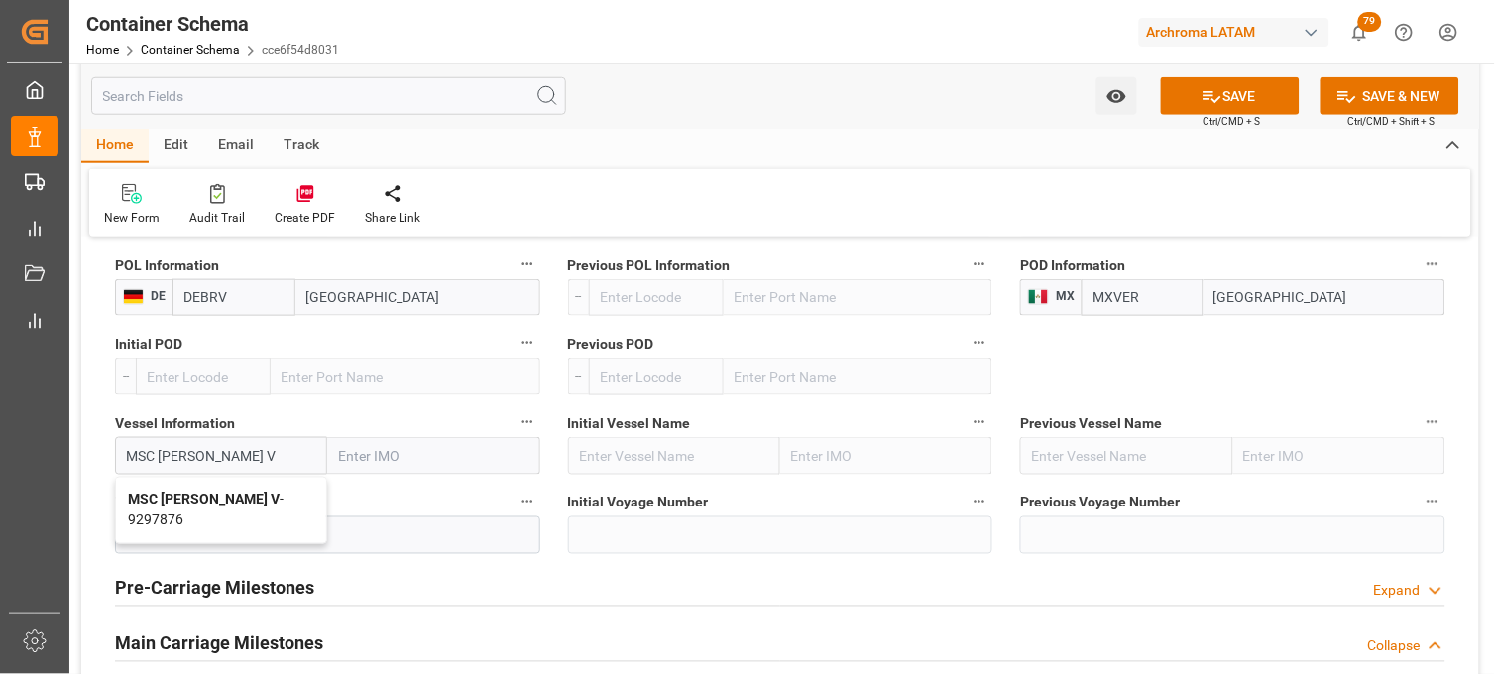
click at [181, 506] on b "MSC [PERSON_NAME] V" at bounding box center [204, 500] width 152 height 16
type input "9297876"
type input "MSC [PERSON_NAME] V"
click at [206, 527] on input at bounding box center [327, 536] width 425 height 38
paste input "NH535A"
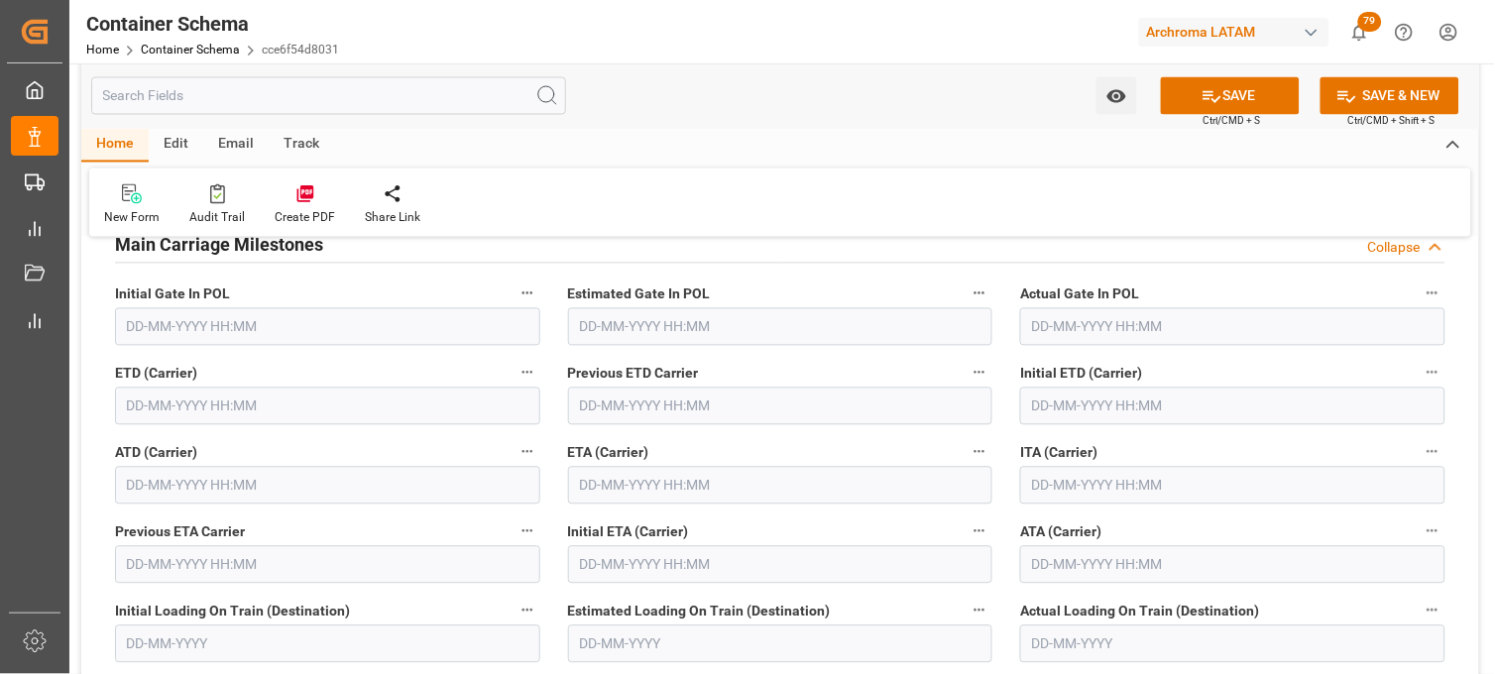
scroll to position [2533, 0]
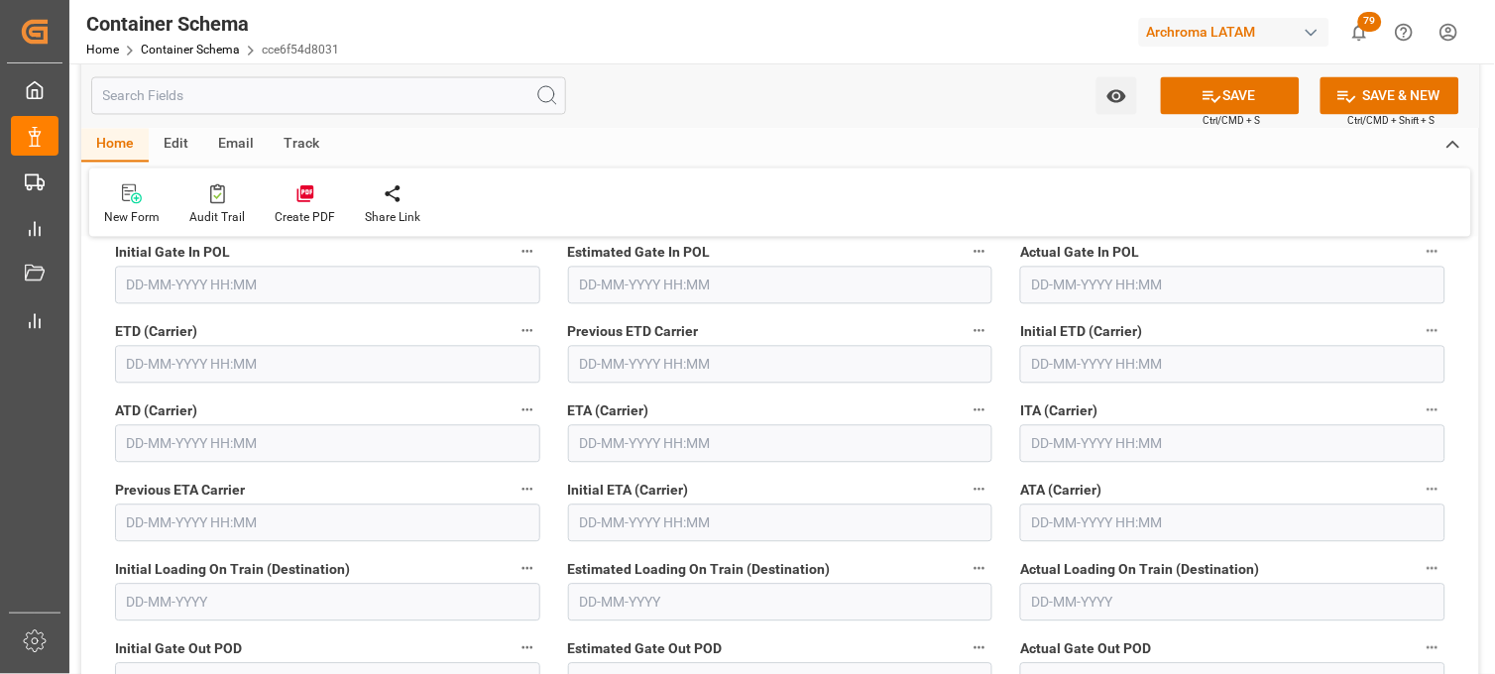
type input "NH535A"
click at [674, 434] on input "text" at bounding box center [780, 444] width 425 height 38
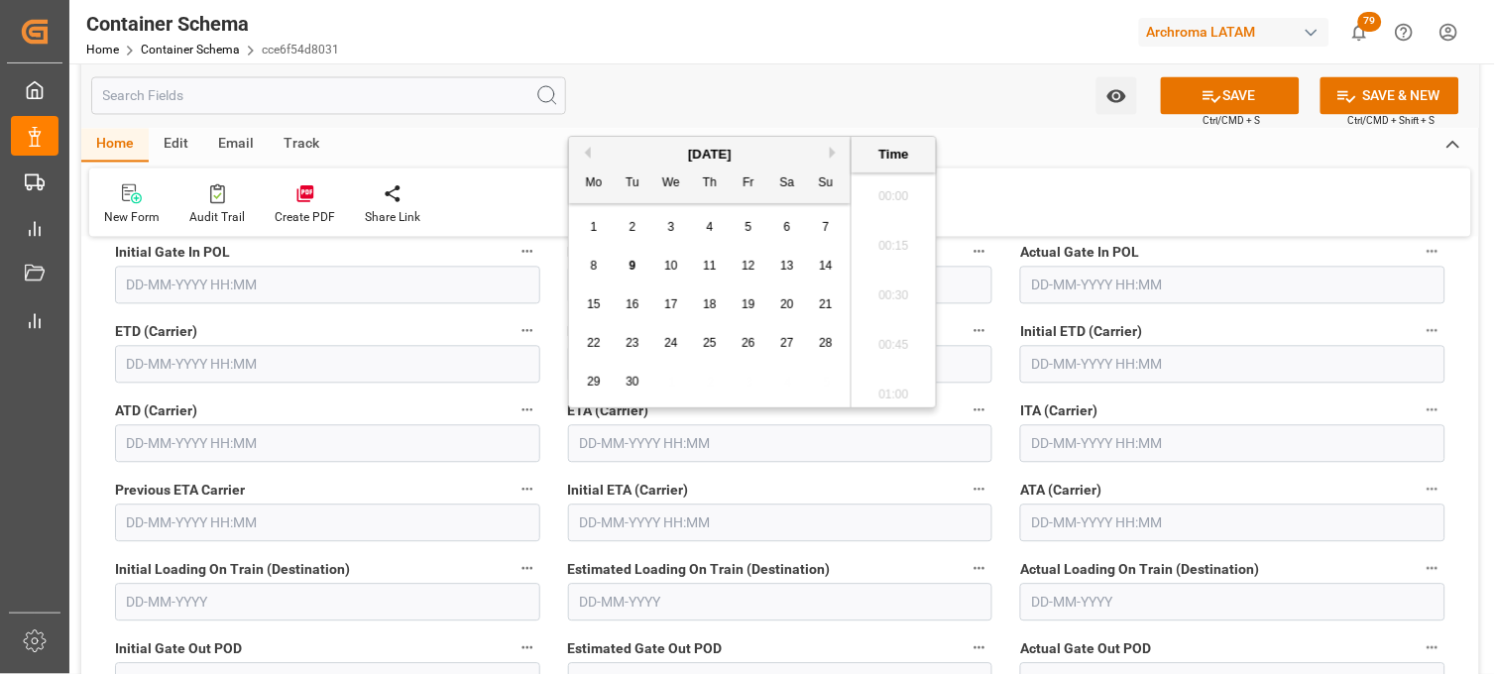
scroll to position [2534, 0]
click at [669, 299] on span "17" at bounding box center [670, 304] width 13 height 14
drag, startPoint x: 671, startPoint y: 299, endPoint x: 883, endPoint y: 280, distance: 213.1
click at [885, 240] on li "13:00" at bounding box center [894, 241] width 84 height 50
type input "[DATE] 13:00"
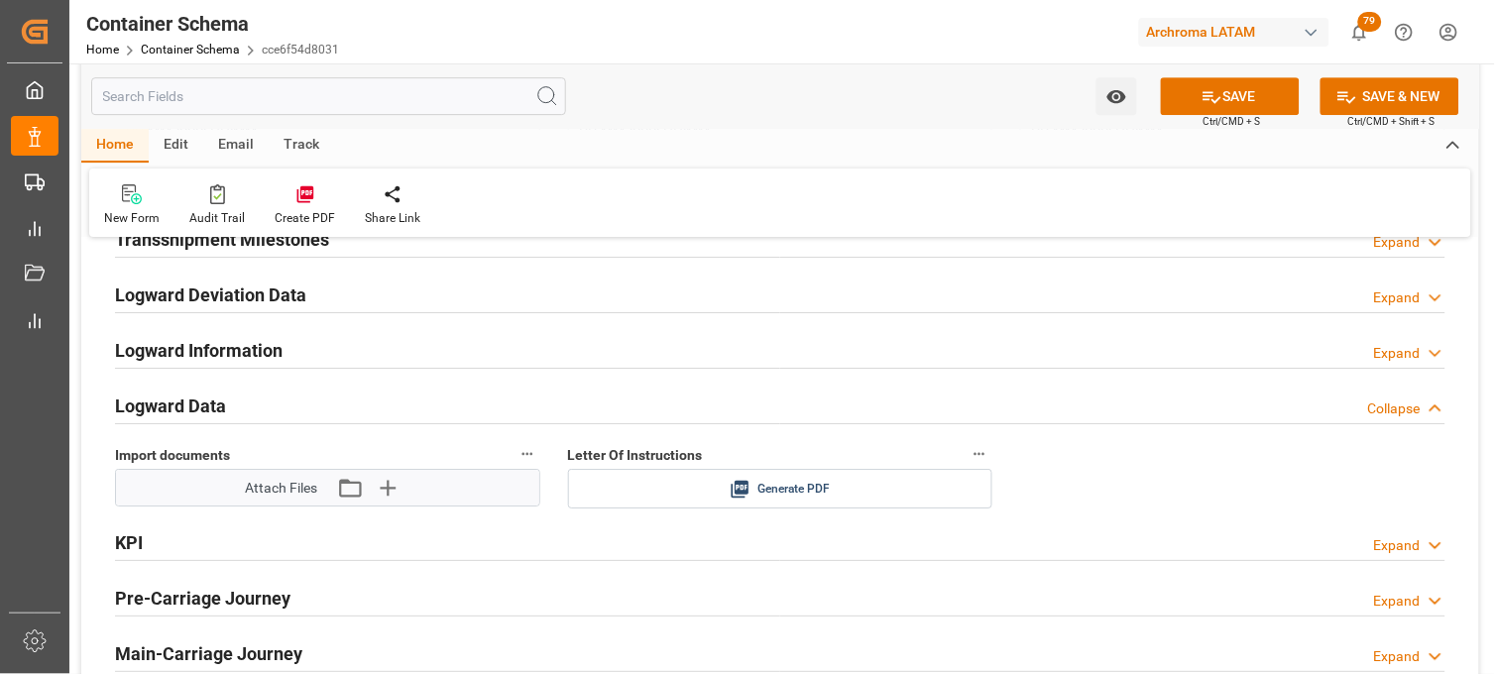
scroll to position [3195, 0]
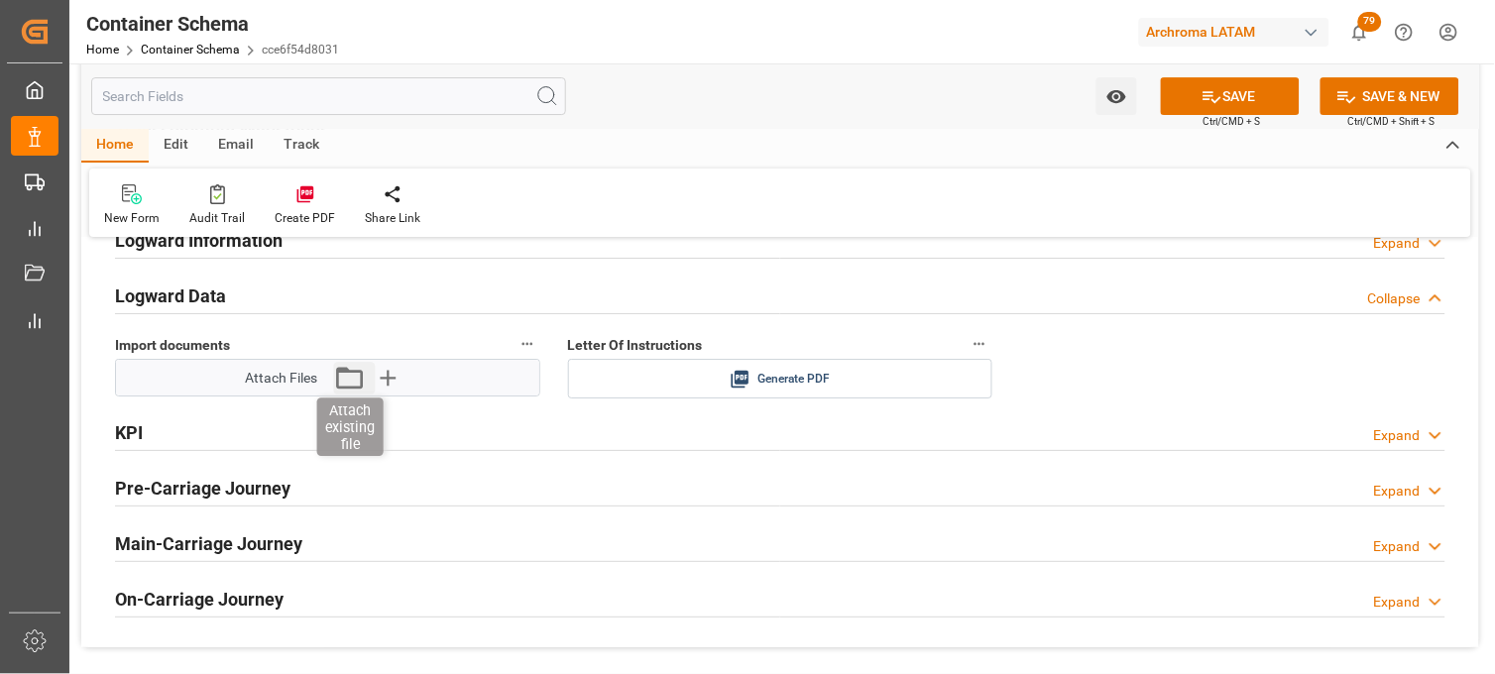
click at [364, 387] on icon "button" at bounding box center [350, 378] width 32 height 32
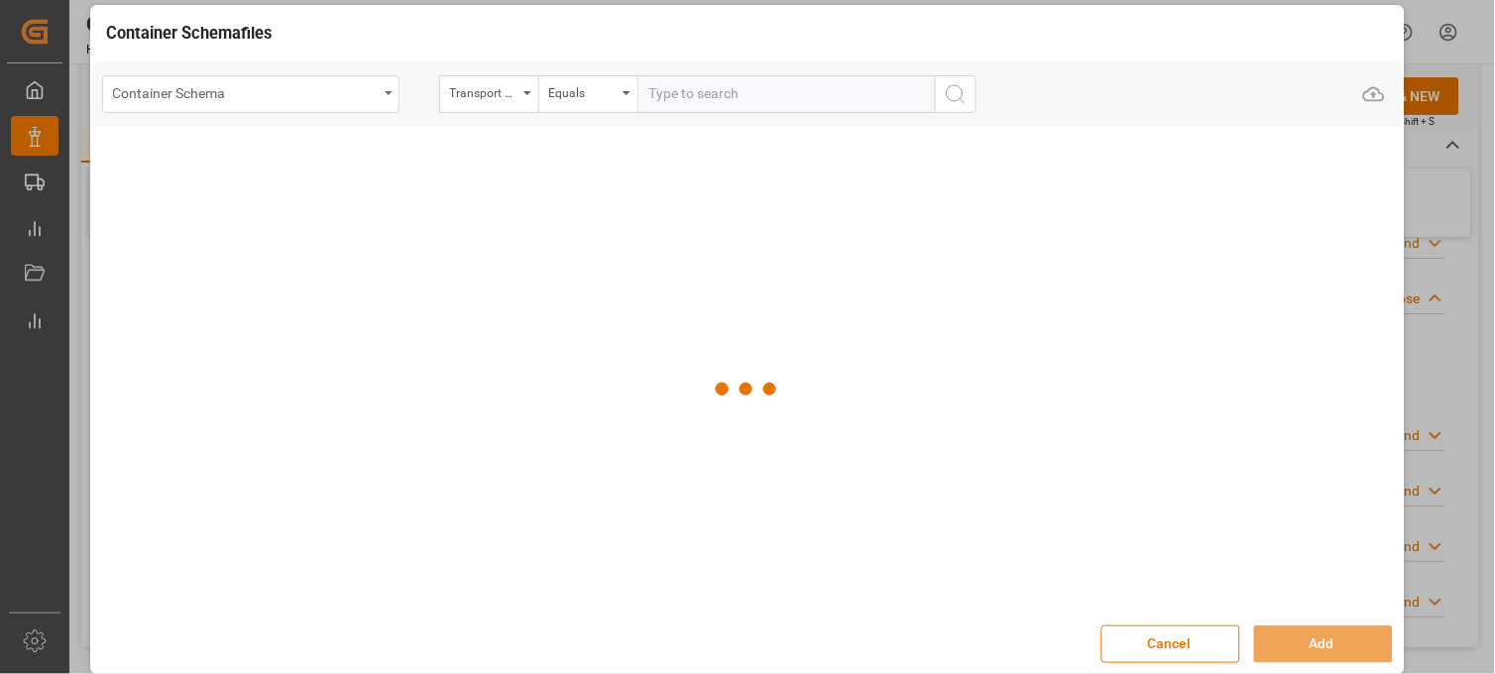
click at [321, 100] on div "Container Schema" at bounding box center [245, 91] width 265 height 25
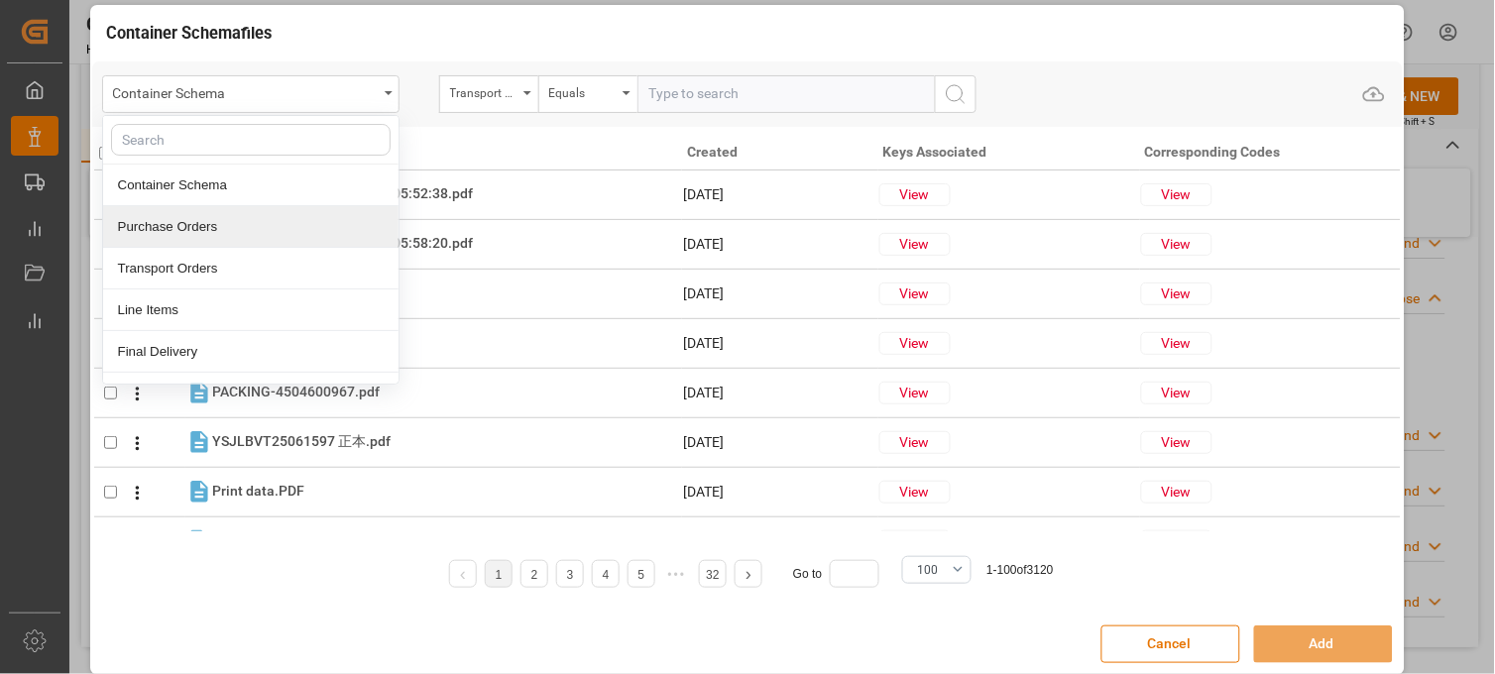
click at [193, 223] on div "Purchase Orders" at bounding box center [250, 227] width 295 height 42
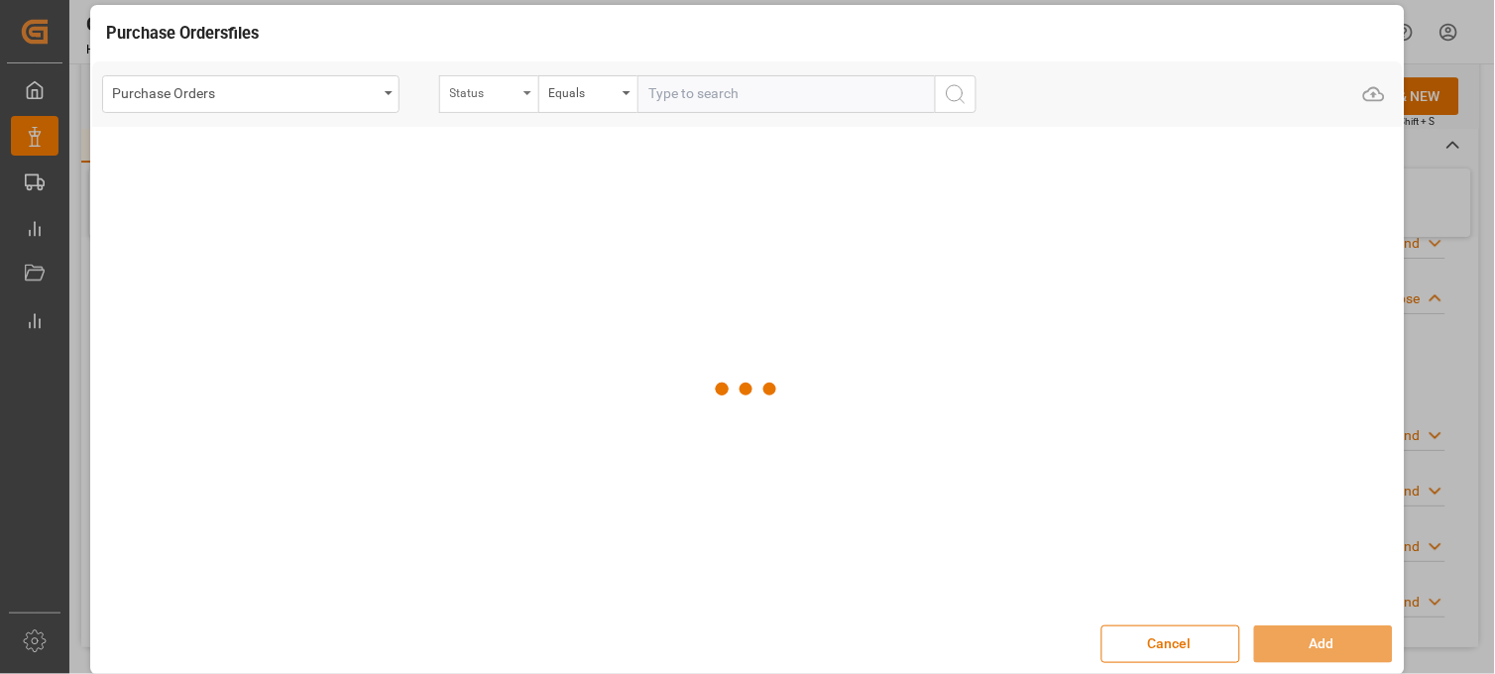
click at [500, 92] on div "Status" at bounding box center [483, 90] width 67 height 23
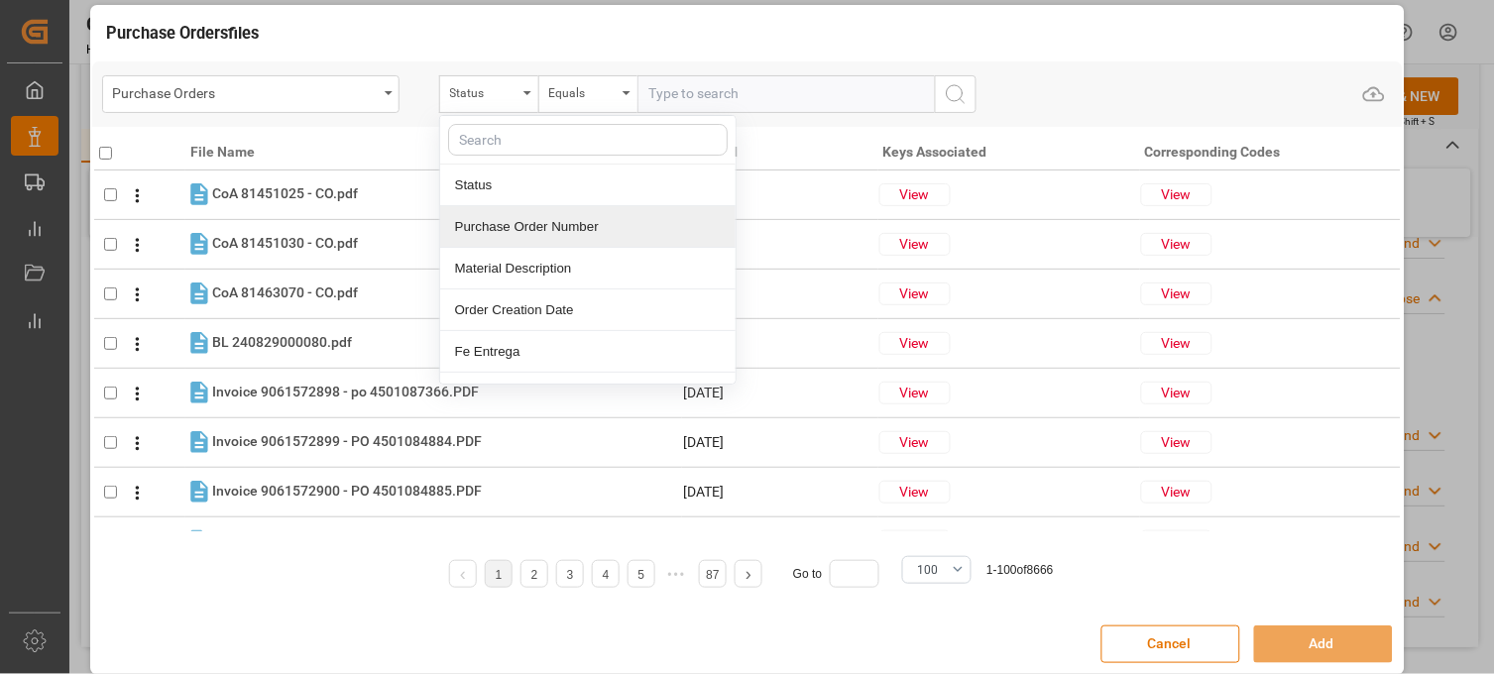
drag, startPoint x: 492, startPoint y: 226, endPoint x: 652, endPoint y: 95, distance: 207.2
click at [493, 226] on div "Purchase Order Number" at bounding box center [587, 227] width 295 height 42
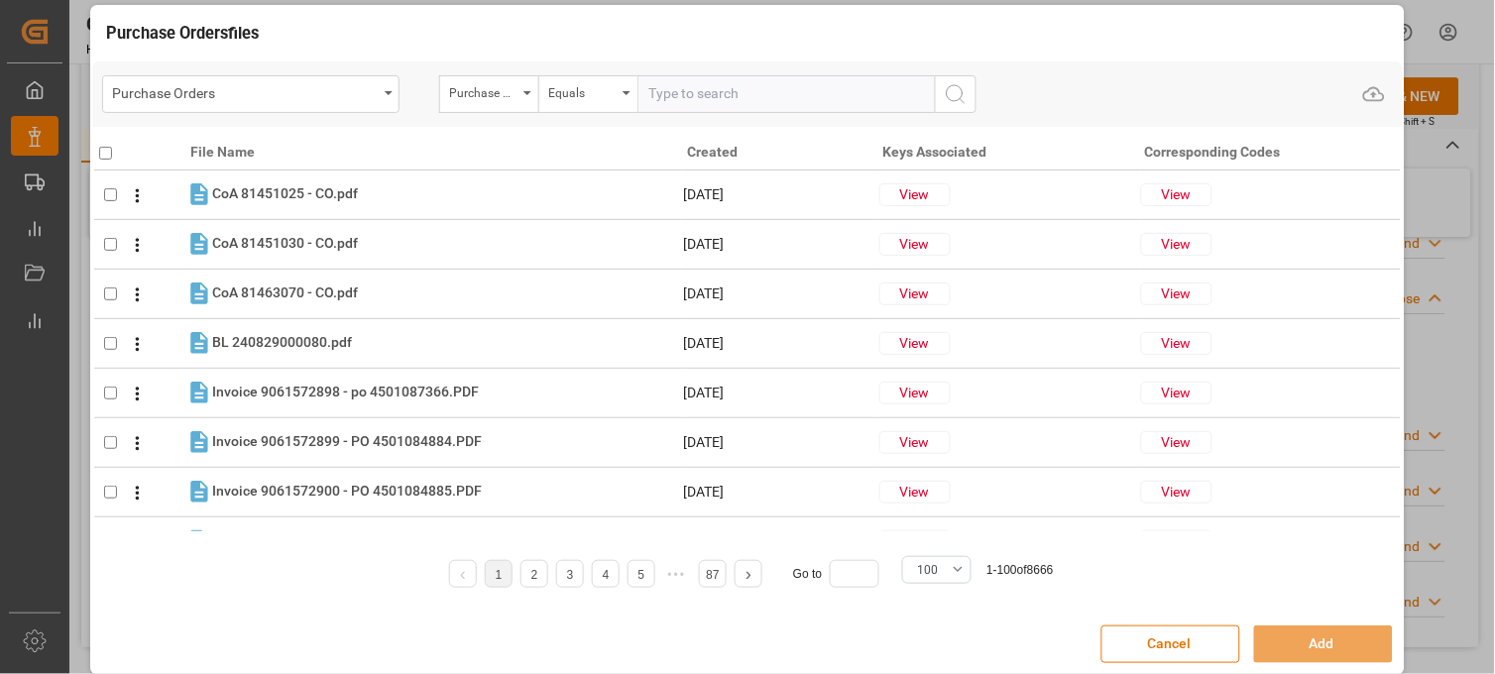
click at [696, 107] on input "text" at bounding box center [786, 94] width 297 height 38
paste input "4504625269"
type input "4504625269"
click at [957, 89] on icon "search button" at bounding box center [956, 94] width 24 height 24
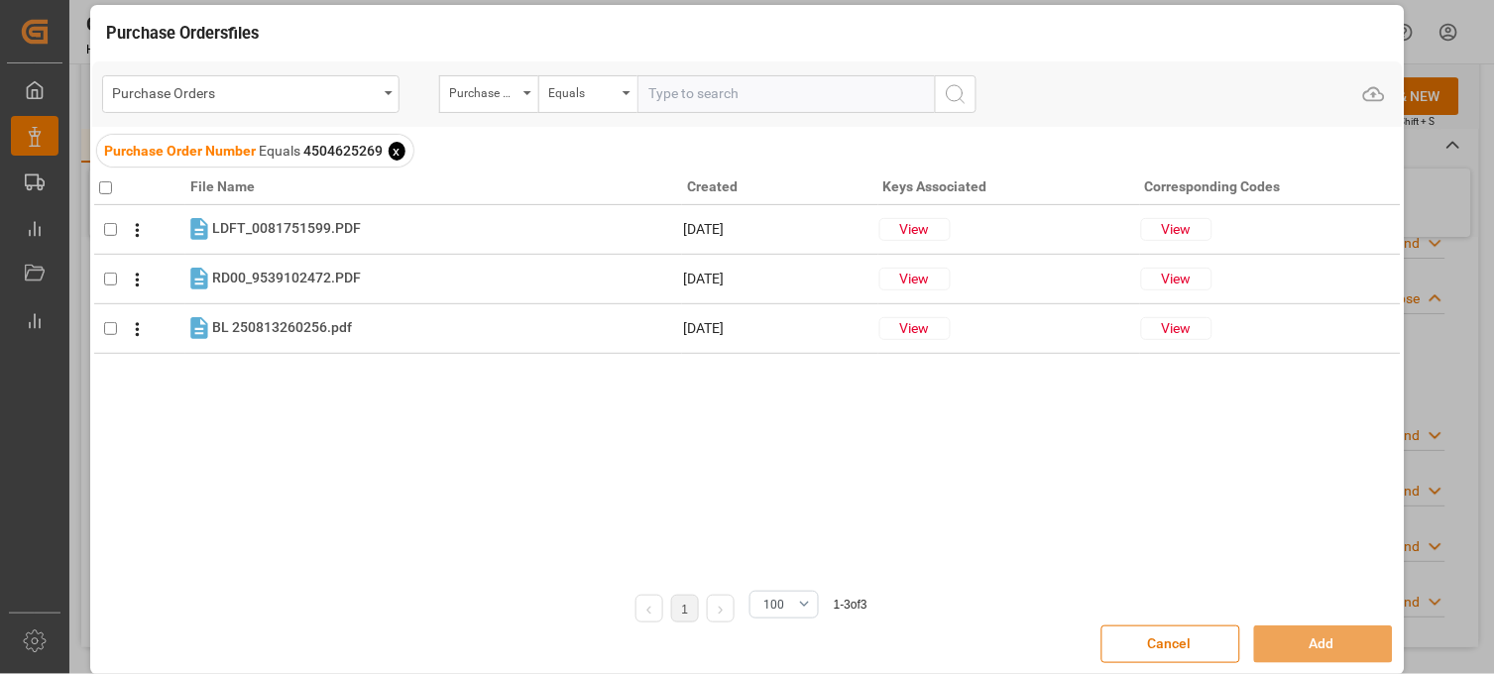
click at [106, 183] on input "checkbox" at bounding box center [105, 187] width 13 height 13
checkbox input "true"
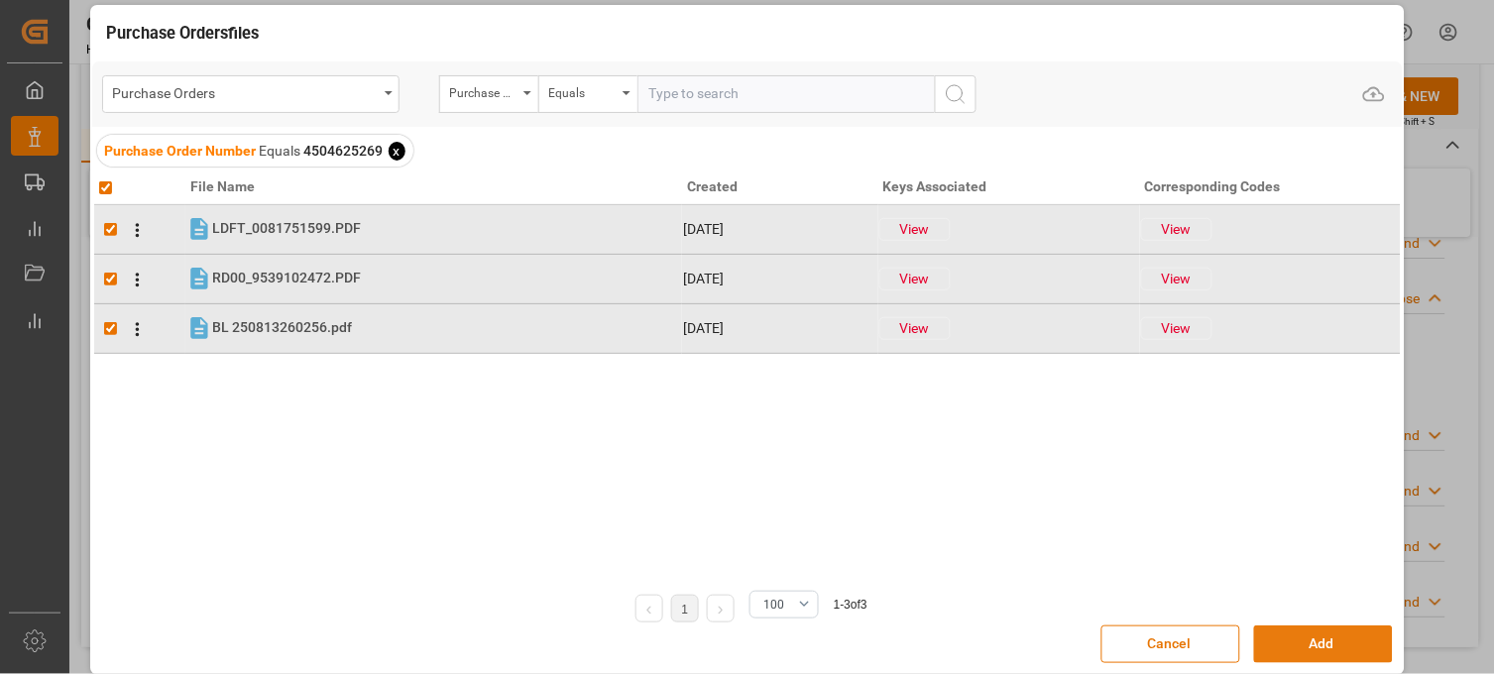
click at [1285, 629] on button "Add" at bounding box center [1323, 645] width 139 height 38
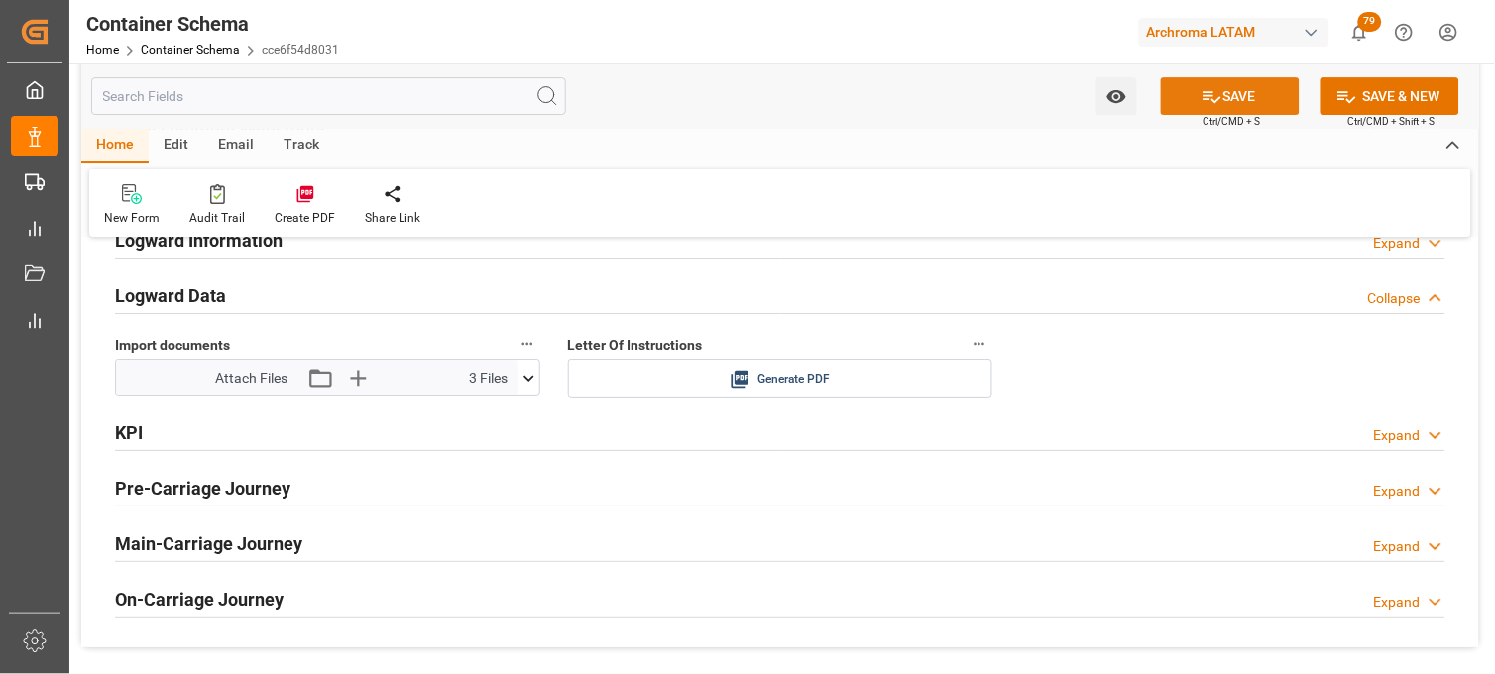
click at [1205, 94] on icon at bounding box center [1213, 97] width 18 height 12
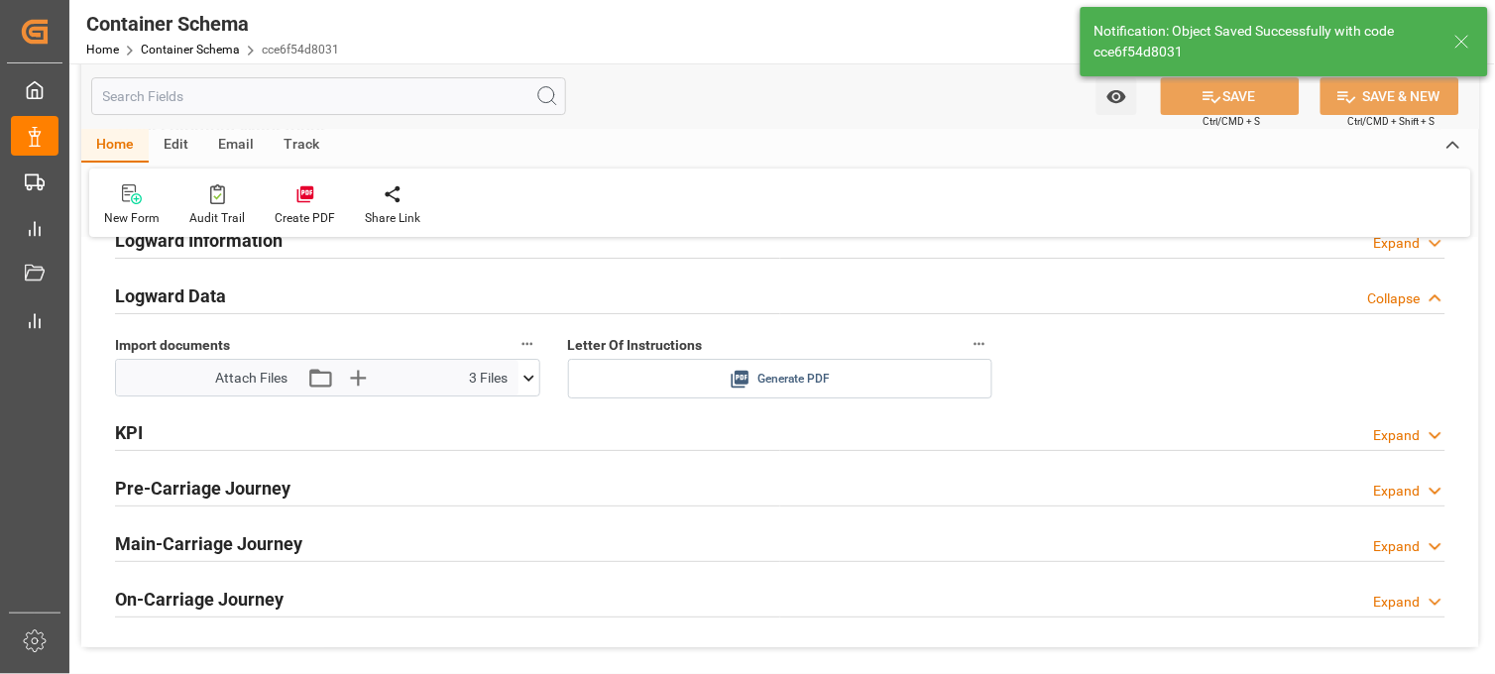
click at [742, 377] on icon at bounding box center [740, 379] width 21 height 21
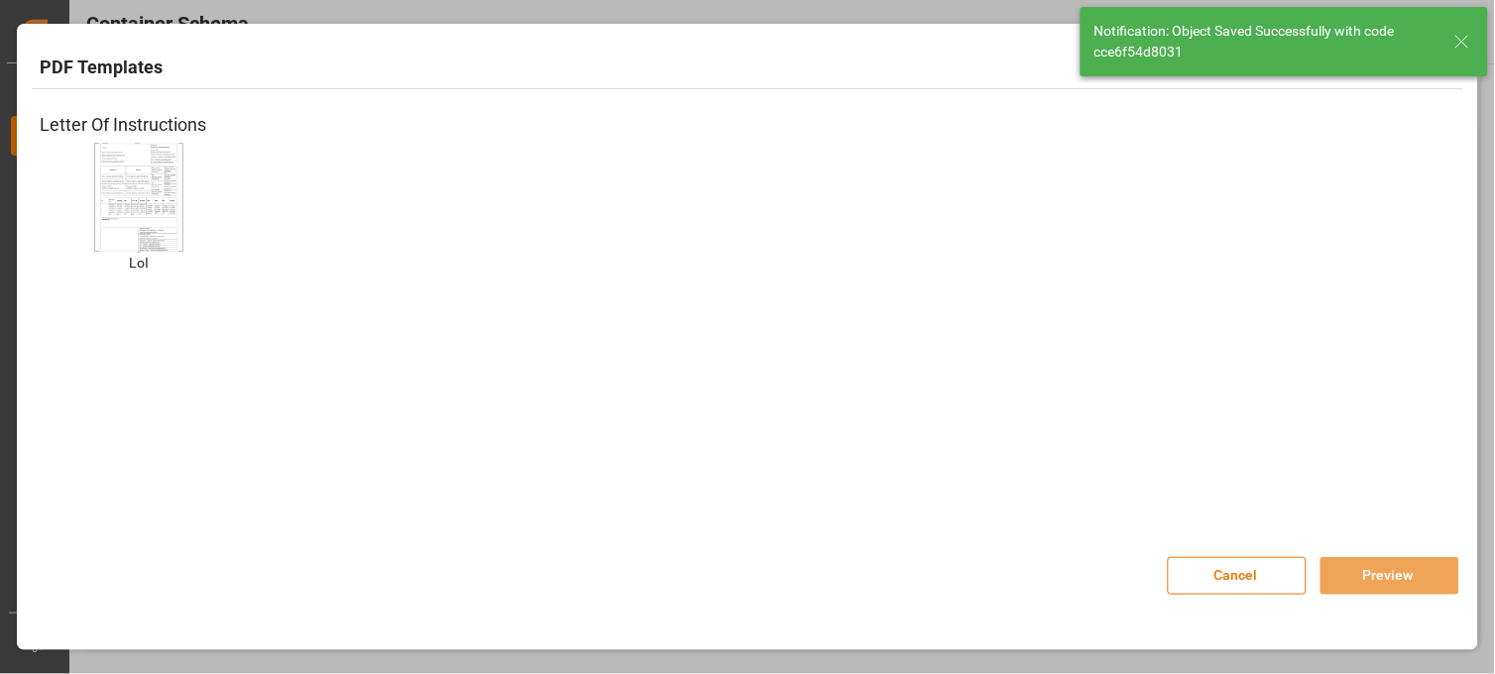
type input "Document Sent"
type input "MXVER"
type input "[GEOGRAPHIC_DATA]"
type input "MSC [PERSON_NAME] V"
type input "9297876"
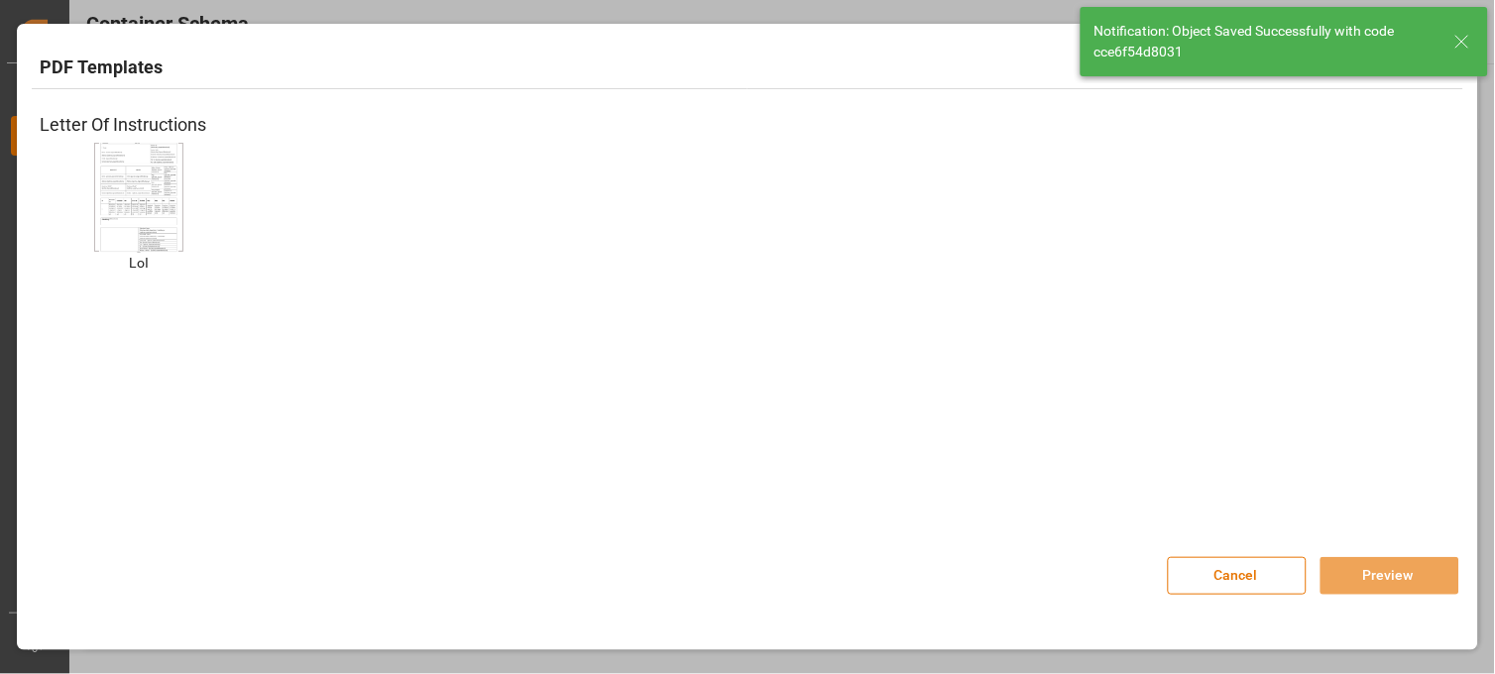
type input "NH535A"
type input "[DATE] 13:00"
click at [165, 183] on img at bounding box center [138, 197] width 79 height 112
click at [1379, 578] on button "Preview" at bounding box center [1390, 576] width 139 height 38
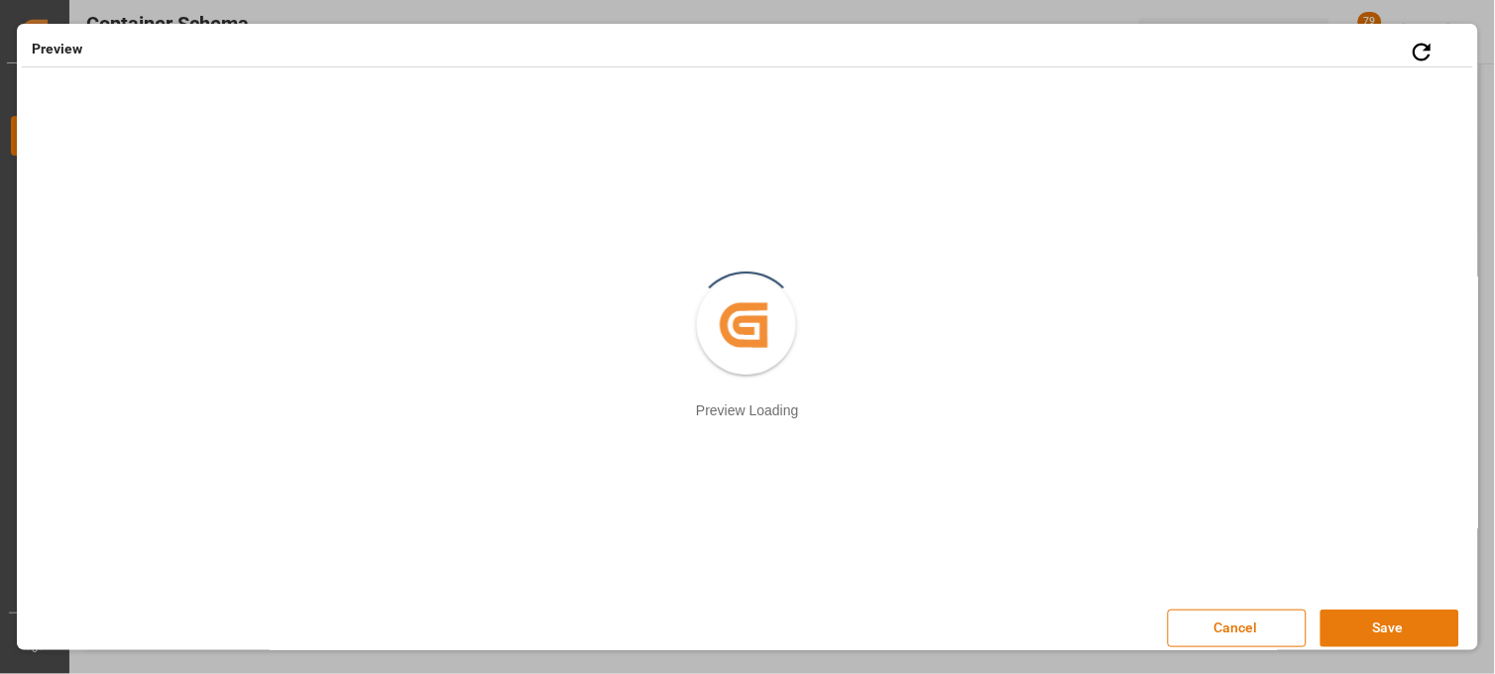
click at [1379, 628] on button "Save" at bounding box center [1390, 629] width 139 height 38
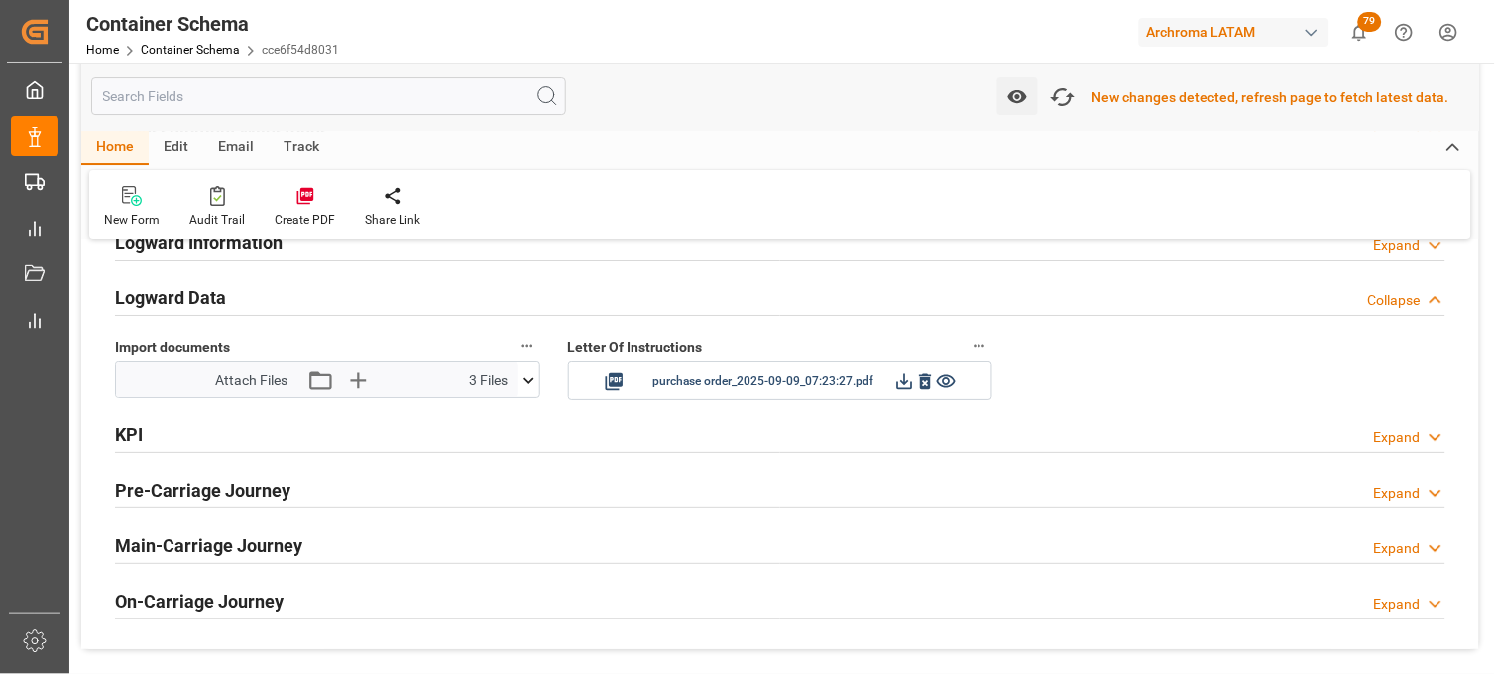
scroll to position [3197, 0]
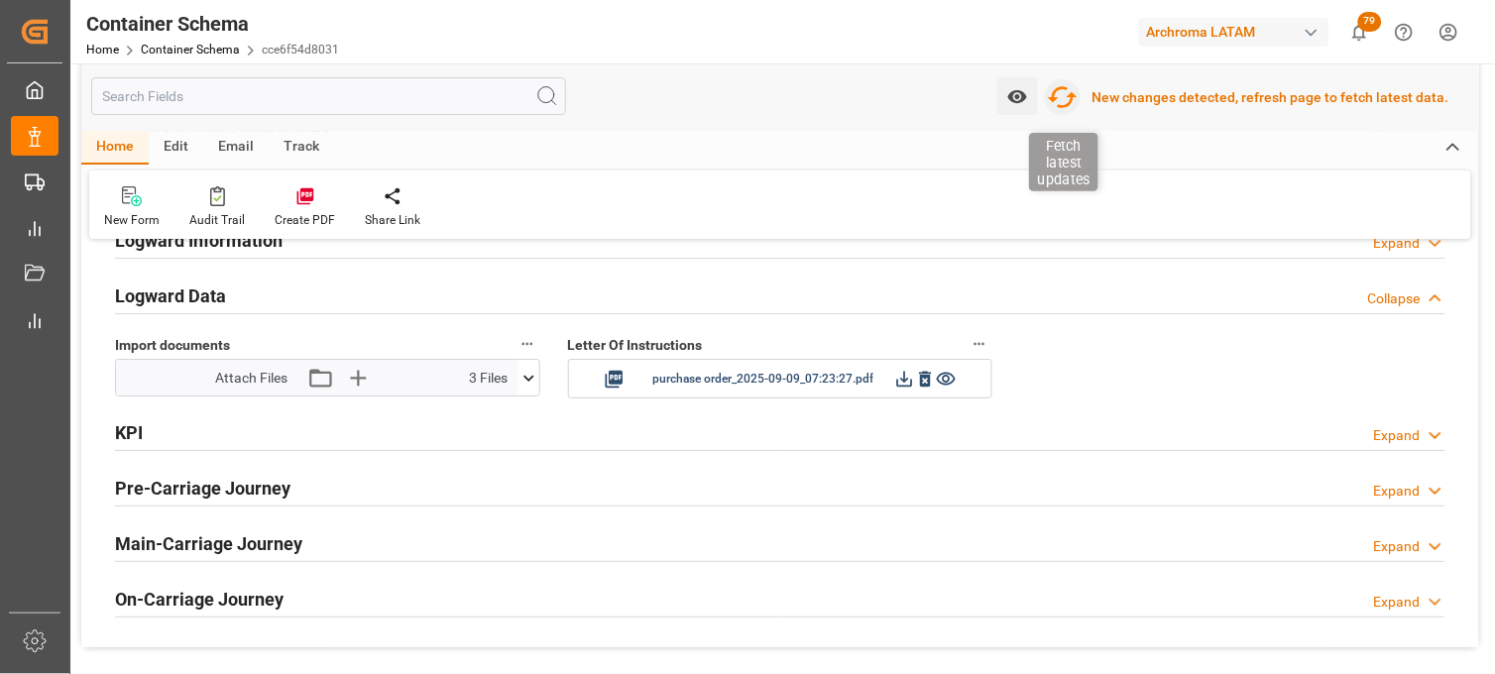
click at [1078, 96] on icon "button" at bounding box center [1063, 97] width 30 height 22
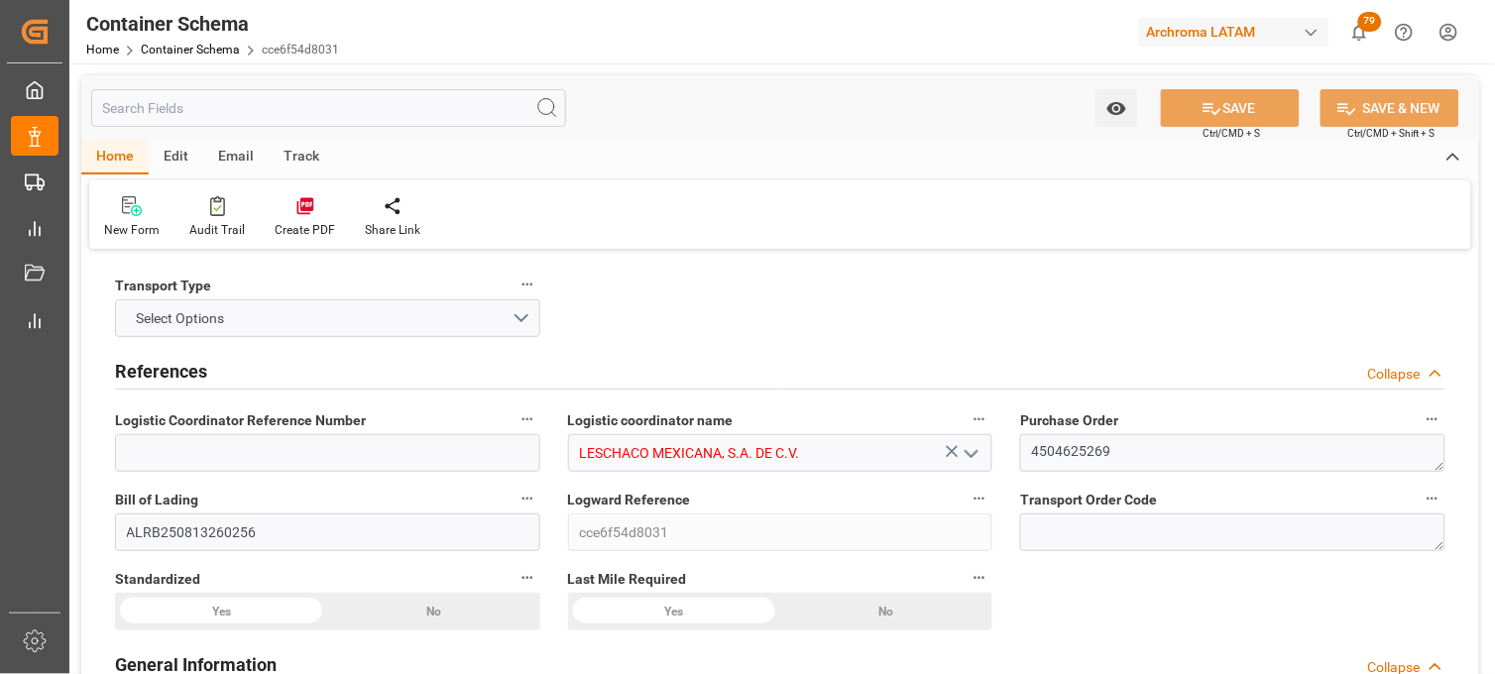
type input "LESCHACO MEXICANA, S.A. DE C.V."
type textarea "4504625269"
type input "ALRB250813260256"
type input "cce6f54d8031"
type input "On time"
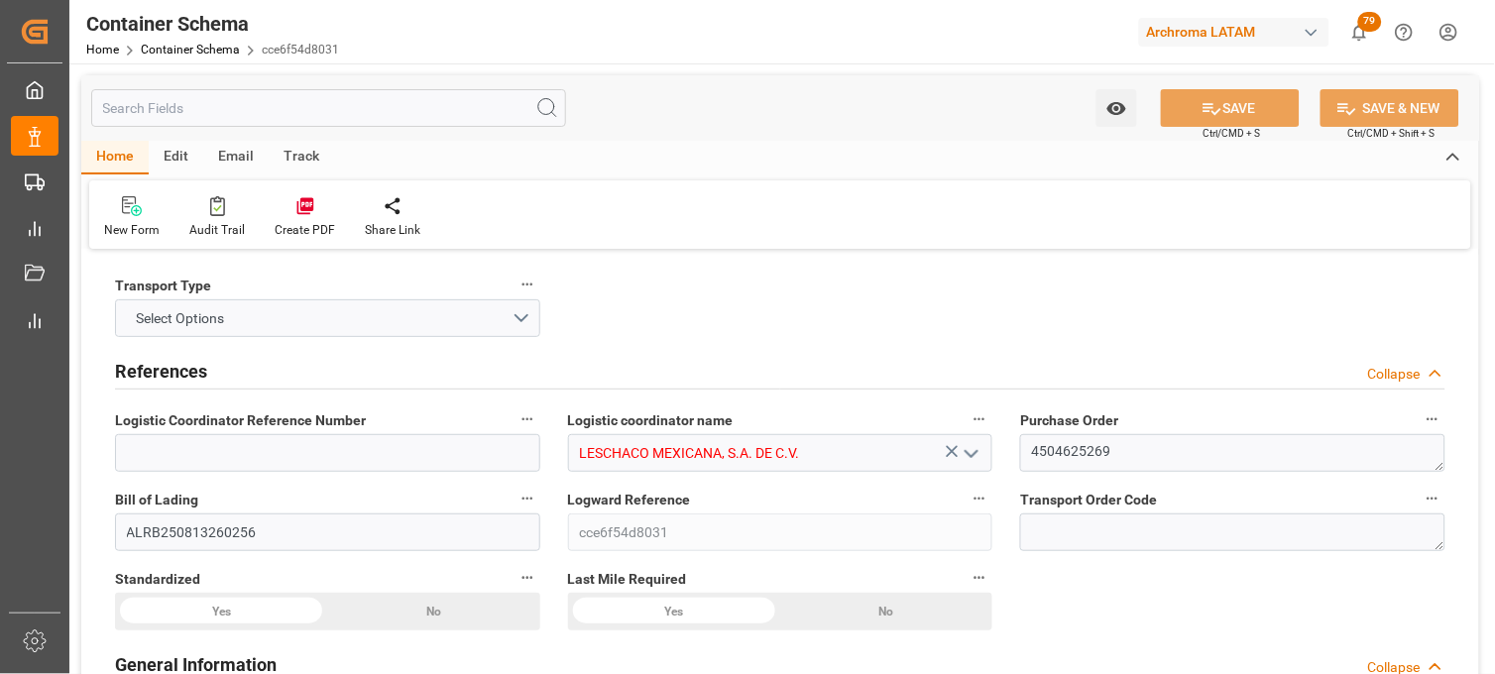
type input "[PERSON_NAME]"
type input "ARCHROMA MANAGEMENT GMBH"
type input "Document Sent"
type input "[GEOGRAPHIC_DATA]"
type input "TEXTIL"
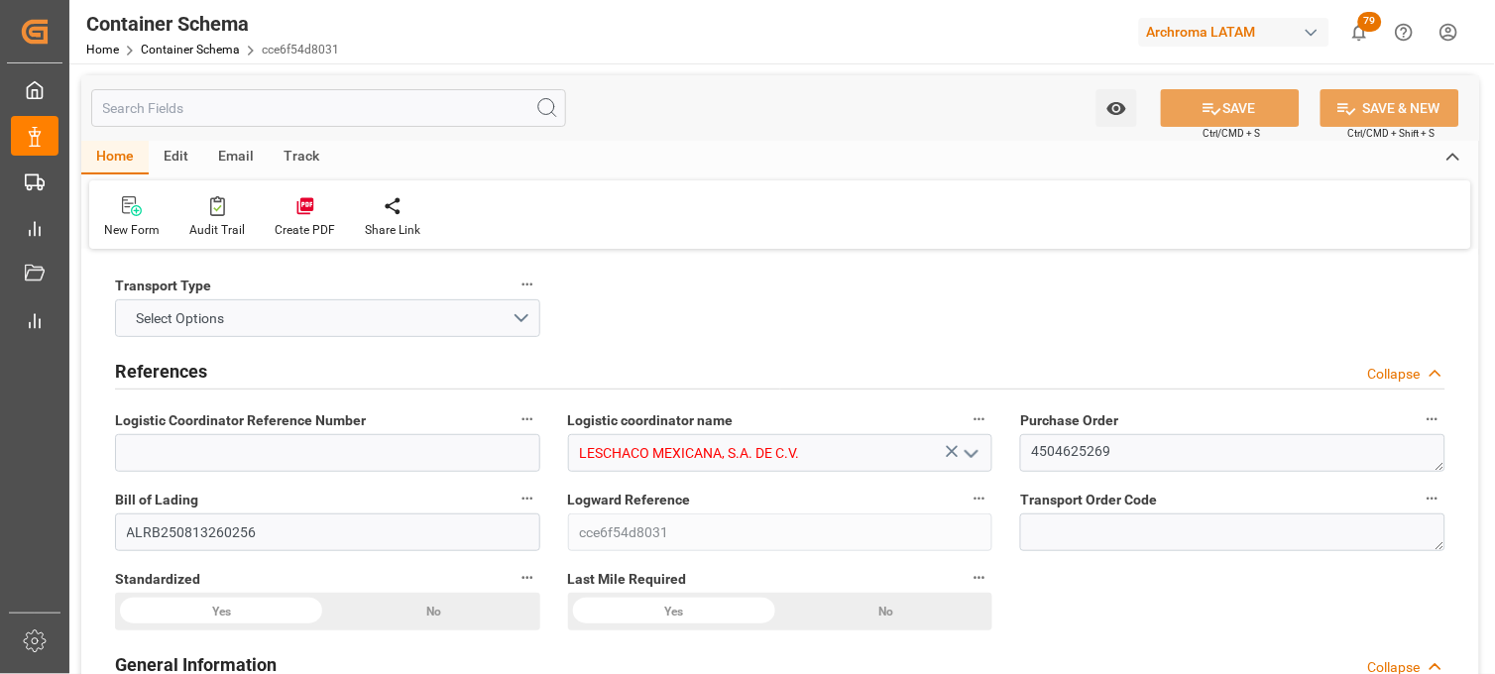
type textarea "DRUMS"
type input "4 DRUMS"
type input "ARCHROMA [GEOGRAPHIC_DATA] S DE RL DE CV ([GEOGRAPHIC_DATA][PERSON_NAME])"
type textarea "[GEOGRAPHIC_DATA][PERSON_NAME], [GEOGRAPHIC_DATA], [STREET_ADDRESS][PERSON_NAME…"
type input "HOUSE"
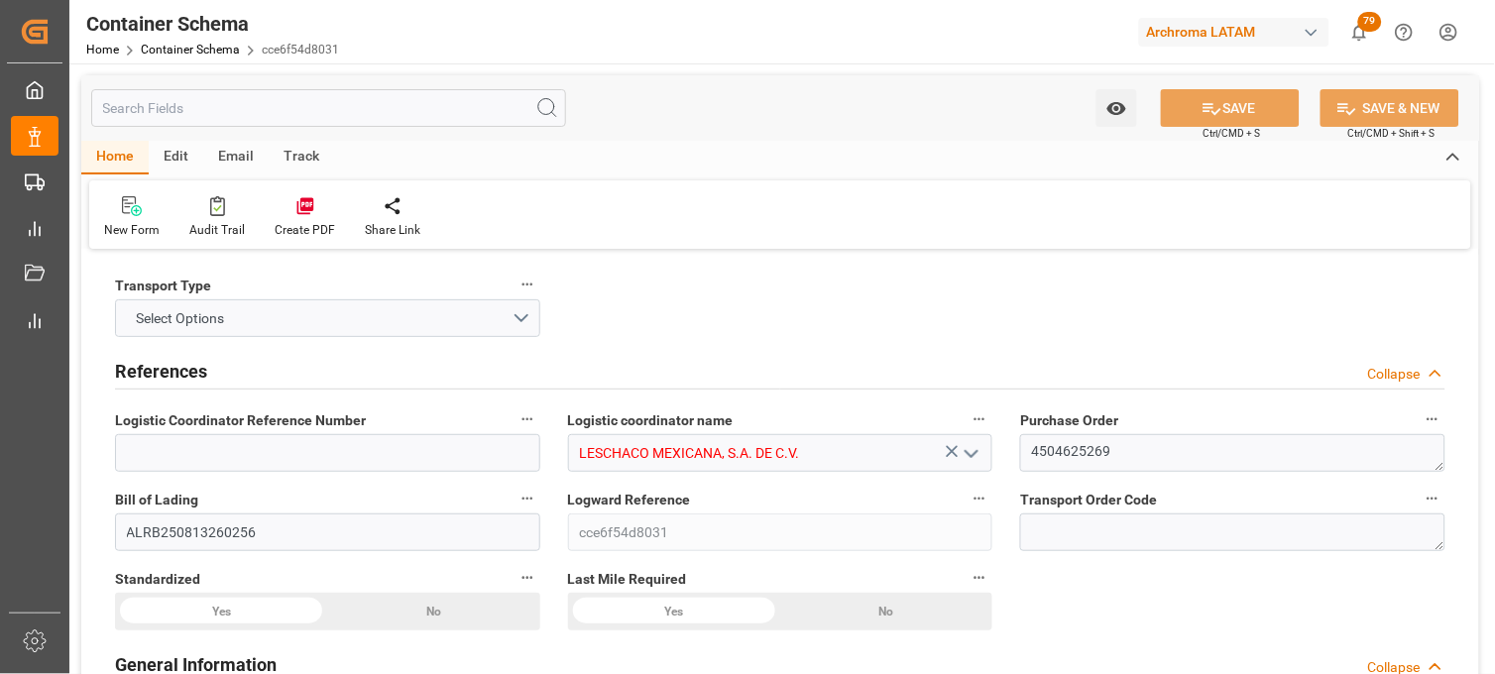
type input "CIF"
type input "Truck"
type input "Sea Ship"
type input "Truck"
type input "LCL"
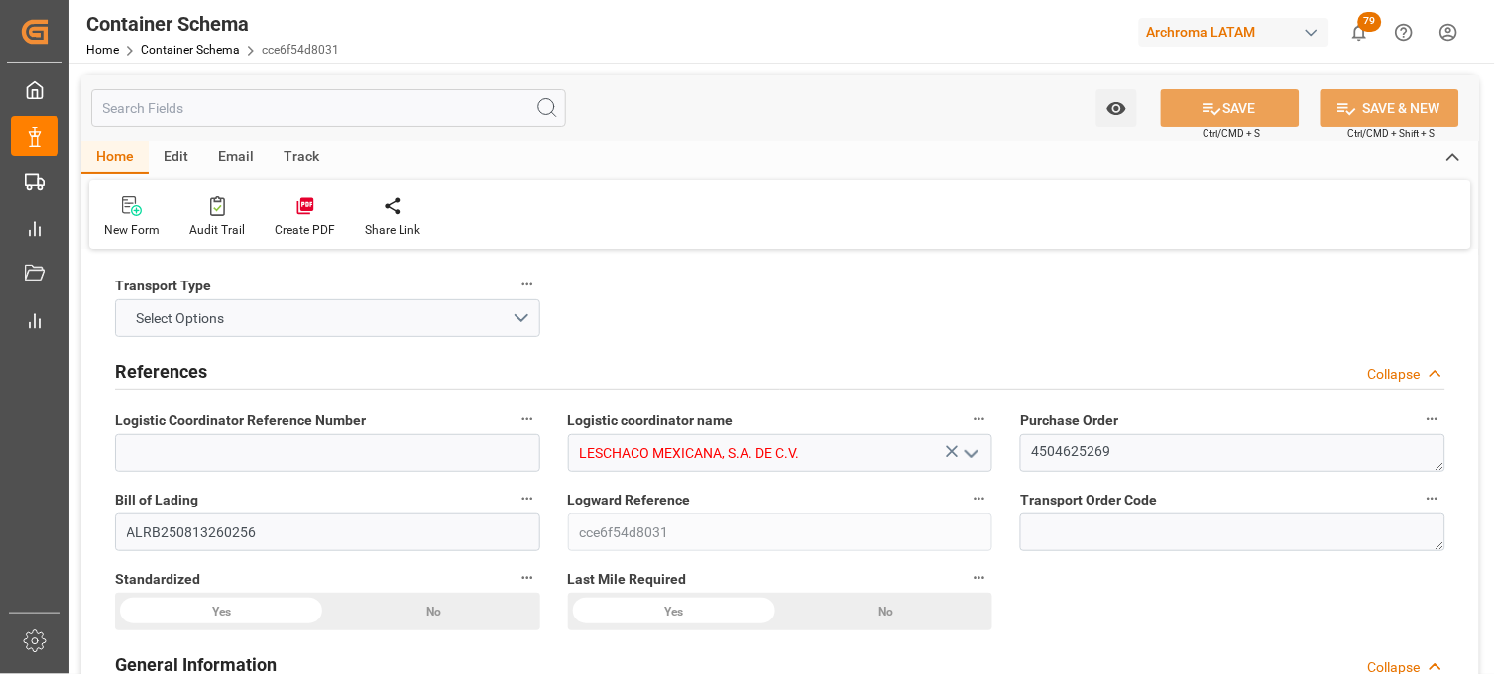
type input "MSNU5272085"
type input "AC CONTAINER LINE GMBH"
type input "MSCU"
type input "[GEOGRAPHIC_DATA]"
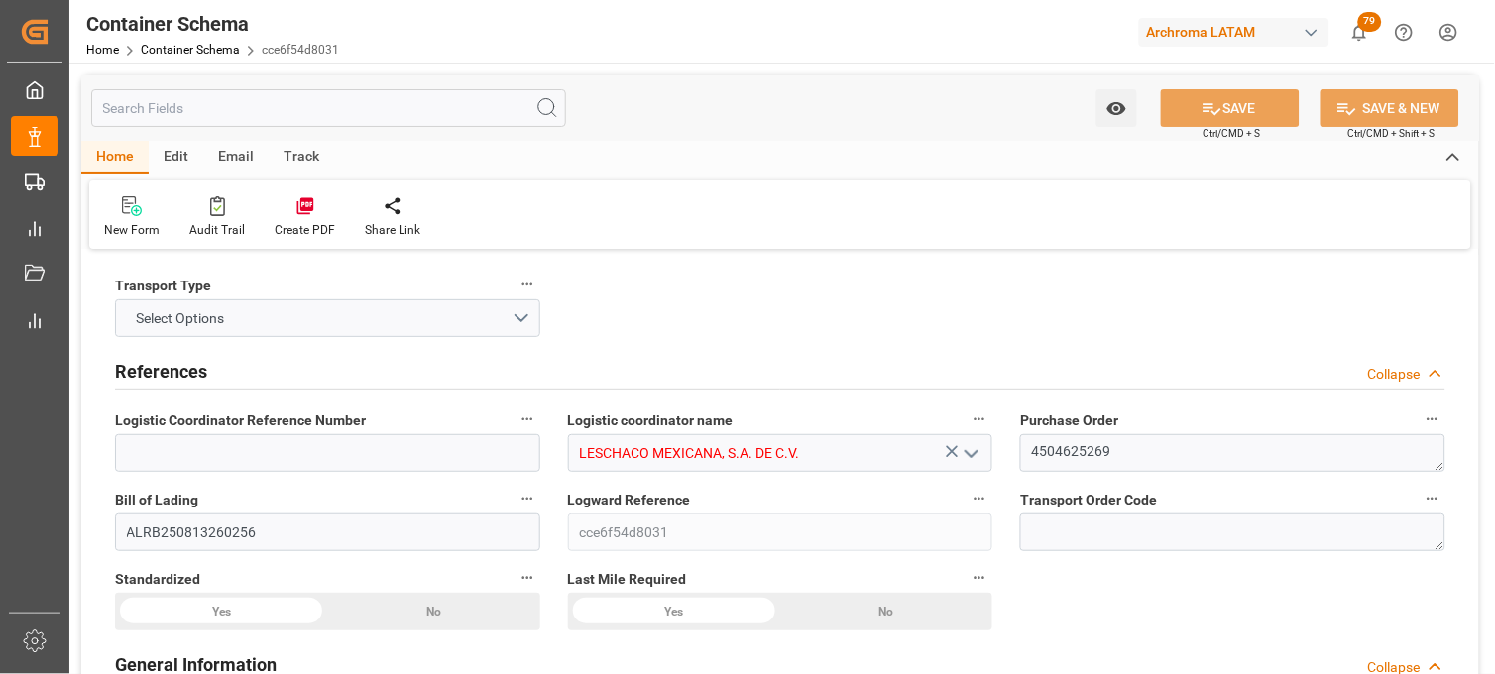
type input "[GEOGRAPHIC_DATA]"
type input "MSC [PERSON_NAME] V"
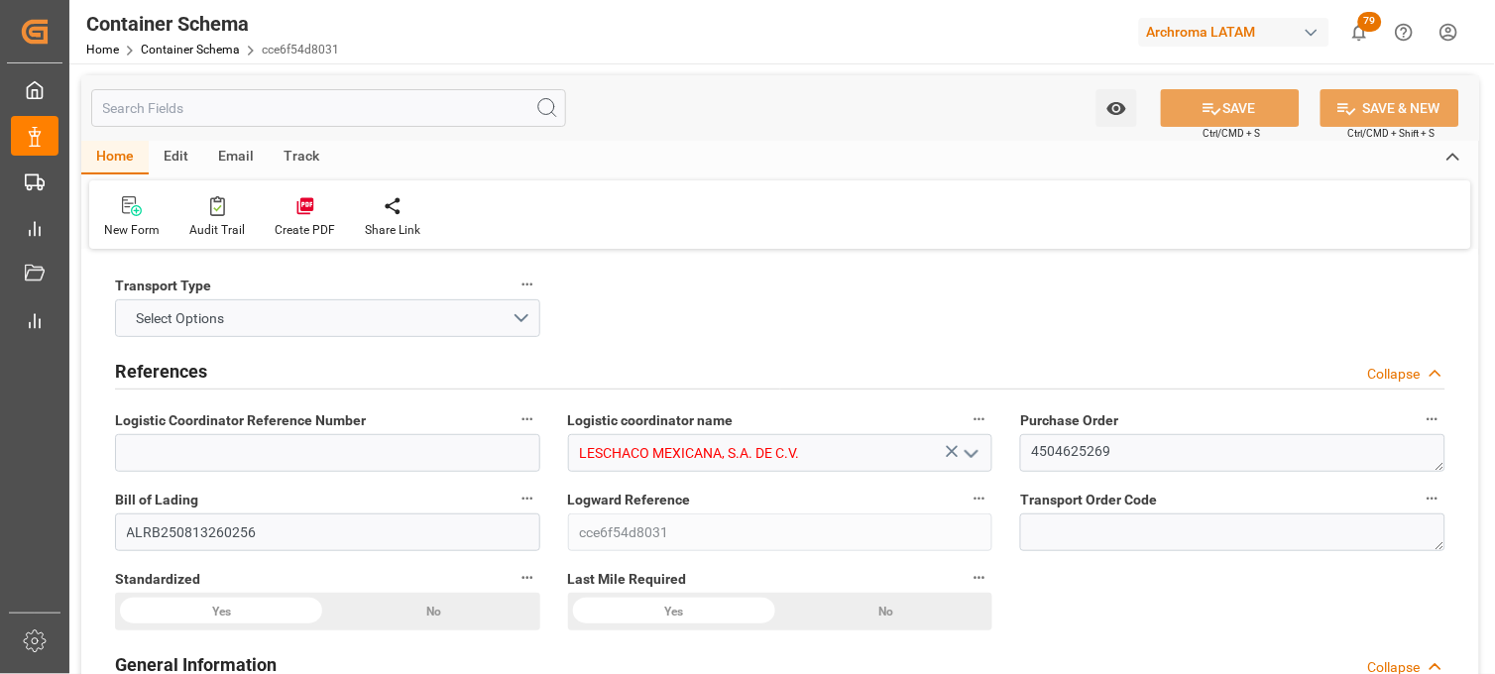
type input "MSC [PERSON_NAME] V"
type input "NH535A"
type input "0"
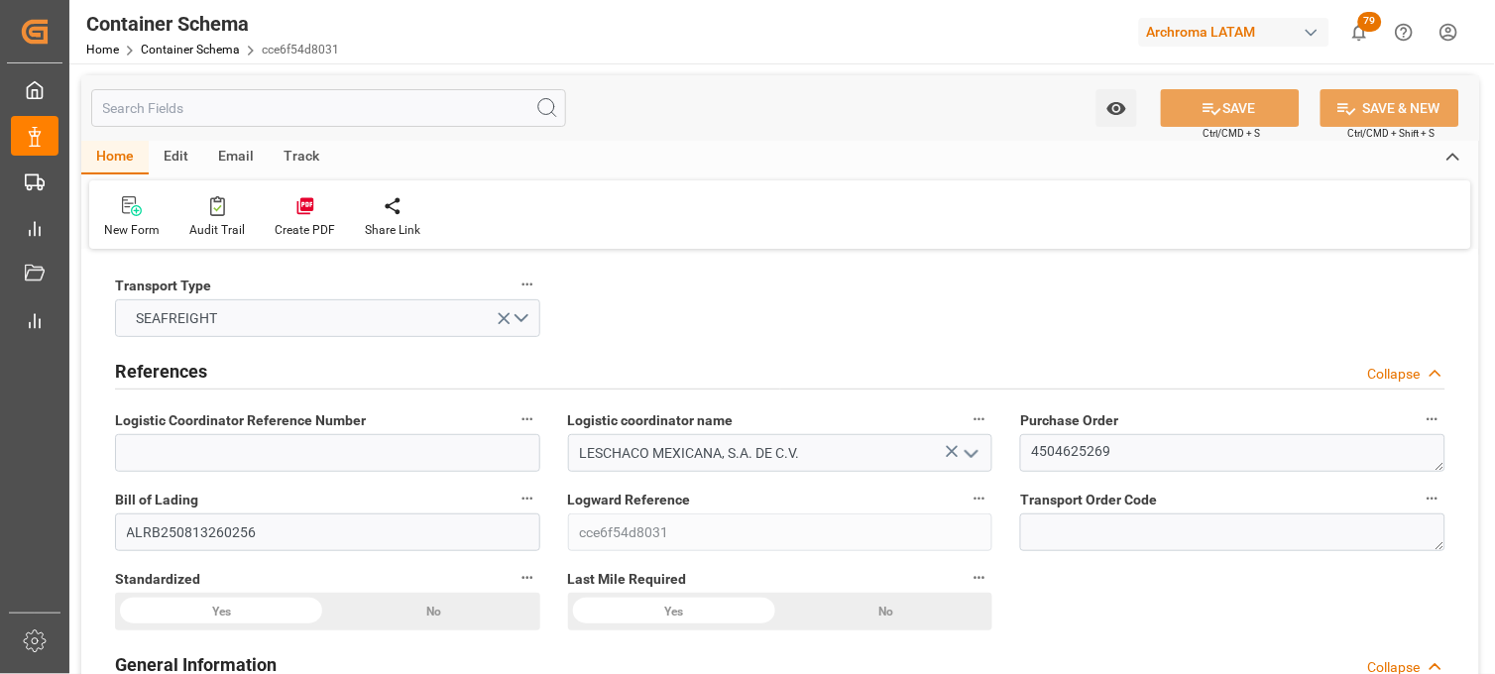
type input "7"
type input "1"
type input "4"
type input "400"
type input "438"
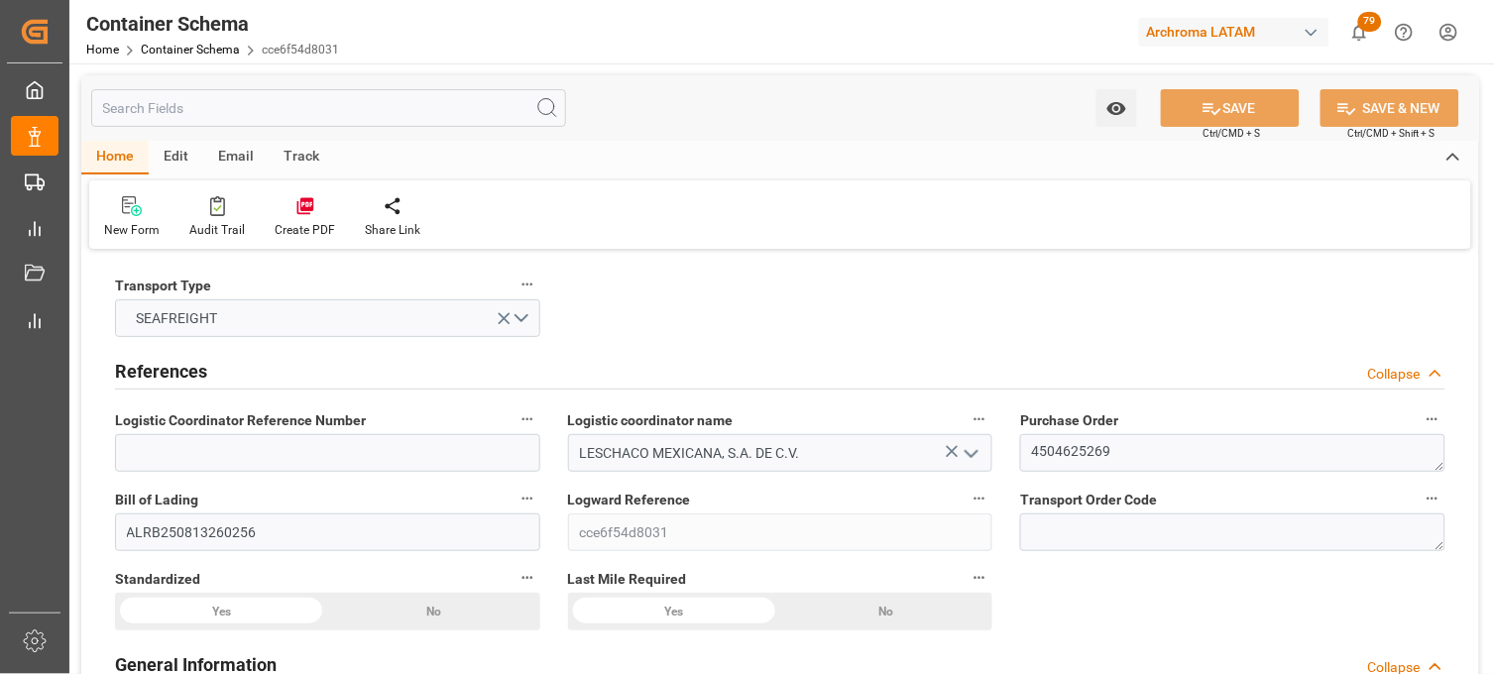
type input "MSC"
type input "Mediterranean Shipping Company"
type input "DEBRV"
type input "MXVER"
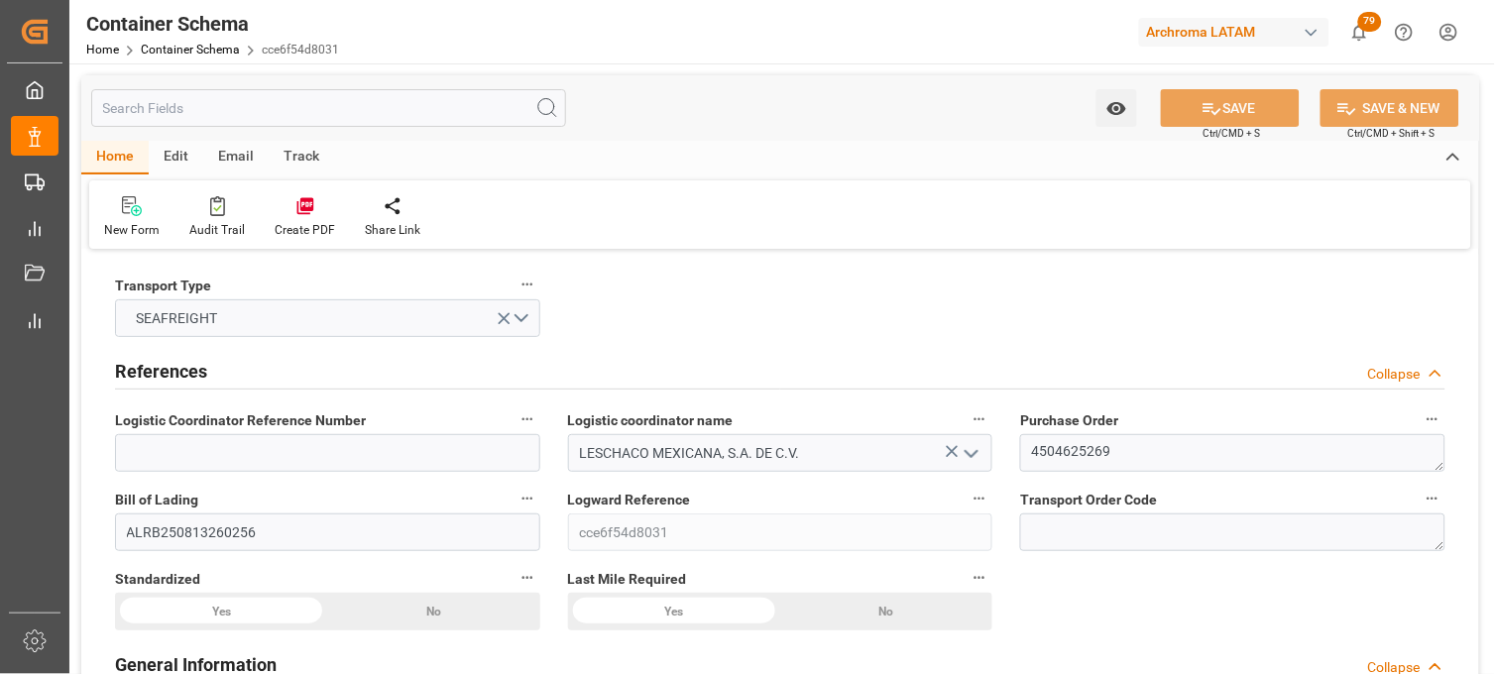
type input "MXVER"
type input "9297876"
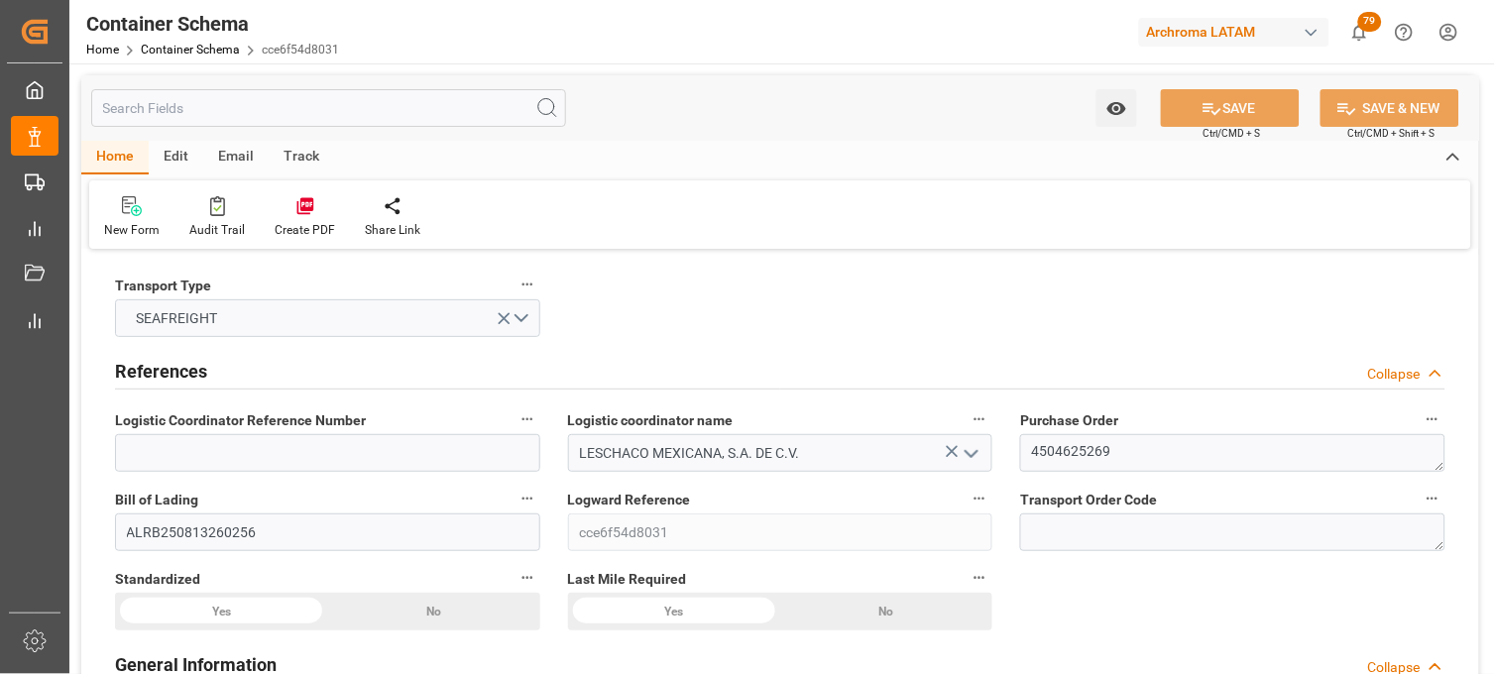
type input "[DATE] 13:00"
type input "[DATE]"
type input "[DATE] 13:00"
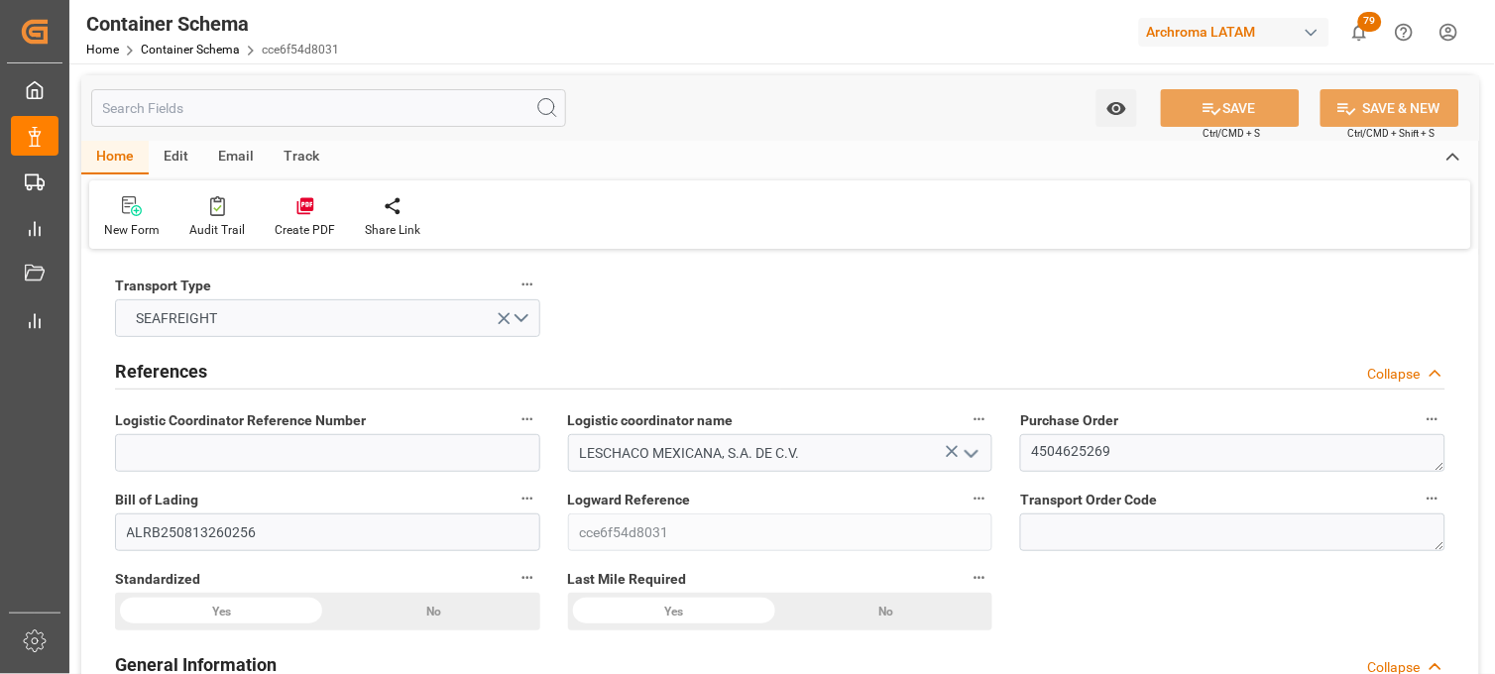
type input "[DATE] 13:00"
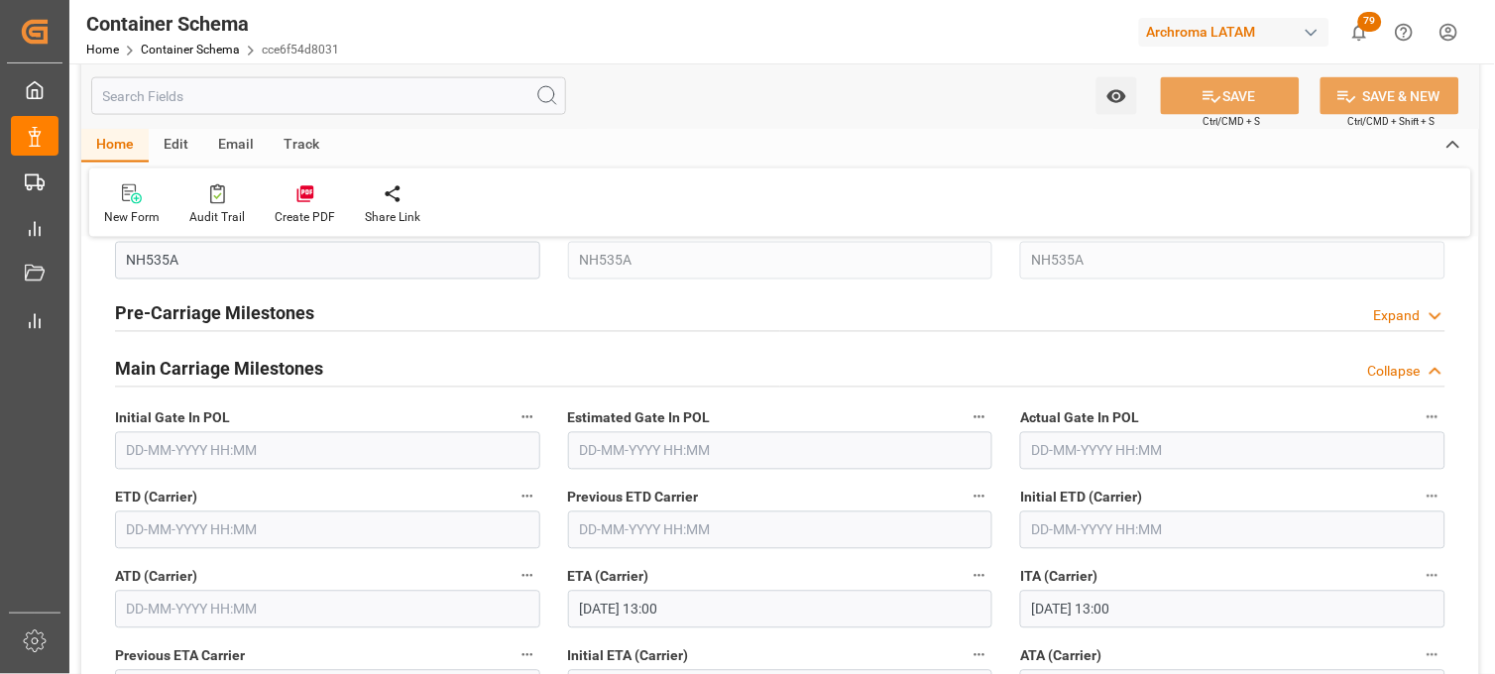
scroll to position [2423, 0]
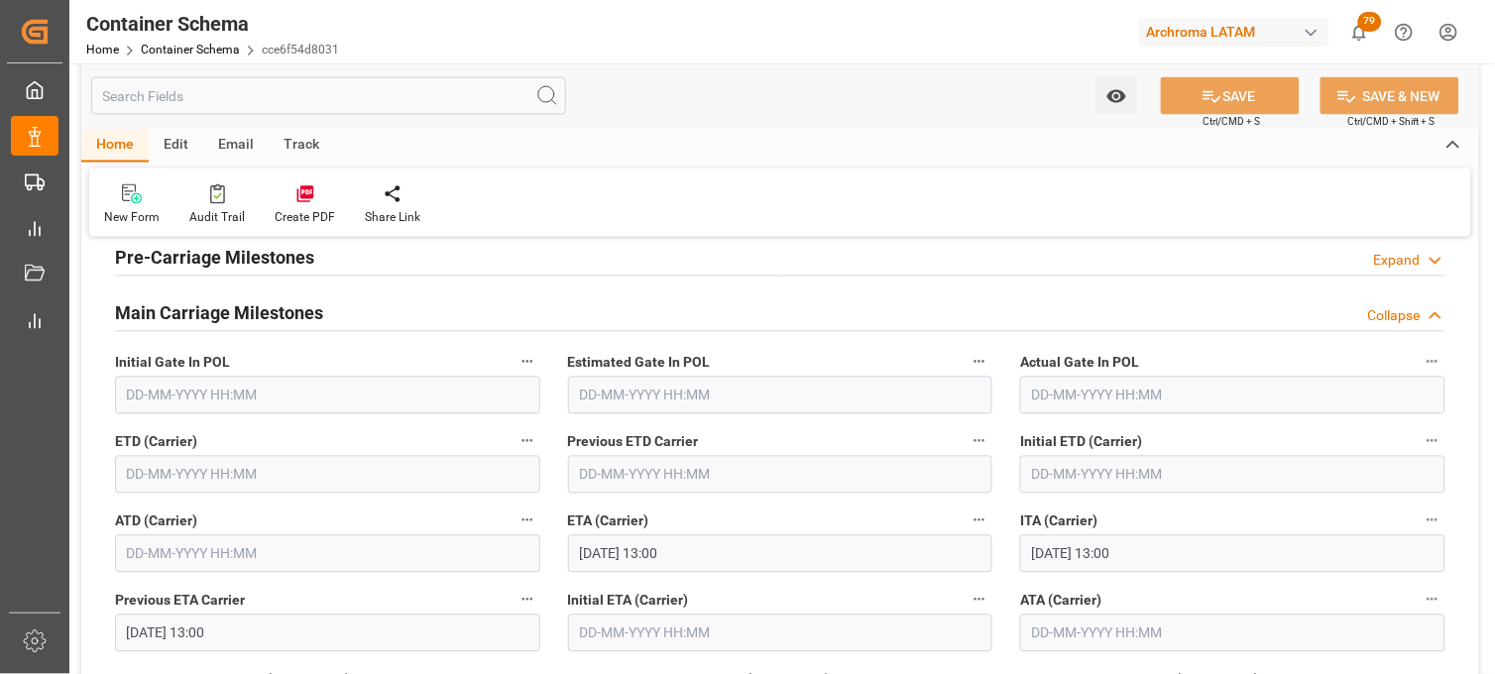
click at [199, 476] on input "text" at bounding box center [327, 475] width 425 height 38
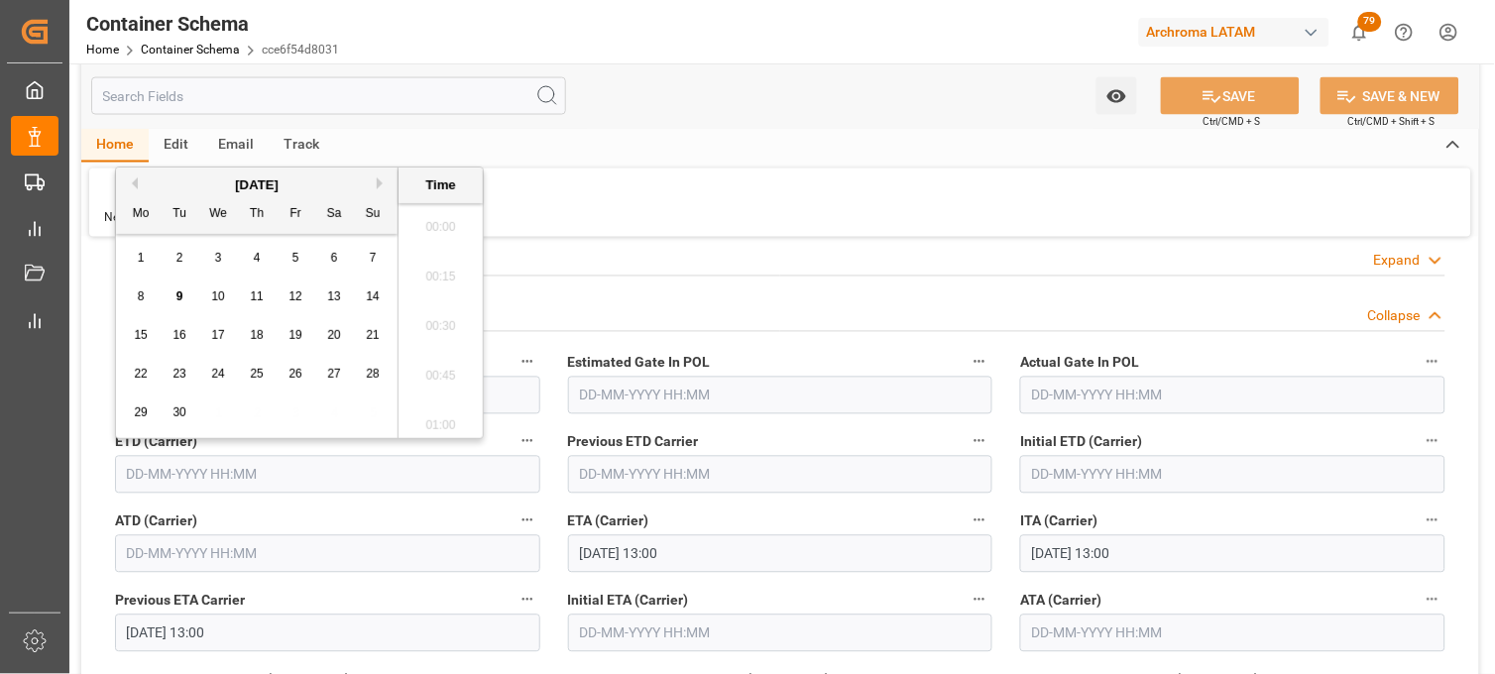
scroll to position [2534, 0]
click at [213, 255] on div "3" at bounding box center [218, 259] width 25 height 24
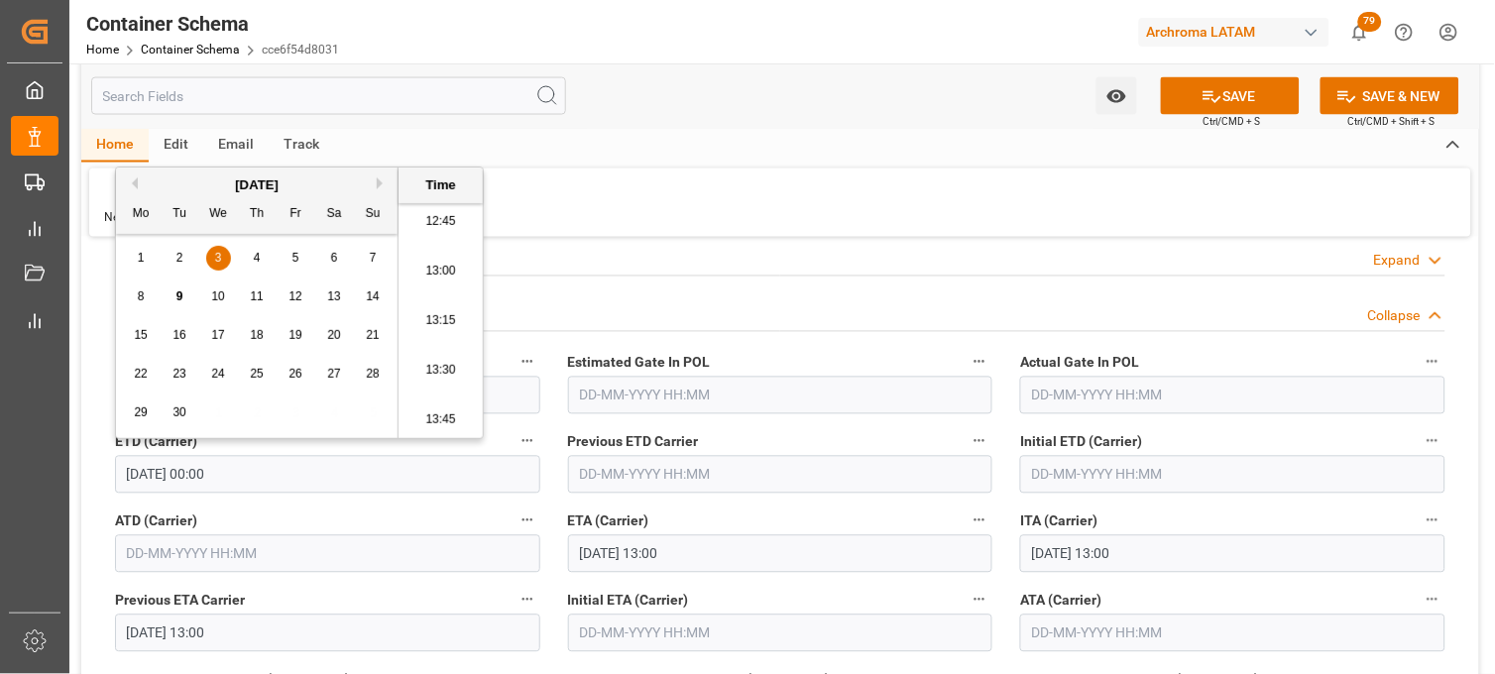
click at [420, 263] on li "13:00" at bounding box center [441, 272] width 84 height 50
type input "[DATE] 13:00"
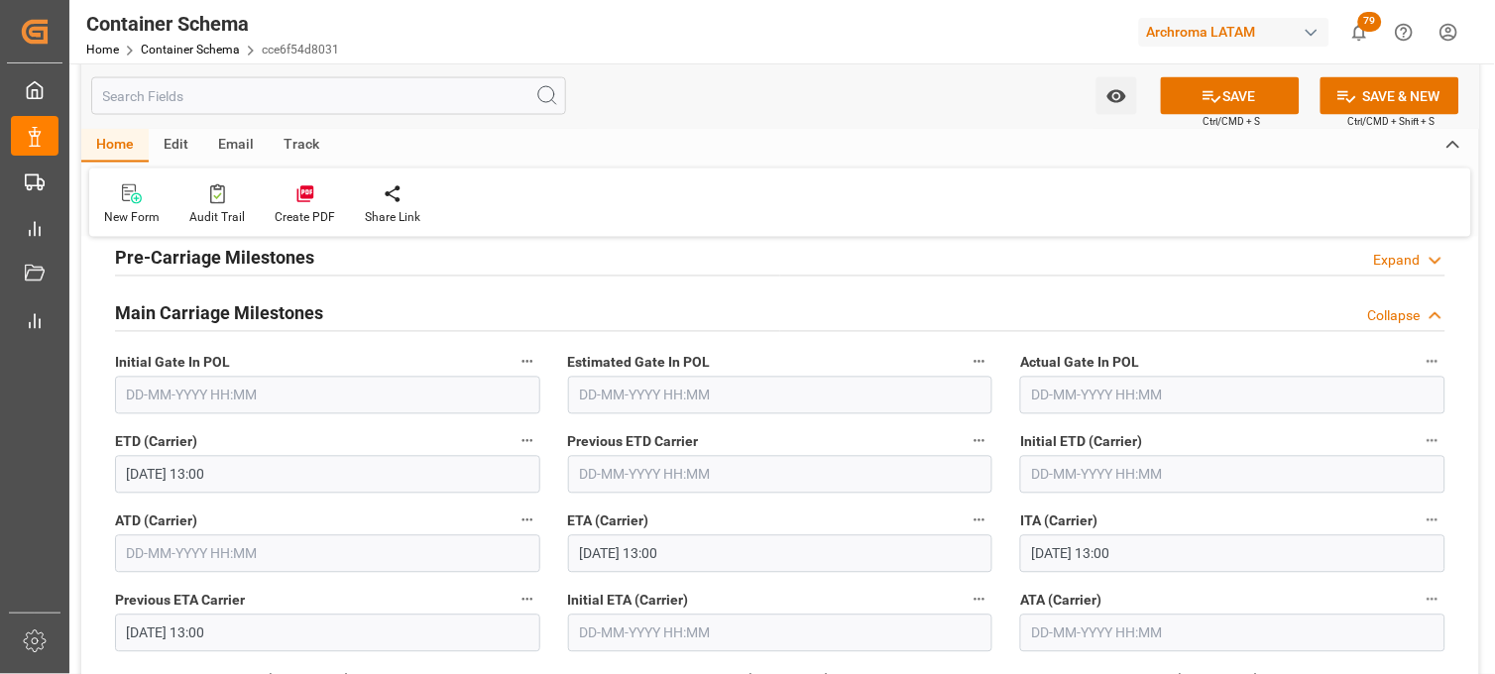
click at [1213, 96] on icon at bounding box center [1212, 96] width 21 height 21
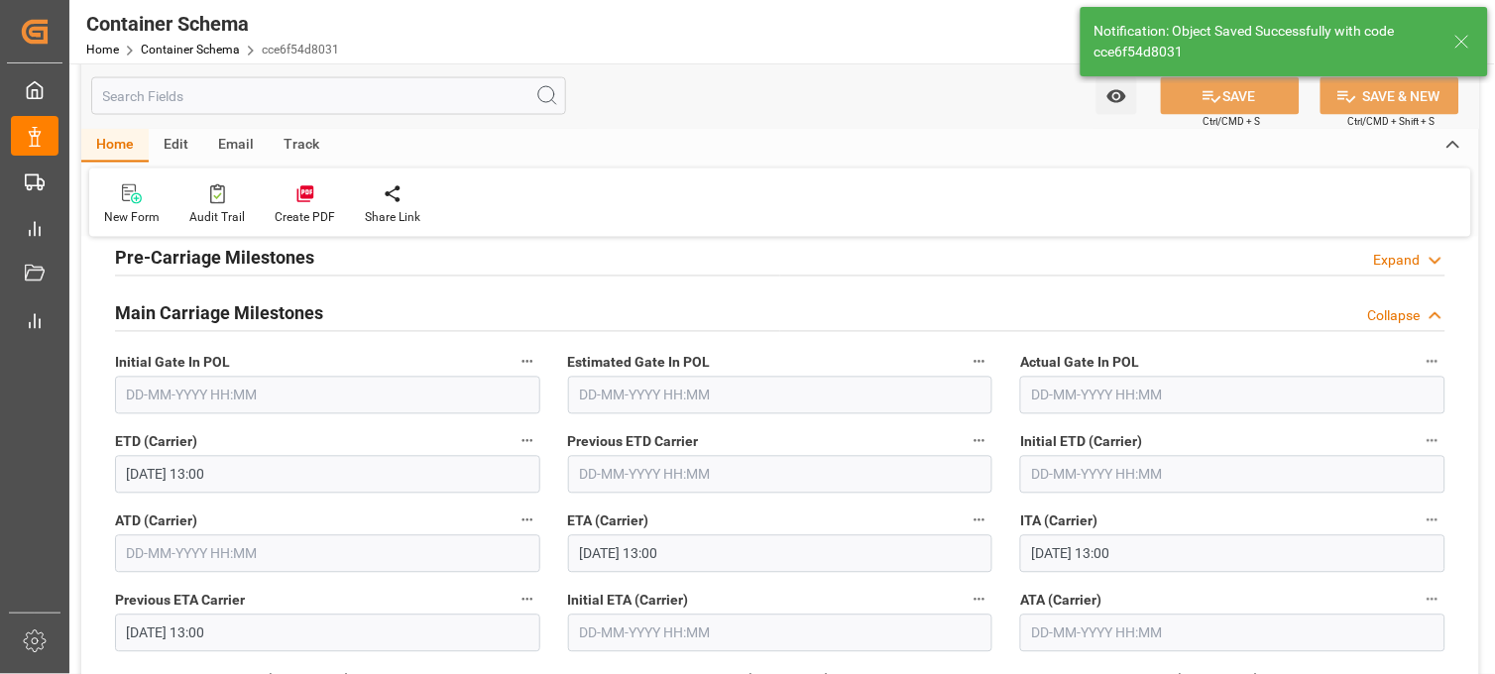
type input "[DATE] 00:00"
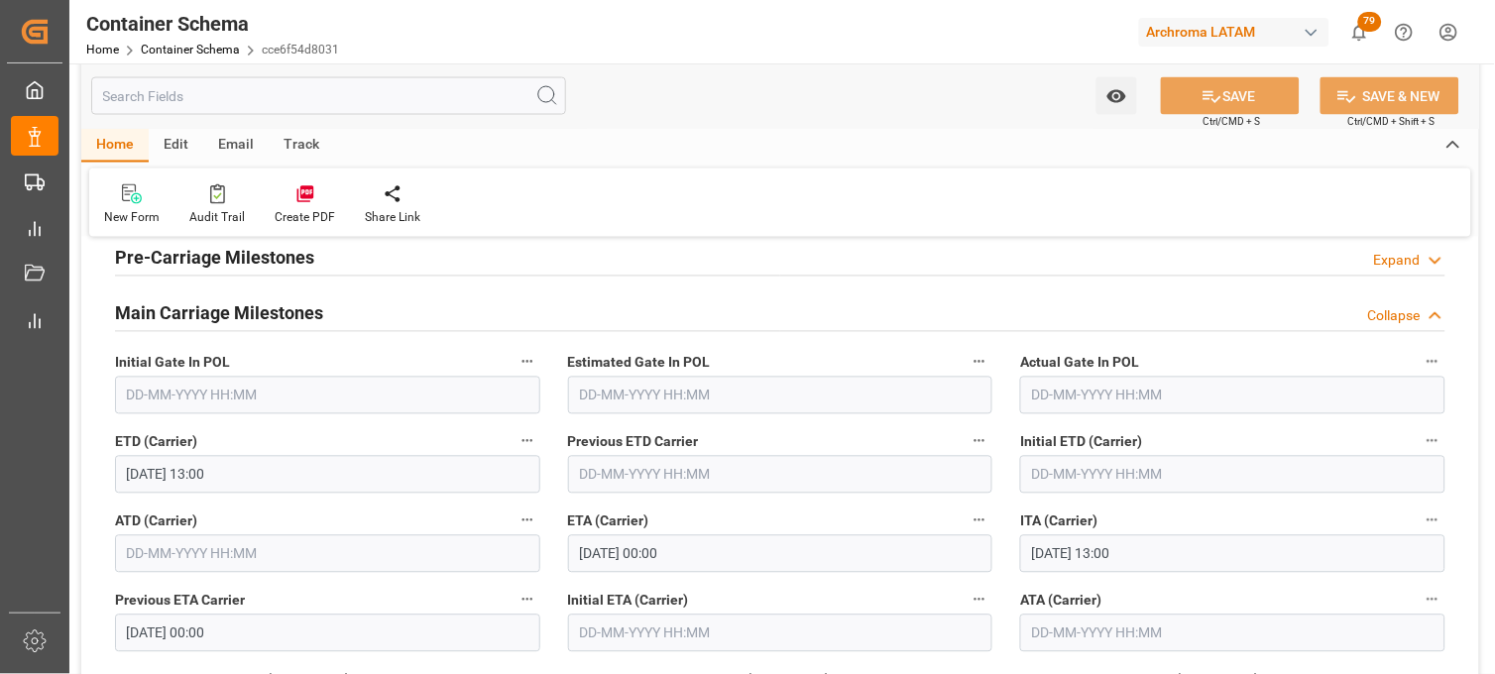
click at [1014, 532] on div "ITA (Carrier) [DATE] 13:00" at bounding box center [1232, 540] width 453 height 79
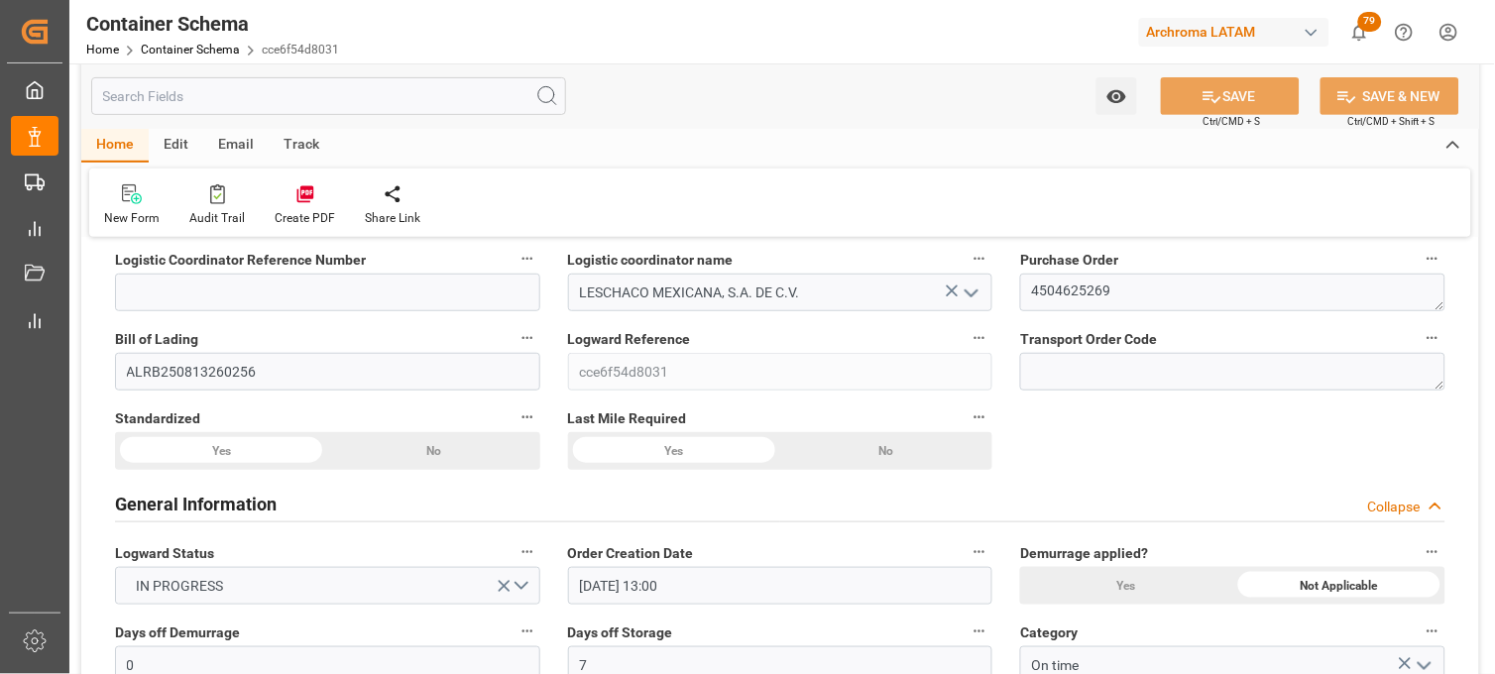
scroll to position [0, 0]
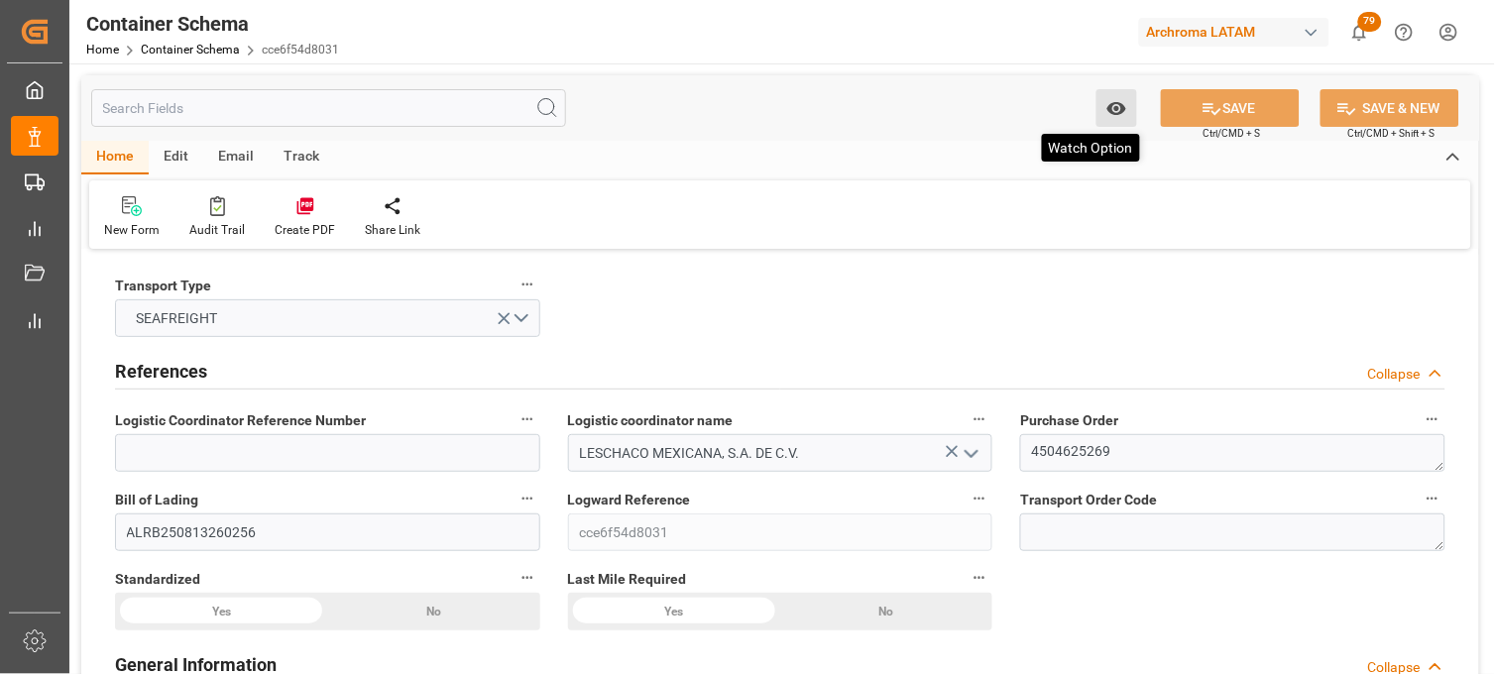
click at [1118, 94] on button "Watch Option" at bounding box center [1117, 108] width 41 height 38
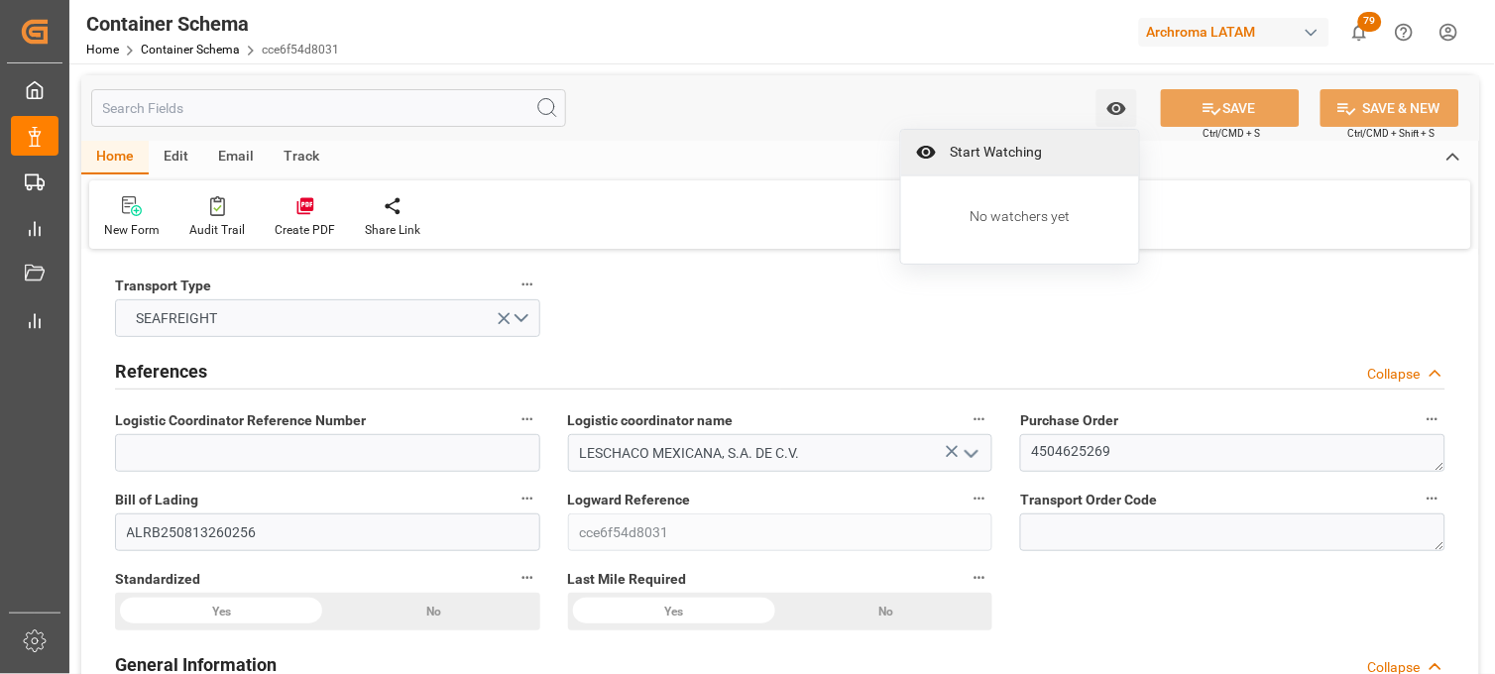
click at [1044, 159] on span "Start Watching" at bounding box center [1034, 152] width 180 height 21
